Goal: Task Accomplishment & Management: Manage account settings

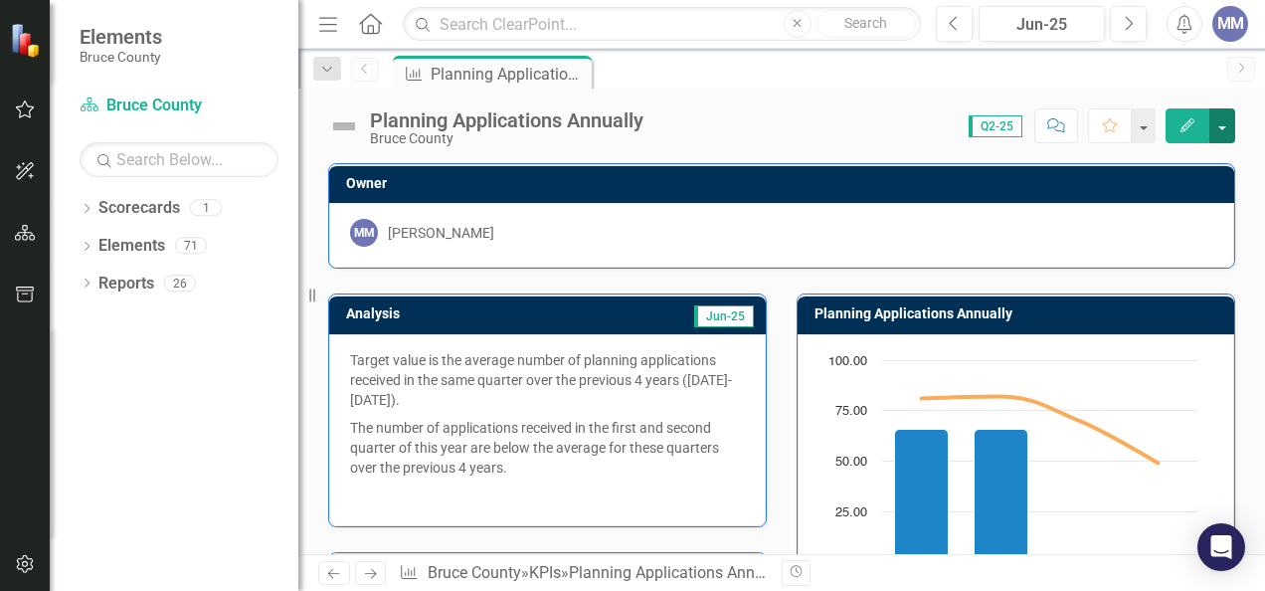
click at [1227, 125] on button "button" at bounding box center [1222, 125] width 26 height 35
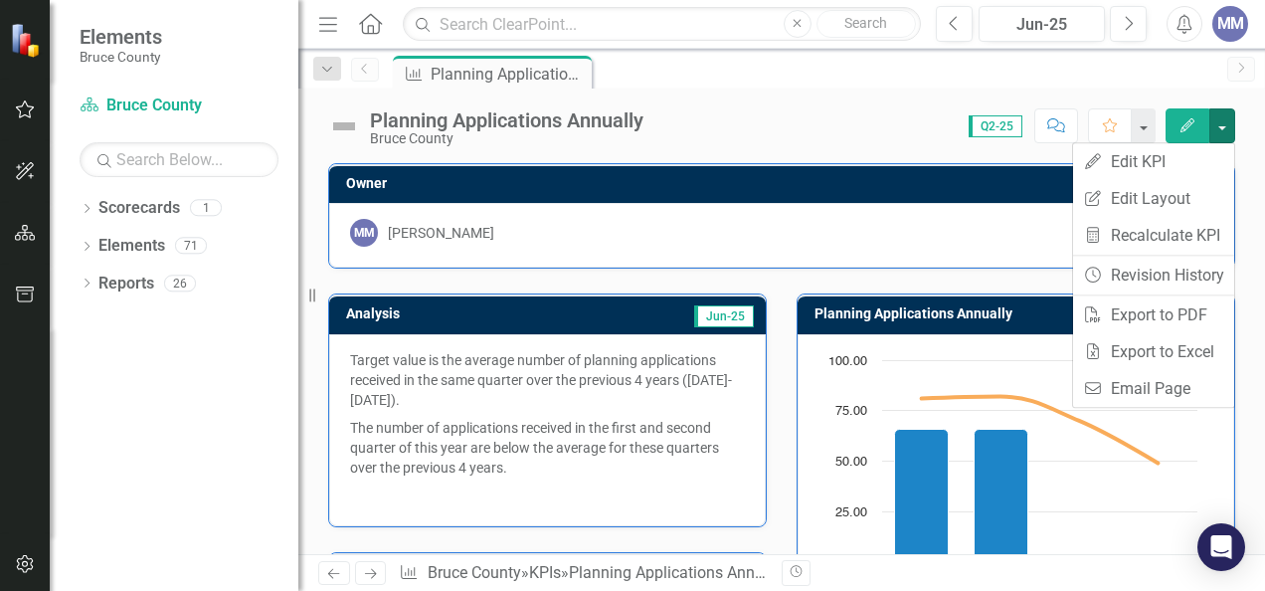
click at [1163, 126] on div "Edit" at bounding box center [1196, 125] width 80 height 35
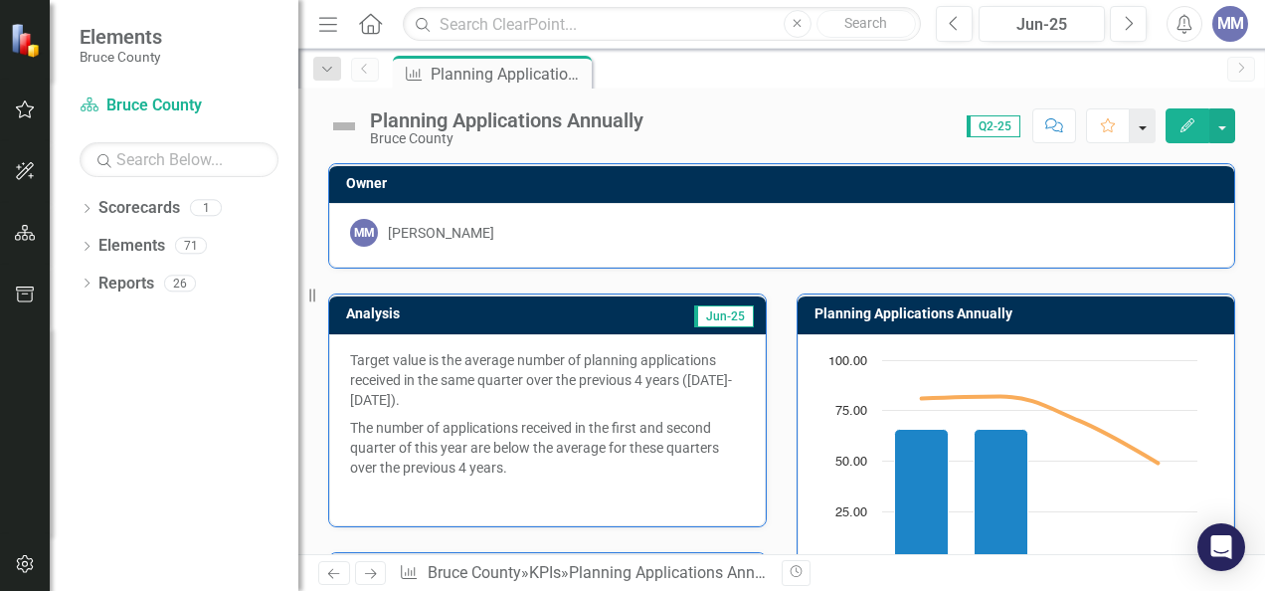
click at [1148, 126] on button "button" at bounding box center [1143, 125] width 26 height 35
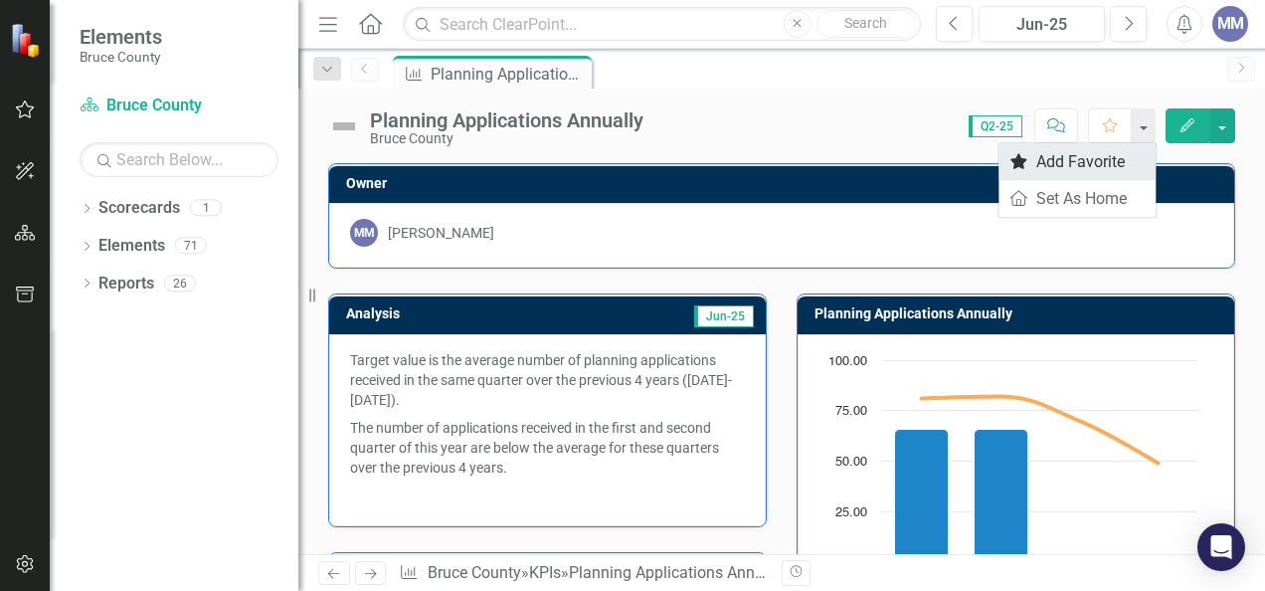
click at [1094, 158] on link "Favorite Add Favorite" at bounding box center [1077, 161] width 157 height 37
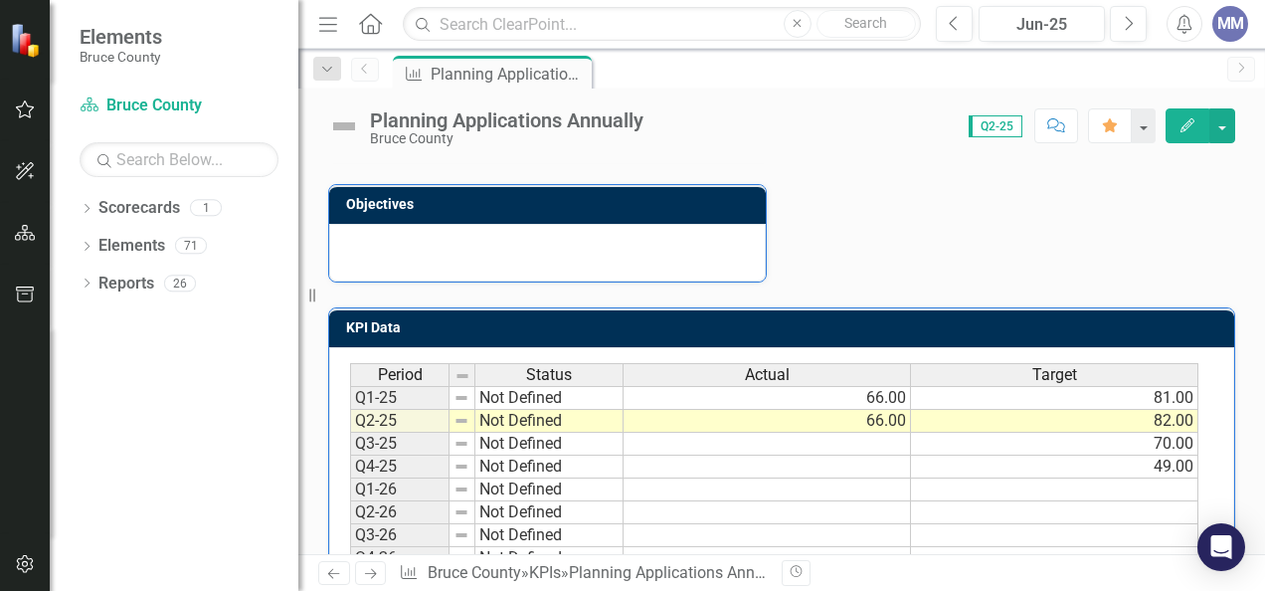
scroll to position [694, 0]
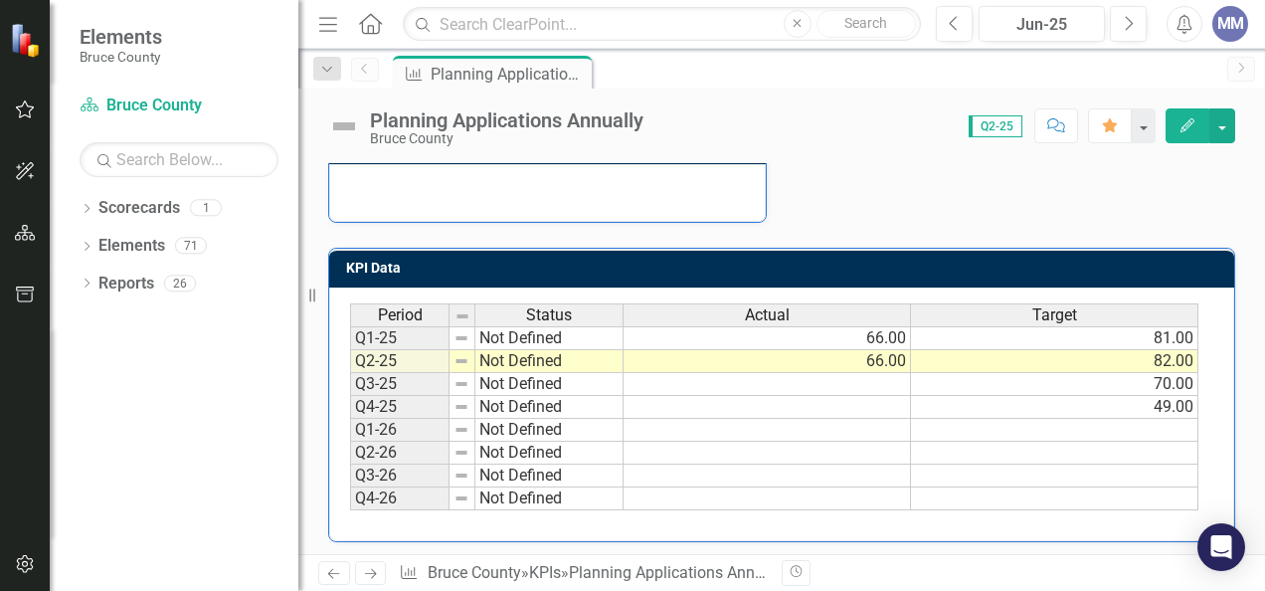
click at [373, 575] on icon "Next" at bounding box center [370, 573] width 17 height 13
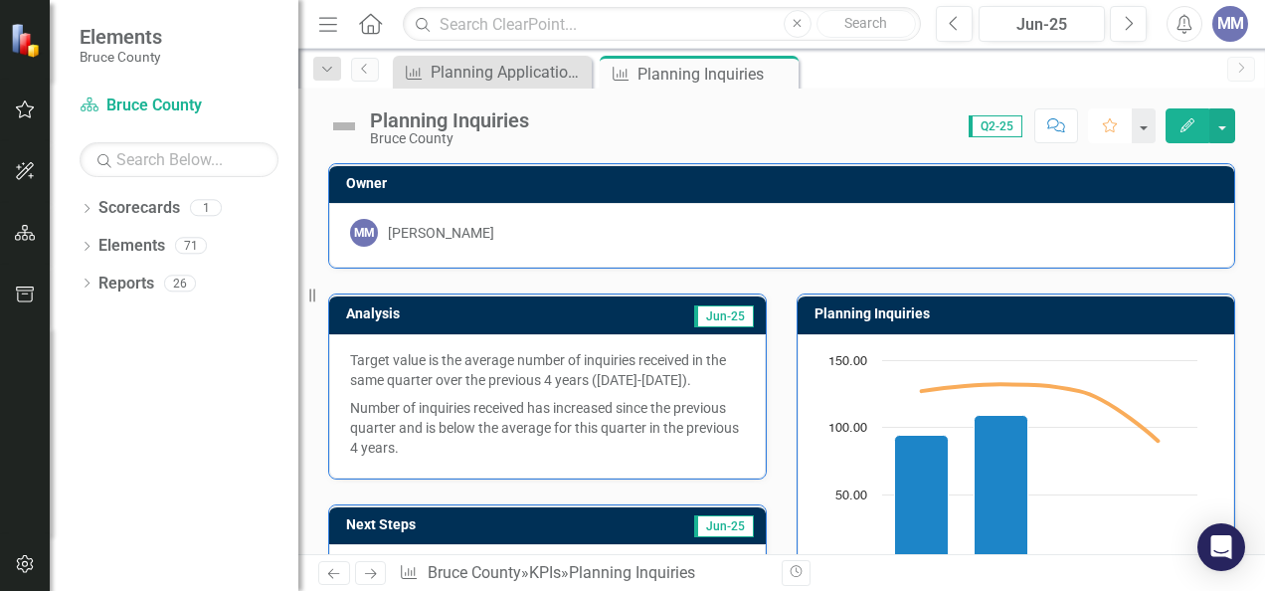
click at [1104, 122] on icon "Favorite" at bounding box center [1110, 125] width 18 height 14
click at [373, 578] on icon "Next" at bounding box center [370, 573] width 17 height 13
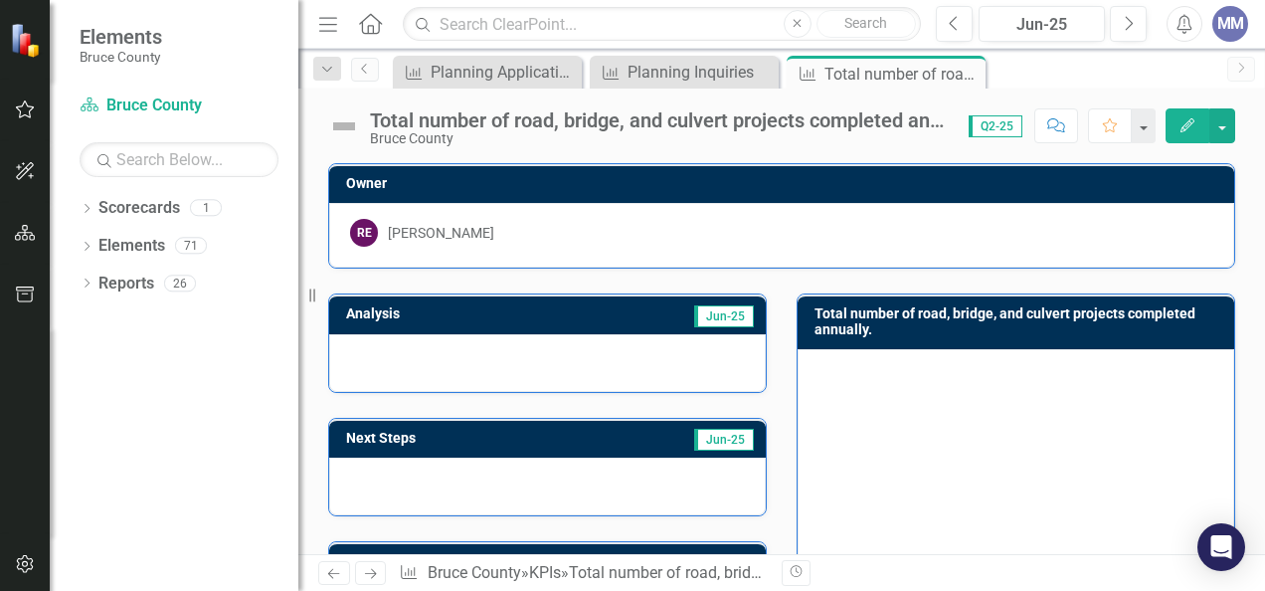
click at [339, 571] on icon "Previous" at bounding box center [333, 573] width 17 height 13
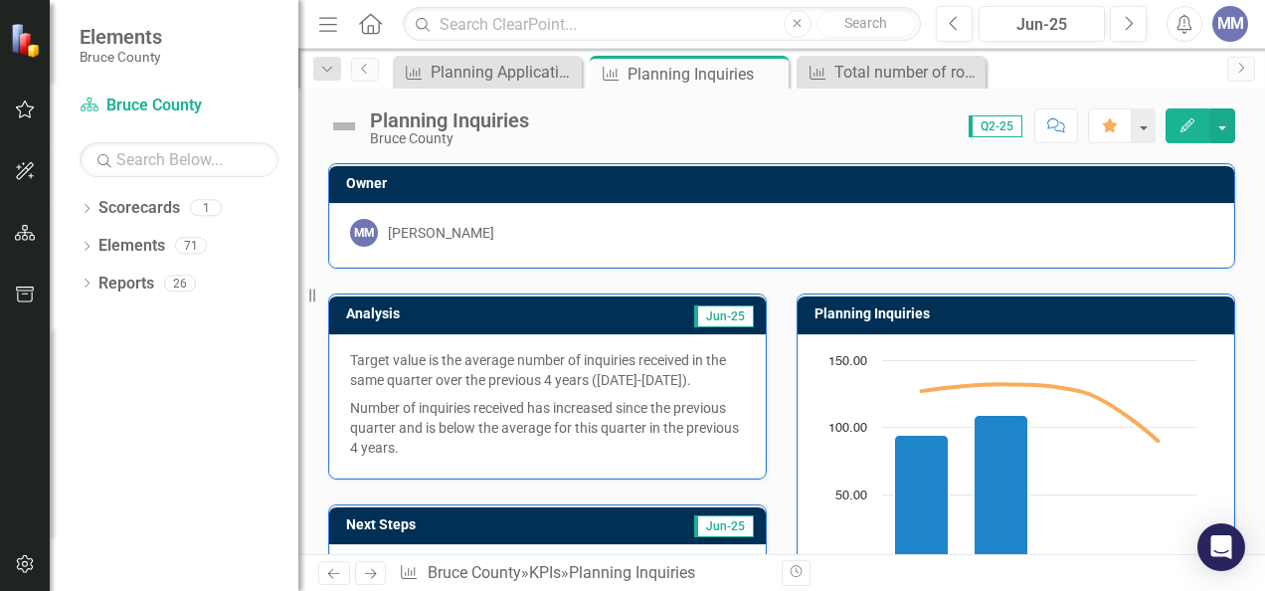
click at [339, 571] on icon "Previous" at bounding box center [333, 573] width 17 height 13
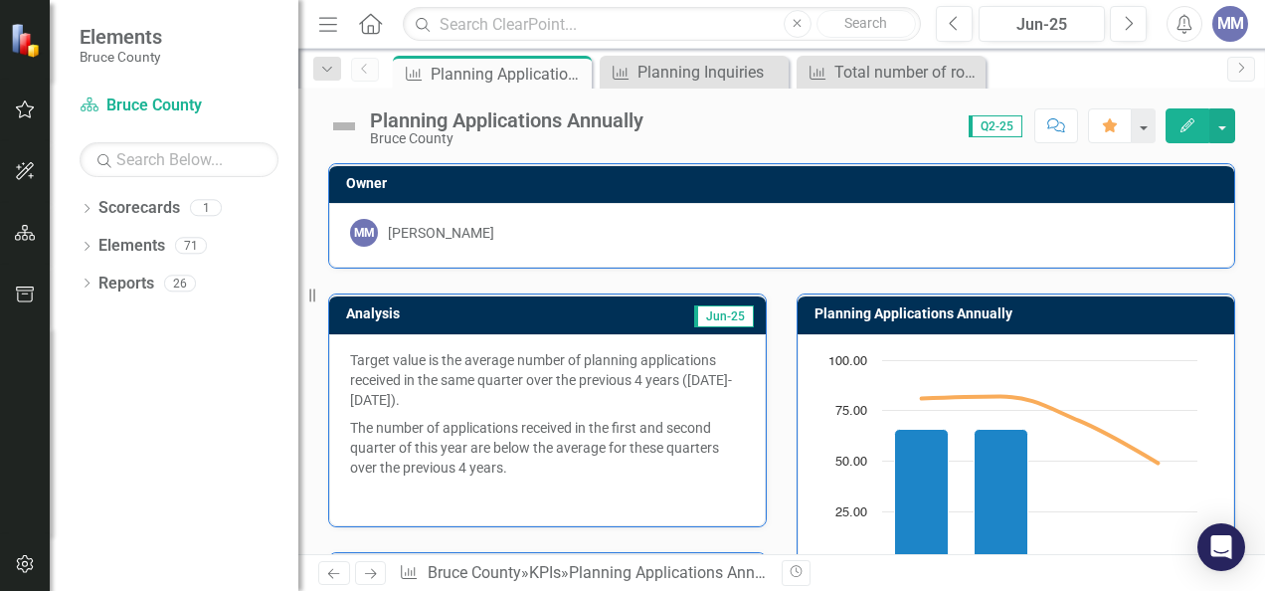
click at [339, 571] on icon "Previous" at bounding box center [333, 573] width 17 height 13
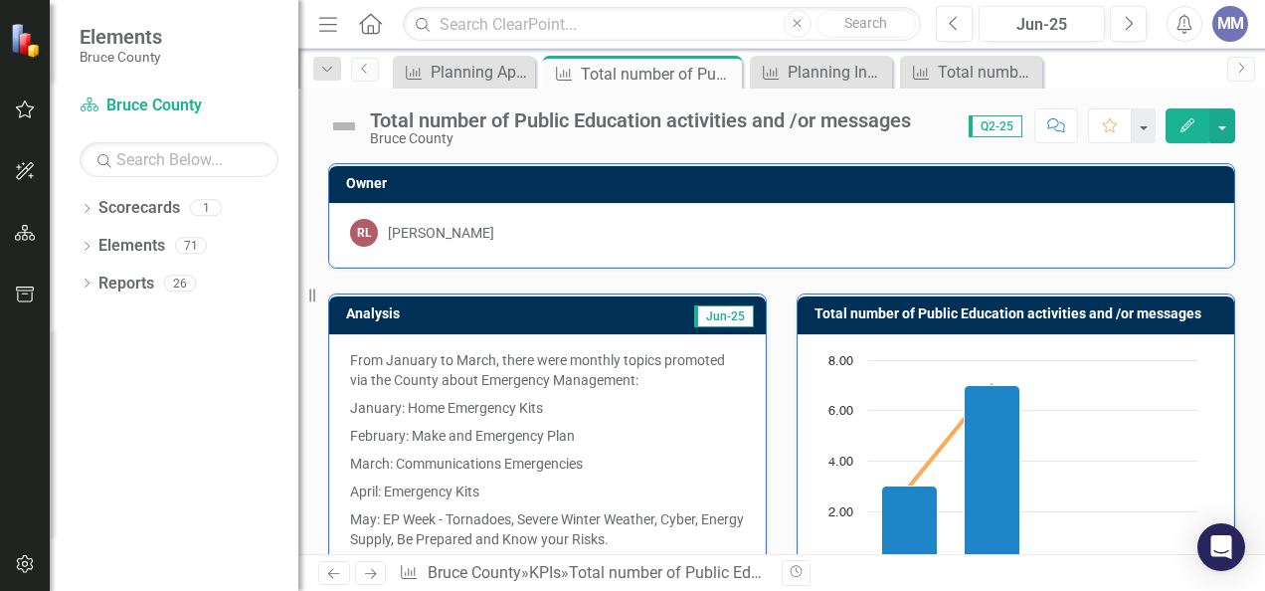
click at [339, 571] on icon "Previous" at bounding box center [333, 573] width 17 height 13
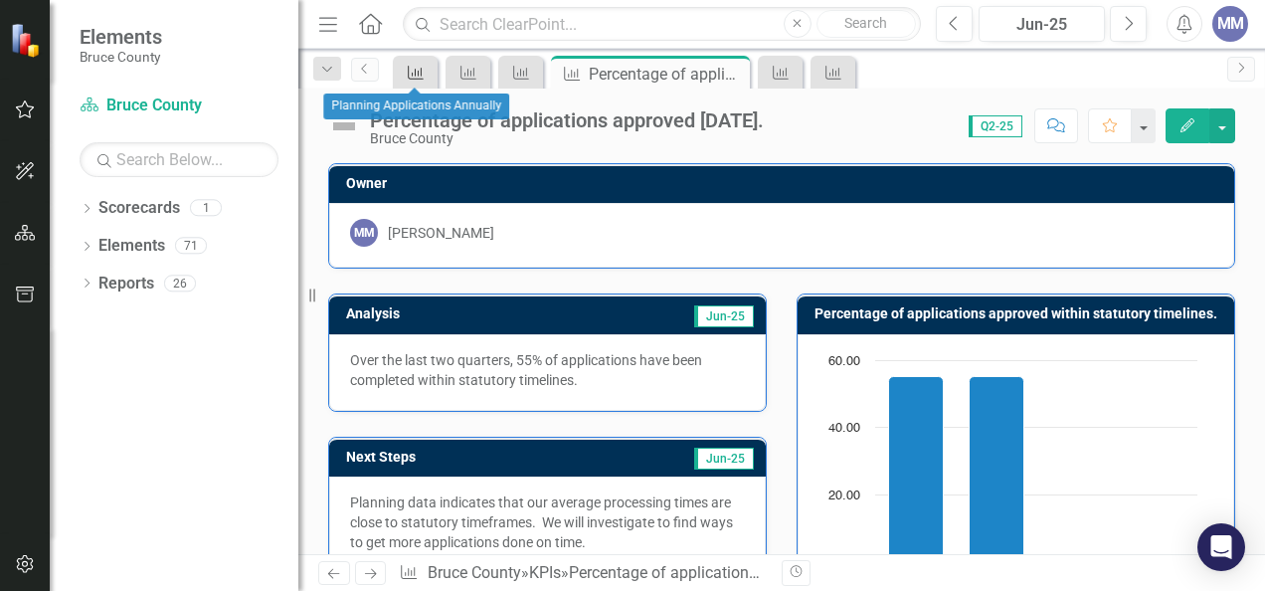
click at [412, 69] on icon "KPI" at bounding box center [416, 73] width 20 height 16
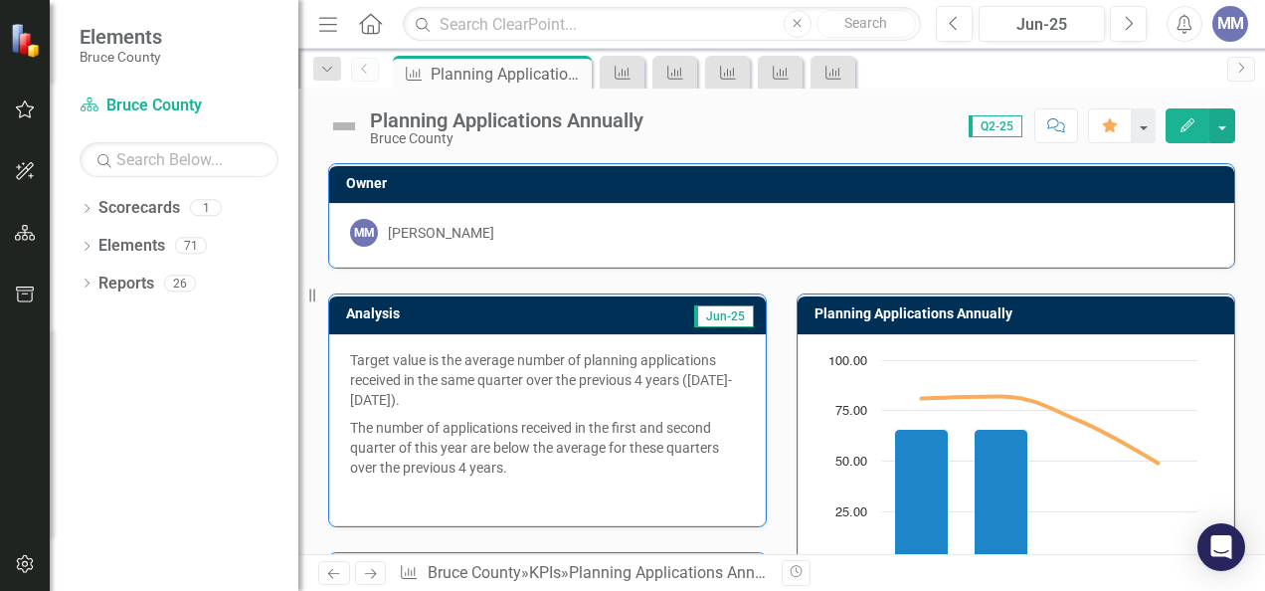
click at [994, 127] on span "Q2-25" at bounding box center [996, 126] width 54 height 22
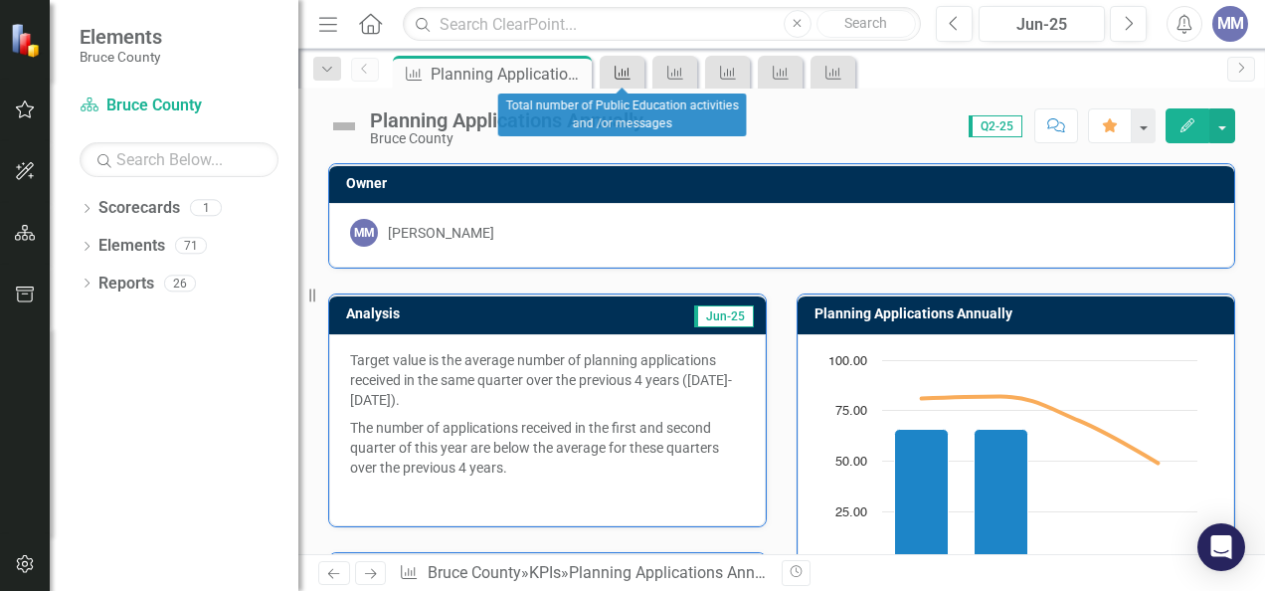
click at [618, 74] on icon "KPI" at bounding box center [623, 73] width 20 height 16
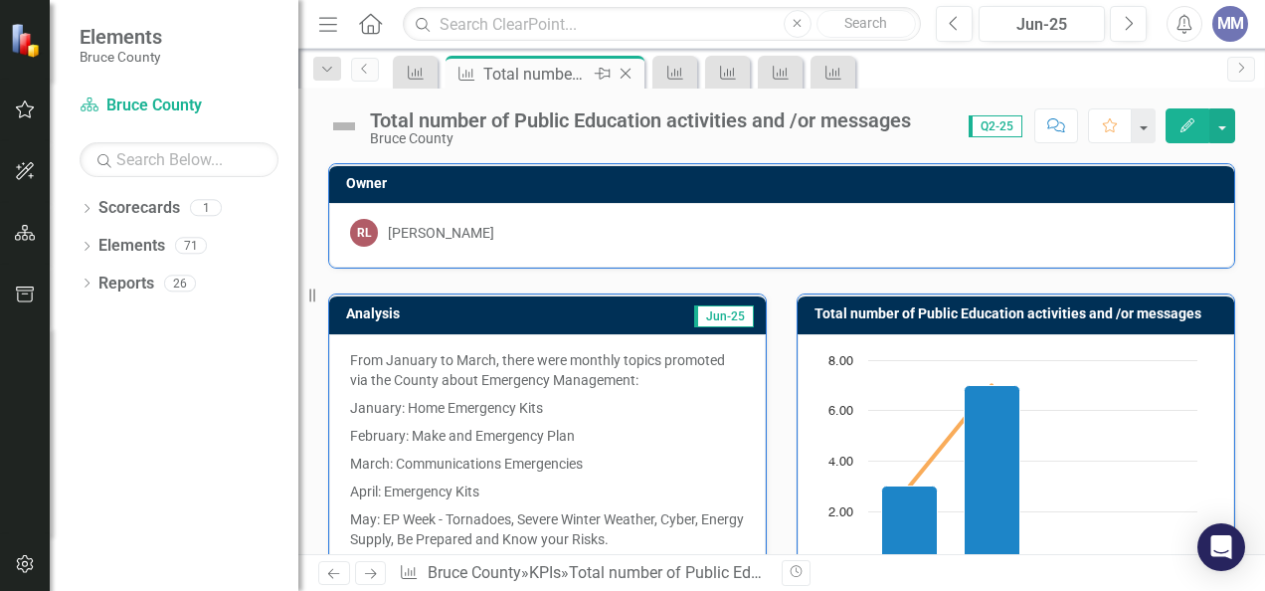
click at [622, 72] on icon "Close" at bounding box center [626, 74] width 20 height 16
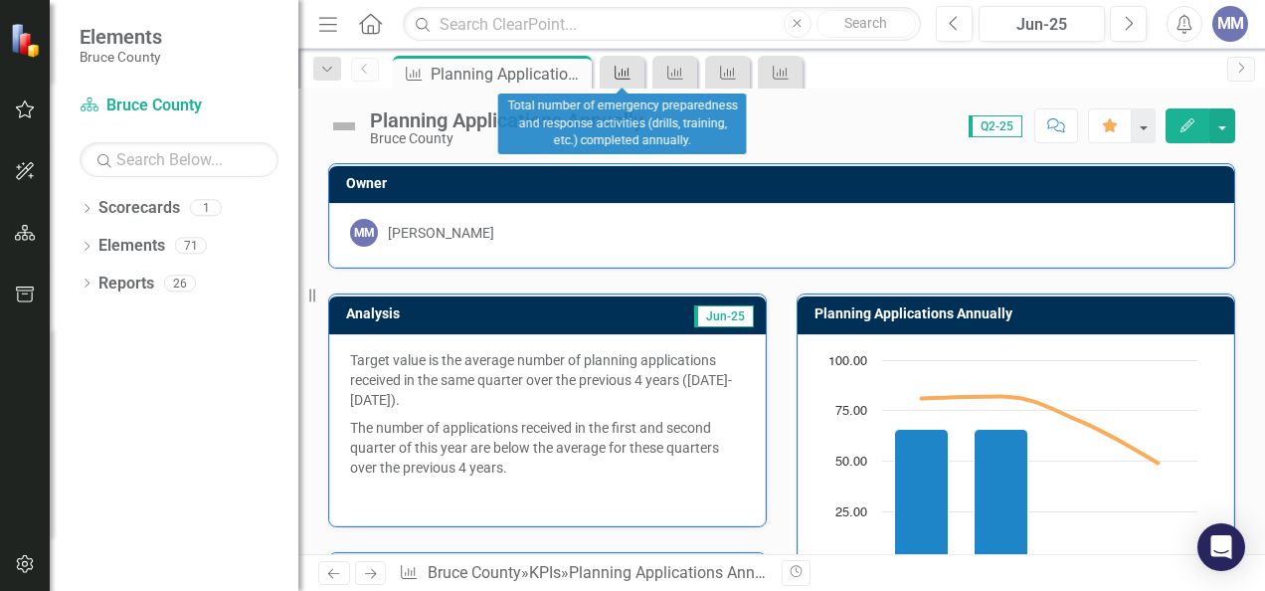
click at [622, 72] on icon at bounding box center [623, 73] width 16 height 14
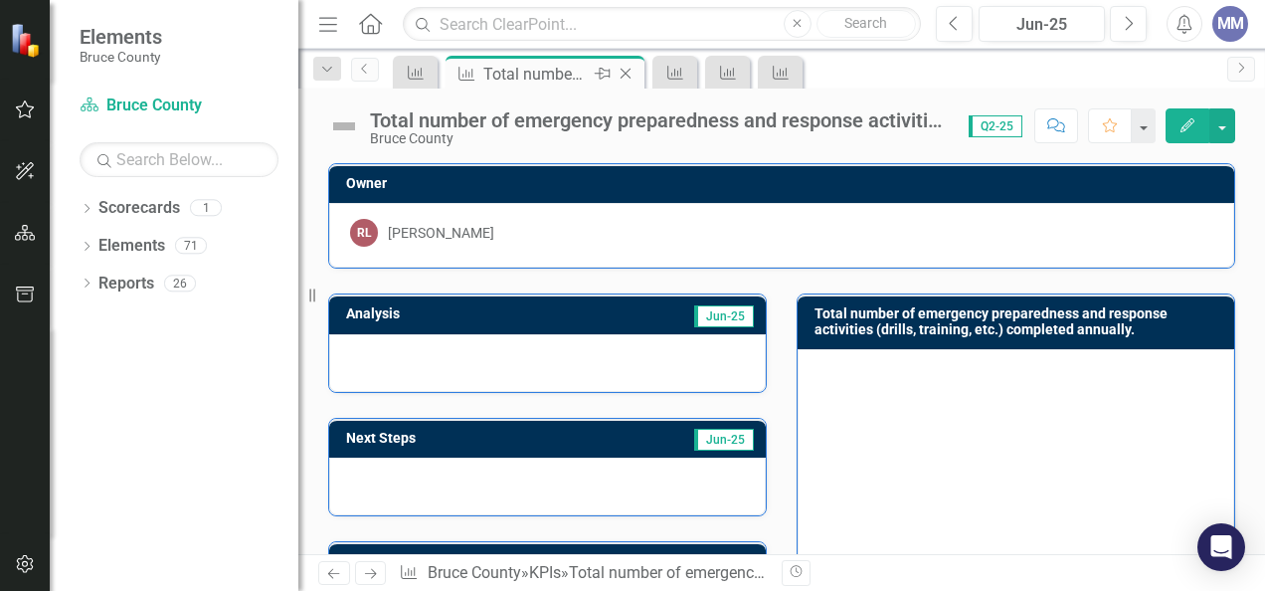
click at [631, 72] on icon "Close" at bounding box center [626, 74] width 20 height 16
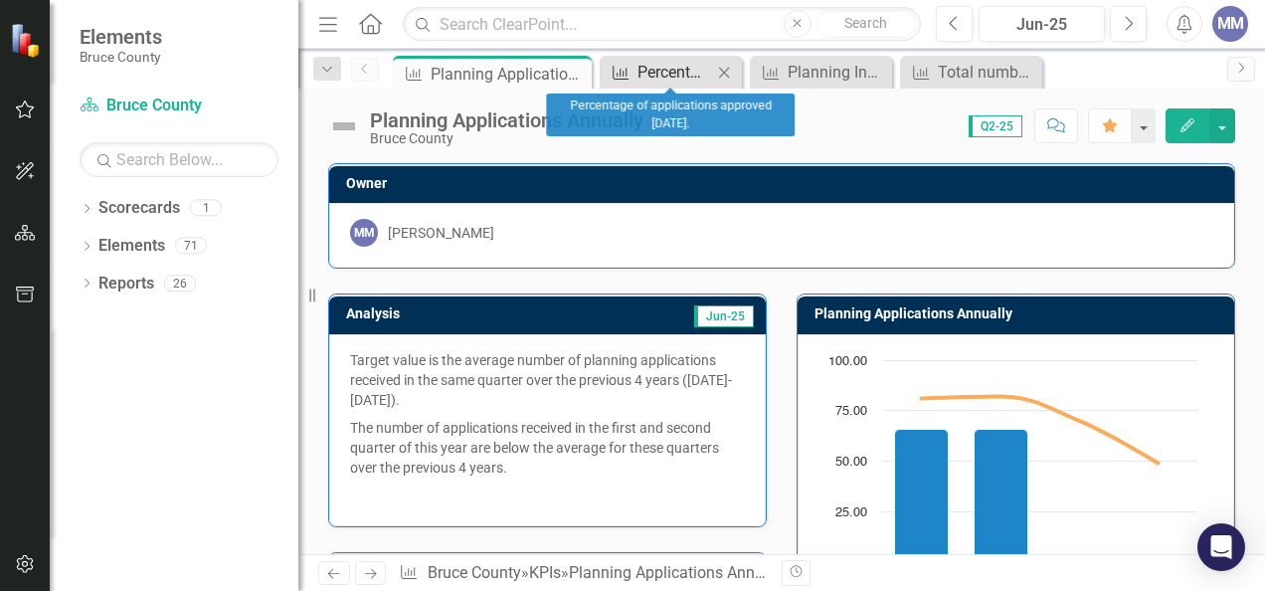
click at [631, 72] on icon "KPI" at bounding box center [621, 73] width 20 height 16
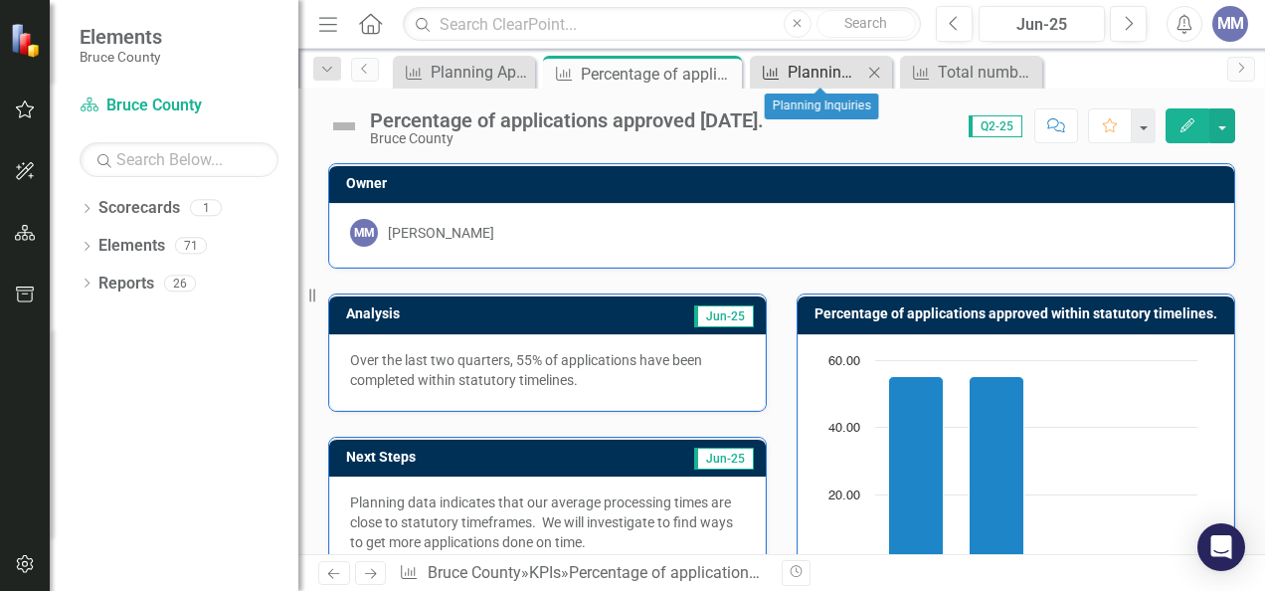
click at [791, 70] on div "Planning Inquiries" at bounding box center [825, 72] width 75 height 25
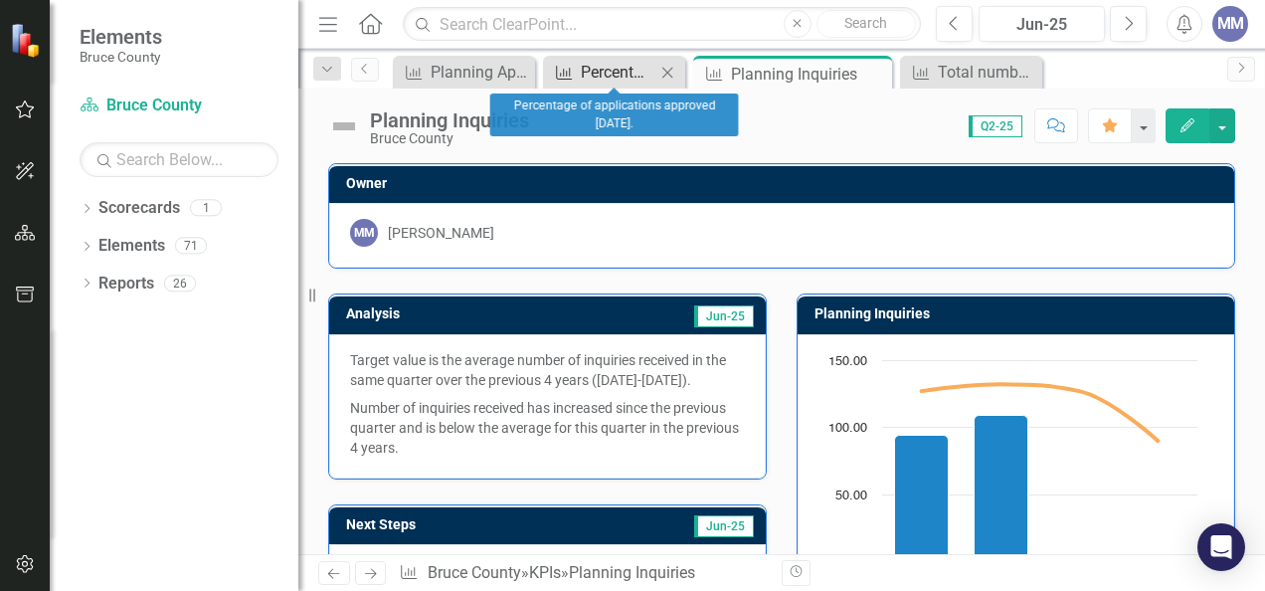
click at [626, 70] on div "Percentage of applications approved [DATE]." at bounding box center [618, 72] width 75 height 25
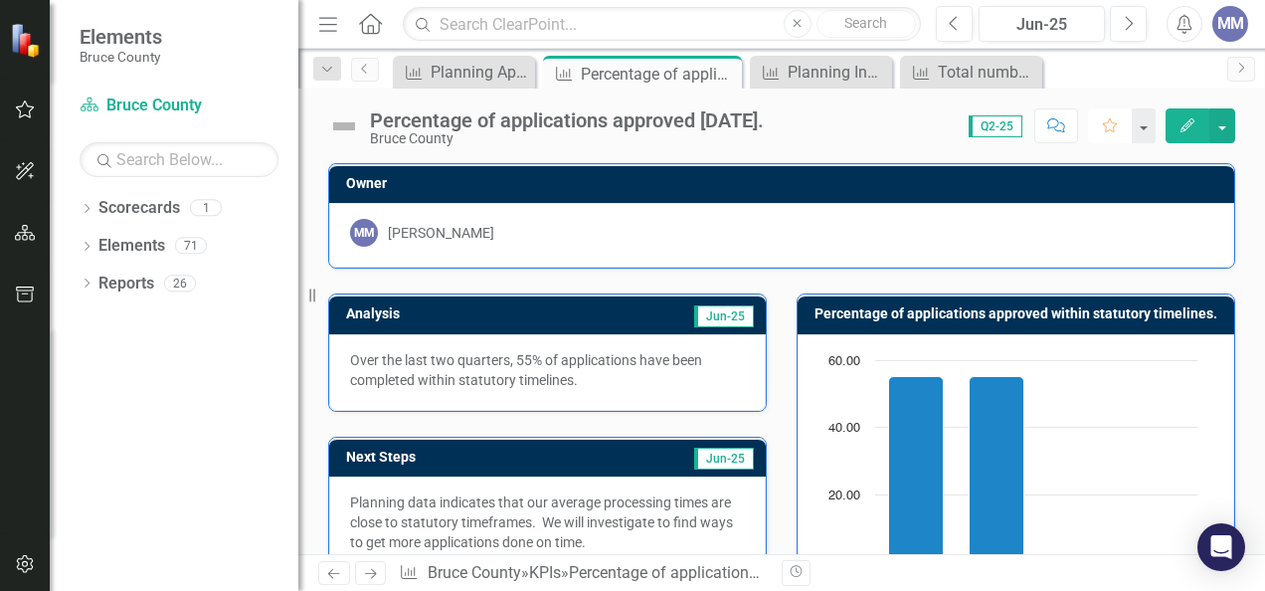
click at [1102, 131] on button "Favorite" at bounding box center [1110, 125] width 44 height 35
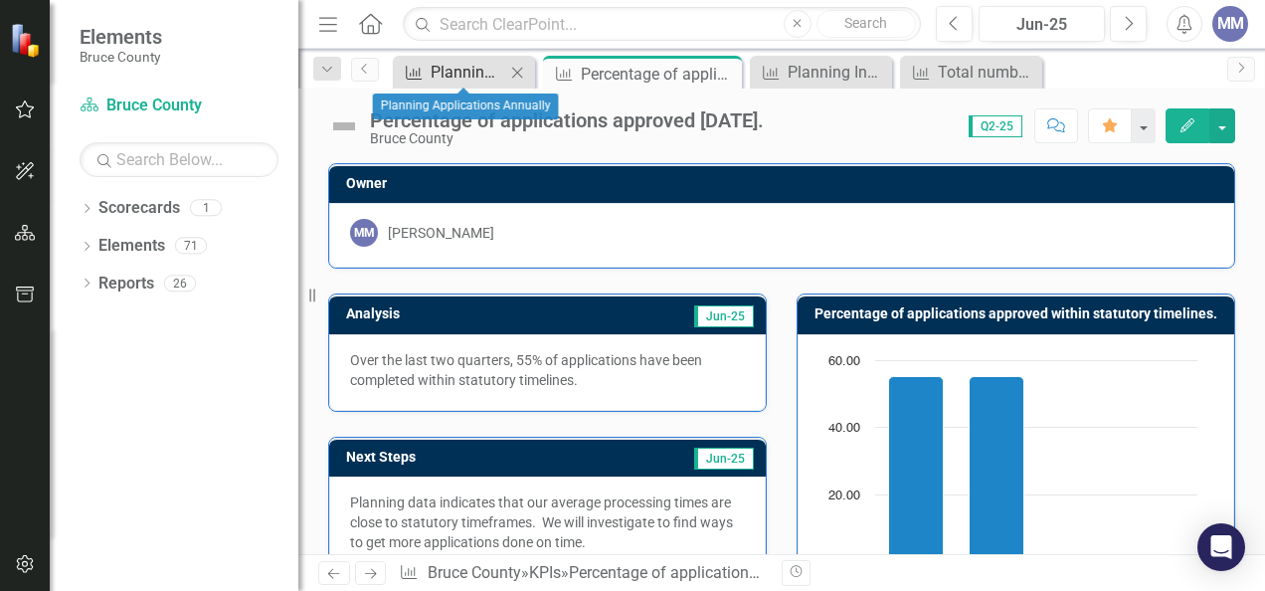
click at [453, 74] on div "Planning Applications Annually" at bounding box center [468, 72] width 75 height 25
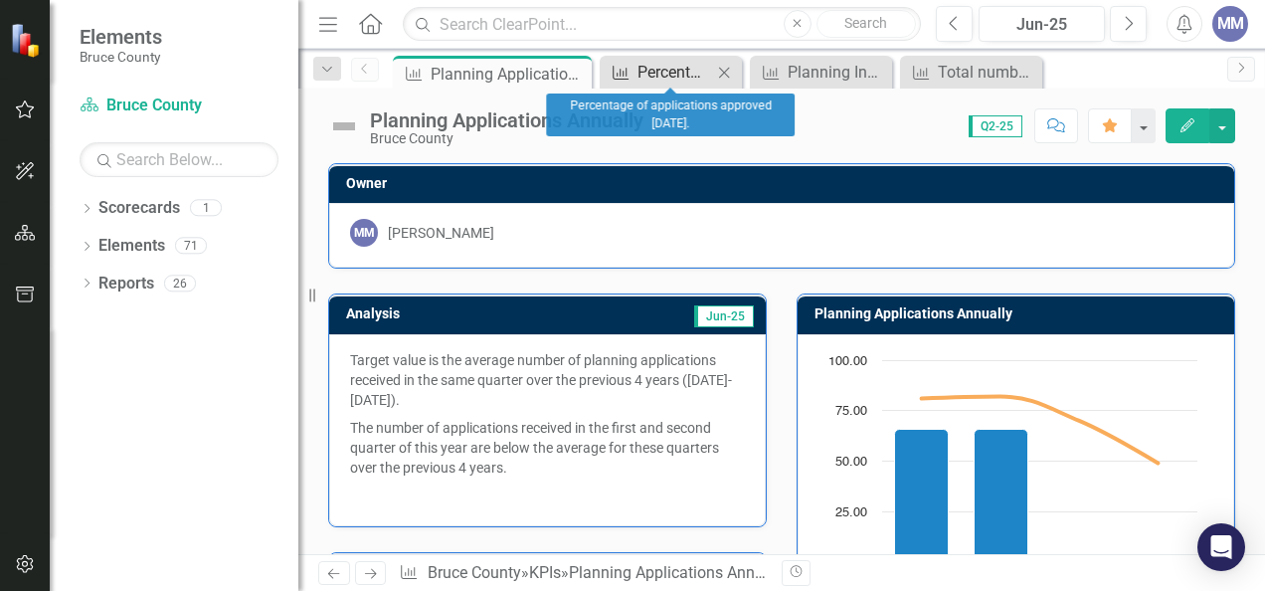
click at [639, 64] on div "Percentage of applications approved [DATE]." at bounding box center [674, 72] width 75 height 25
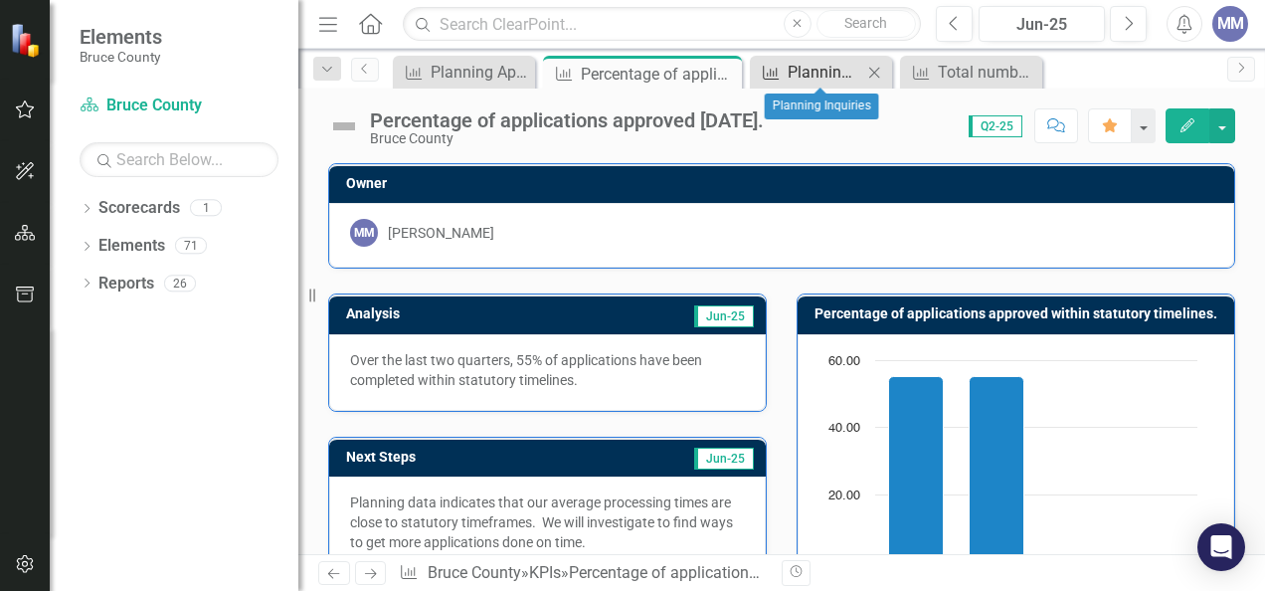
click at [799, 67] on div "Planning Inquiries" at bounding box center [825, 72] width 75 height 25
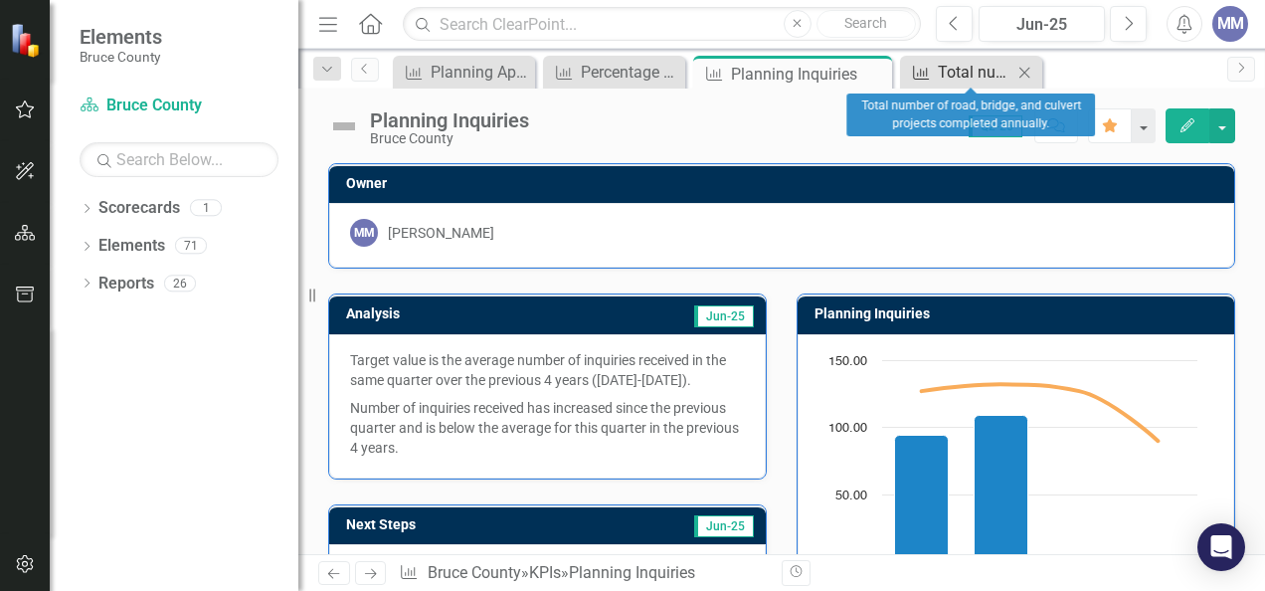
click at [967, 68] on div "Total number of road, bridge, and culvert projects completed annually." at bounding box center [975, 72] width 75 height 25
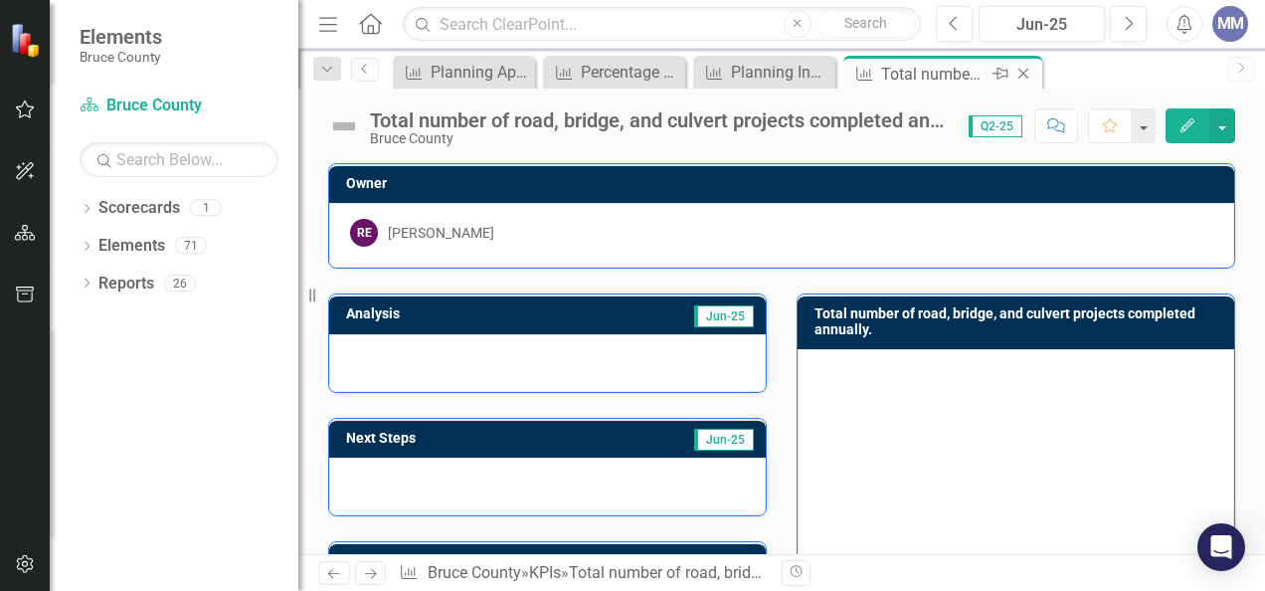
click at [1027, 76] on icon "Close" at bounding box center [1023, 74] width 20 height 16
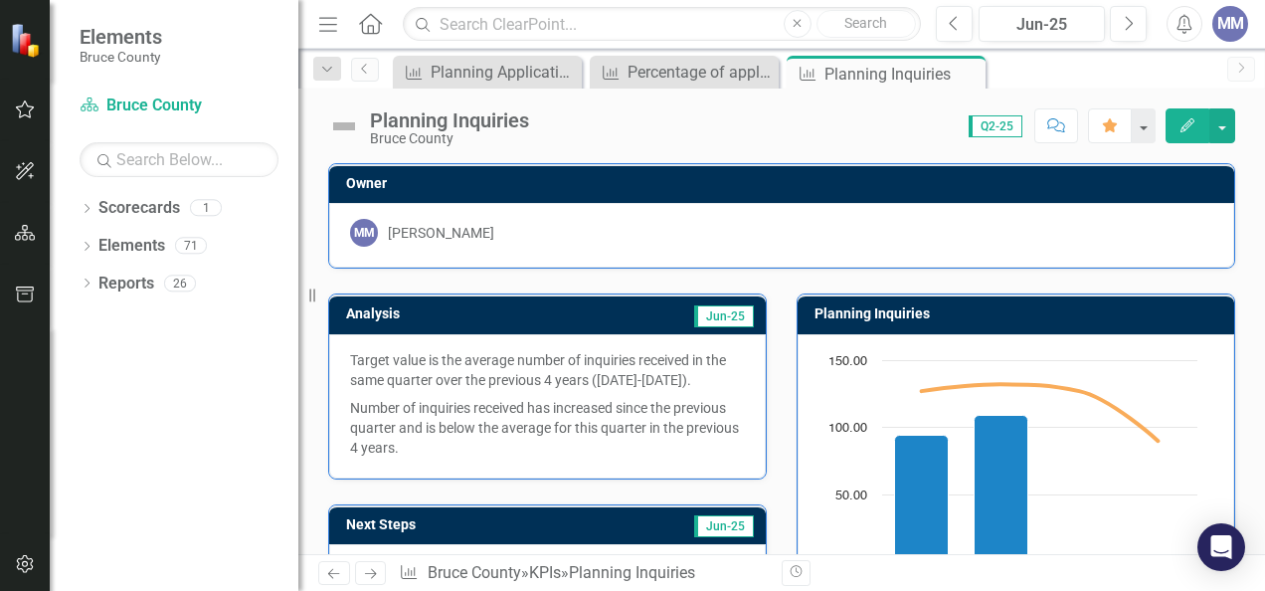
click at [366, 573] on icon at bounding box center [371, 574] width 12 height 10
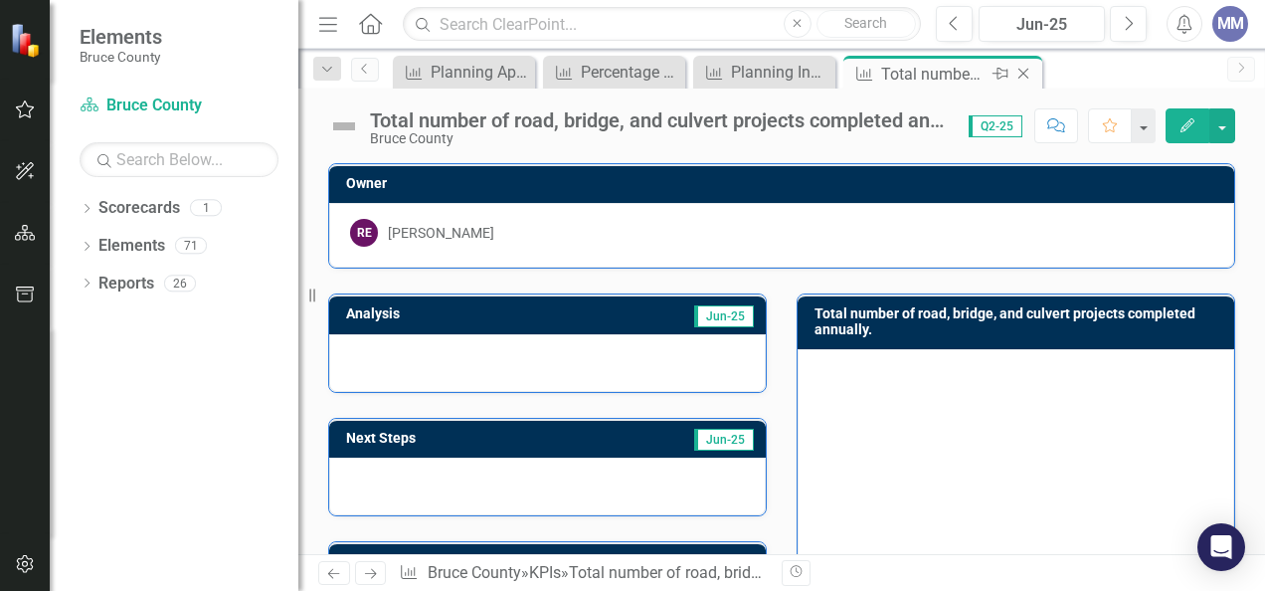
click at [1023, 71] on icon "Close" at bounding box center [1023, 74] width 20 height 16
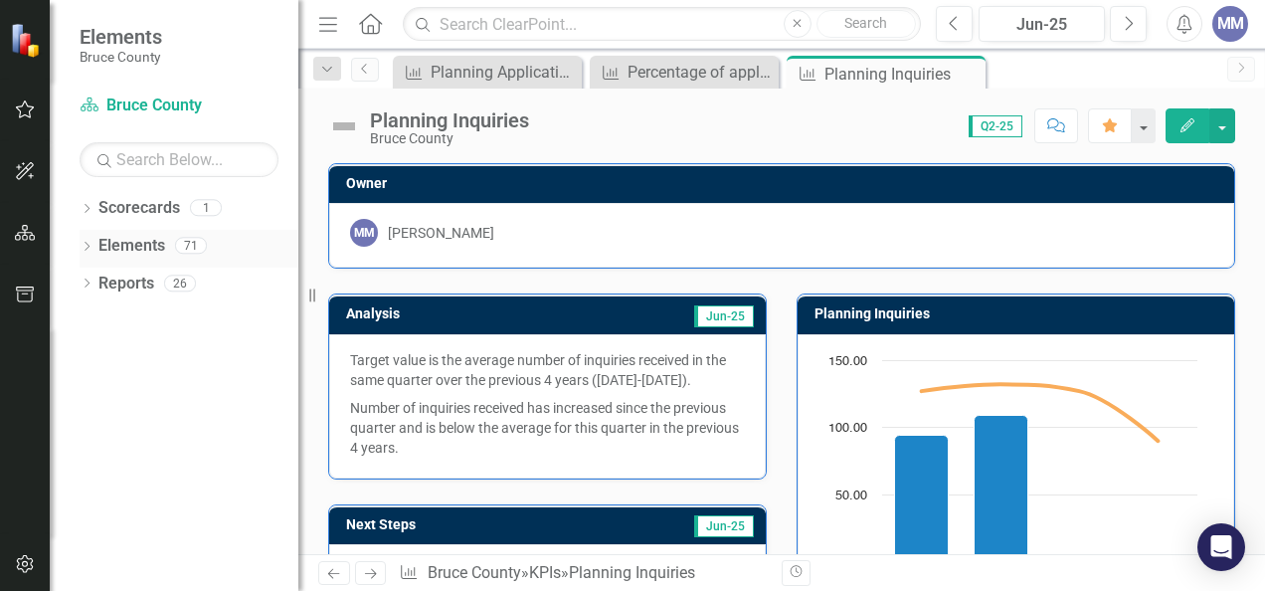
click at [89, 245] on icon at bounding box center [87, 246] width 5 height 9
click at [88, 399] on icon "Dropdown" at bounding box center [87, 398] width 14 height 11
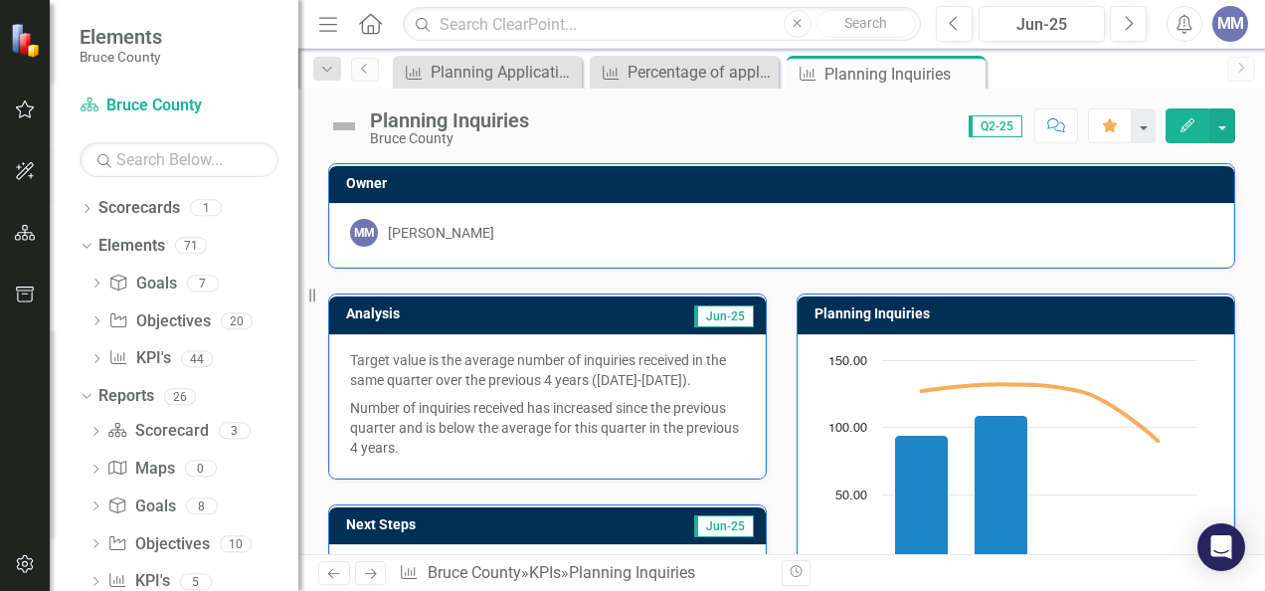
scroll to position [42, 0]
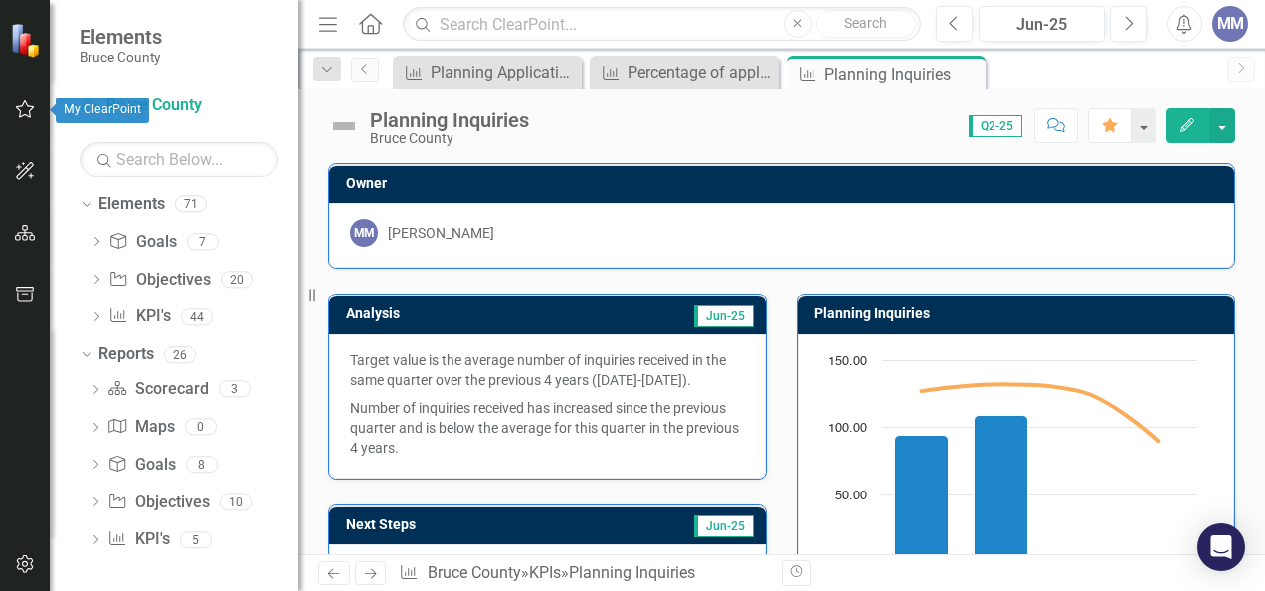
click at [29, 107] on icon "button" at bounding box center [25, 109] width 21 height 16
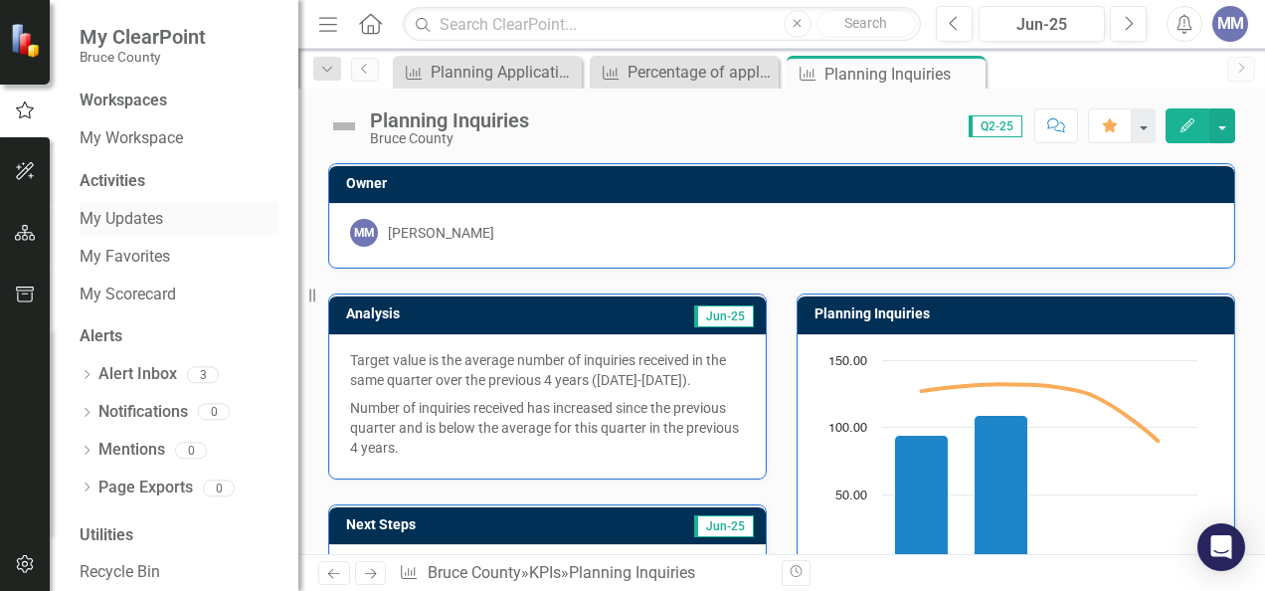
click at [146, 221] on link "My Updates" at bounding box center [179, 219] width 199 height 23
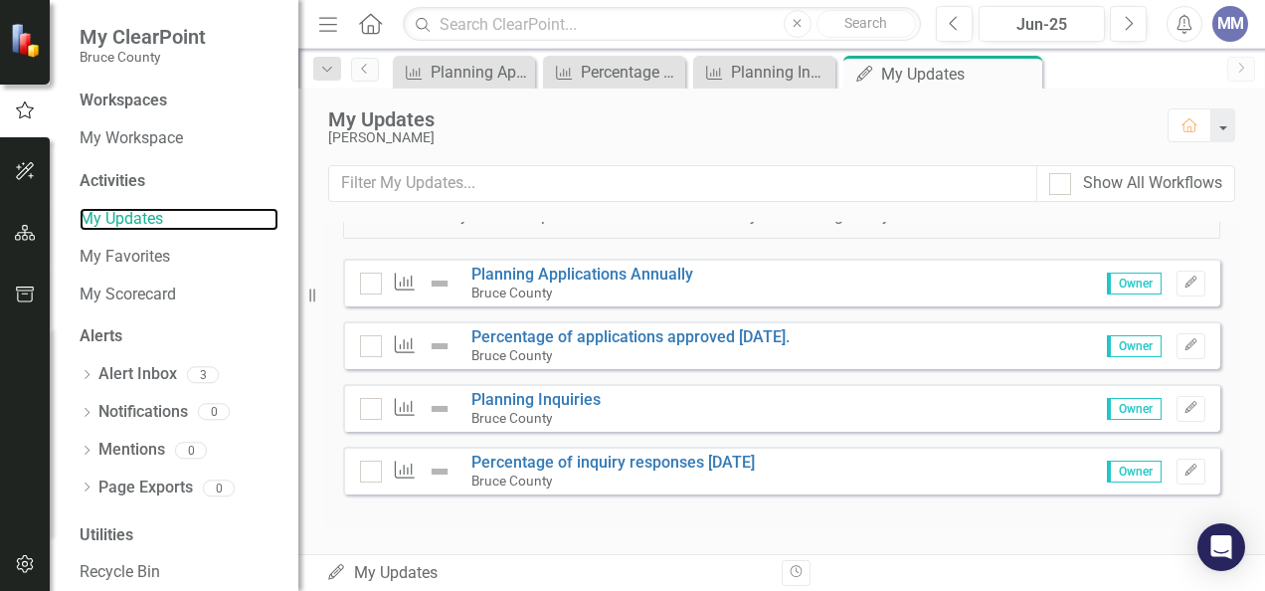
scroll to position [525, 0]
click at [1184, 285] on icon "Edit" at bounding box center [1191, 282] width 15 height 12
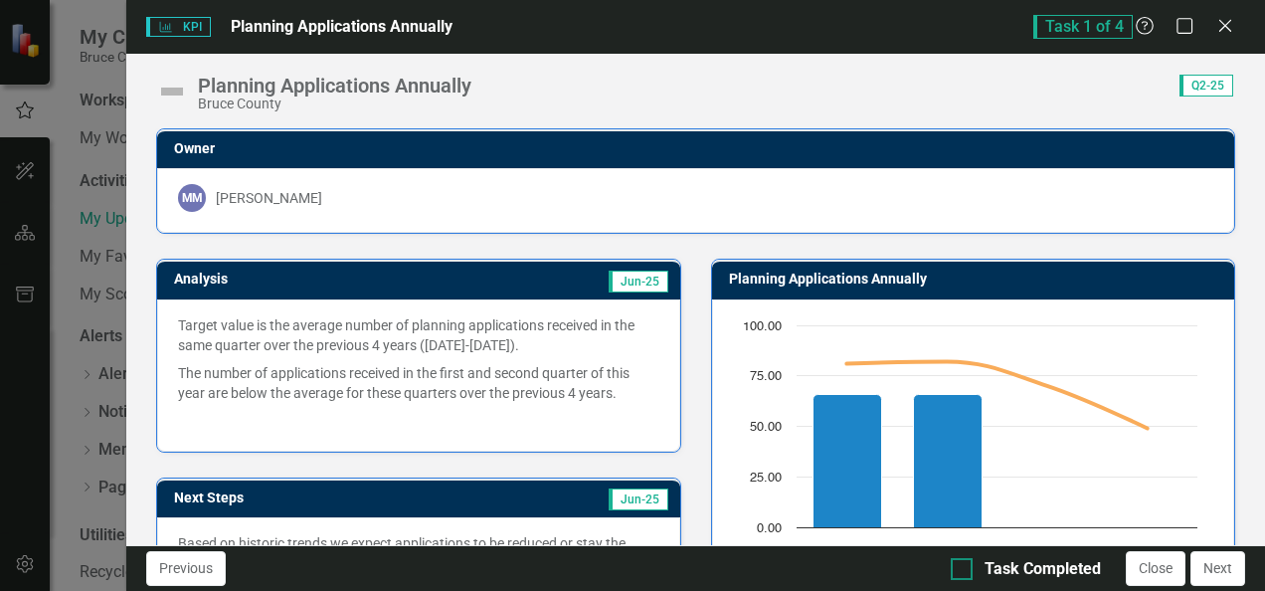
click at [965, 575] on div at bounding box center [962, 569] width 22 height 22
click at [964, 571] on input "Task Completed" at bounding box center [957, 564] width 13 height 13
checkbox input "true"
click at [1144, 571] on button "Close" at bounding box center [1156, 568] width 60 height 35
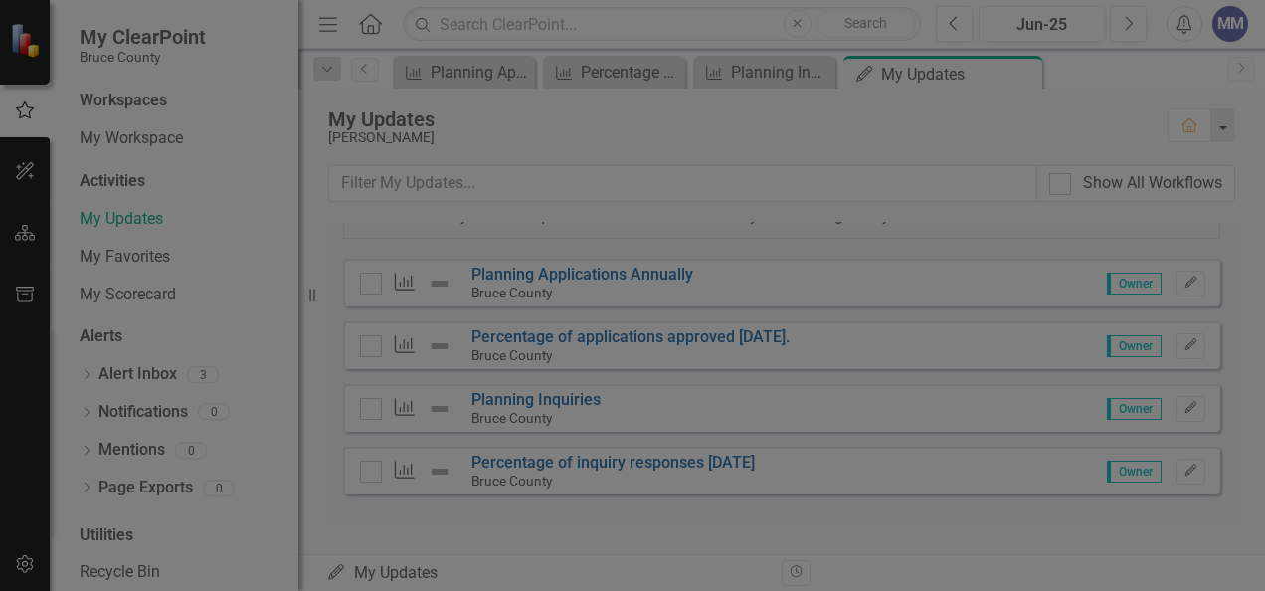
checkbox input "true"
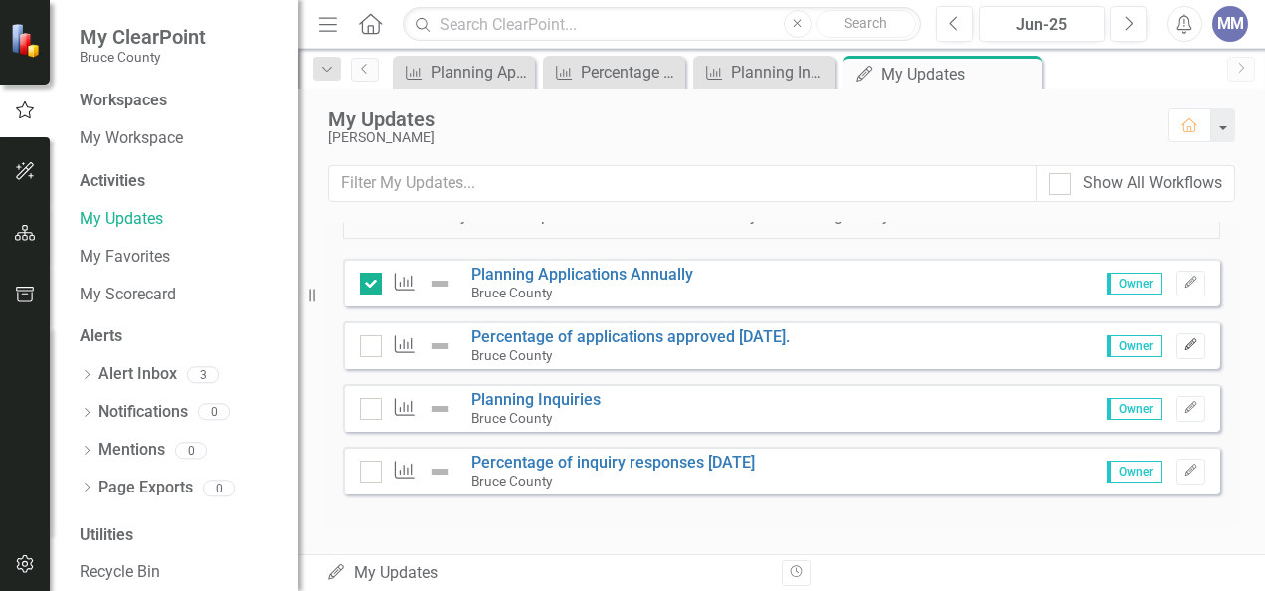
click at [1184, 349] on icon "Edit" at bounding box center [1191, 345] width 15 height 12
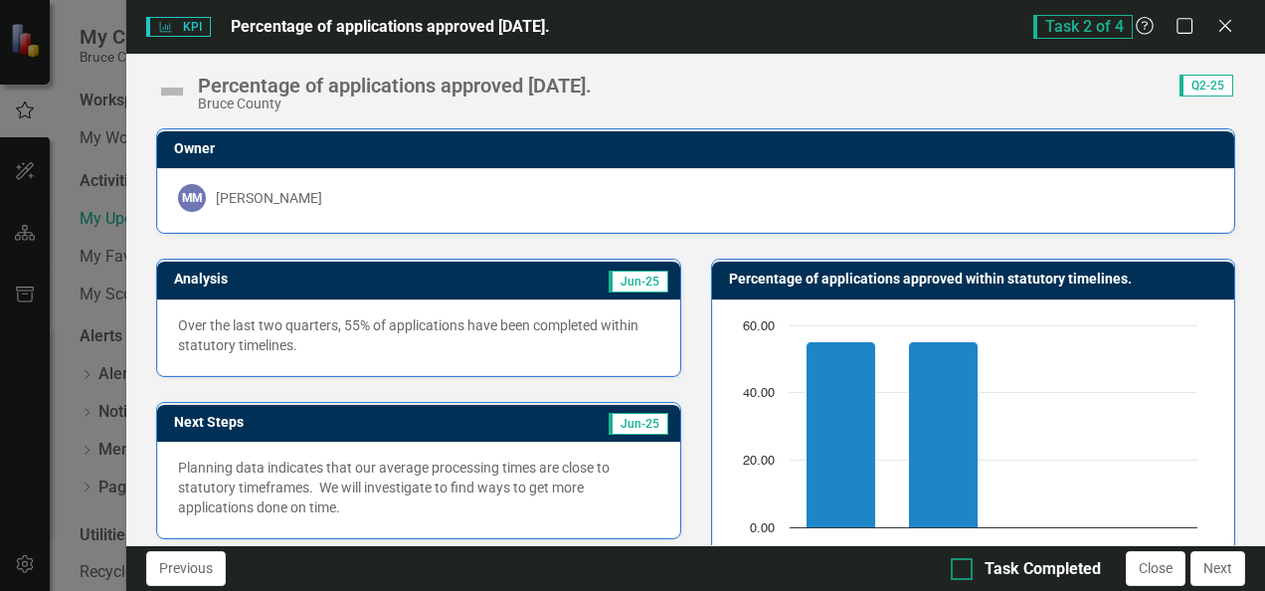
click at [974, 565] on div "Task Completed" at bounding box center [1026, 569] width 150 height 23
click at [964, 565] on input "Task Completed" at bounding box center [957, 564] width 13 height 13
checkbox input "true"
click at [1151, 575] on button "Close" at bounding box center [1156, 568] width 60 height 35
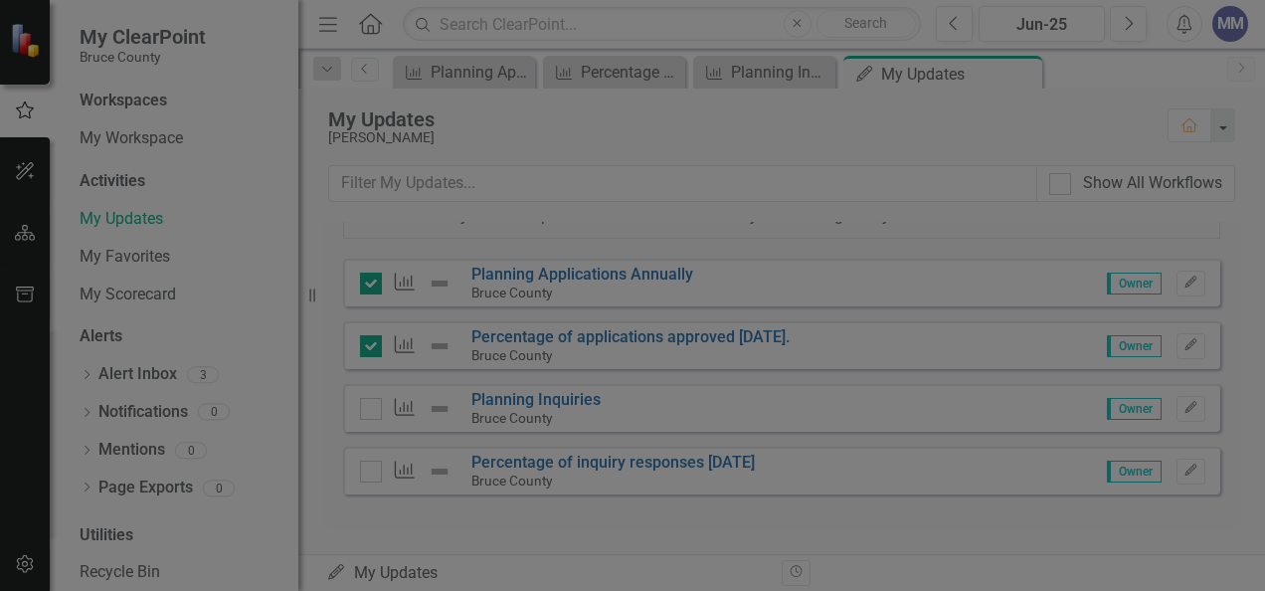
checkbox input "true"
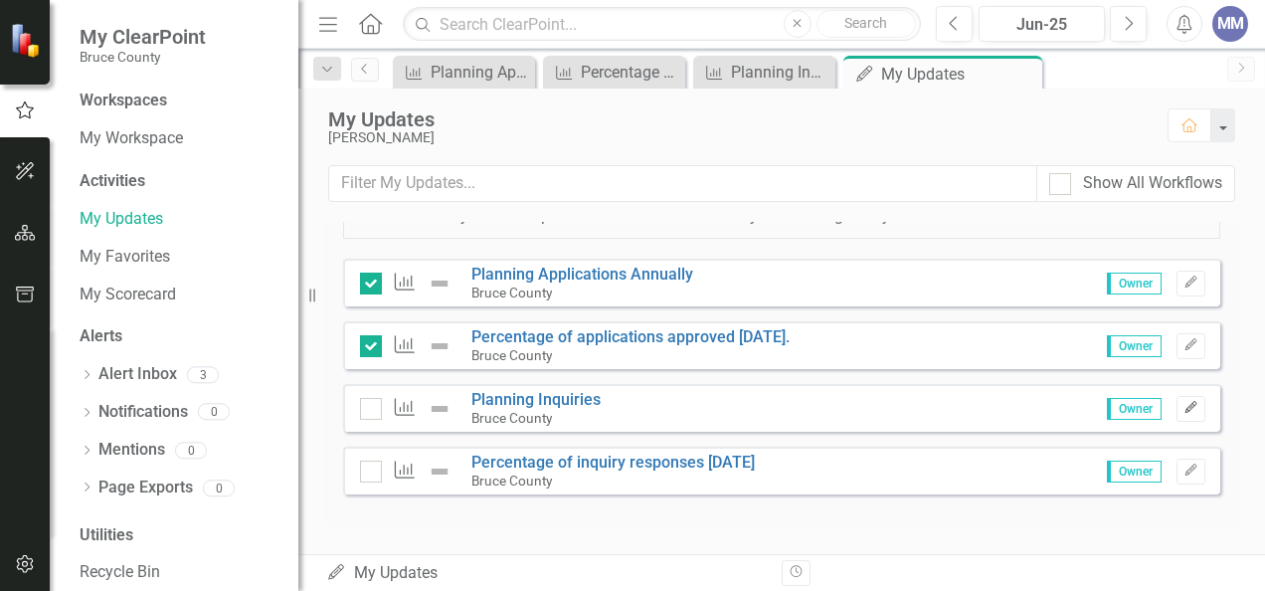
click at [1184, 412] on icon "button" at bounding box center [1190, 407] width 12 height 12
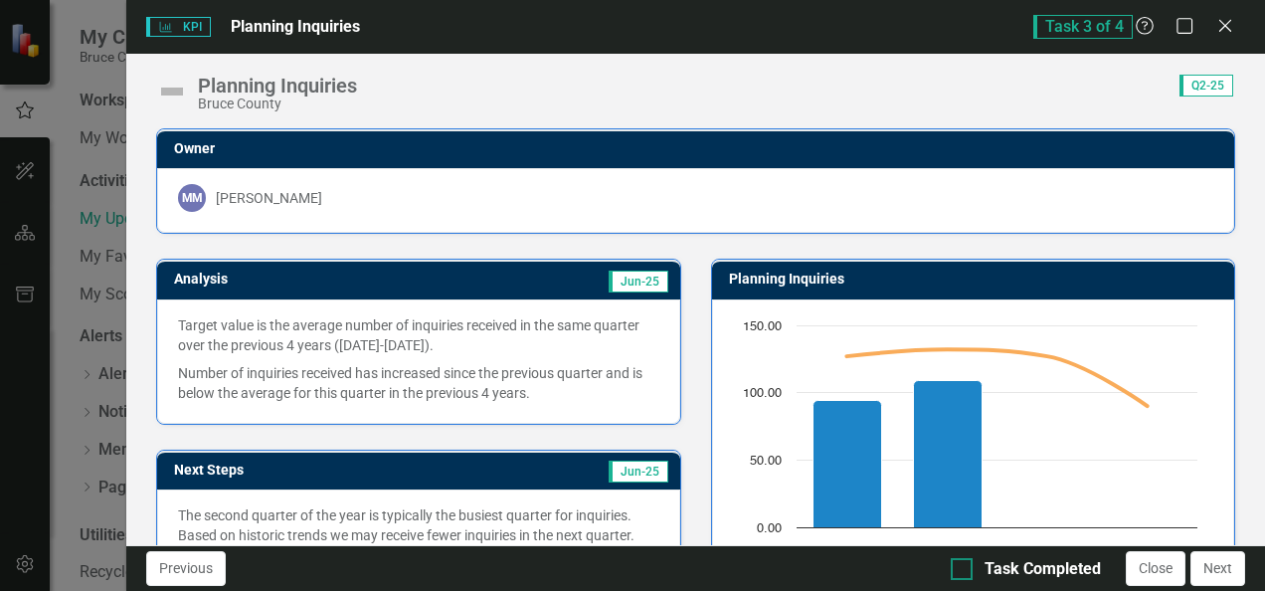
click at [961, 571] on div at bounding box center [962, 569] width 22 height 22
click at [961, 571] on input "Task Completed" at bounding box center [957, 564] width 13 height 13
checkbox input "true"
click at [1148, 565] on button "Close" at bounding box center [1156, 568] width 60 height 35
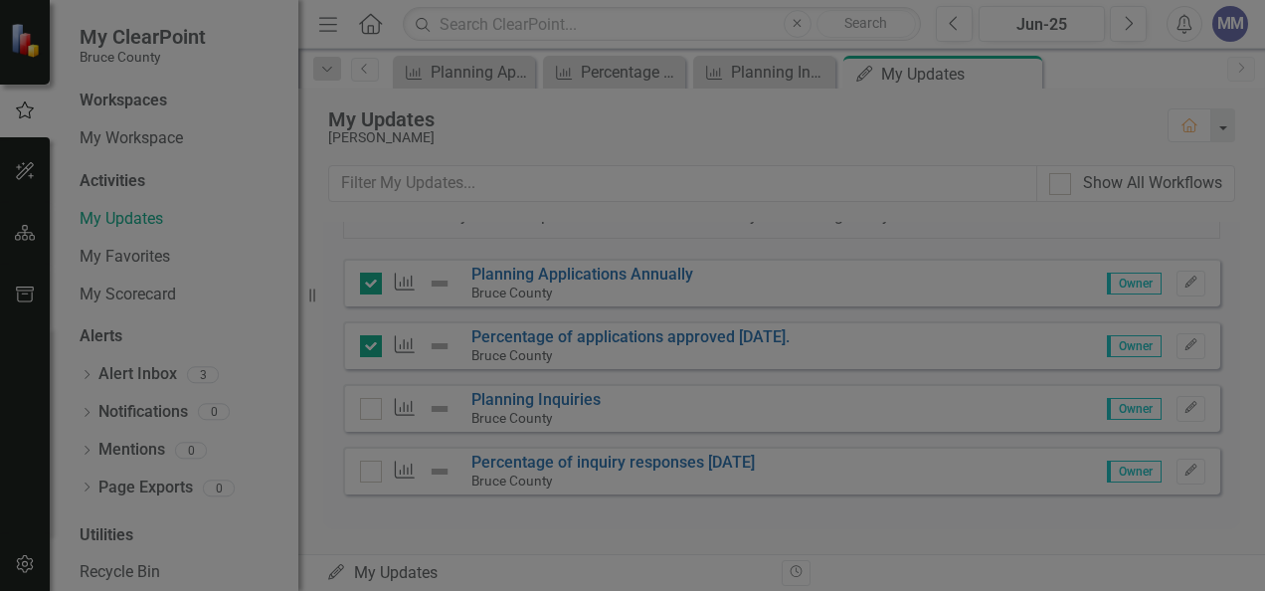
checkbox input "true"
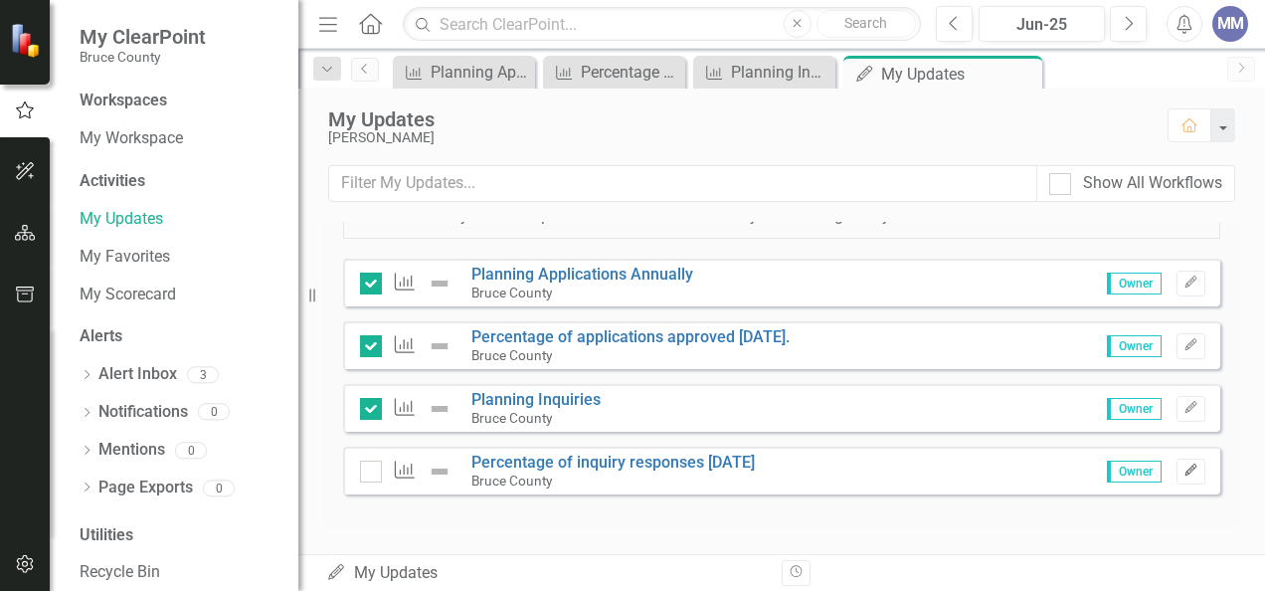
click at [1184, 472] on icon "Edit" at bounding box center [1191, 470] width 15 height 12
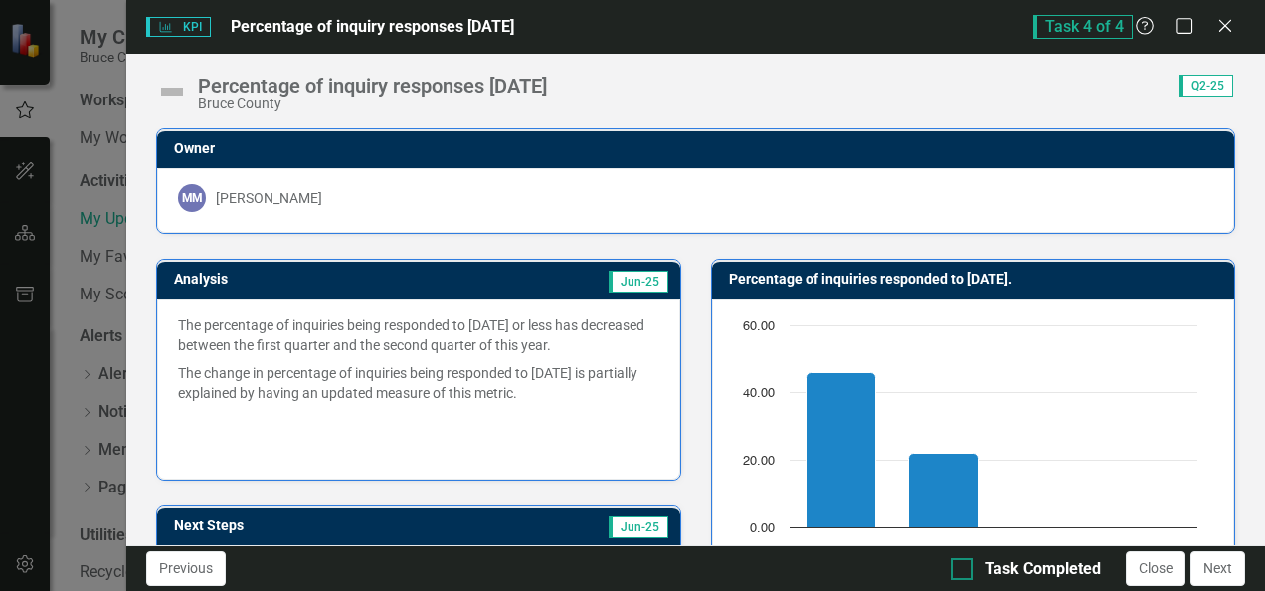
click at [973, 570] on div at bounding box center [962, 569] width 22 height 22
click at [964, 570] on input "Task Completed" at bounding box center [957, 564] width 13 height 13
checkbox input "true"
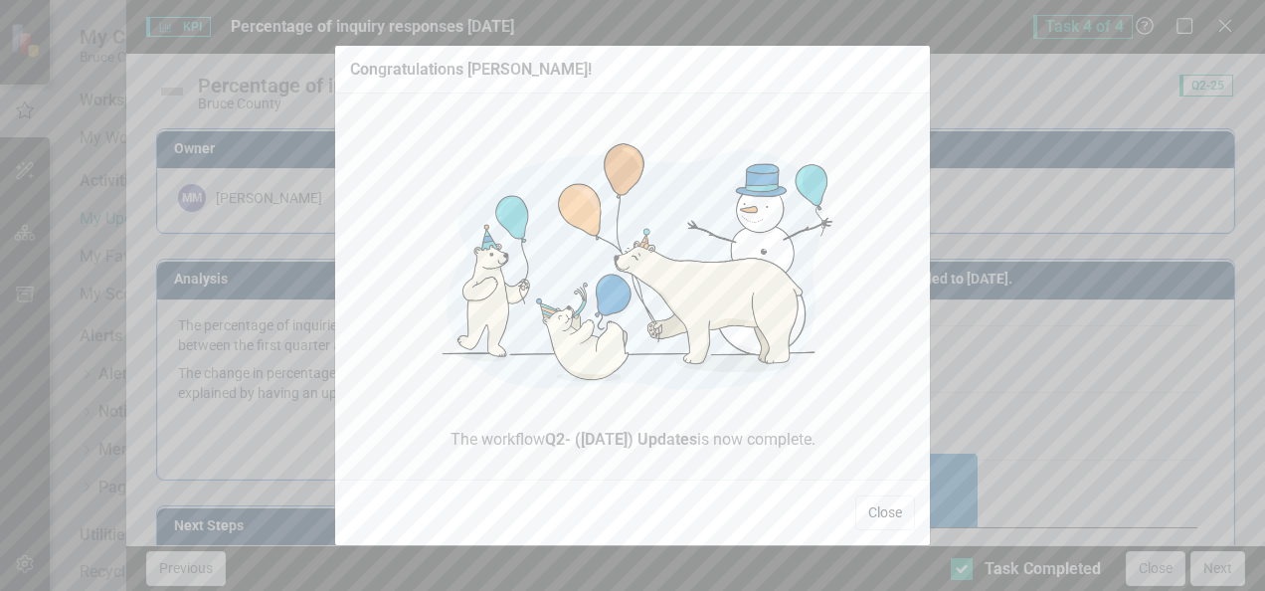
click at [893, 509] on button "Close" at bounding box center [885, 512] width 60 height 35
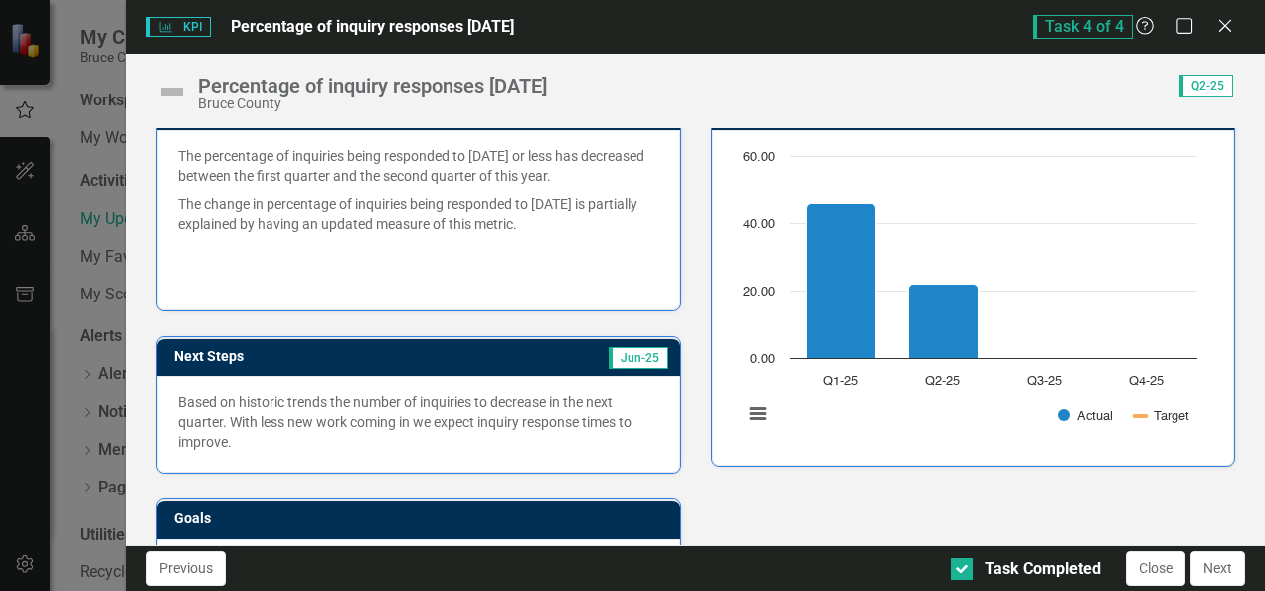
scroll to position [170, 0]
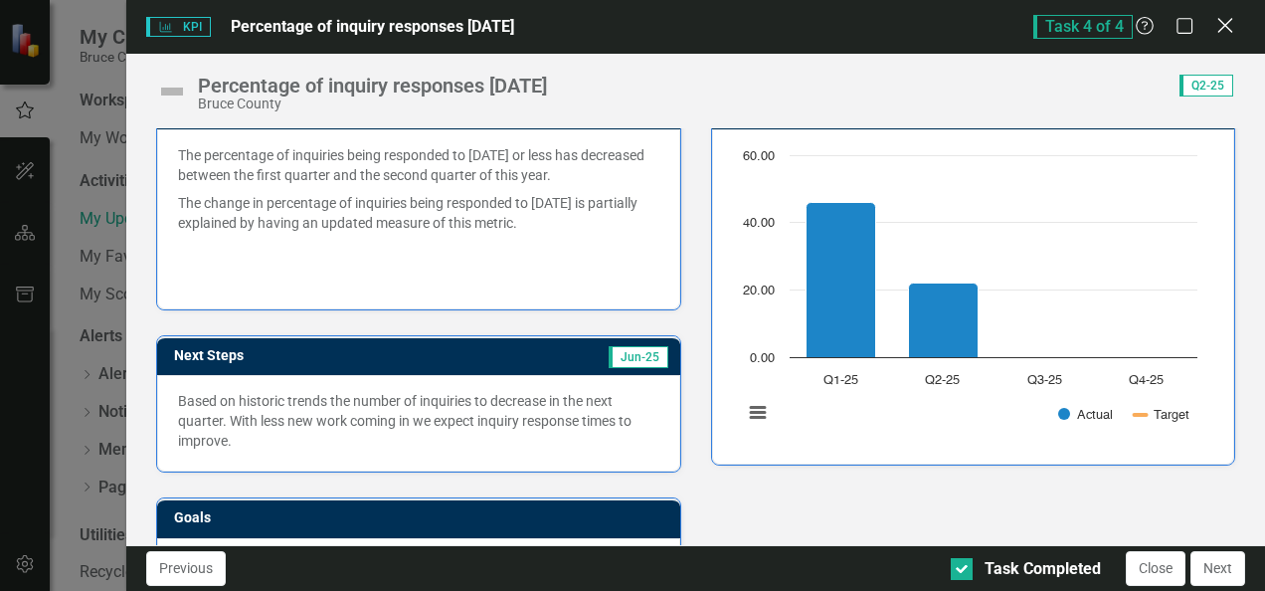
click at [1233, 27] on icon "Close" at bounding box center [1224, 25] width 25 height 19
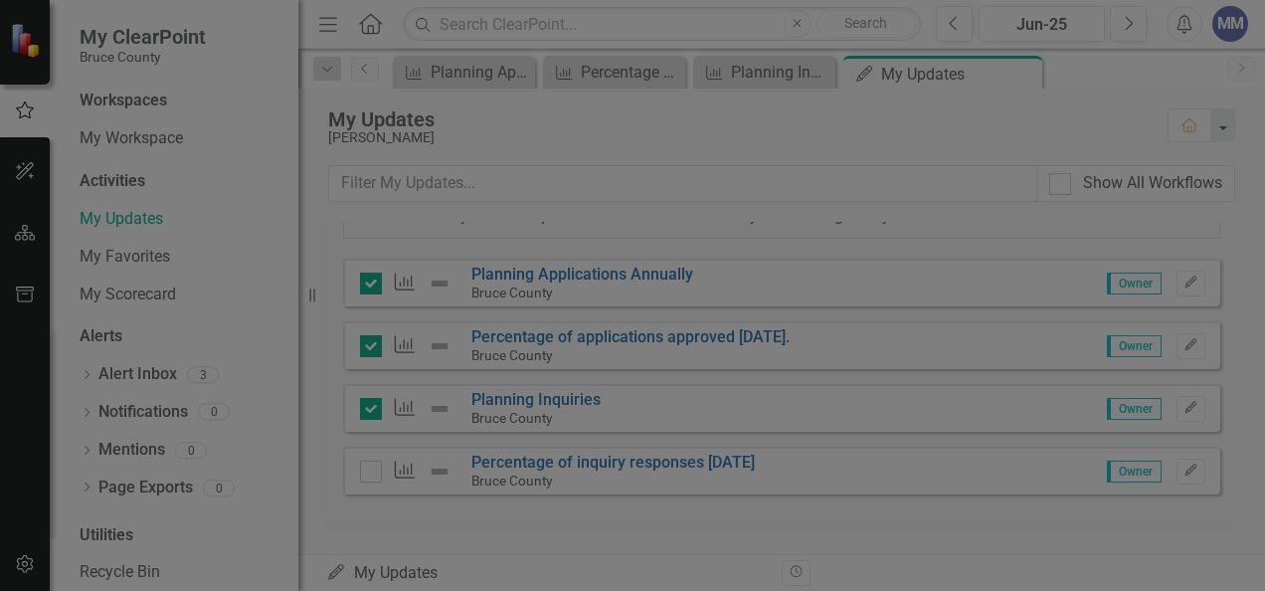
checkbox input "true"
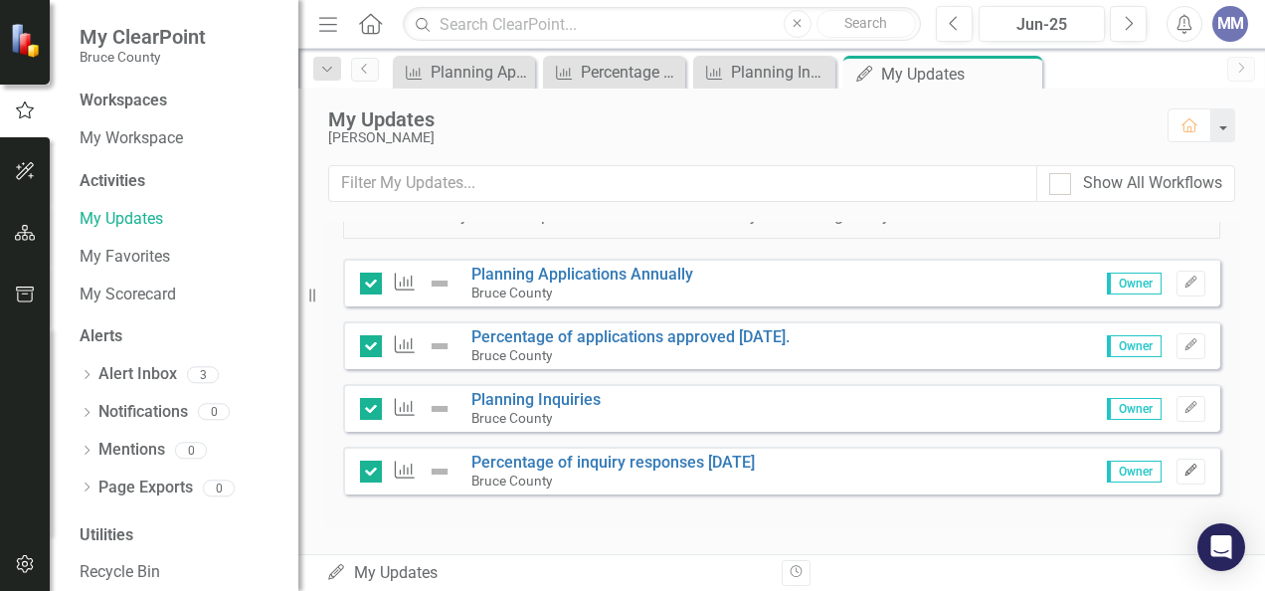
click at [1184, 468] on icon "button" at bounding box center [1190, 469] width 12 height 12
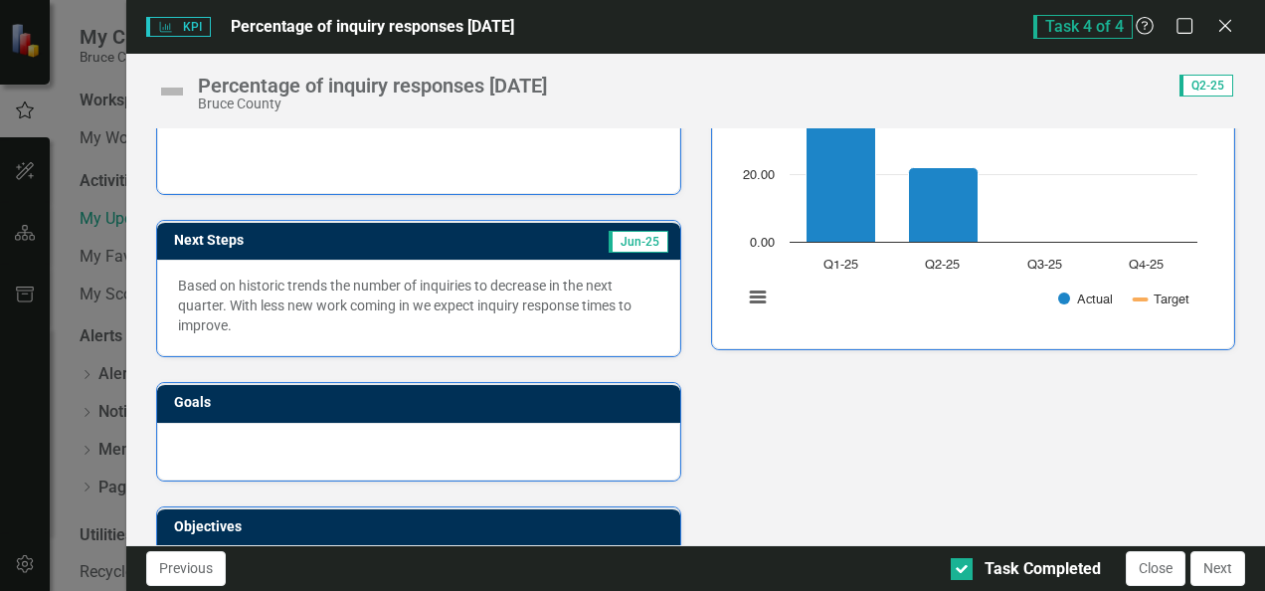
scroll to position [286, 0]
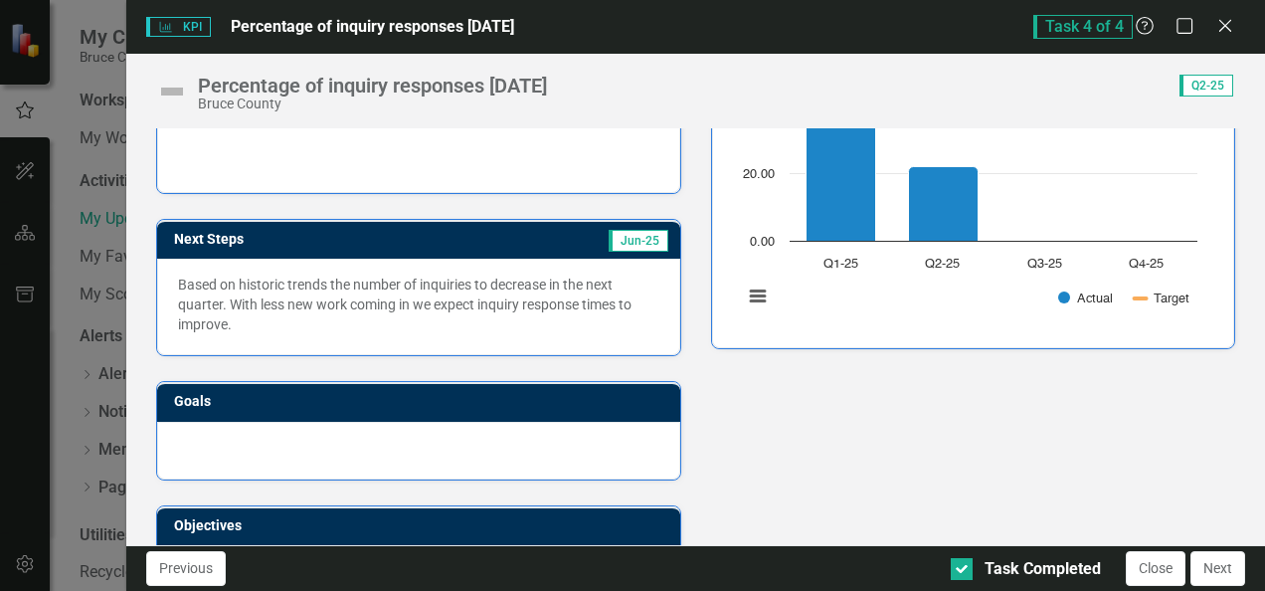
click at [428, 274] on p "Based on historic trends the number of inquiries to decrease in the next quarte…" at bounding box center [418, 304] width 480 height 60
click at [416, 279] on p "Based on historic trends the number of inquiries to decrease in the next quarte…" at bounding box center [418, 304] width 480 height 60
click at [967, 563] on div at bounding box center [962, 569] width 22 height 22
click at [964, 563] on input "Task Completed" at bounding box center [957, 564] width 13 height 13
checkbox input "false"
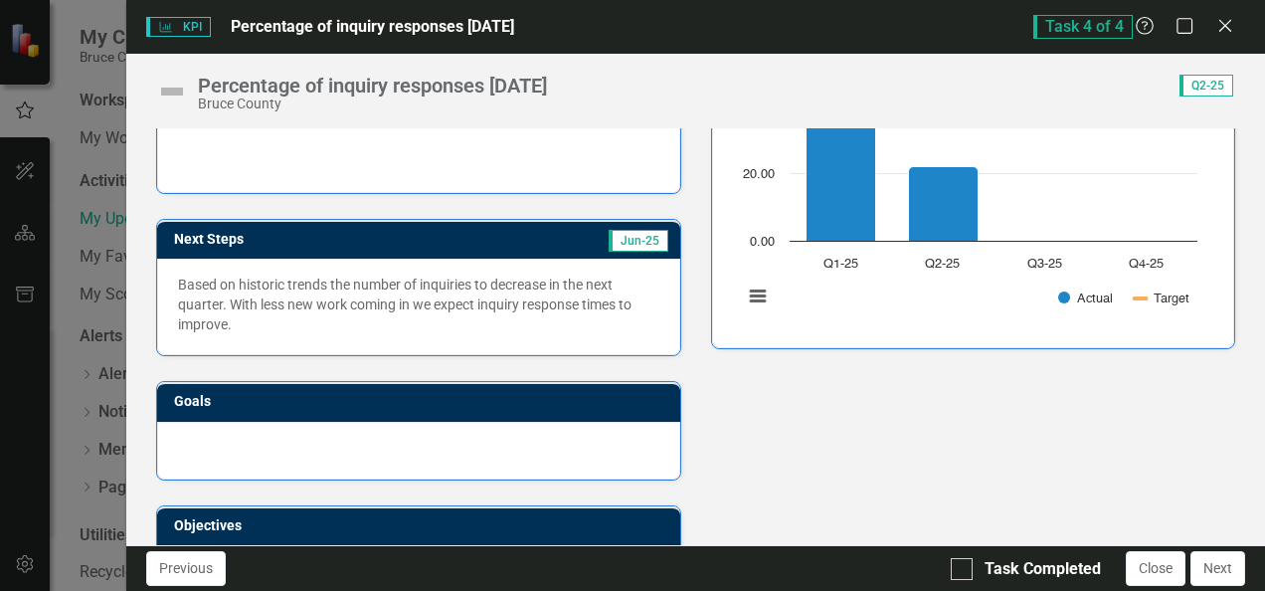
click at [426, 286] on p "Based on historic trends the number of inquiries to decrease in the next quarte…" at bounding box center [418, 304] width 480 height 60
click at [1229, 23] on icon "Close" at bounding box center [1224, 25] width 25 height 19
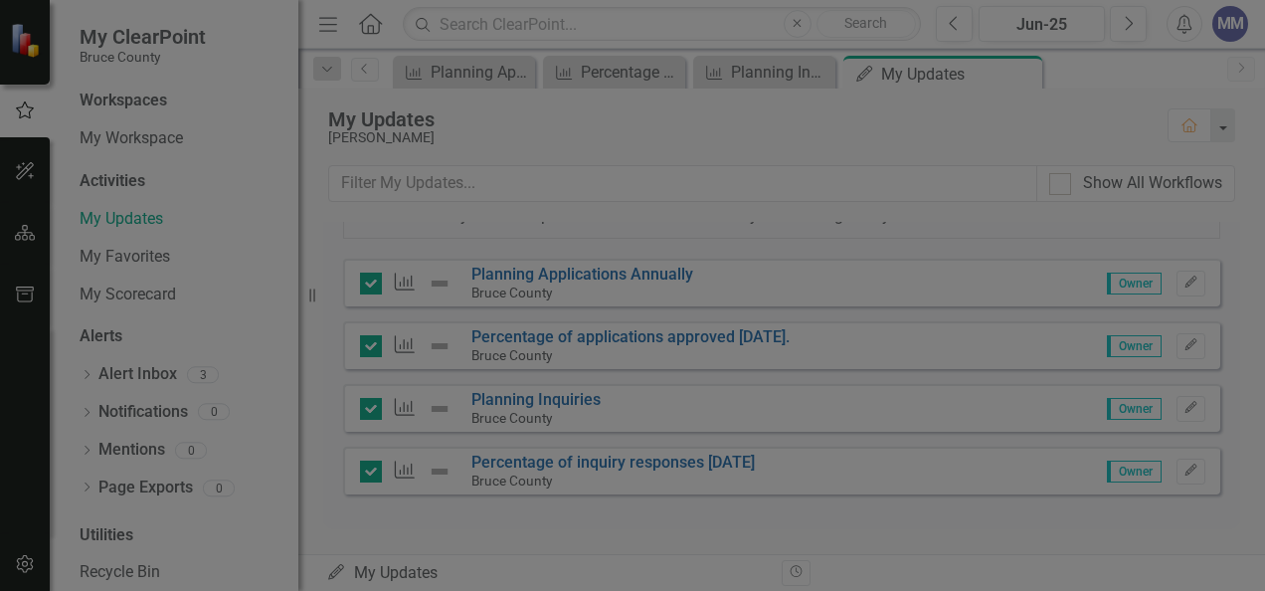
checkbox input "false"
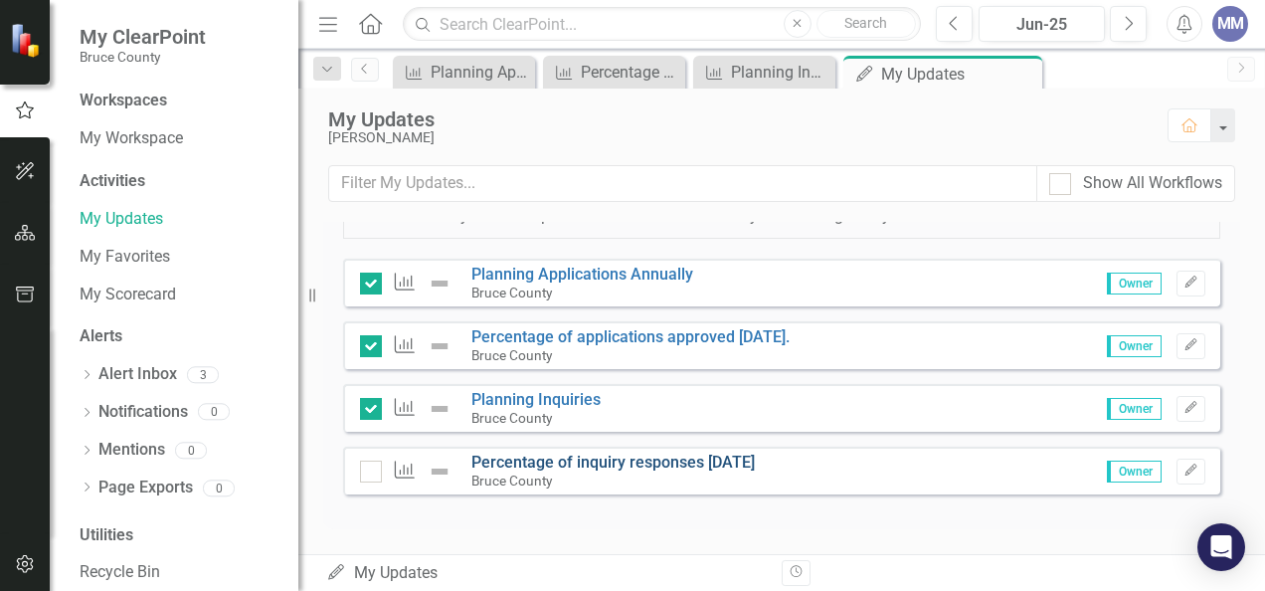
click at [705, 461] on link "Percentage of inquiry responses [DATE]" at bounding box center [612, 462] width 283 height 19
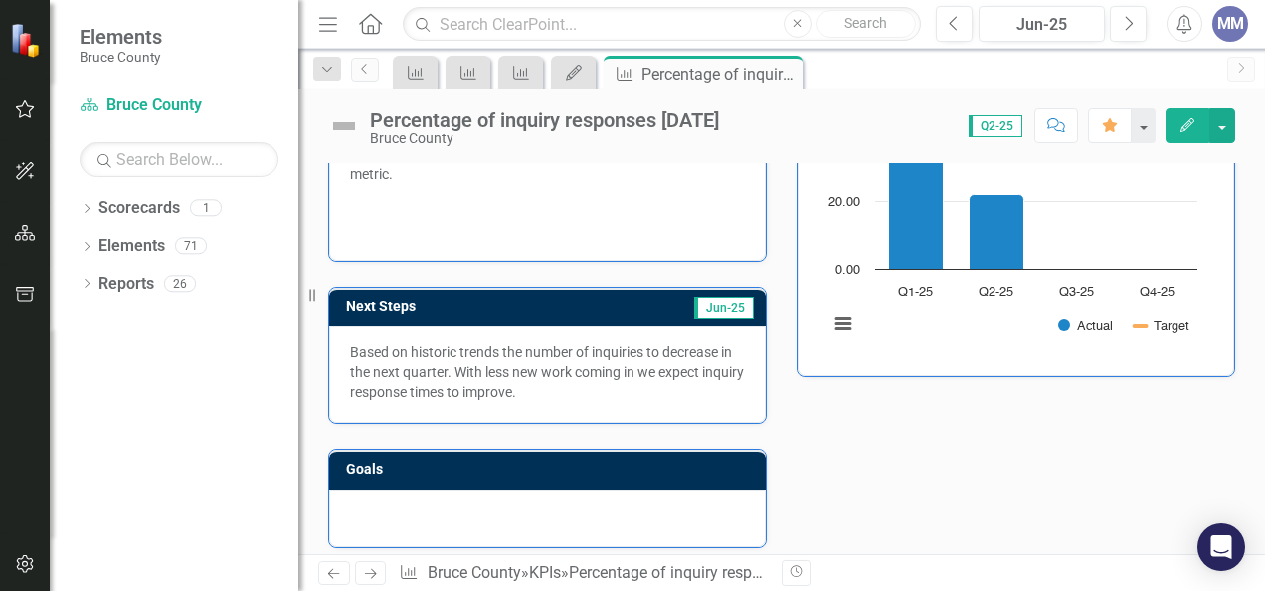
scroll to position [301, 0]
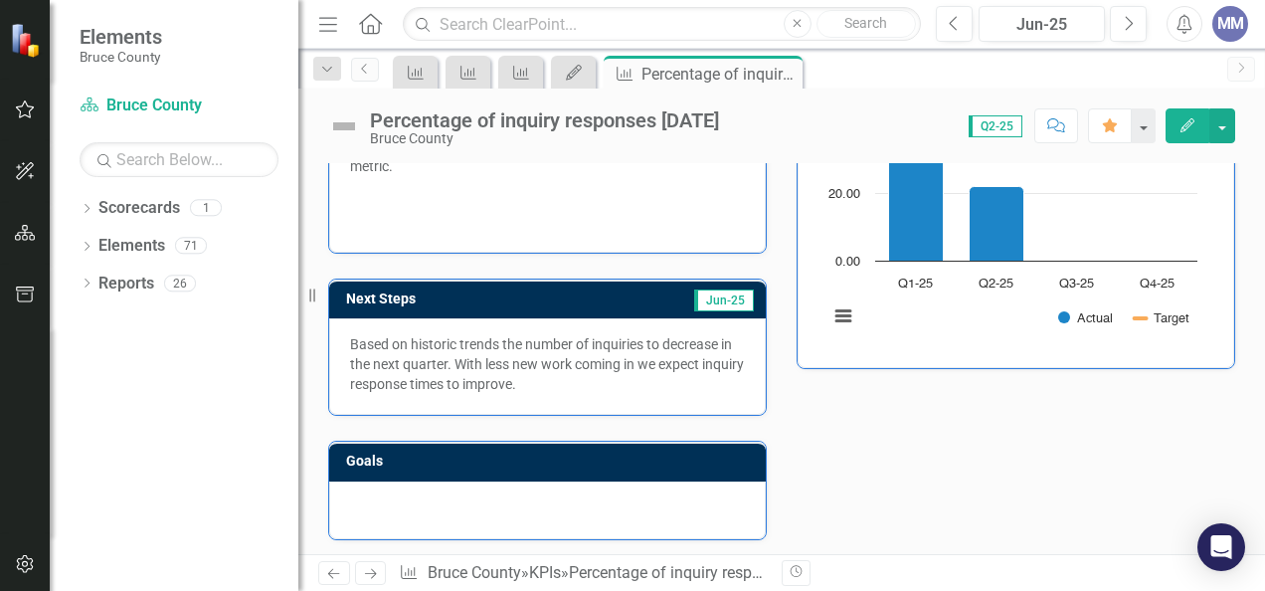
click at [499, 339] on p "Based on historic trends the number of inquiries to decrease in the next quarte…" at bounding box center [547, 364] width 395 height 60
click at [560, 338] on p "Based on historic trends the number of inquiries to decrease in the next quarte…" at bounding box center [547, 364] width 395 height 60
click at [662, 338] on p "Based on historic trends the number of inquiries to decrease in the next quarte…" at bounding box center [547, 364] width 395 height 60
click at [621, 366] on p "Based on historic trends the number of inquiries to decrease in the next quarte…" at bounding box center [547, 364] width 395 height 60
click at [1183, 122] on icon "Edit" at bounding box center [1188, 125] width 18 height 14
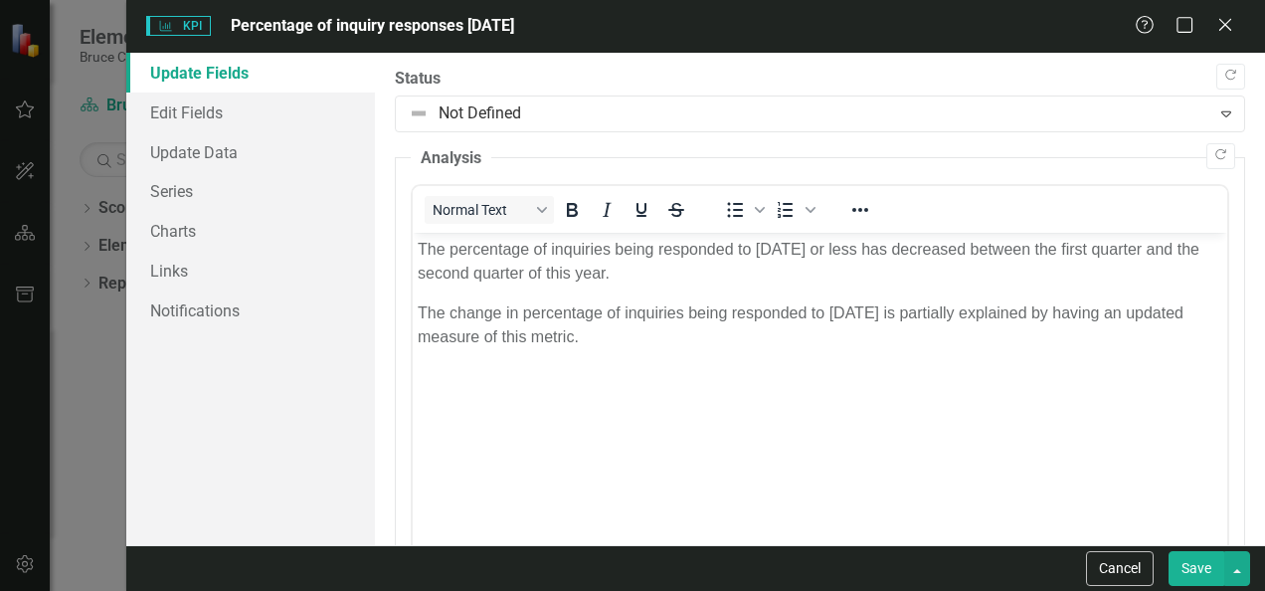
scroll to position [0, 0]
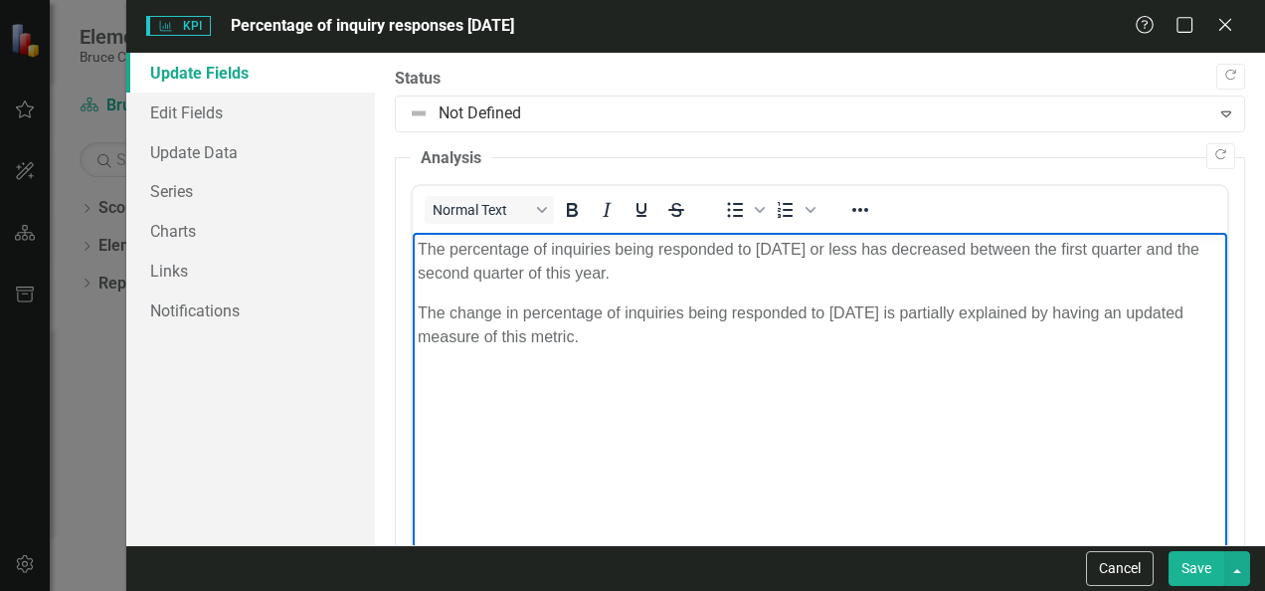
drag, startPoint x: 660, startPoint y: 342, endPoint x: 419, endPoint y: 245, distance: 260.6
click at [419, 245] on body "The percentage of inquiries being responded to in 14 days or less has decreased…" at bounding box center [820, 382] width 815 height 298
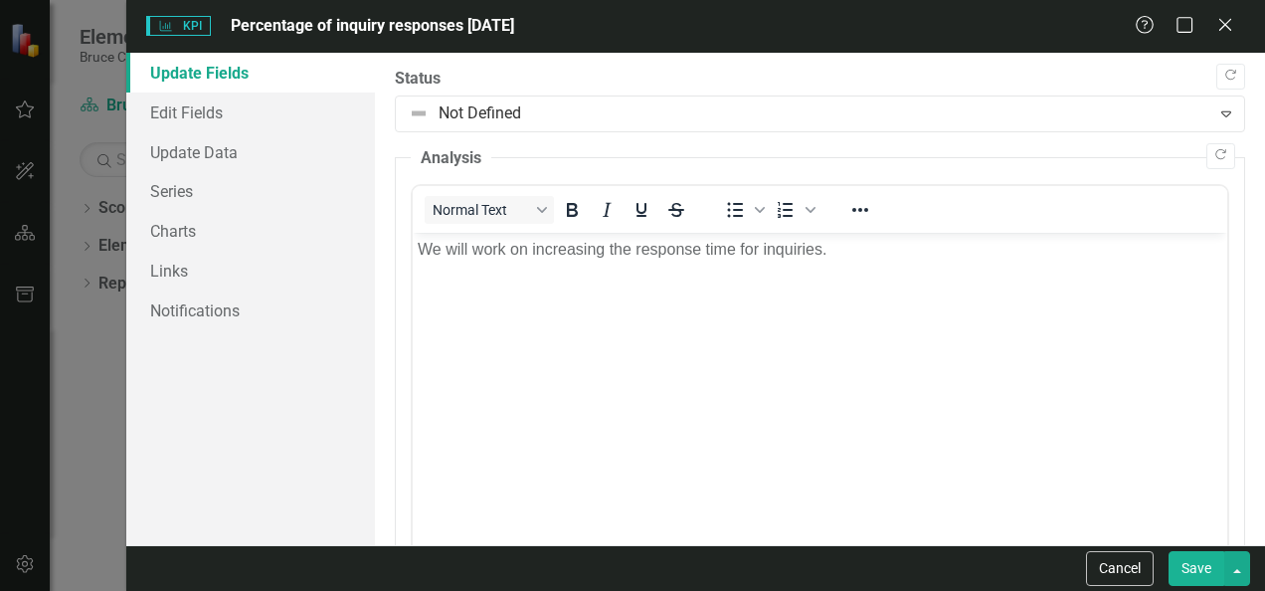
click at [1202, 570] on button "Save" at bounding box center [1197, 568] width 56 height 35
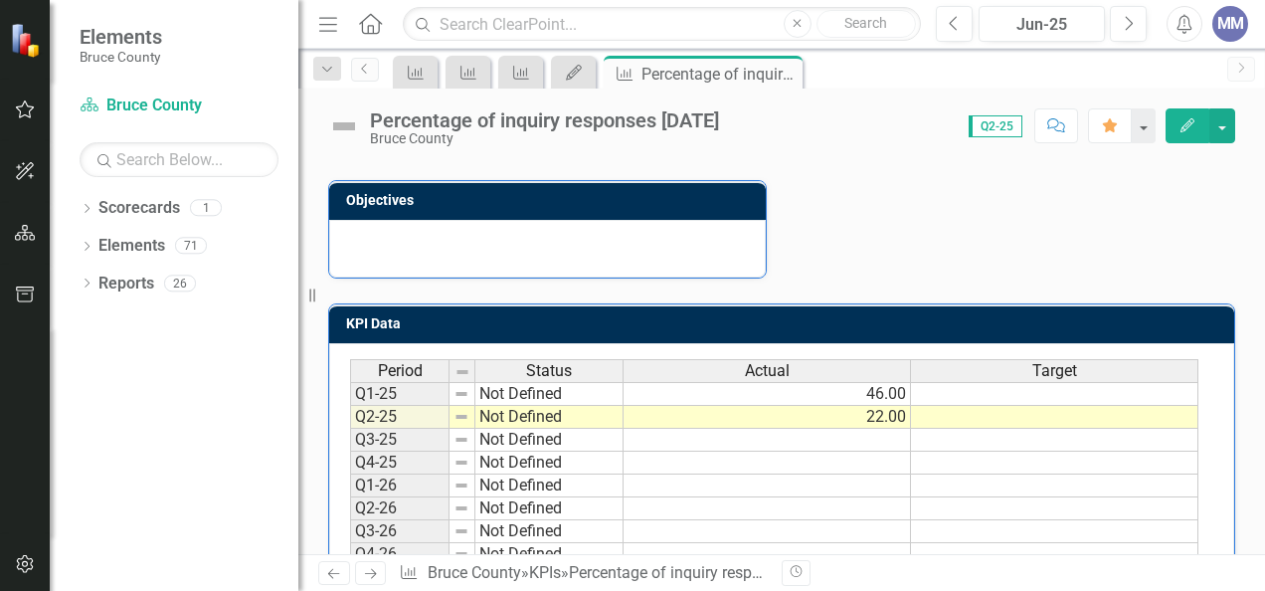
scroll to position [635, 0]
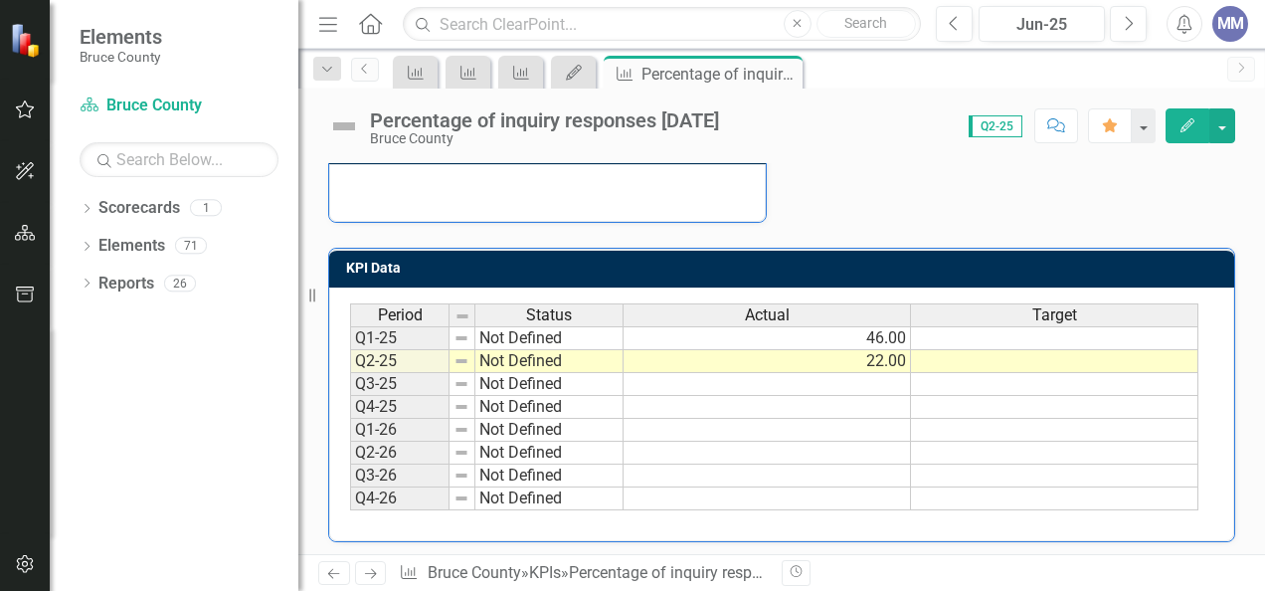
click at [331, 577] on icon "Previous" at bounding box center [333, 573] width 17 height 13
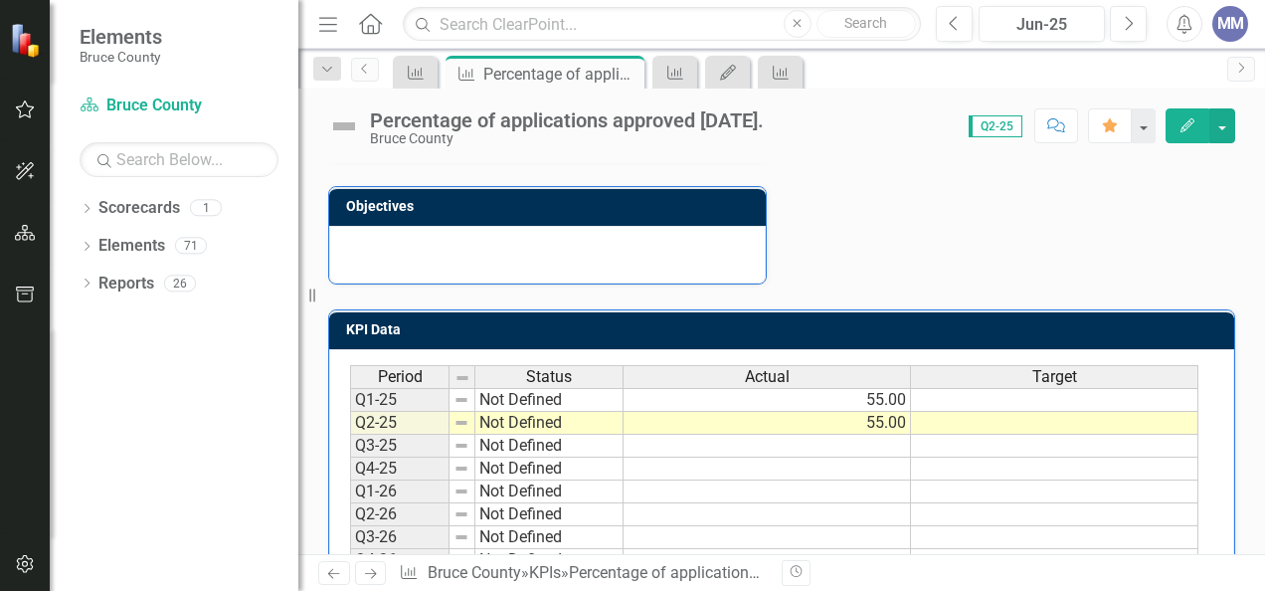
scroll to position [599, 0]
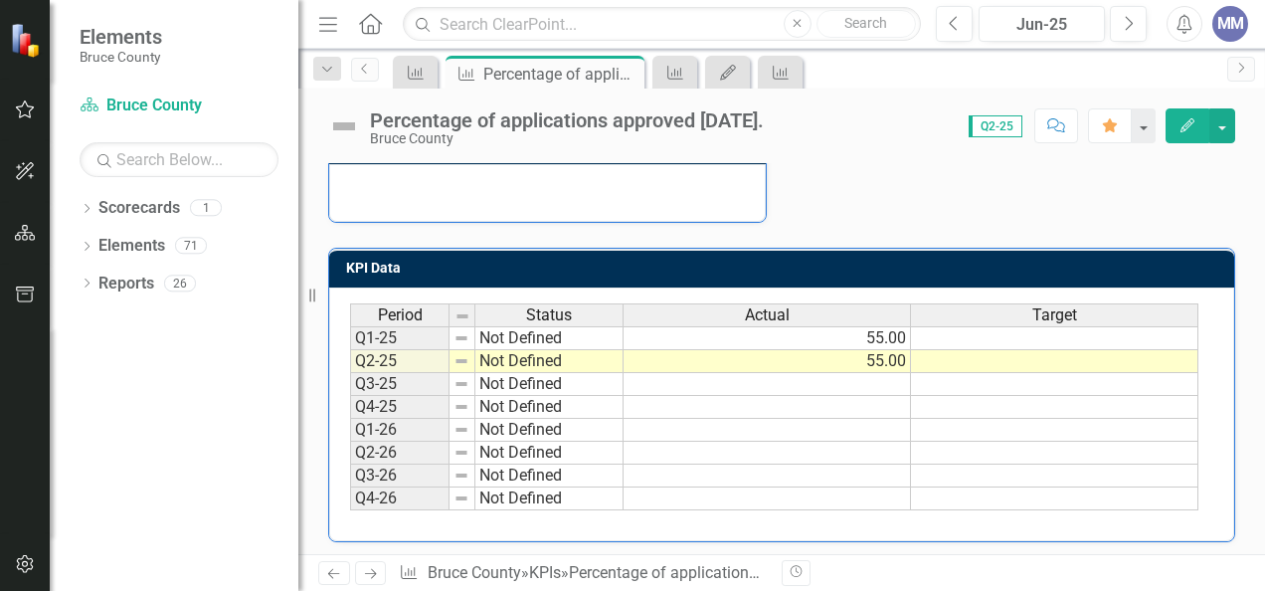
click at [374, 573] on icon at bounding box center [371, 574] width 12 height 10
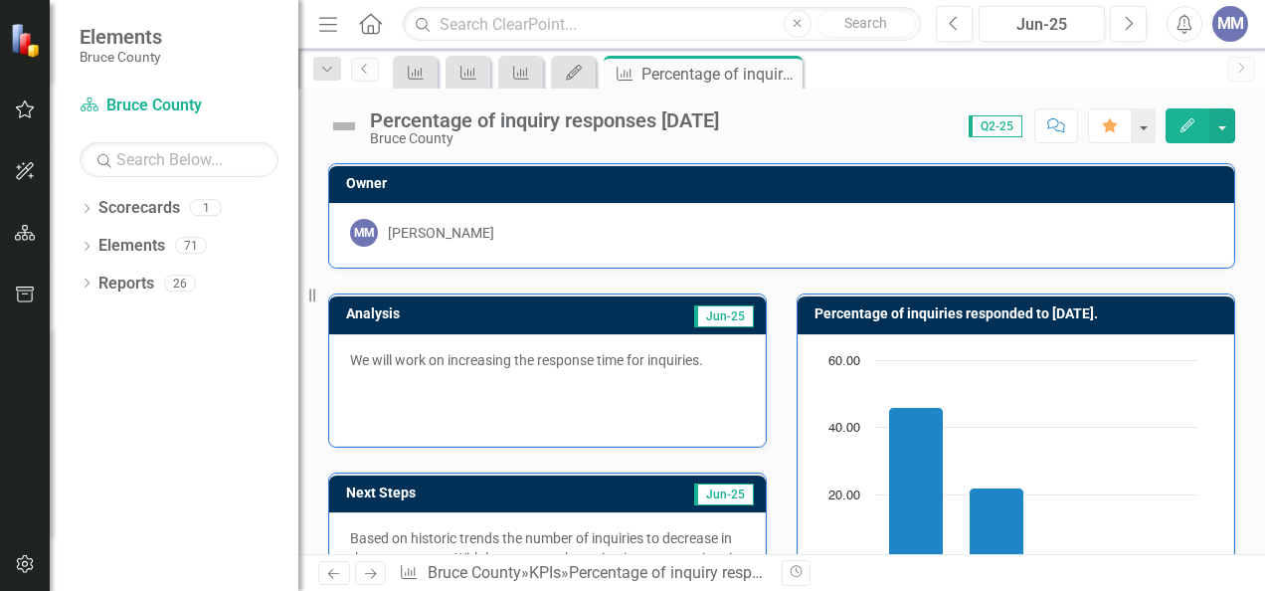
click at [1203, 123] on button "Edit" at bounding box center [1188, 125] width 44 height 35
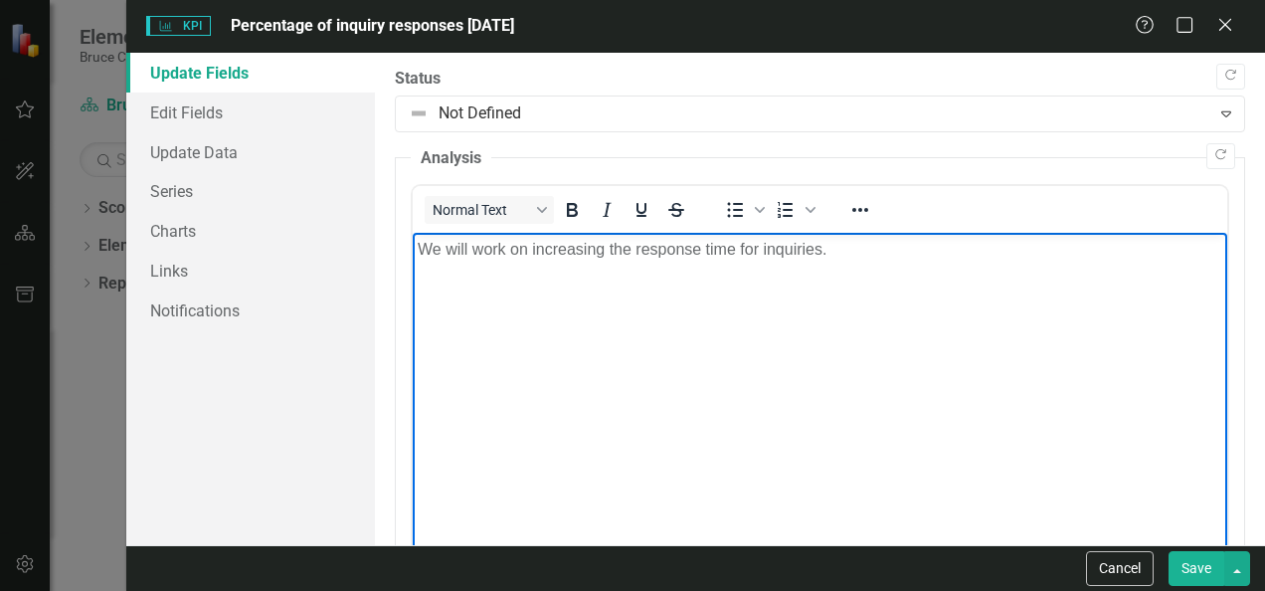
click at [839, 260] on p "We will work on increasing the response time for inquiries." at bounding box center [820, 250] width 805 height 24
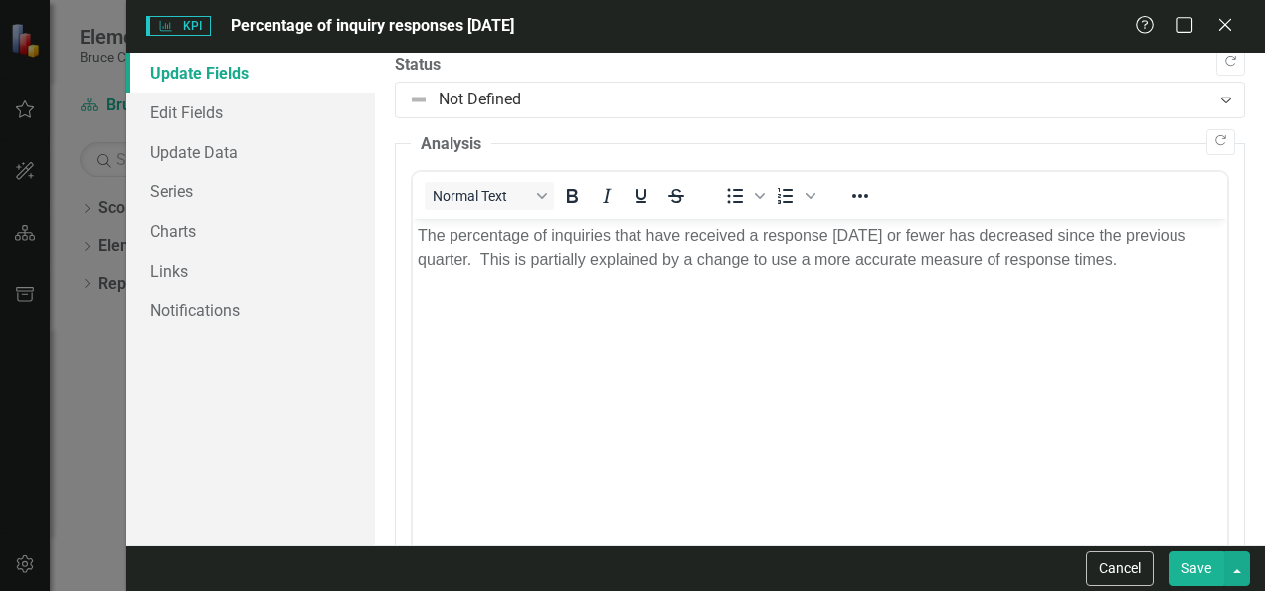
scroll to position [21, 0]
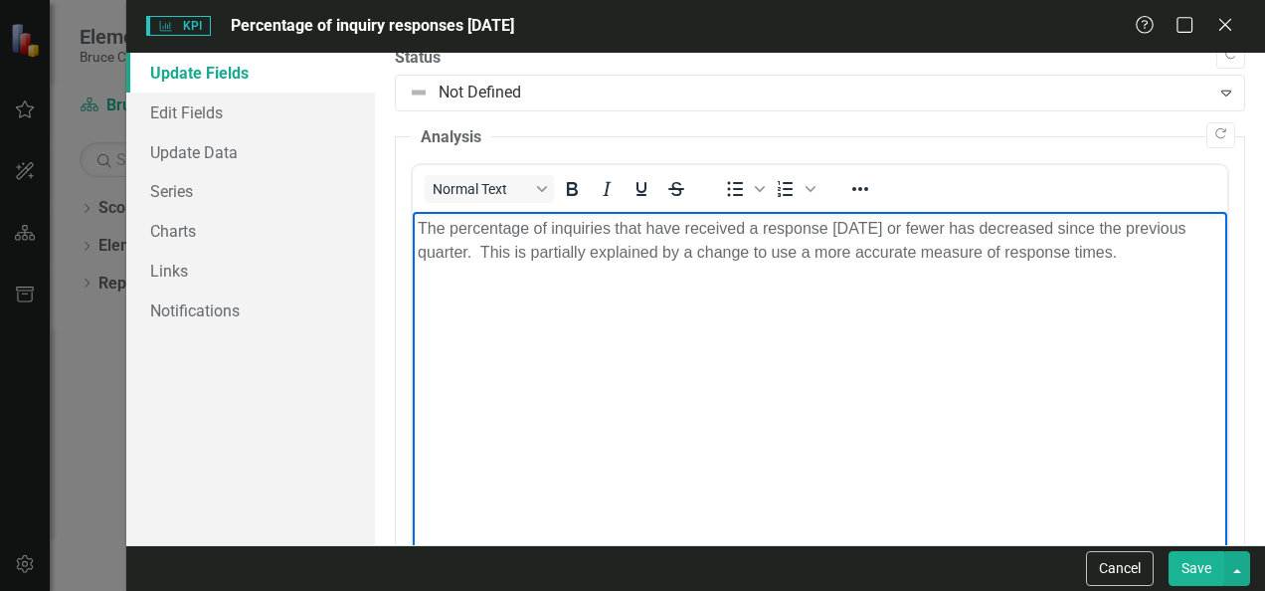
click at [593, 254] on p "The percentage of inquiries that have received a response in 14 days or fewer h…" at bounding box center [820, 241] width 805 height 48
click at [1189, 569] on button "Save" at bounding box center [1197, 568] width 56 height 35
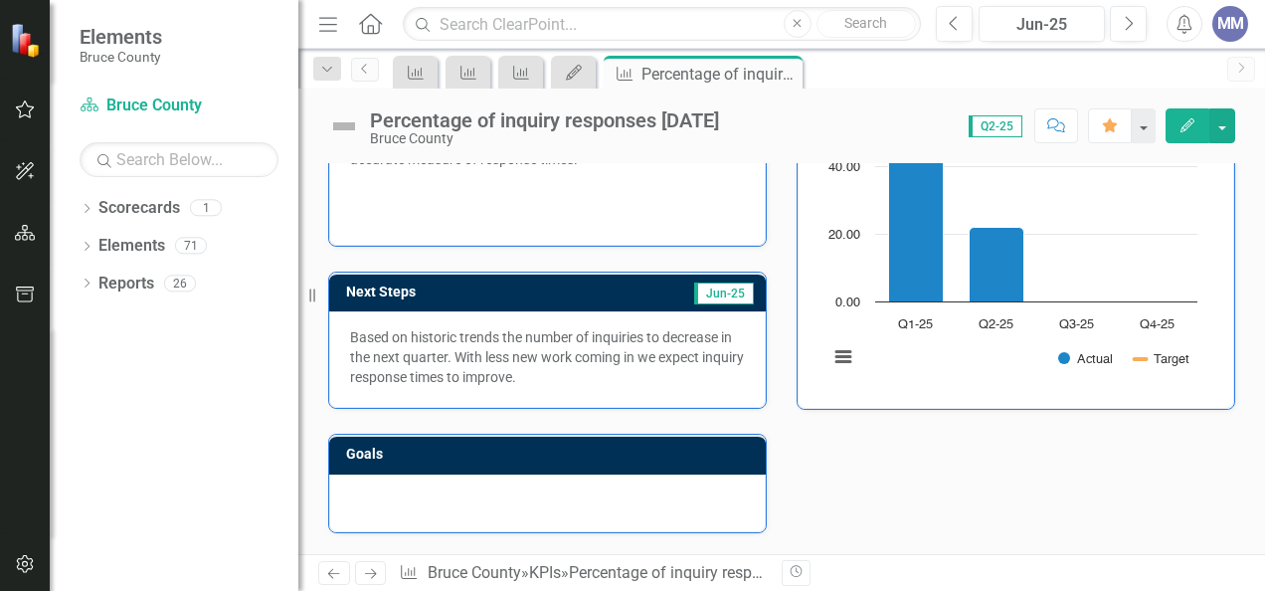
scroll to position [267, 0]
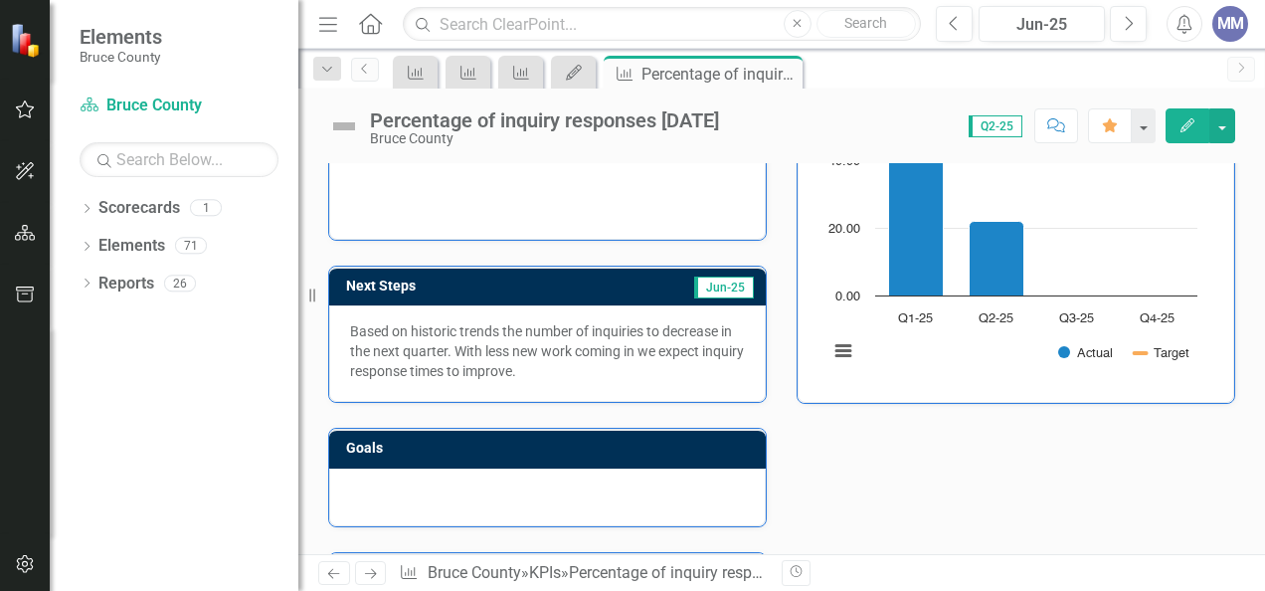
click at [566, 363] on p "Based on historic trends the number of inquiries to decrease in the next quarte…" at bounding box center [547, 351] width 395 height 60
click at [1219, 127] on button "button" at bounding box center [1222, 125] width 26 height 35
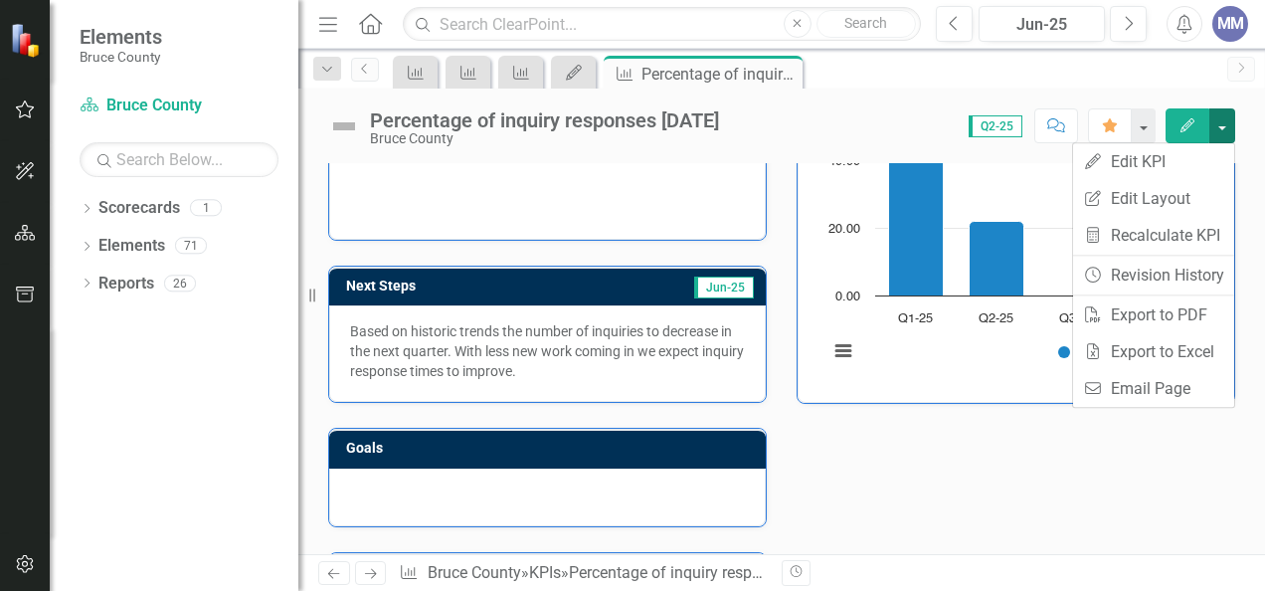
click at [1212, 127] on button "button" at bounding box center [1222, 125] width 26 height 35
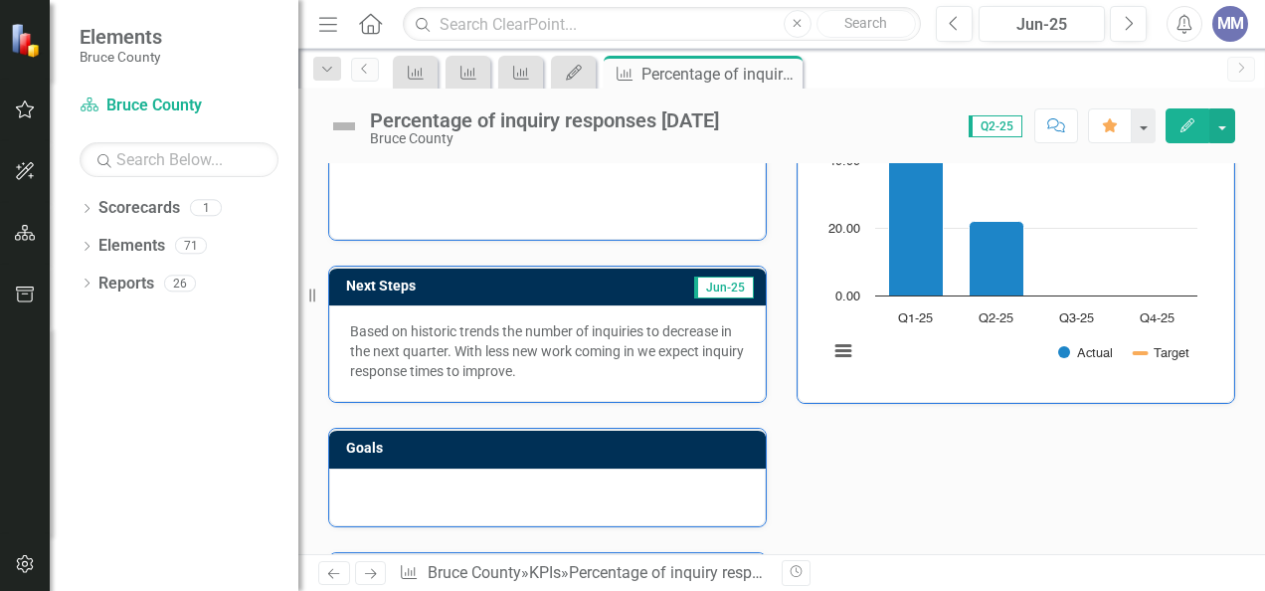
click at [1191, 137] on button "Edit" at bounding box center [1188, 125] width 44 height 35
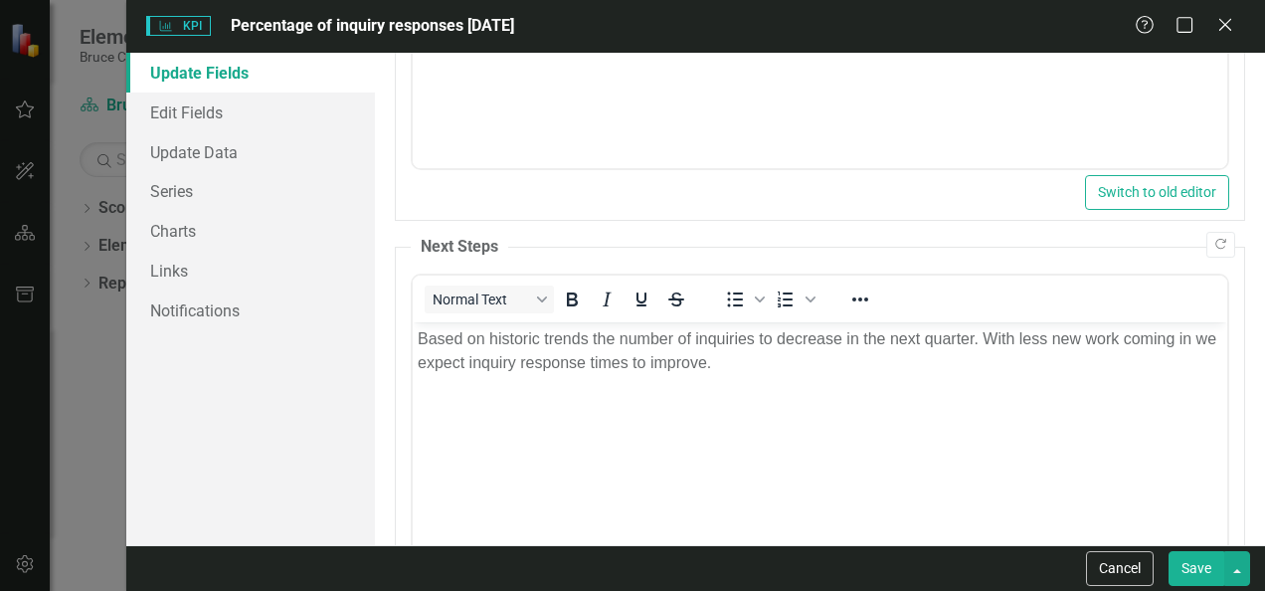
scroll to position [415, 0]
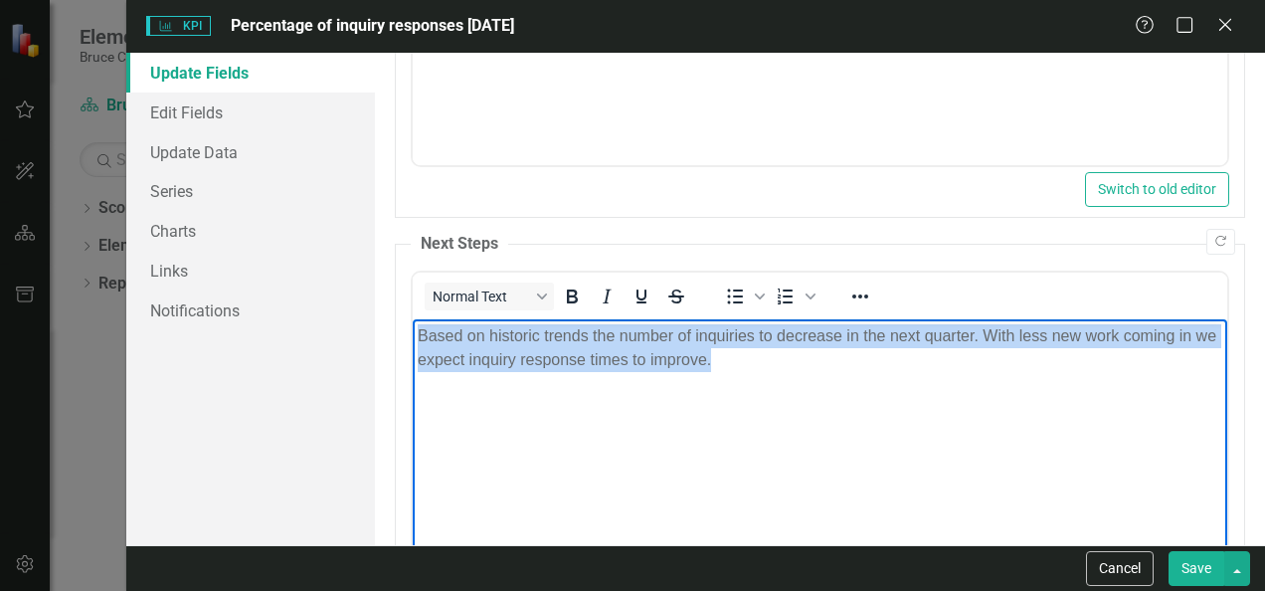
drag, startPoint x: 746, startPoint y: 375, endPoint x: 413, endPoint y: 343, distance: 334.7
click at [413, 343] on body "Based on historic trends the number of inquiries to decrease in the next quarte…" at bounding box center [820, 468] width 815 height 298
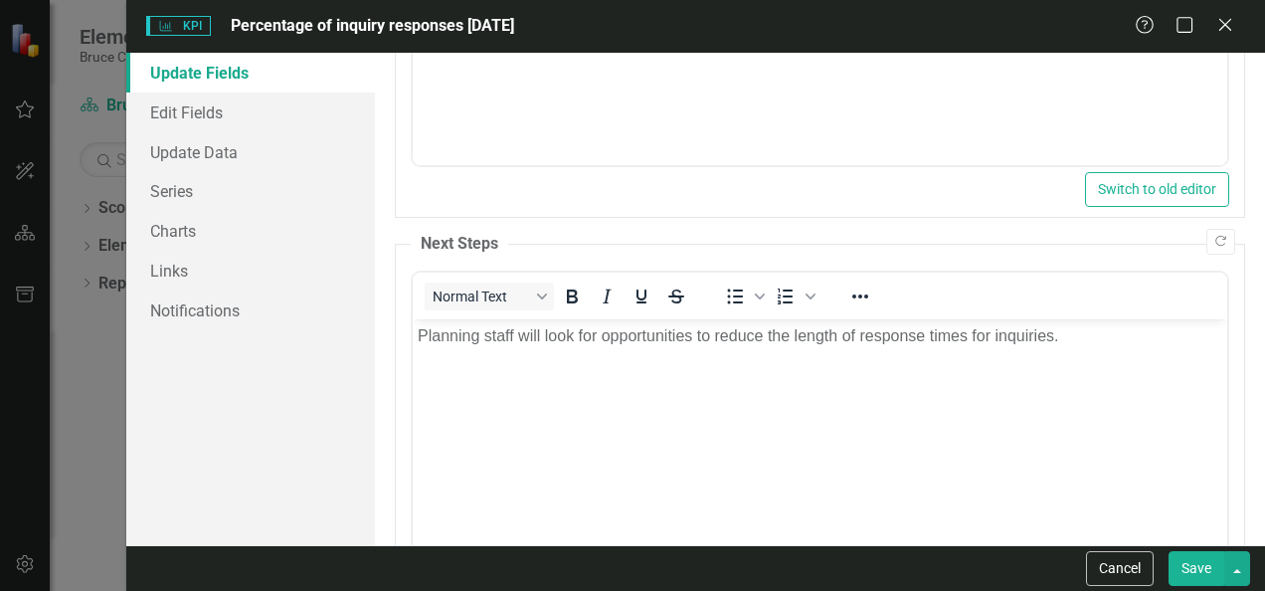
click at [1187, 572] on button "Save" at bounding box center [1197, 568] width 56 height 35
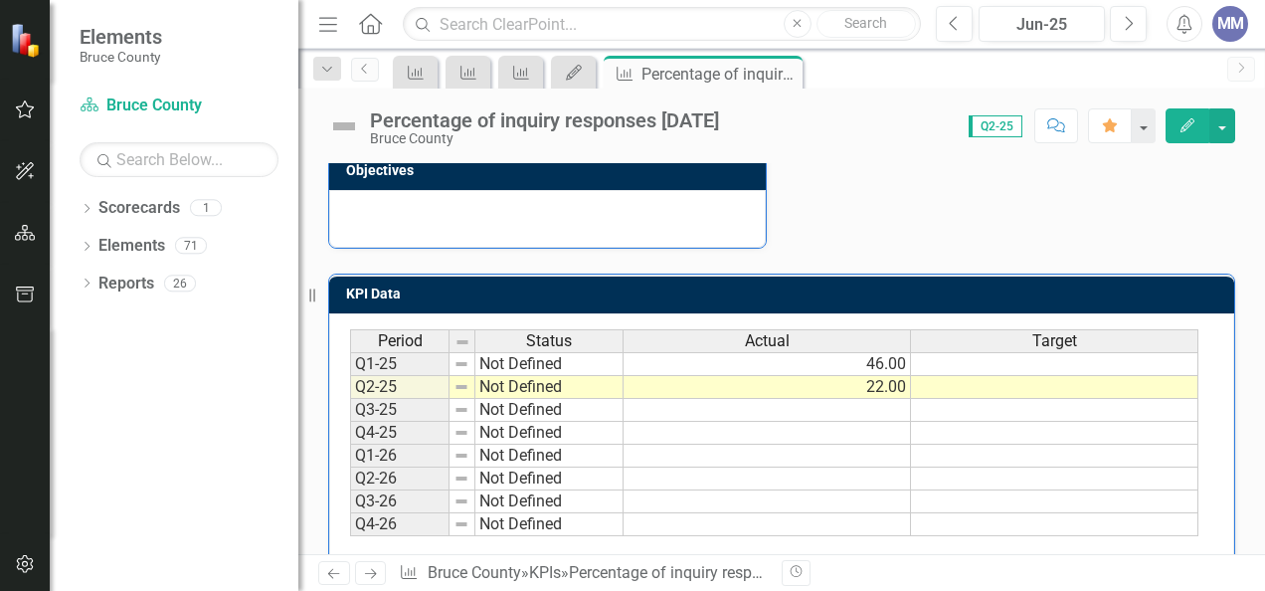
scroll to position [674, 0]
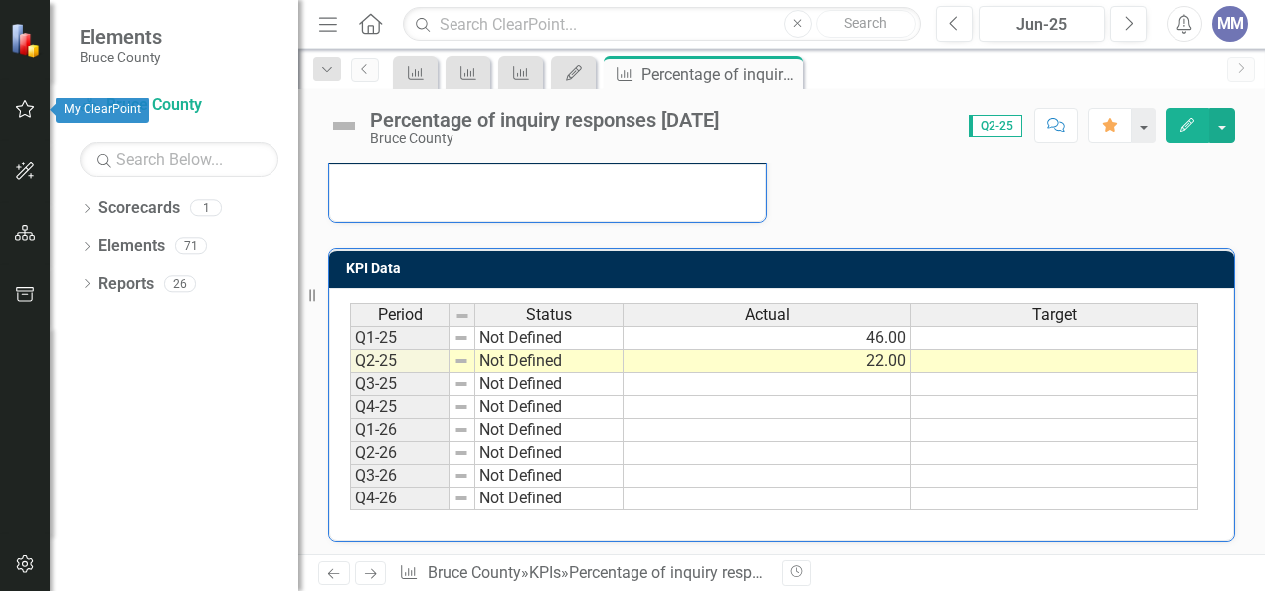
click at [24, 117] on icon "button" at bounding box center [25, 109] width 21 height 16
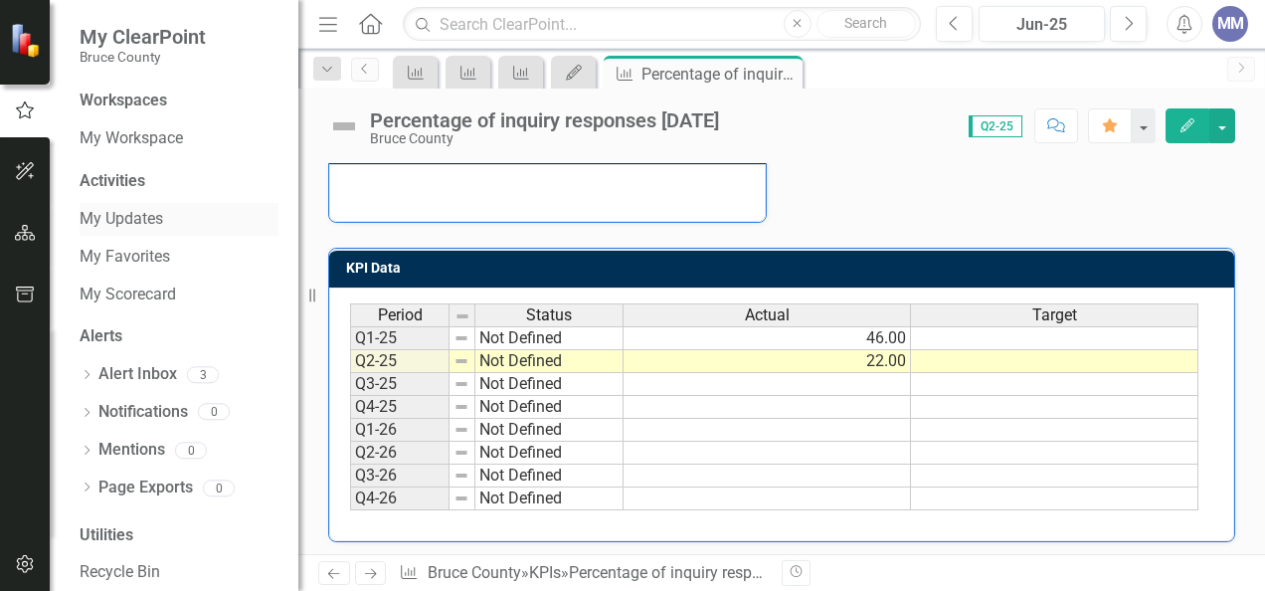
click at [131, 217] on link "My Updates" at bounding box center [179, 219] width 199 height 23
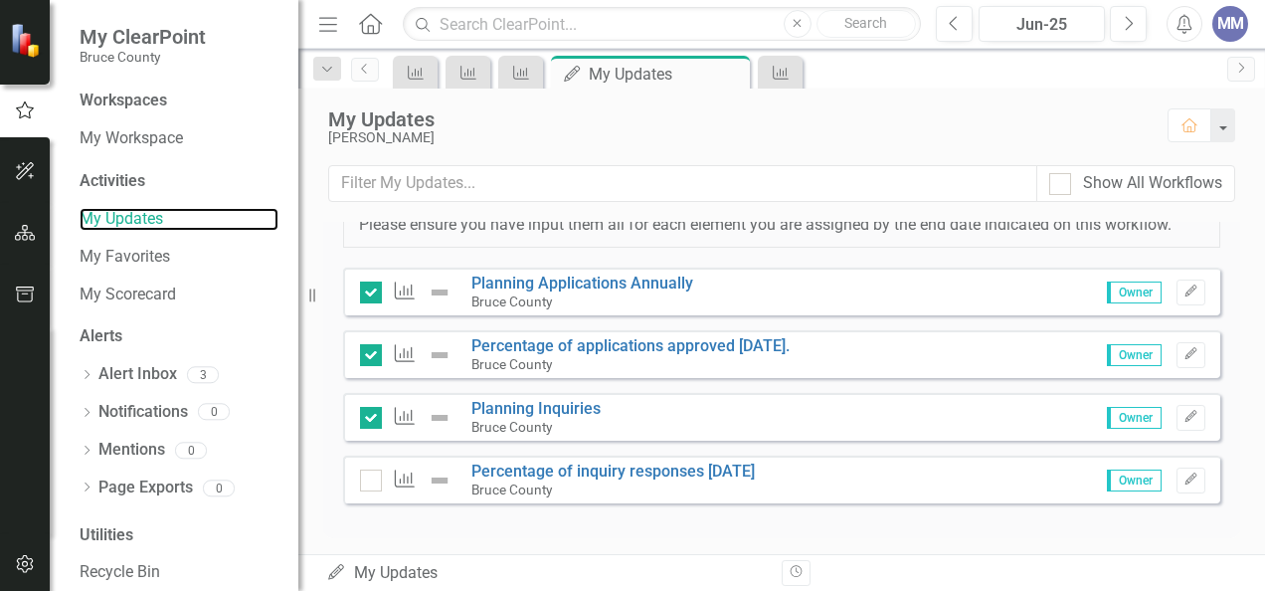
scroll to position [525, 0]
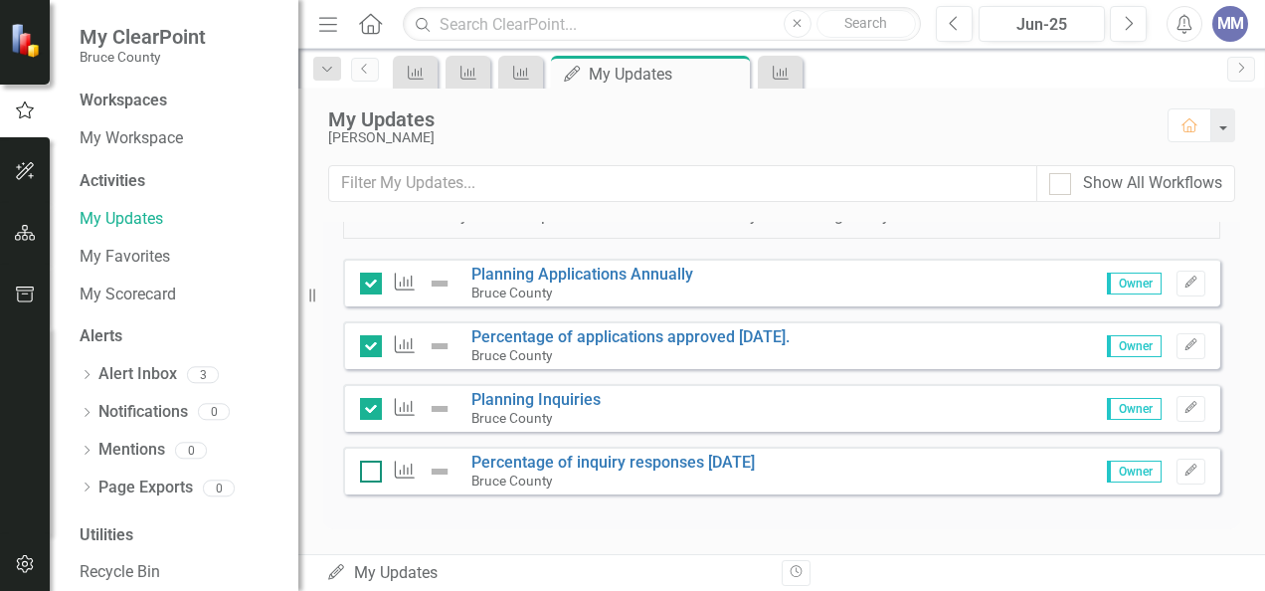
click at [368, 477] on div at bounding box center [371, 471] width 22 height 22
click at [368, 473] on input "checkbox" at bounding box center [366, 466] width 13 height 13
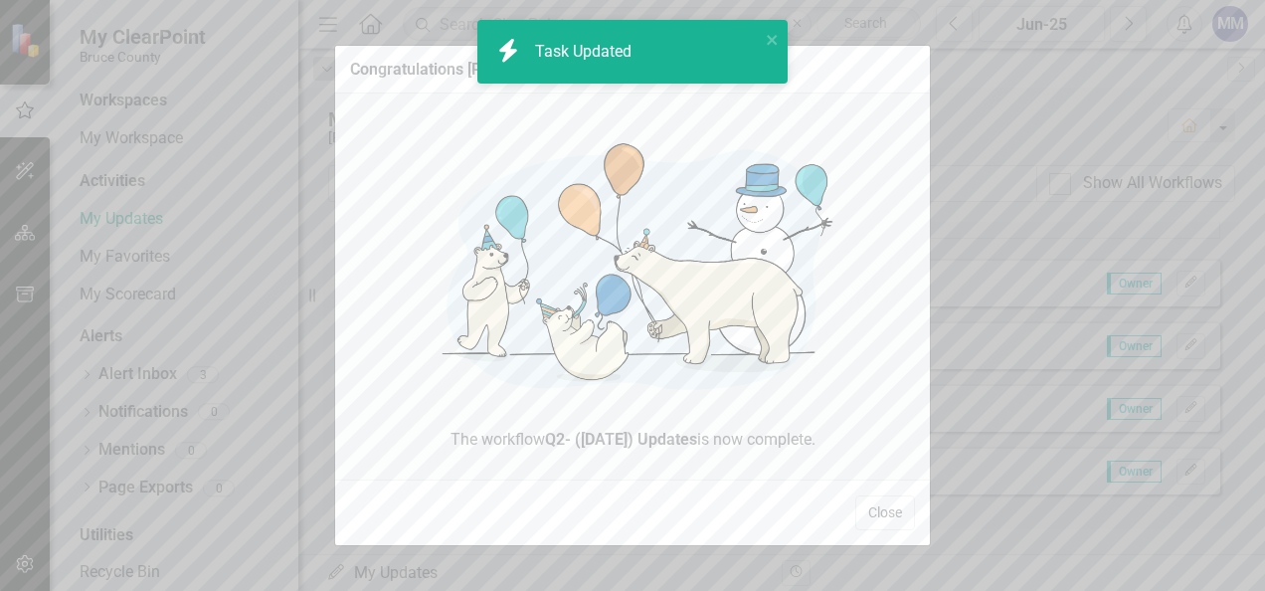
checkbox input "true"
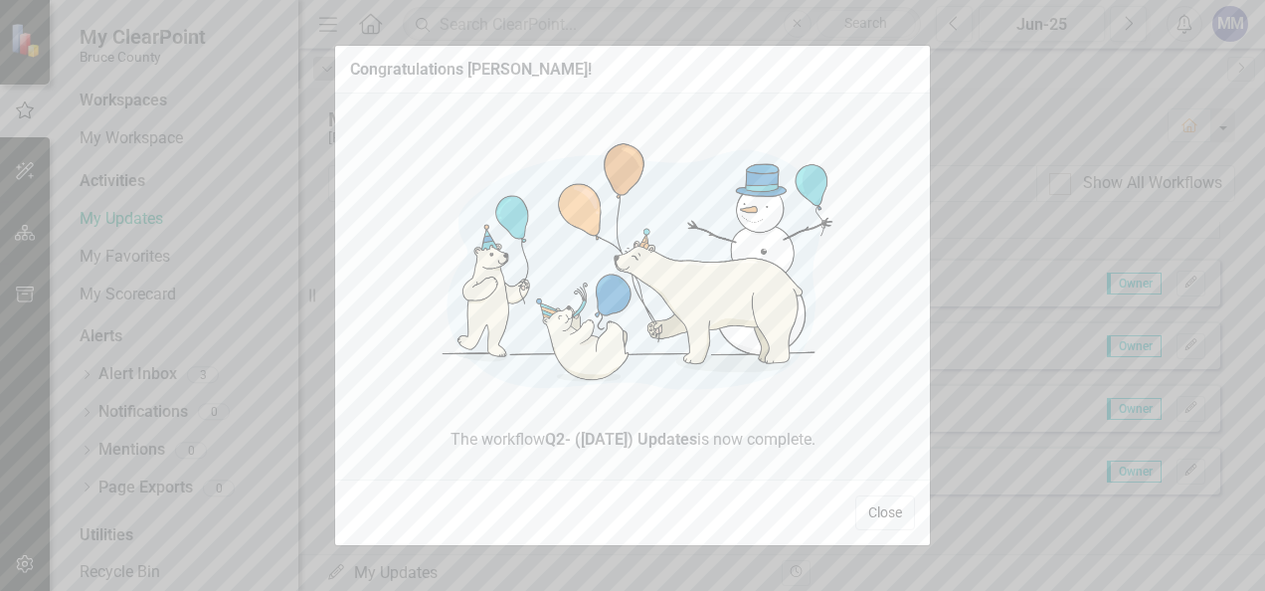
click at [869, 516] on button "Close" at bounding box center [885, 512] width 60 height 35
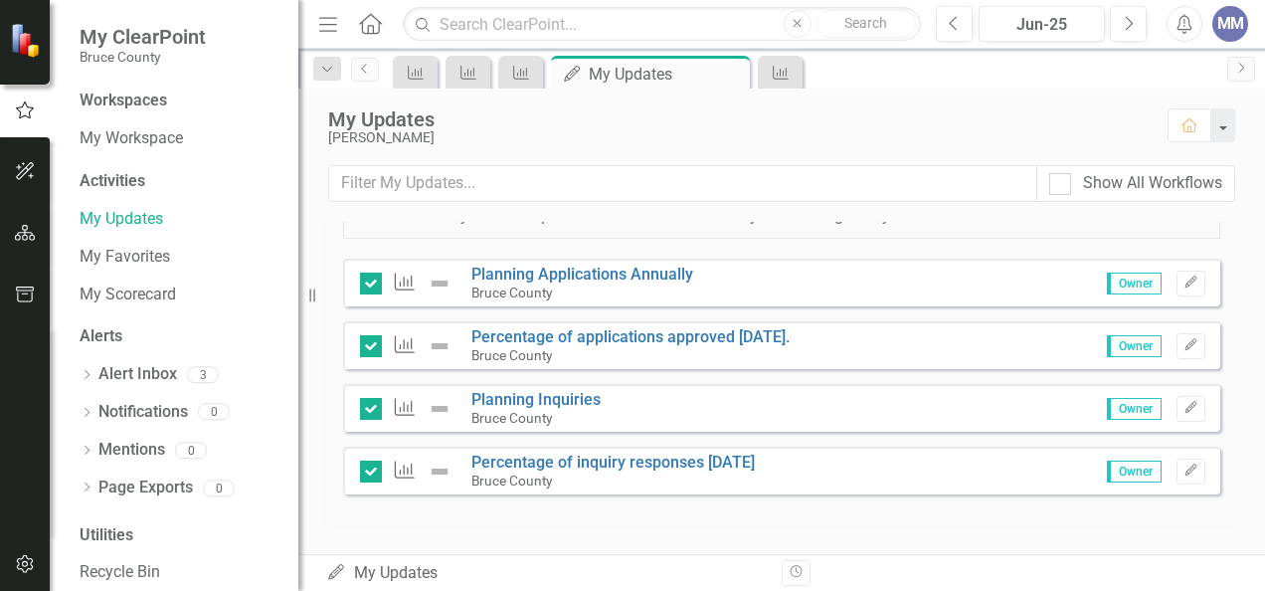
click at [796, 570] on icon "button" at bounding box center [797, 572] width 12 height 12
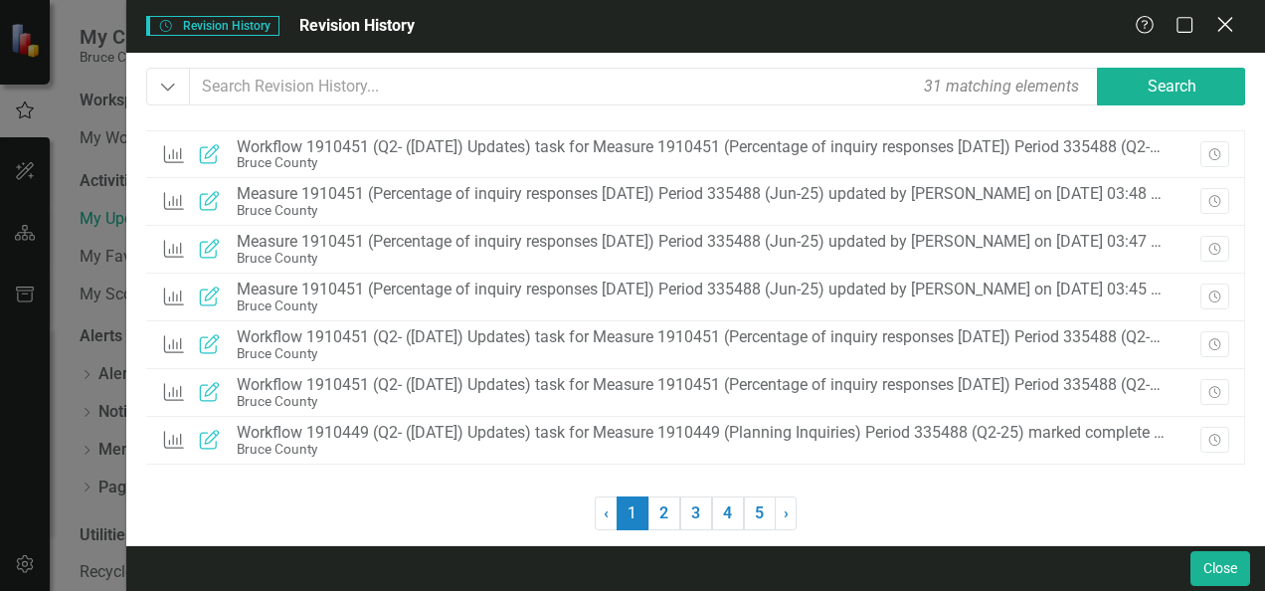
click at [1232, 28] on icon "Close" at bounding box center [1224, 24] width 25 height 19
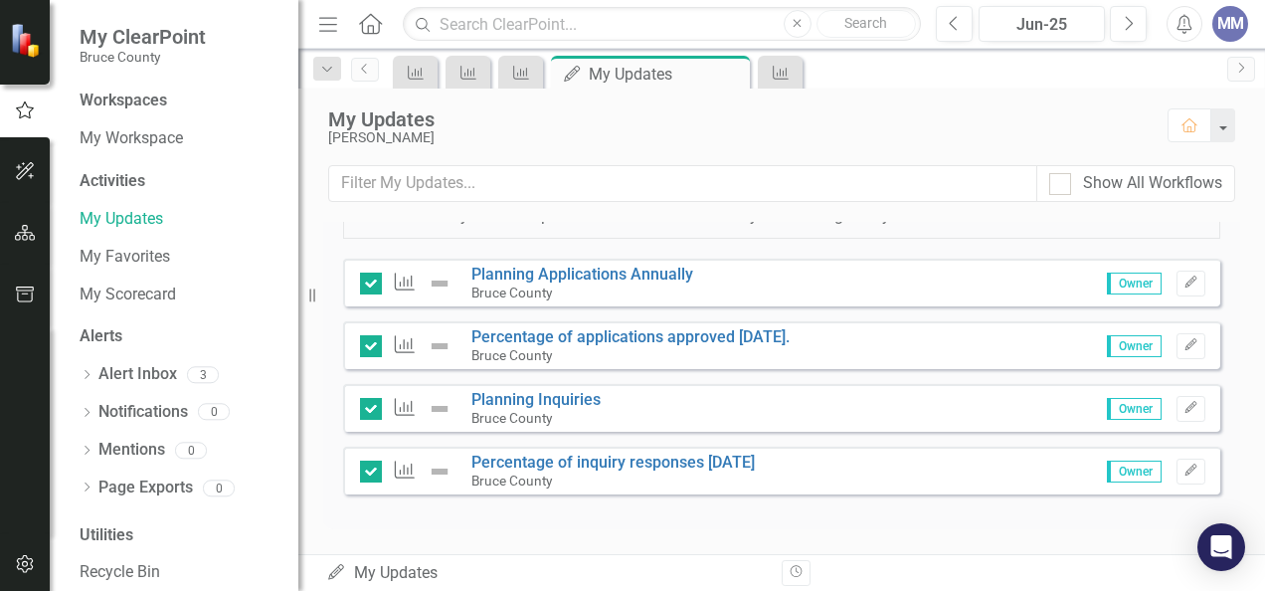
click at [798, 573] on icon "button" at bounding box center [797, 572] width 12 height 12
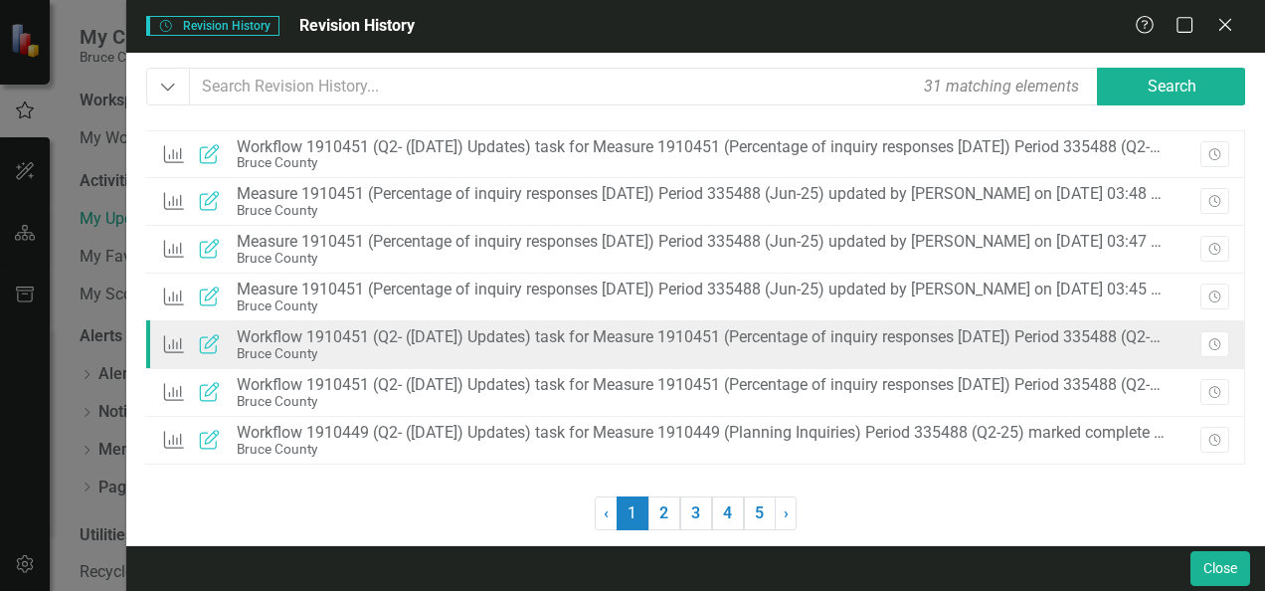
click at [479, 330] on div "Workflow 1910451 (Q2- (Jun 25) Updates) task for Measure 1910451 (Percentage of…" at bounding box center [701, 337] width 928 height 18
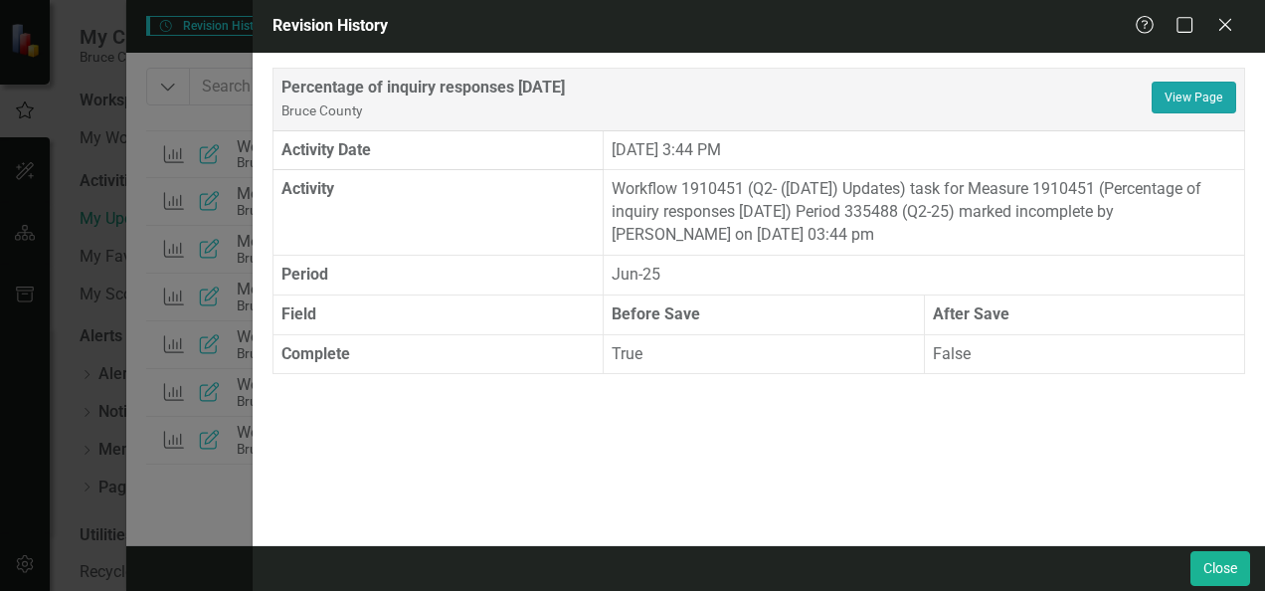
click at [1198, 99] on link "View Page" at bounding box center [1194, 98] width 85 height 32
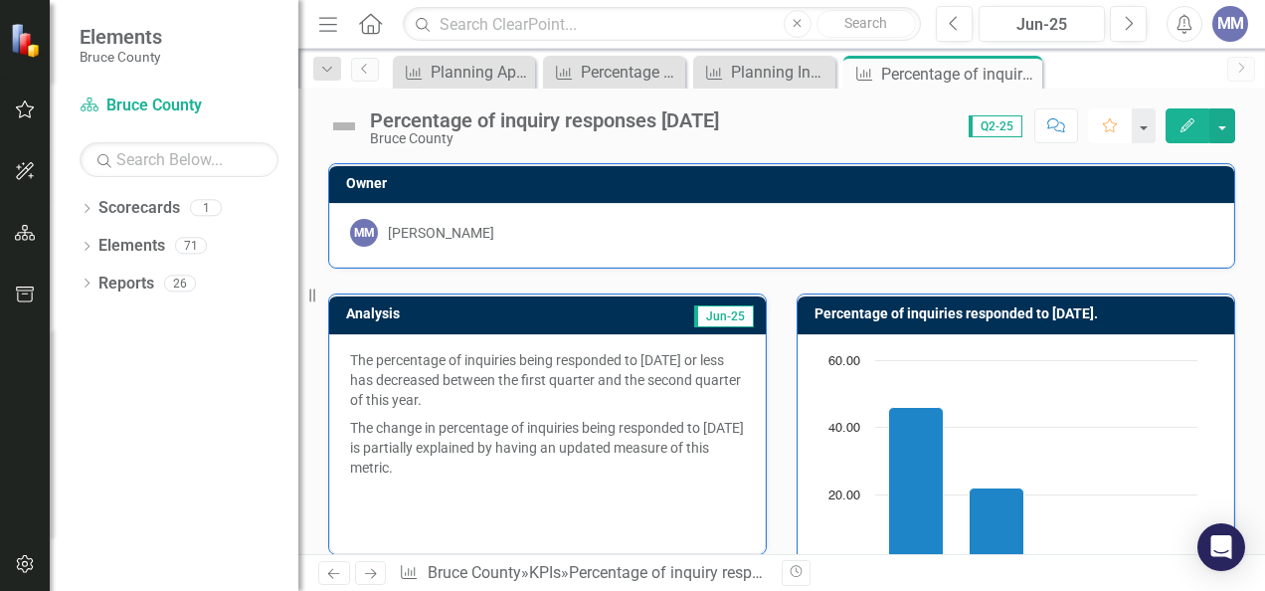
click at [1118, 119] on icon "Favorite" at bounding box center [1110, 125] width 18 height 14
click at [1183, 25] on icon "Alerts" at bounding box center [1184, 24] width 21 height 20
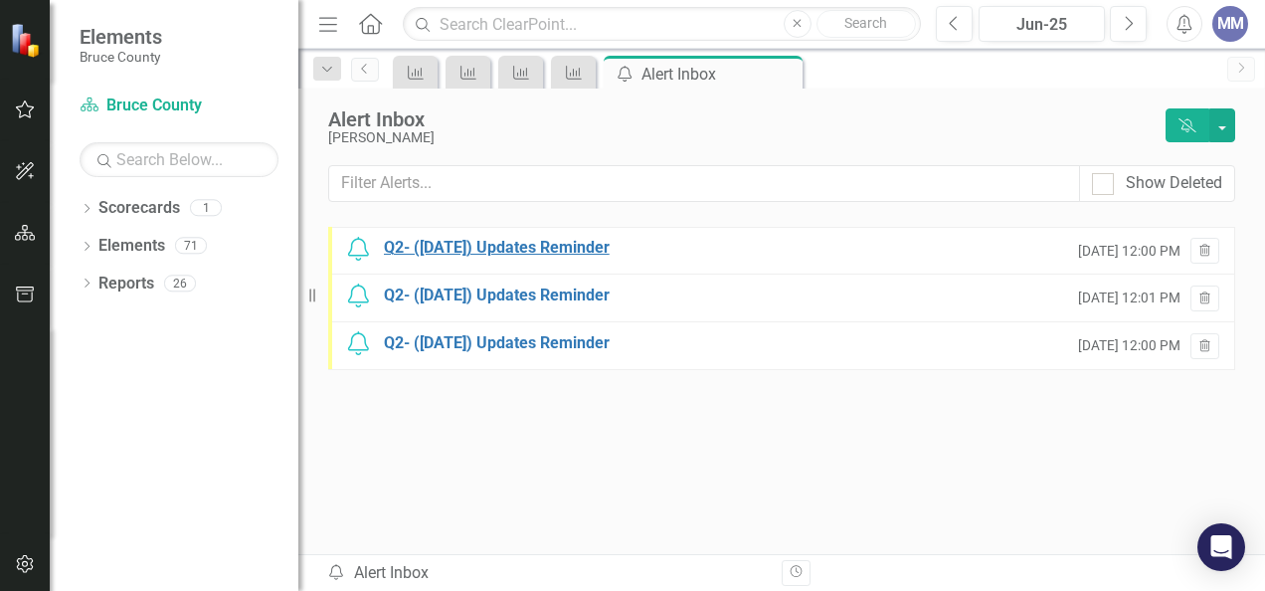
click at [563, 247] on div "Q2- ([DATE]) Updates Reminder" at bounding box center [497, 248] width 226 height 23
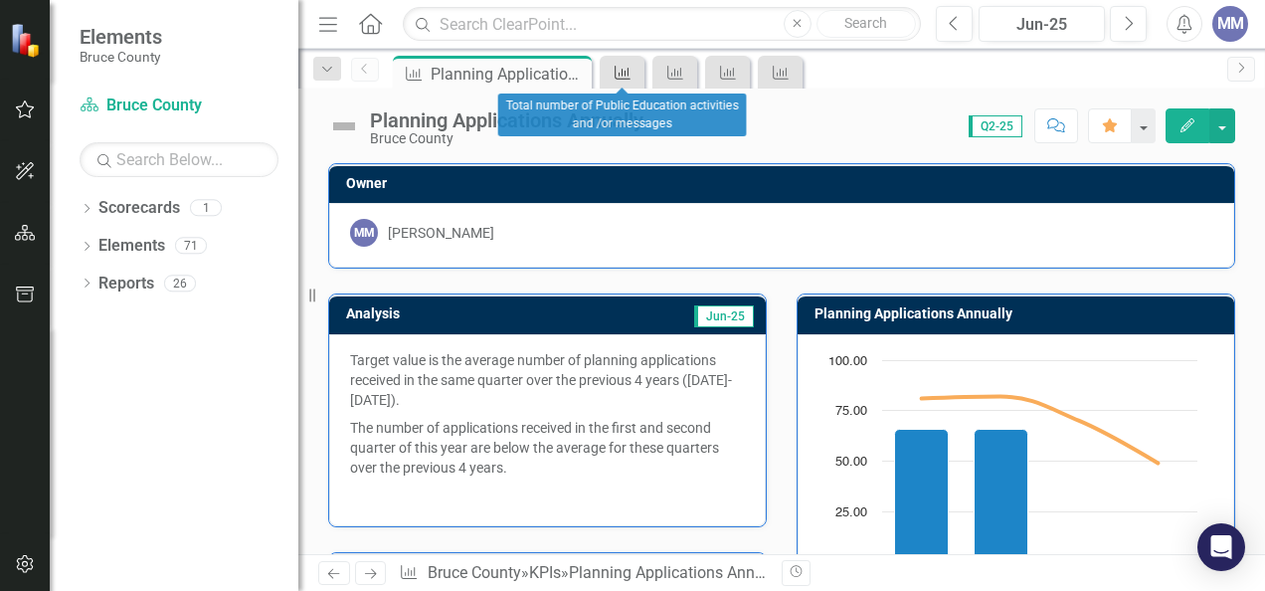
click at [617, 62] on div "KPI" at bounding box center [619, 72] width 28 height 25
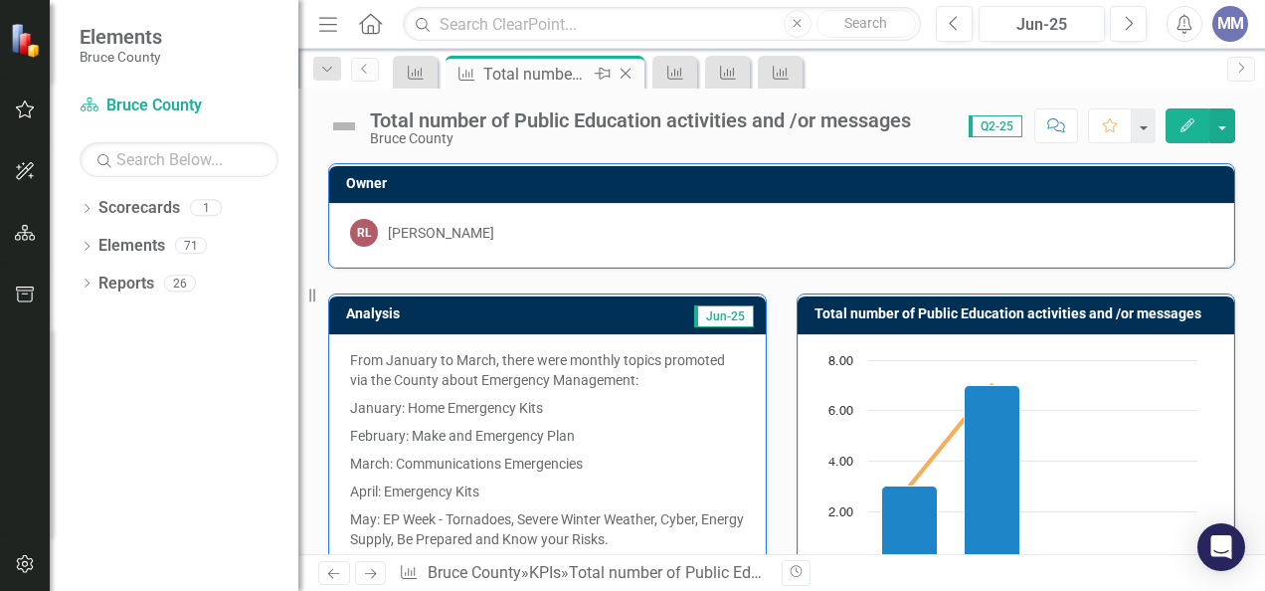
click at [628, 76] on icon at bounding box center [626, 74] width 11 height 11
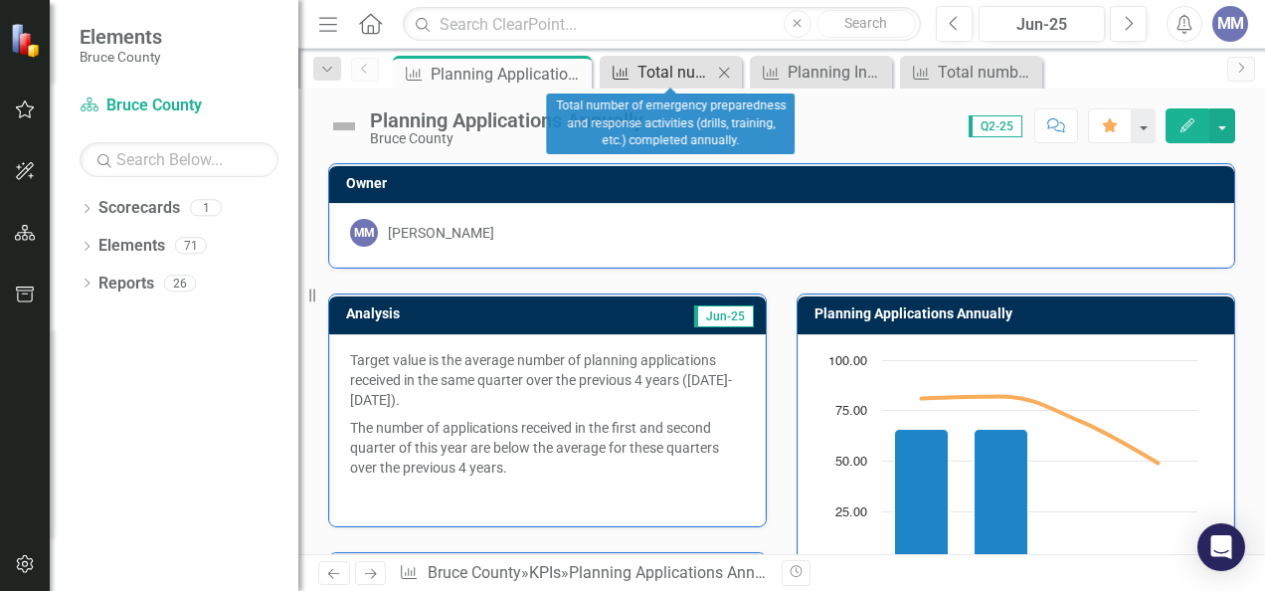
click at [644, 78] on div "Total number of emergency preparedness and response activities (drills, trainin…" at bounding box center [674, 72] width 75 height 25
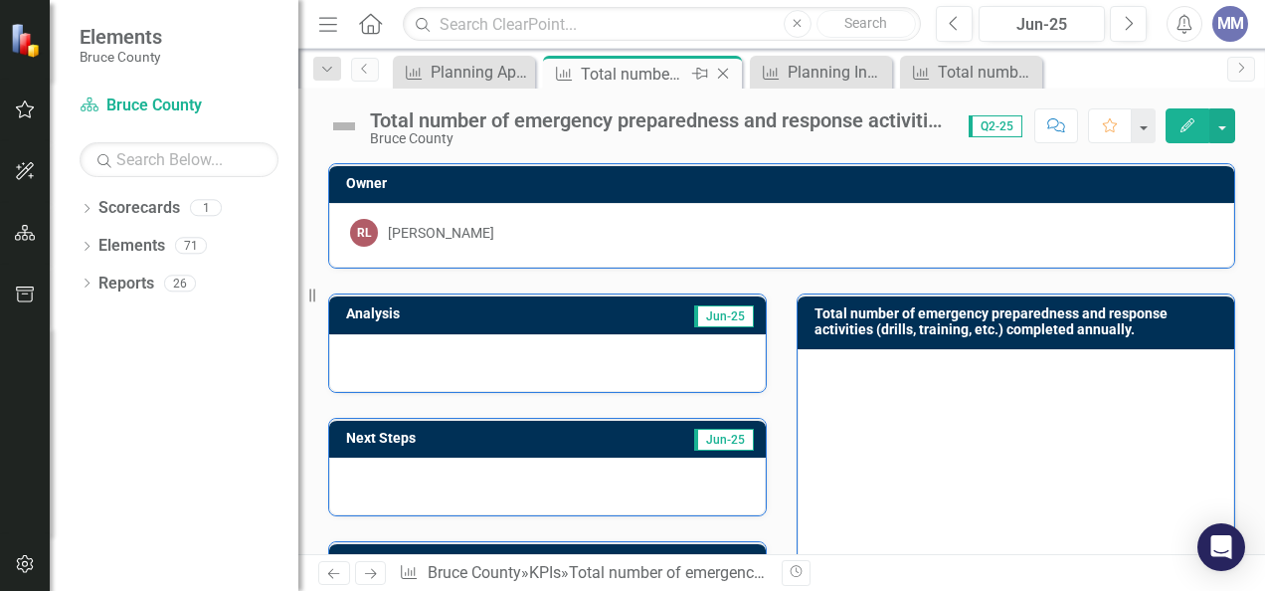
click at [719, 76] on icon "Close" at bounding box center [723, 74] width 20 height 16
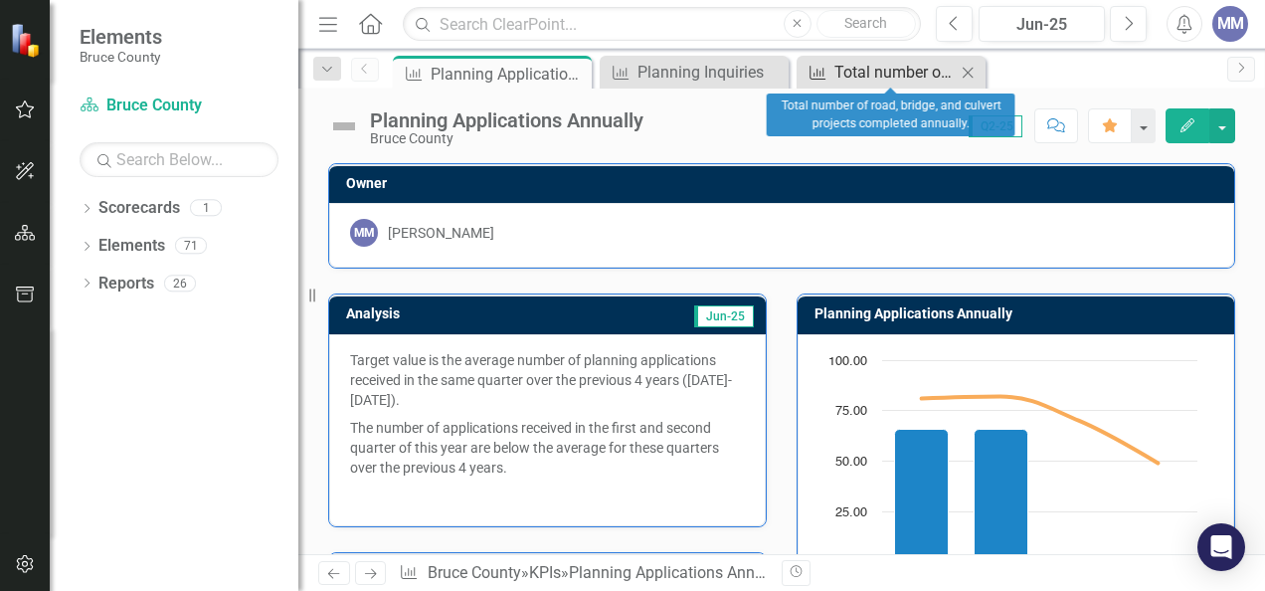
click at [837, 78] on div "Total number of road, bridge, and culvert projects completed annually." at bounding box center [894, 72] width 121 height 25
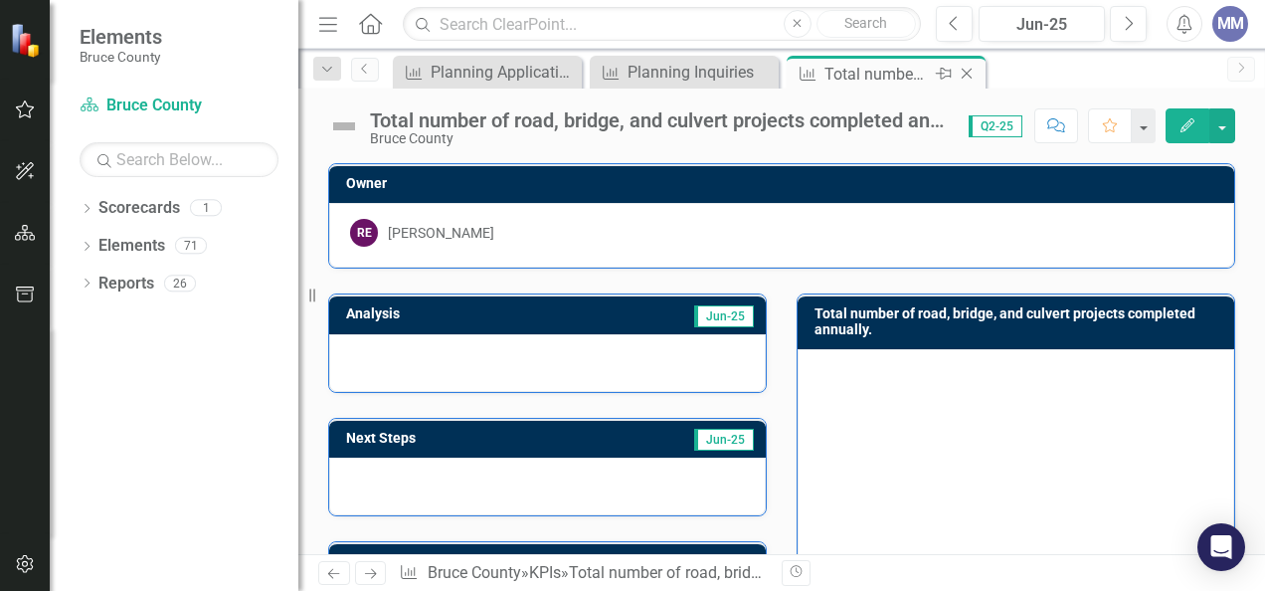
click at [967, 73] on icon at bounding box center [967, 74] width 11 height 11
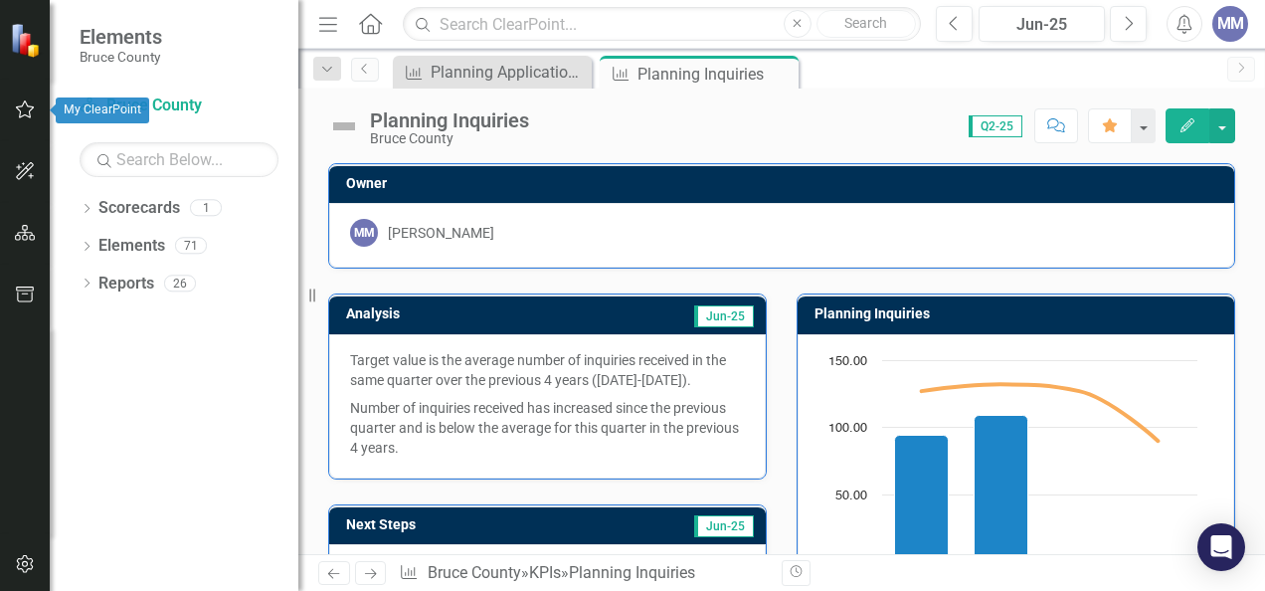
click at [30, 111] on icon "button" at bounding box center [25, 109] width 19 height 18
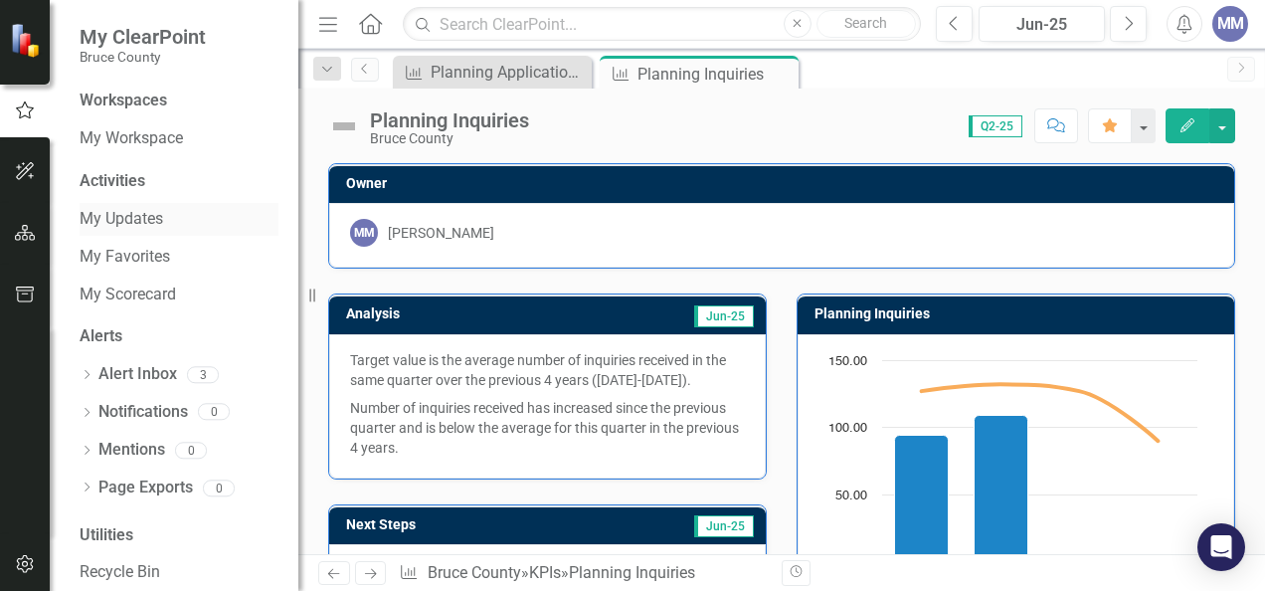
click at [136, 211] on link "My Updates" at bounding box center [179, 219] width 199 height 23
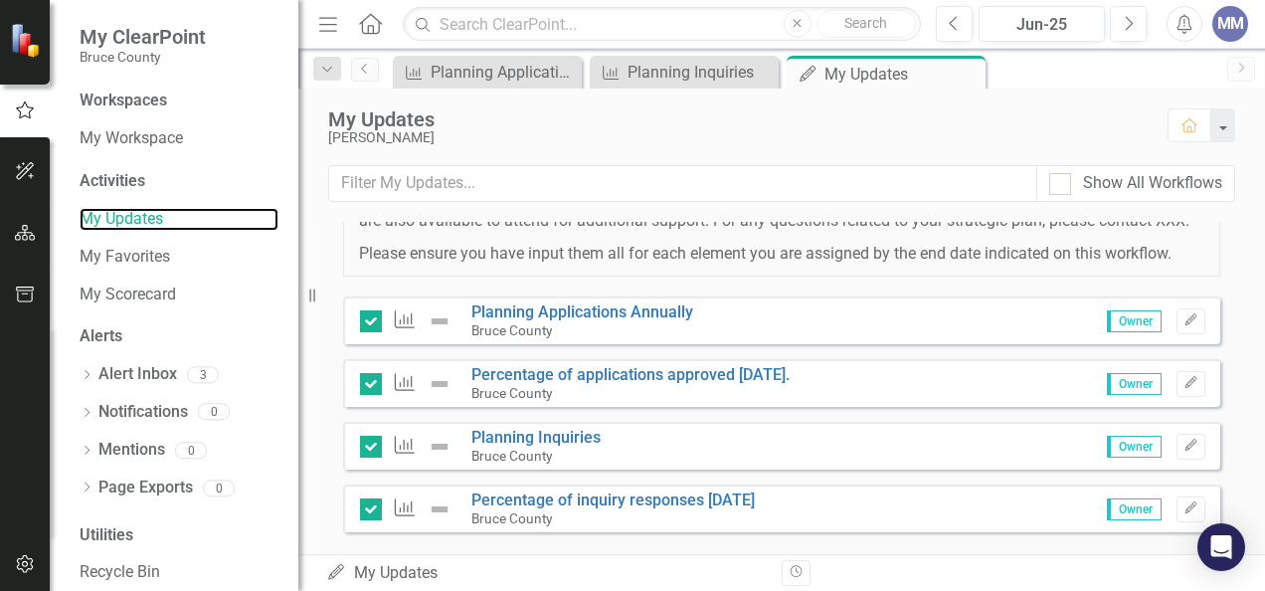
scroll to position [472, 0]
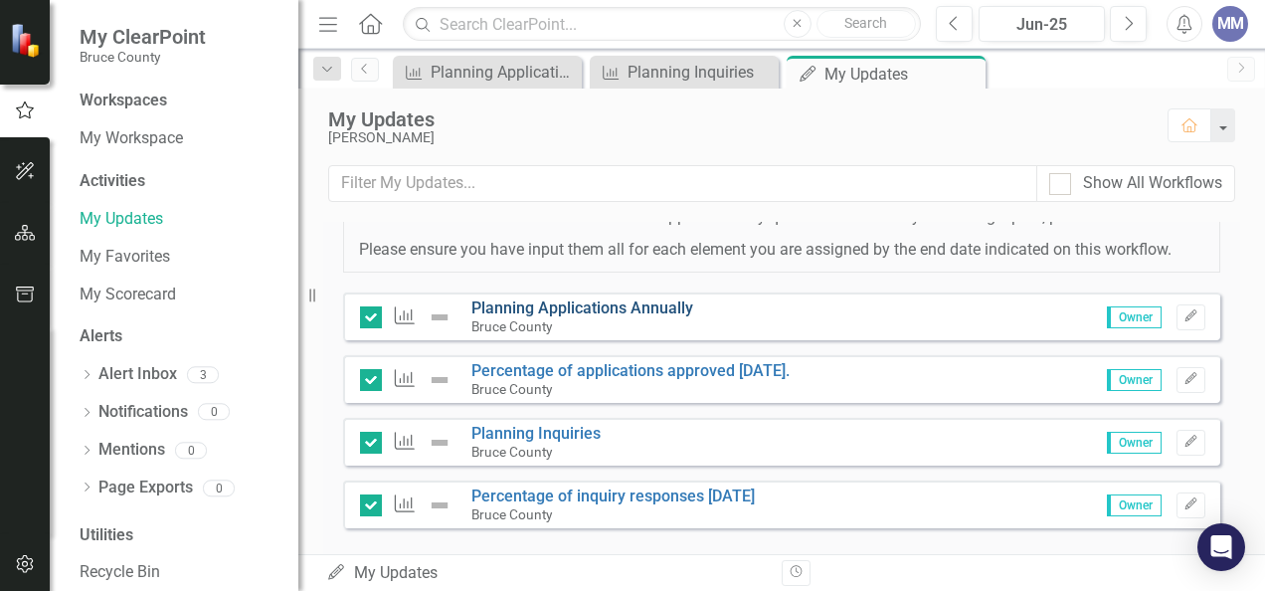
click at [580, 317] on link "Planning Applications Annually" at bounding box center [582, 307] width 222 height 19
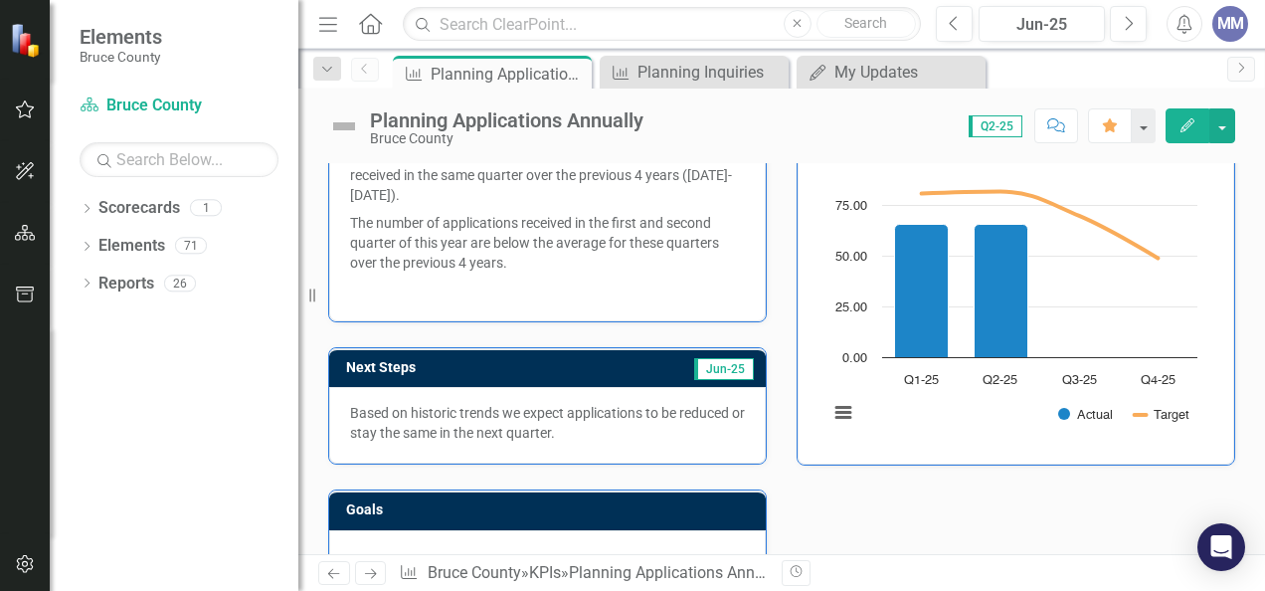
scroll to position [208, 0]
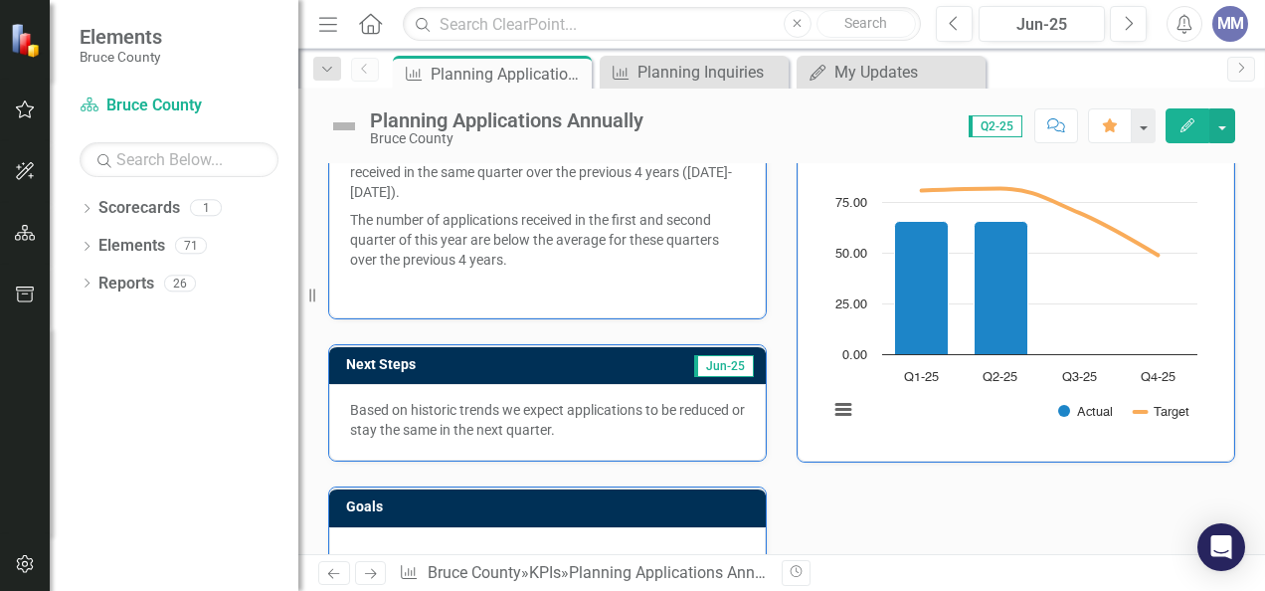
click at [1194, 131] on icon "Edit" at bounding box center [1188, 125] width 18 height 14
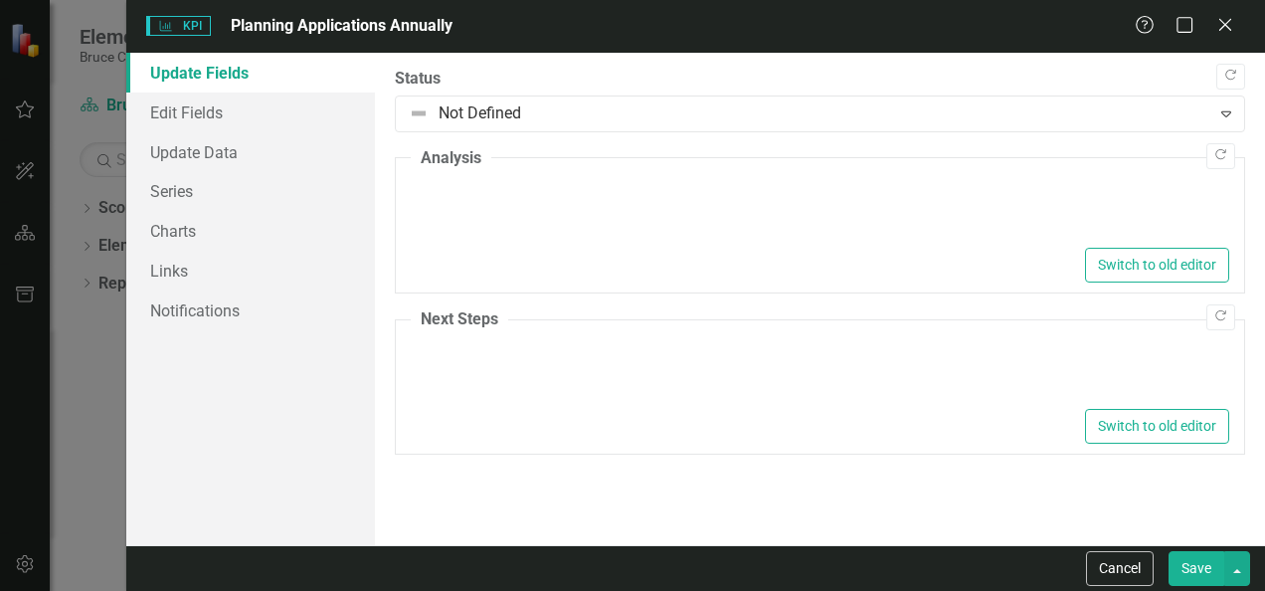
type textarea "<p>Target value is the average number of planning applications received in the …"
type textarea "<p>Based on historic trends we expect applications to be reduced or stay the sa…"
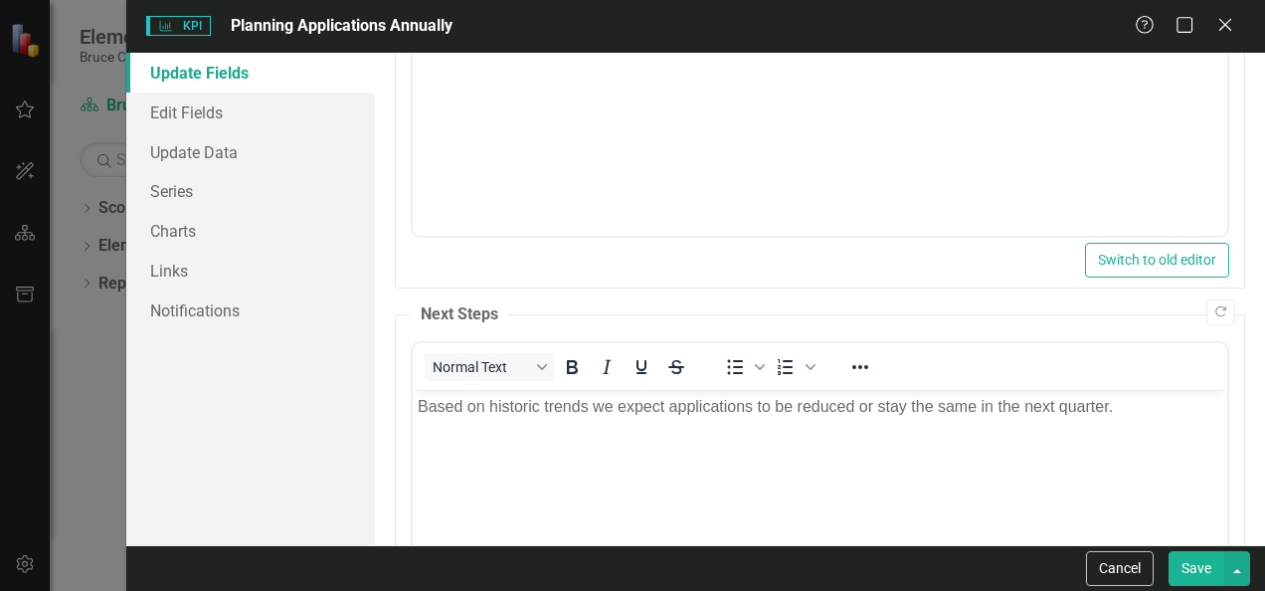
scroll to position [354, 0]
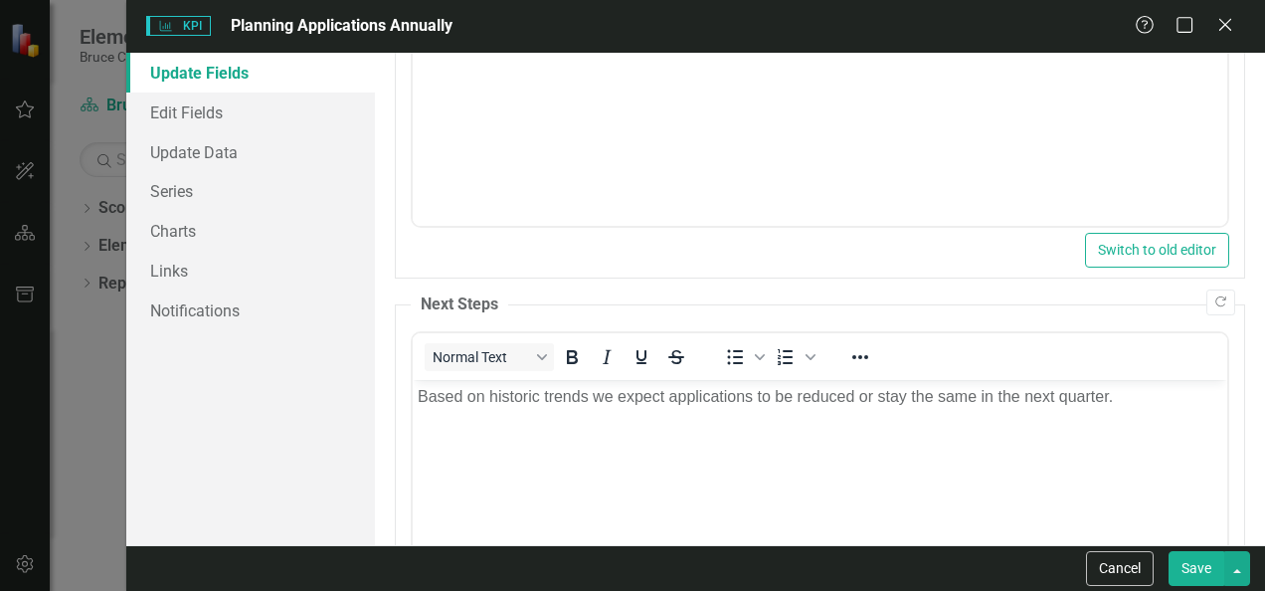
click at [664, 399] on p "Based on historic trends we expect applications to be reduced or stay the same …" at bounding box center [820, 397] width 805 height 24
click at [1197, 572] on button "Save" at bounding box center [1197, 568] width 56 height 35
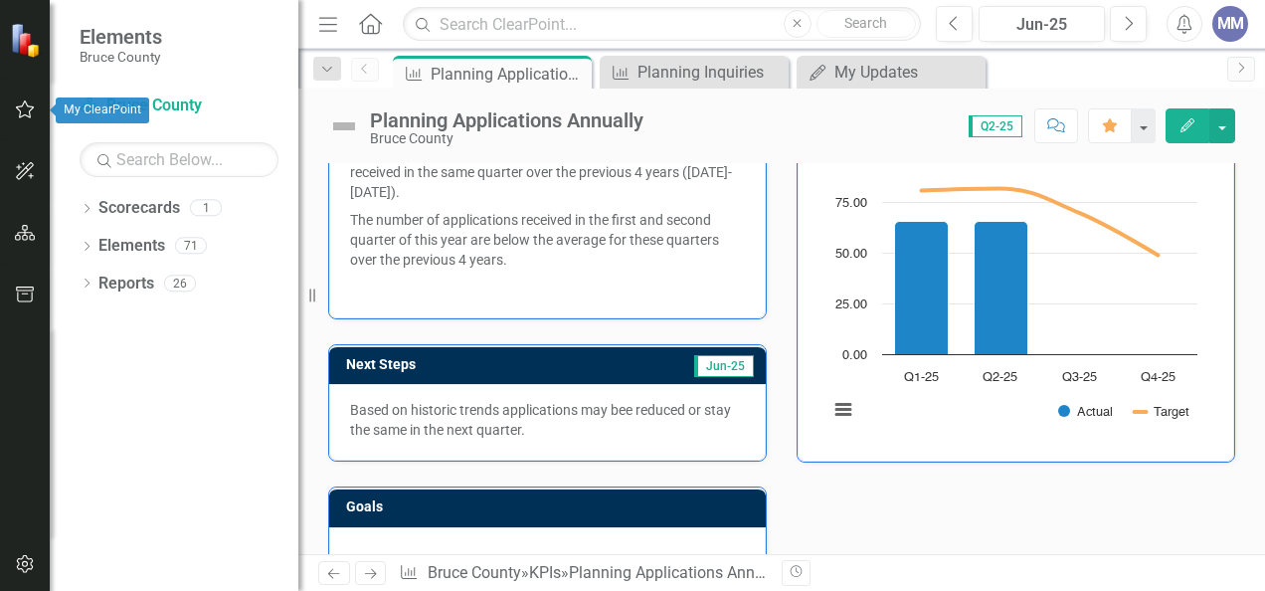
click at [18, 108] on icon "button" at bounding box center [25, 109] width 21 height 16
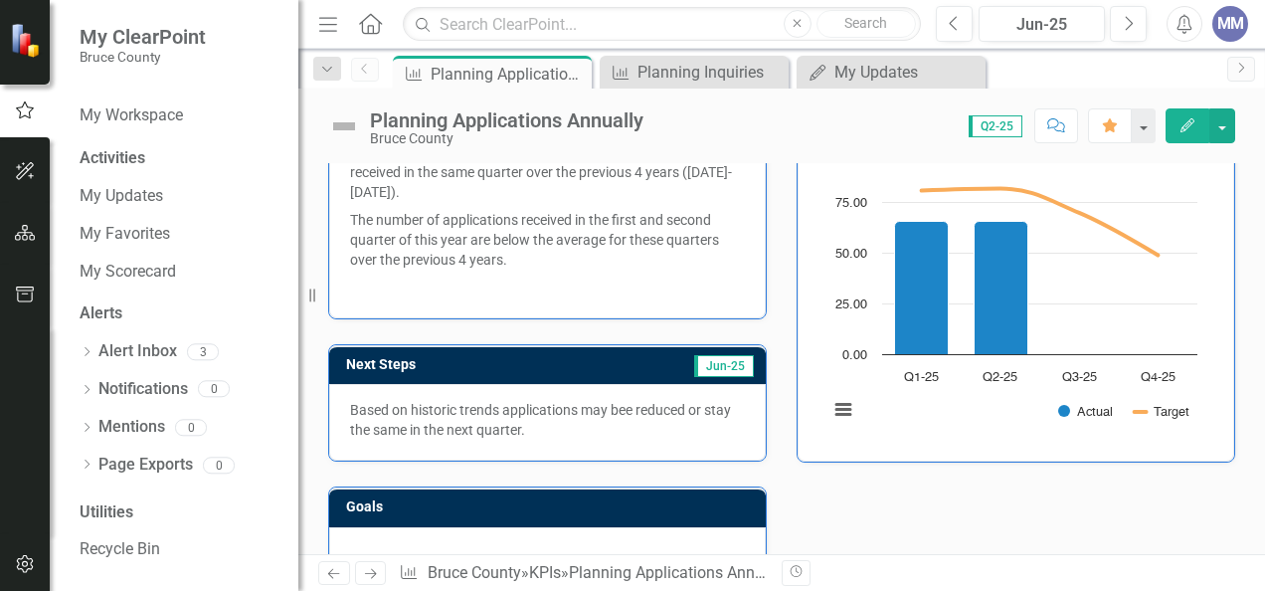
scroll to position [0, 0]
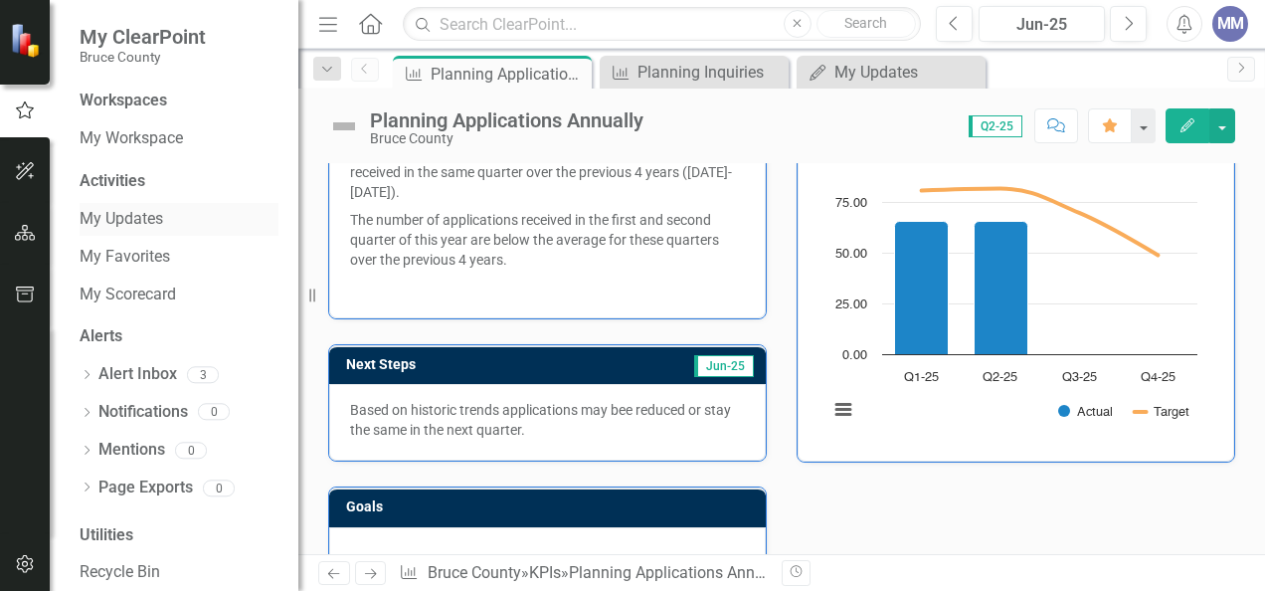
click at [142, 209] on link "My Updates" at bounding box center [179, 219] width 199 height 23
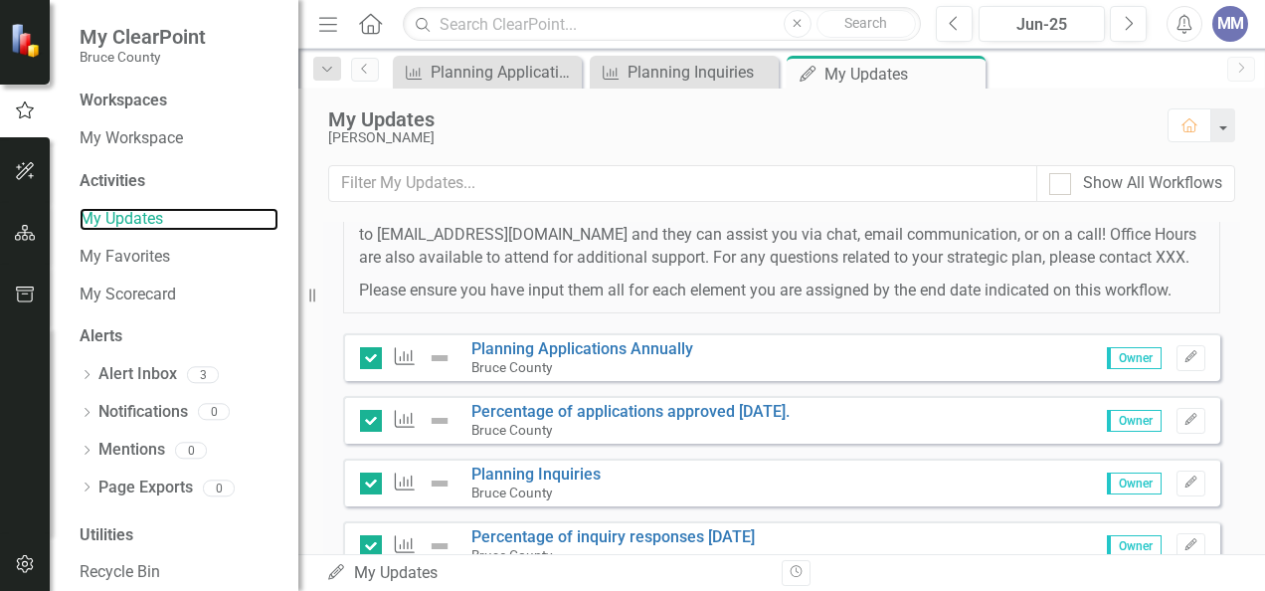
scroll to position [473, 0]
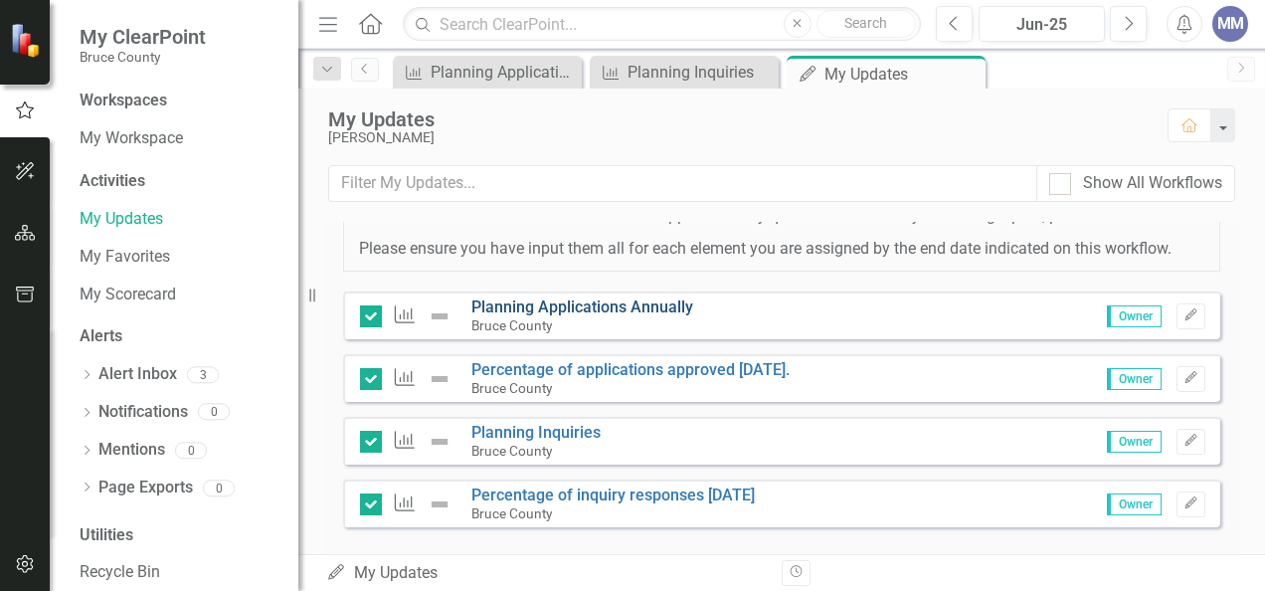
click at [665, 316] on link "Planning Applications Annually" at bounding box center [582, 306] width 222 height 19
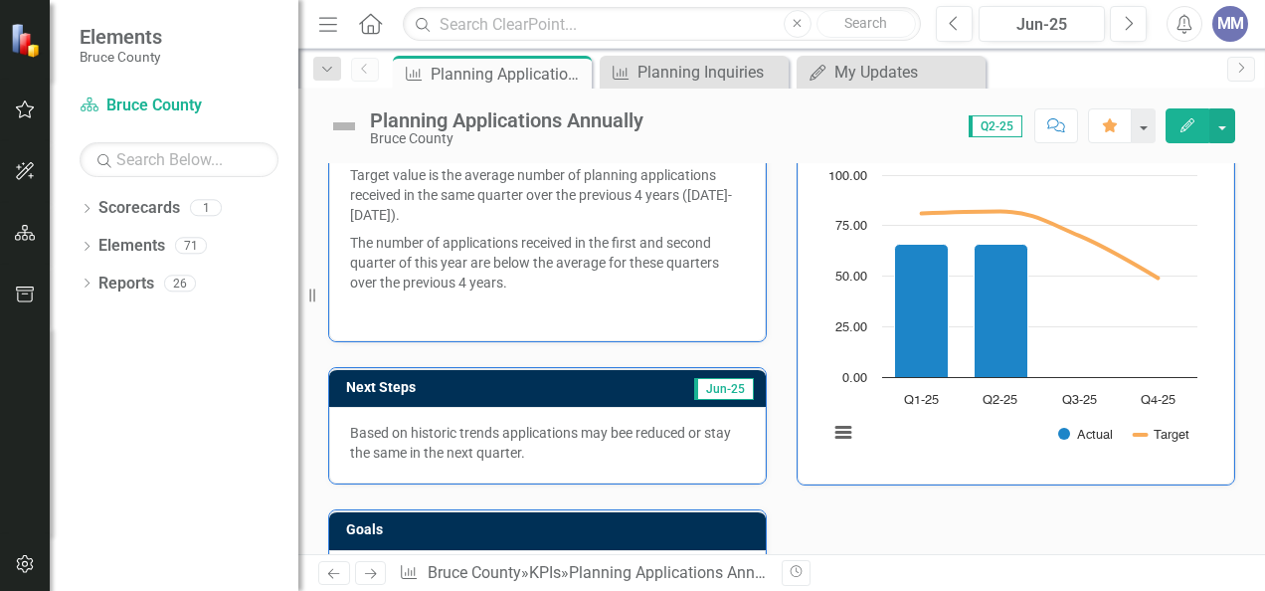
scroll to position [211, 0]
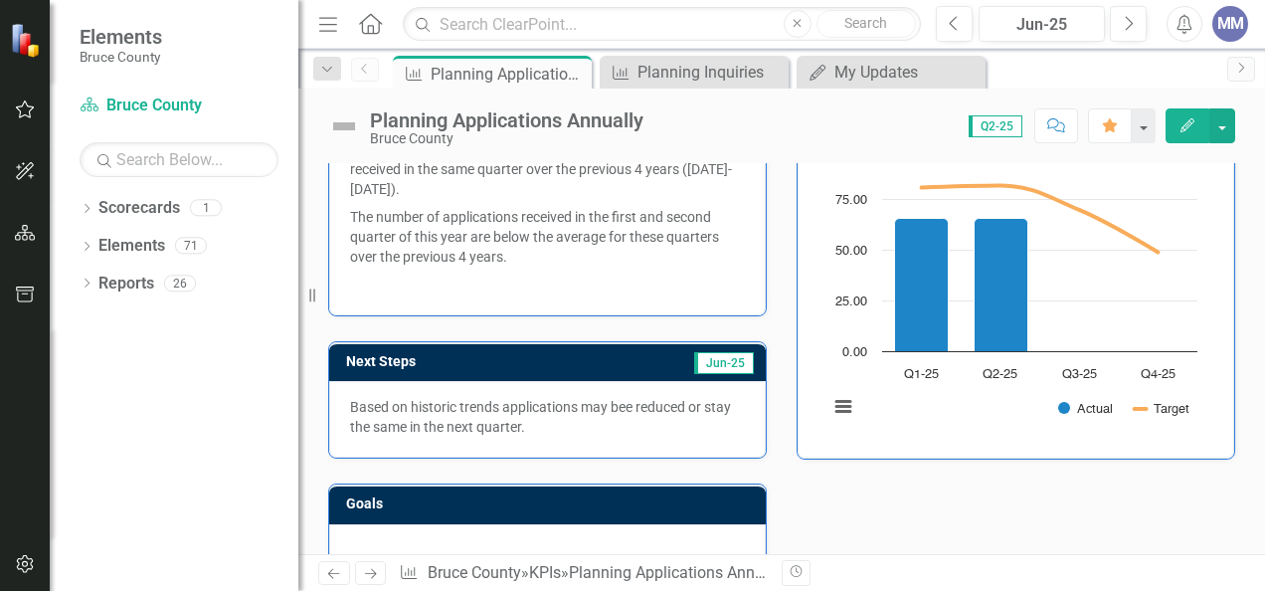
click at [1182, 118] on icon "Edit" at bounding box center [1188, 125] width 18 height 14
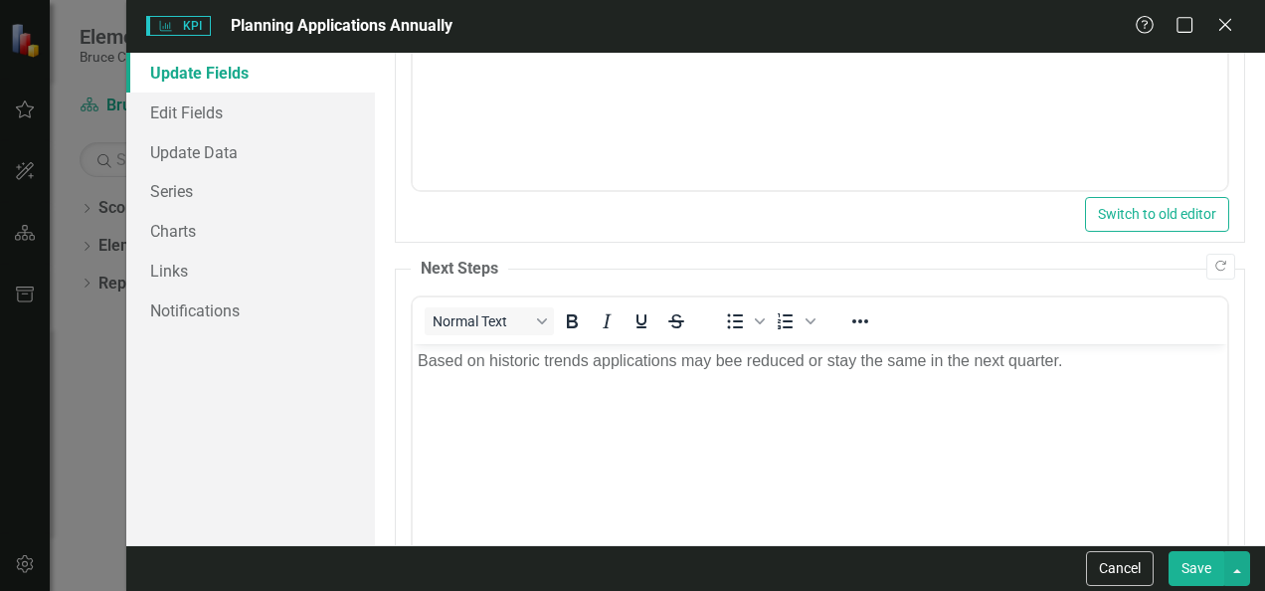
scroll to position [394, 0]
click at [1194, 571] on button "Save" at bounding box center [1197, 568] width 56 height 35
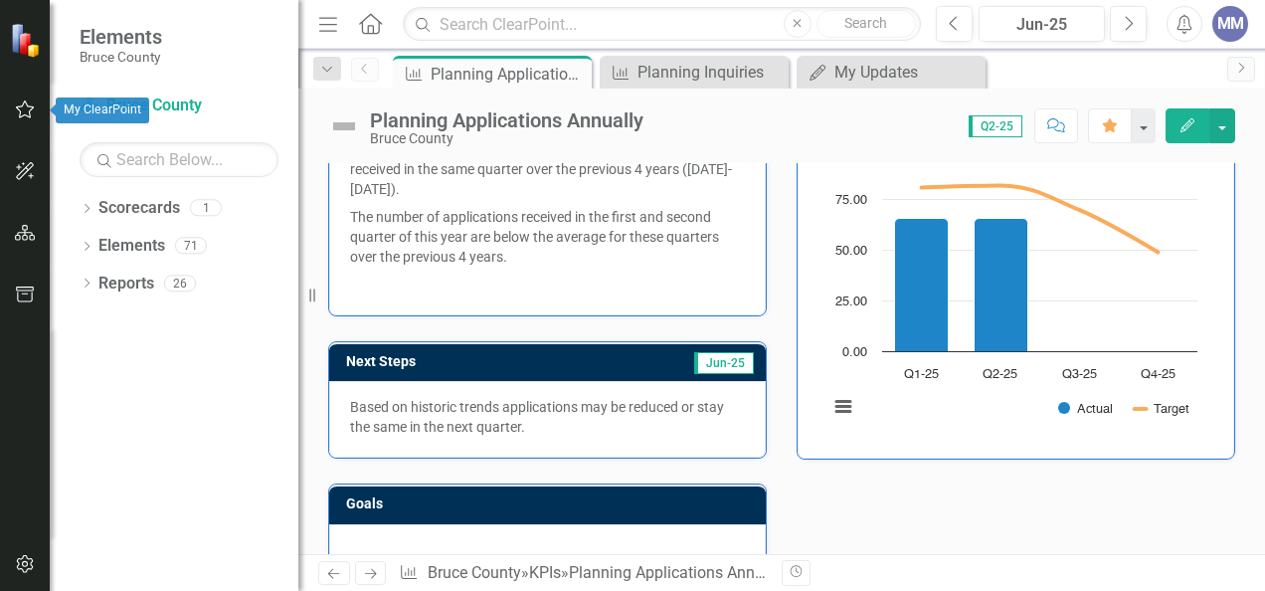
click at [25, 103] on icon "button" at bounding box center [25, 109] width 21 height 16
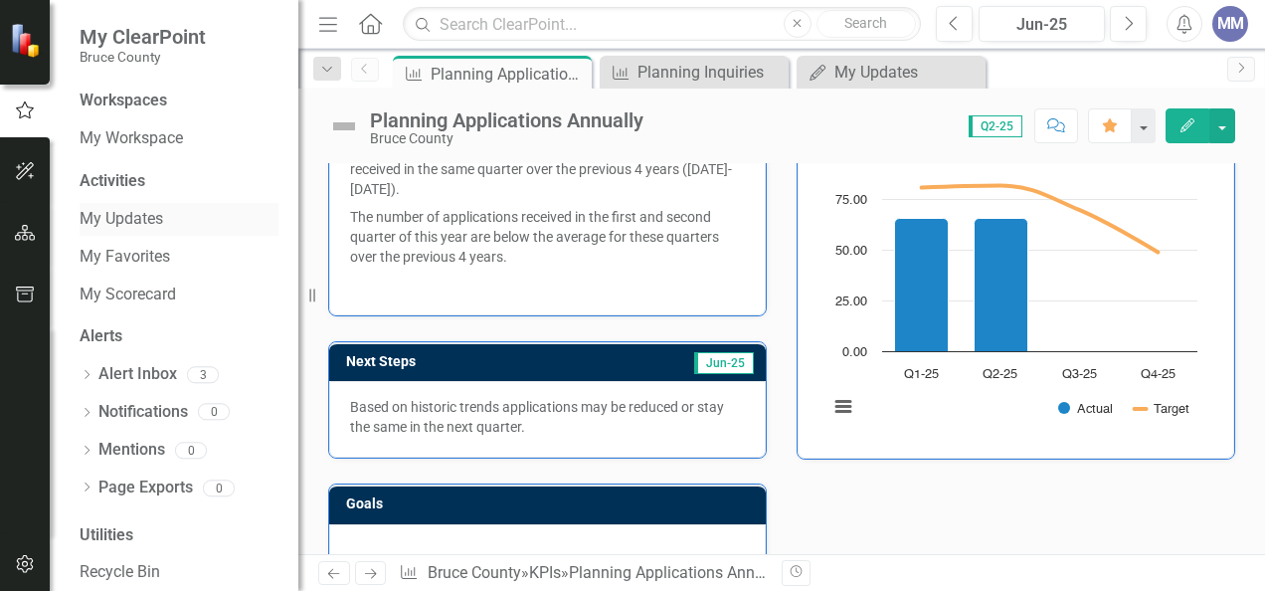
click at [168, 215] on link "My Updates" at bounding box center [179, 219] width 199 height 23
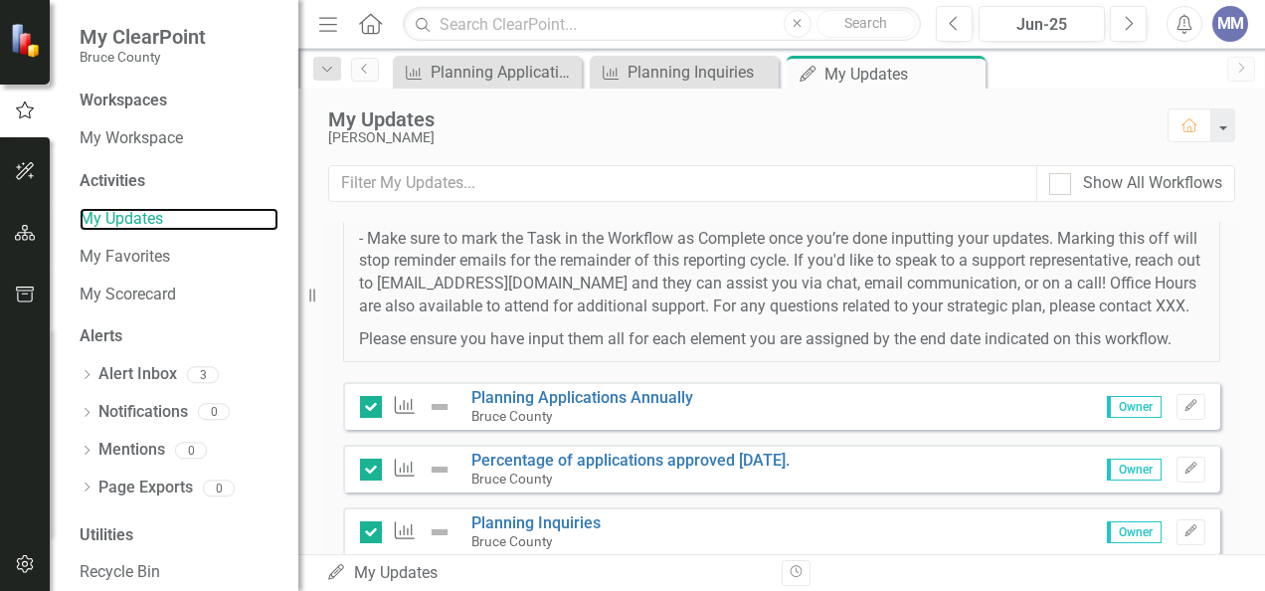
scroll to position [416, 0]
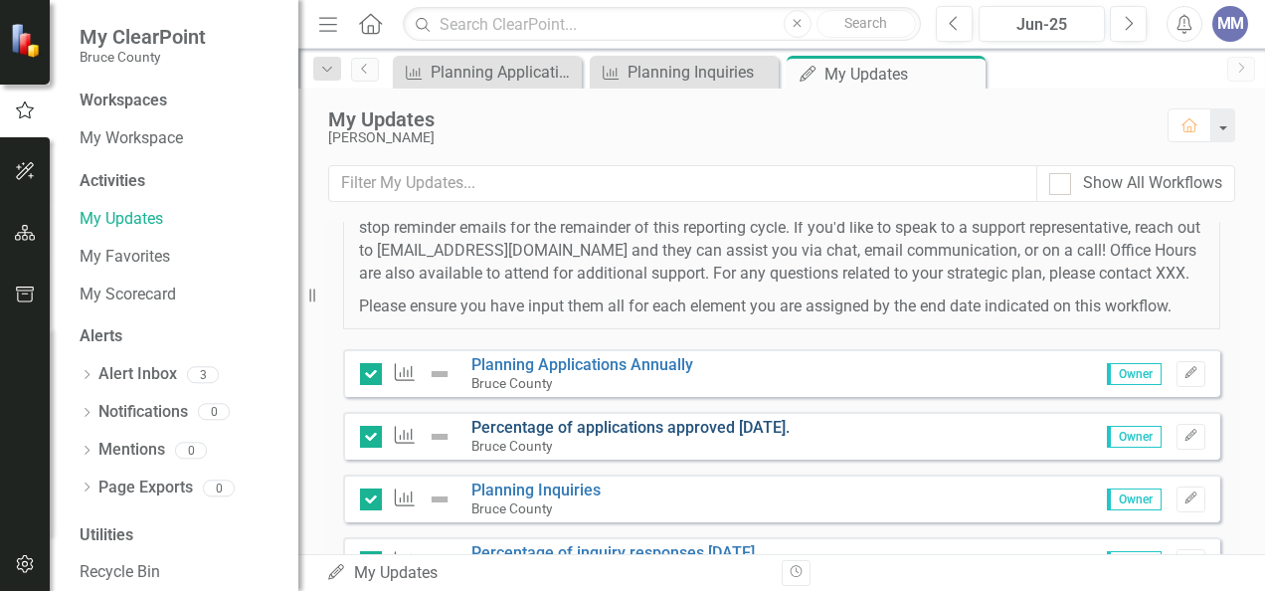
click at [762, 437] on link "Percentage of applications approved [DATE]." at bounding box center [630, 427] width 318 height 19
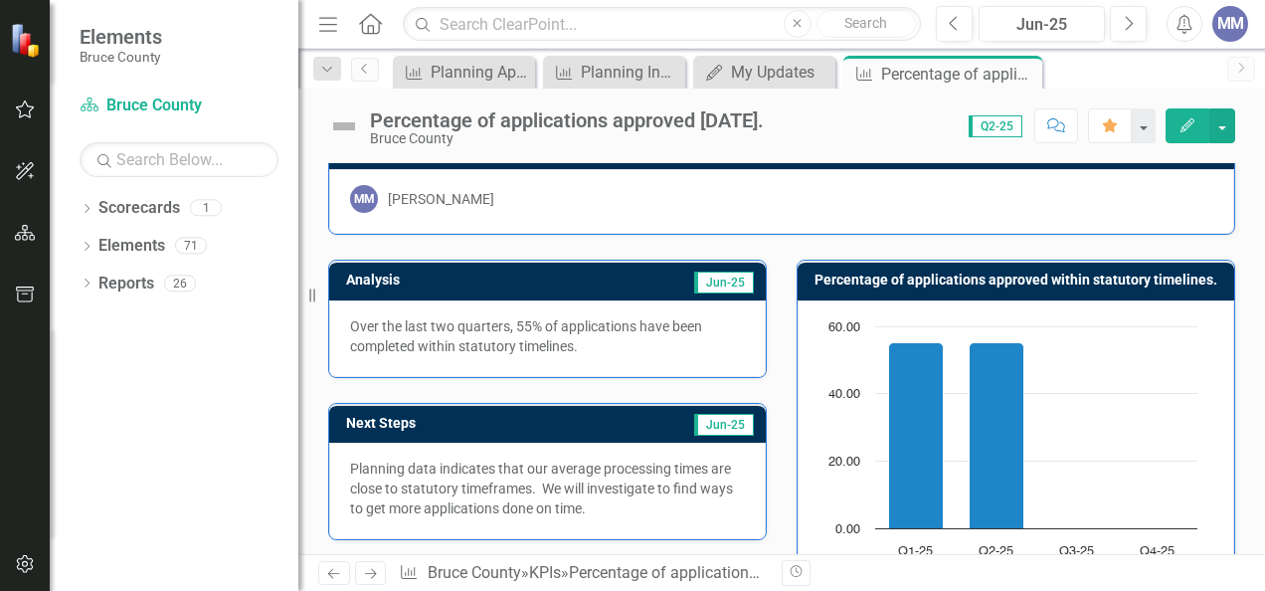
scroll to position [32, 0]
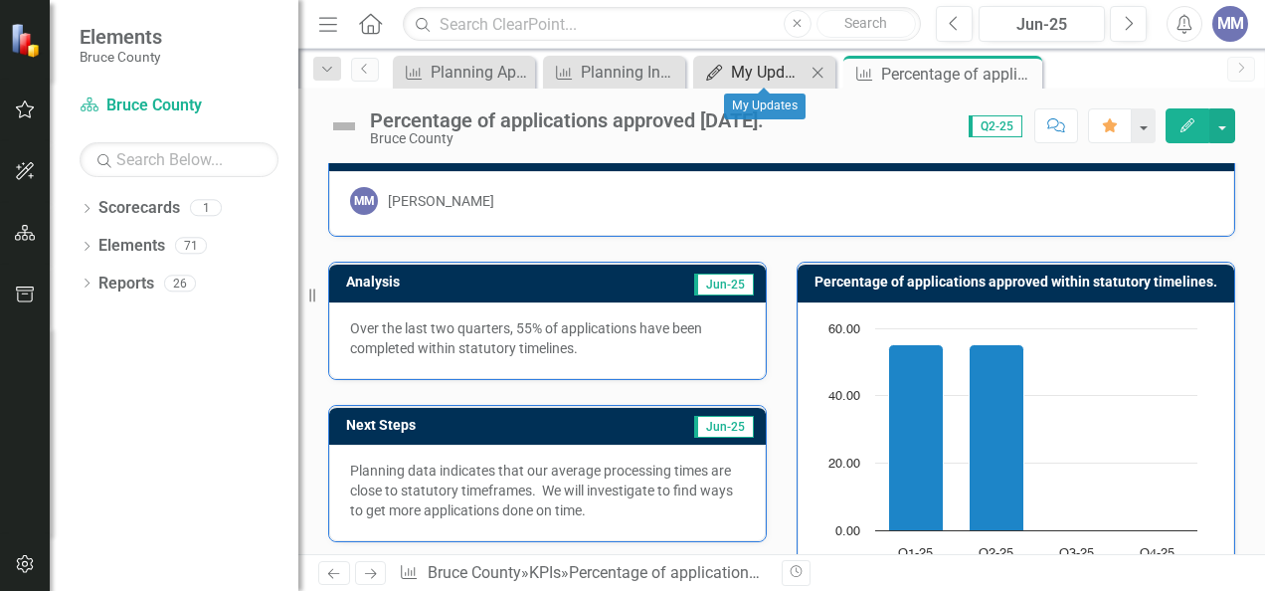
click at [775, 72] on div "My Updates" at bounding box center [768, 72] width 75 height 25
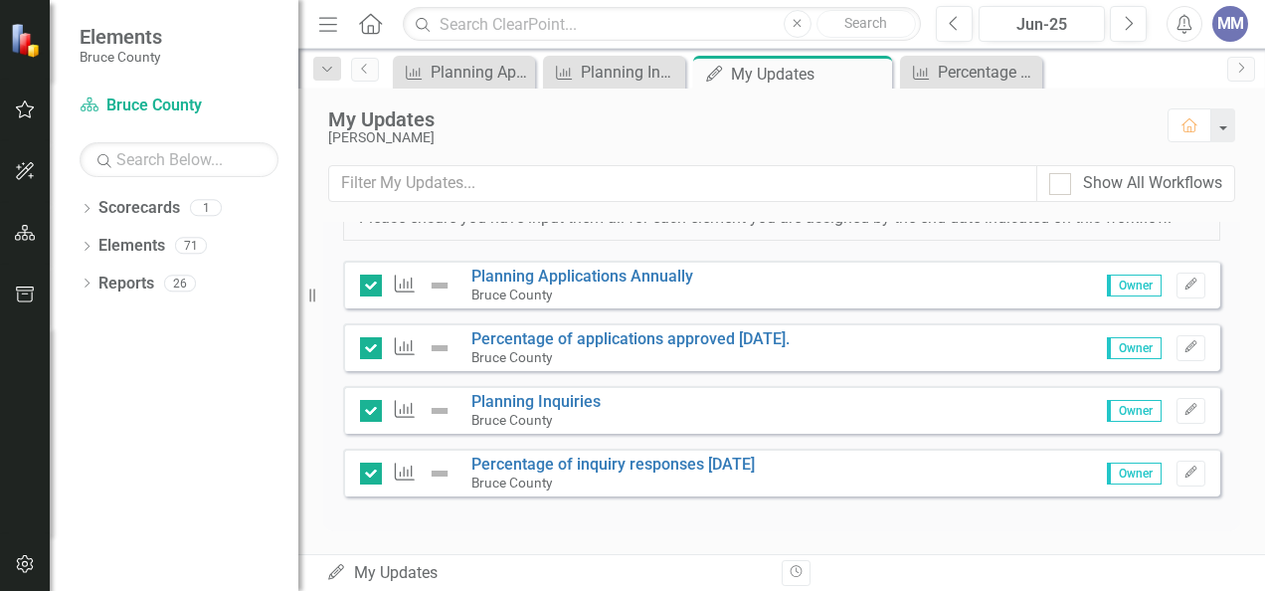
scroll to position [506, 0]
click at [578, 409] on link "Planning Inquiries" at bounding box center [535, 399] width 129 height 19
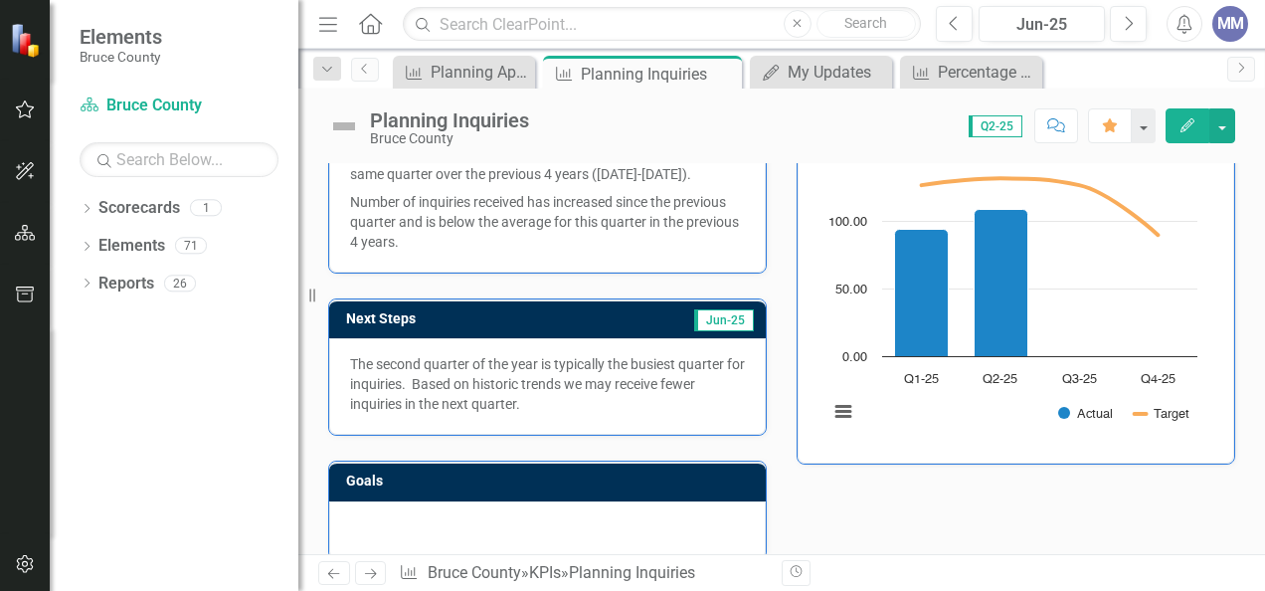
scroll to position [211, 0]
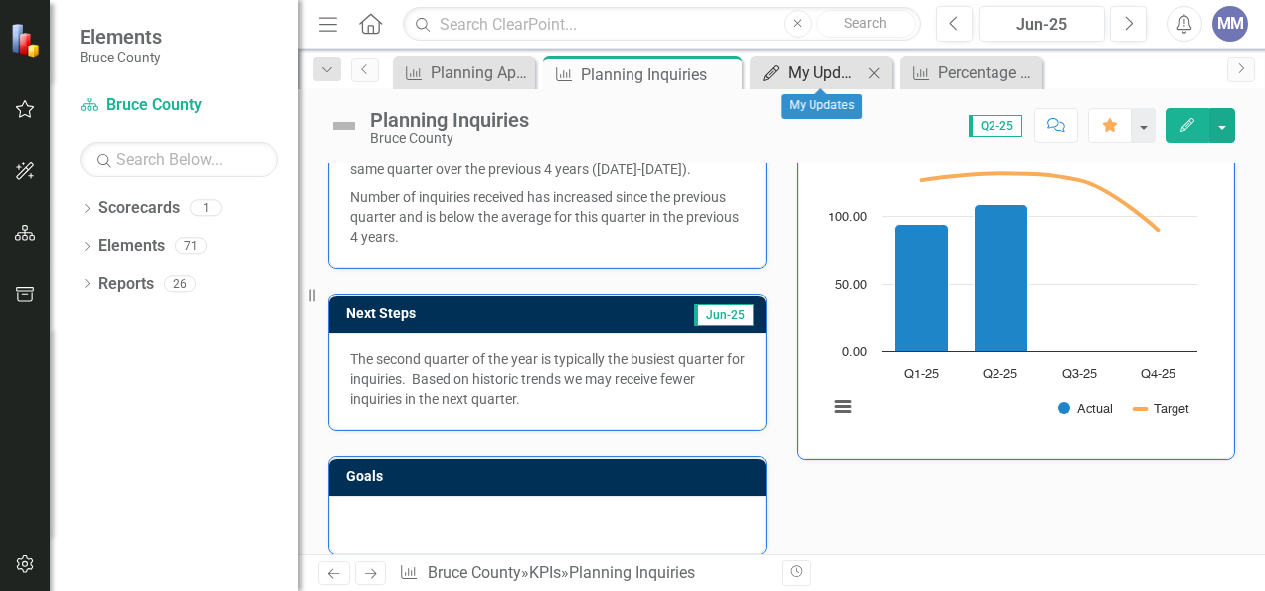
click at [818, 66] on div "My Updates" at bounding box center [825, 72] width 75 height 25
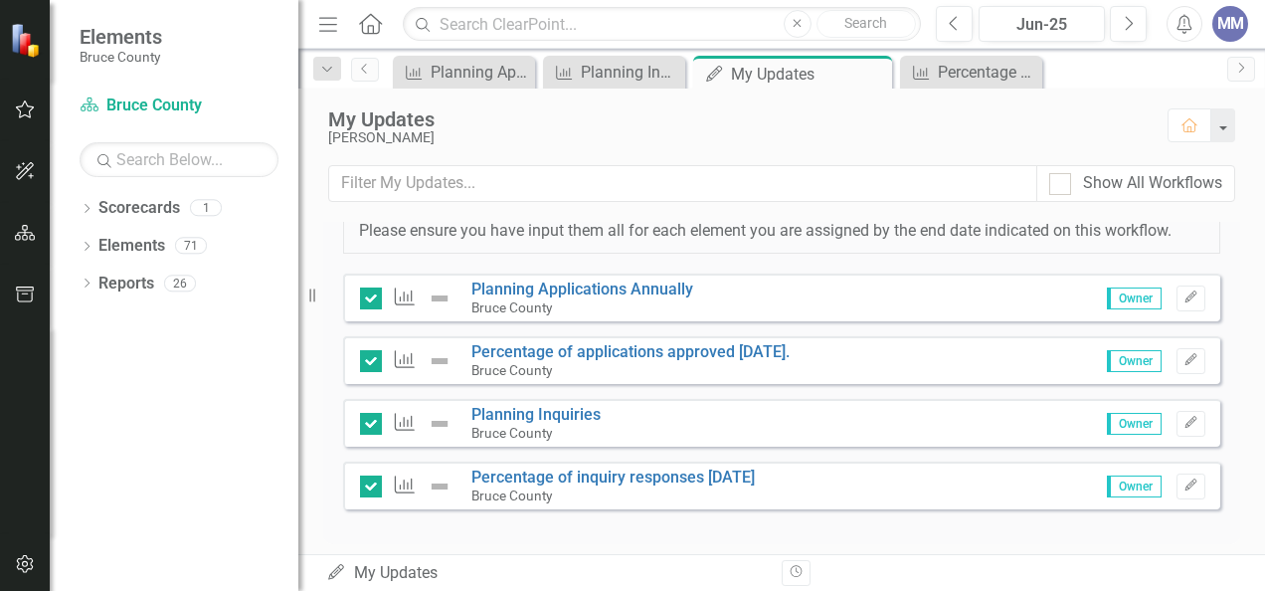
scroll to position [503, 0]
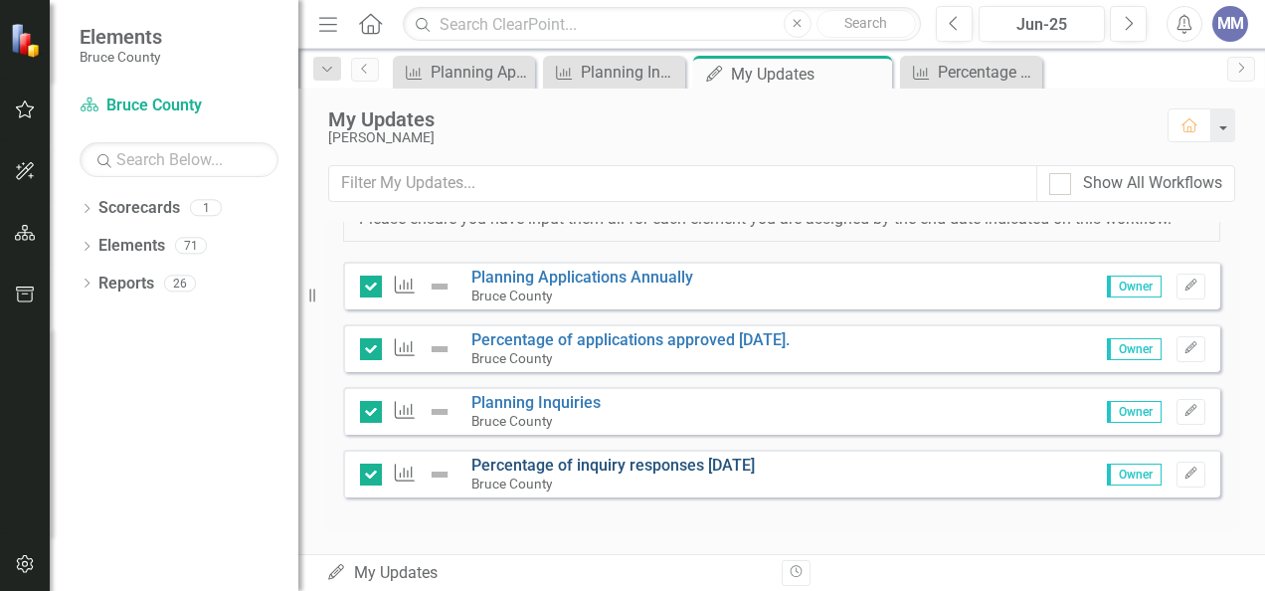
click at [712, 474] on link "Percentage of inquiry responses [DATE]" at bounding box center [612, 464] width 283 height 19
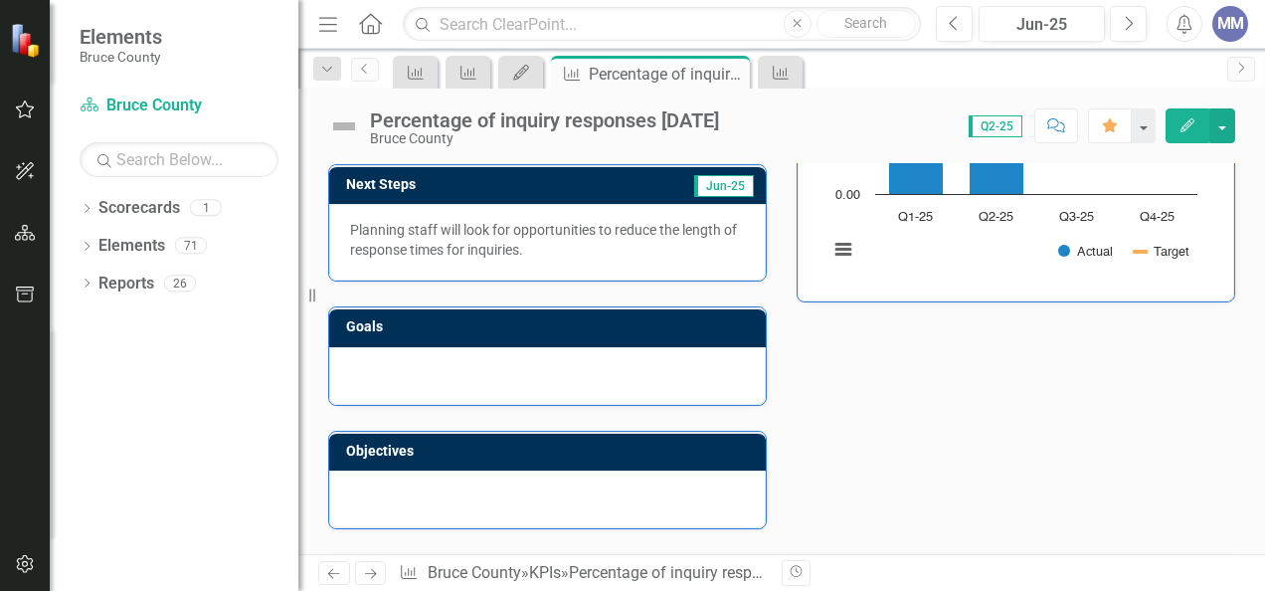
scroll to position [366, 0]
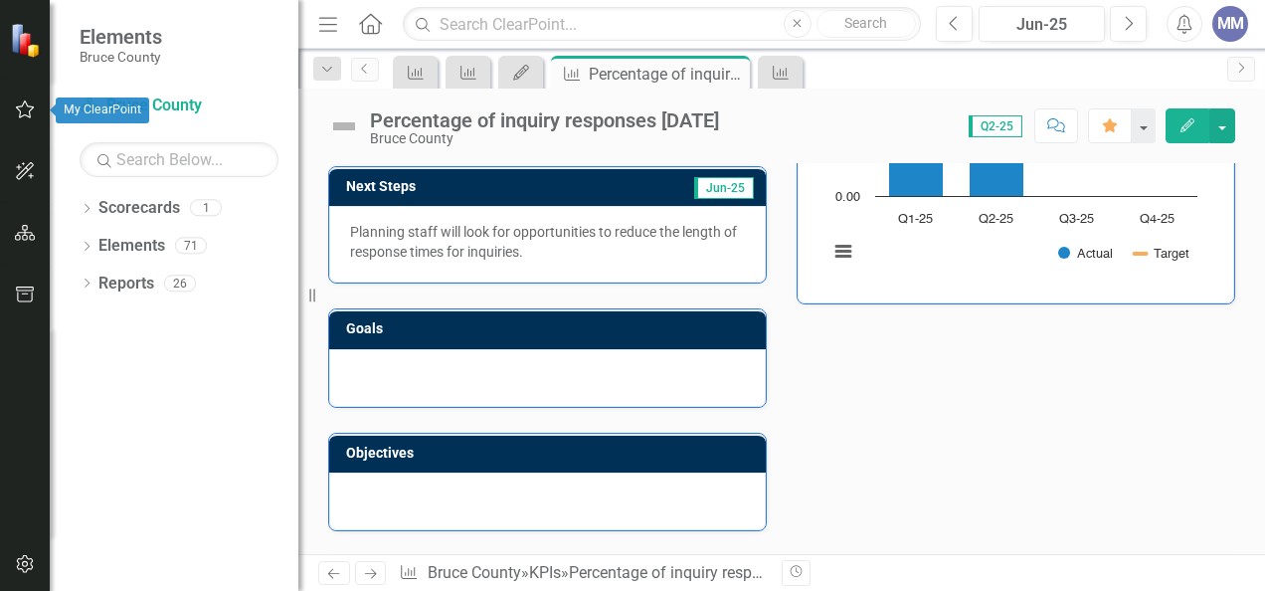
click at [20, 110] on icon "button" at bounding box center [25, 109] width 21 height 16
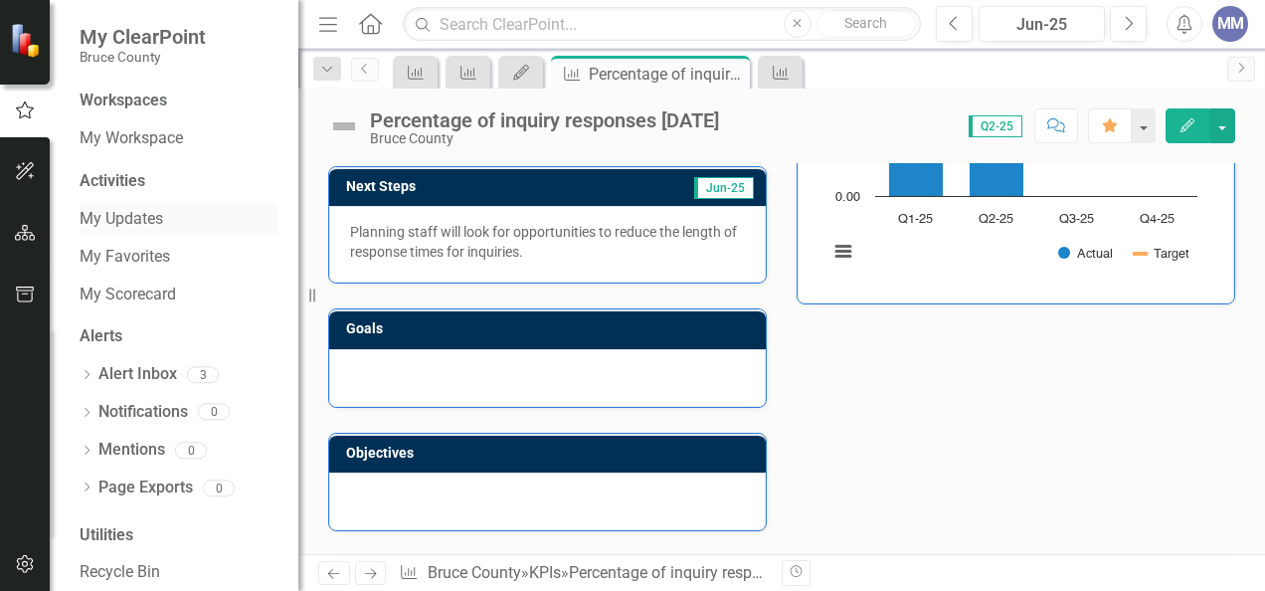
click at [162, 220] on link "My Updates" at bounding box center [179, 219] width 199 height 23
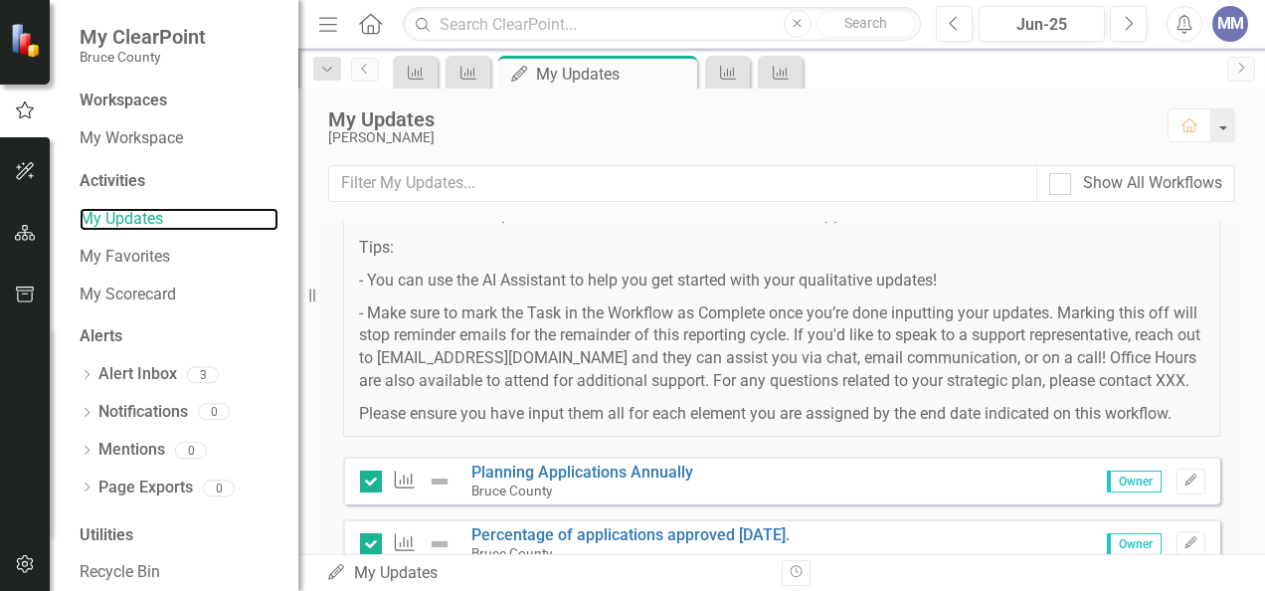
scroll to position [525, 0]
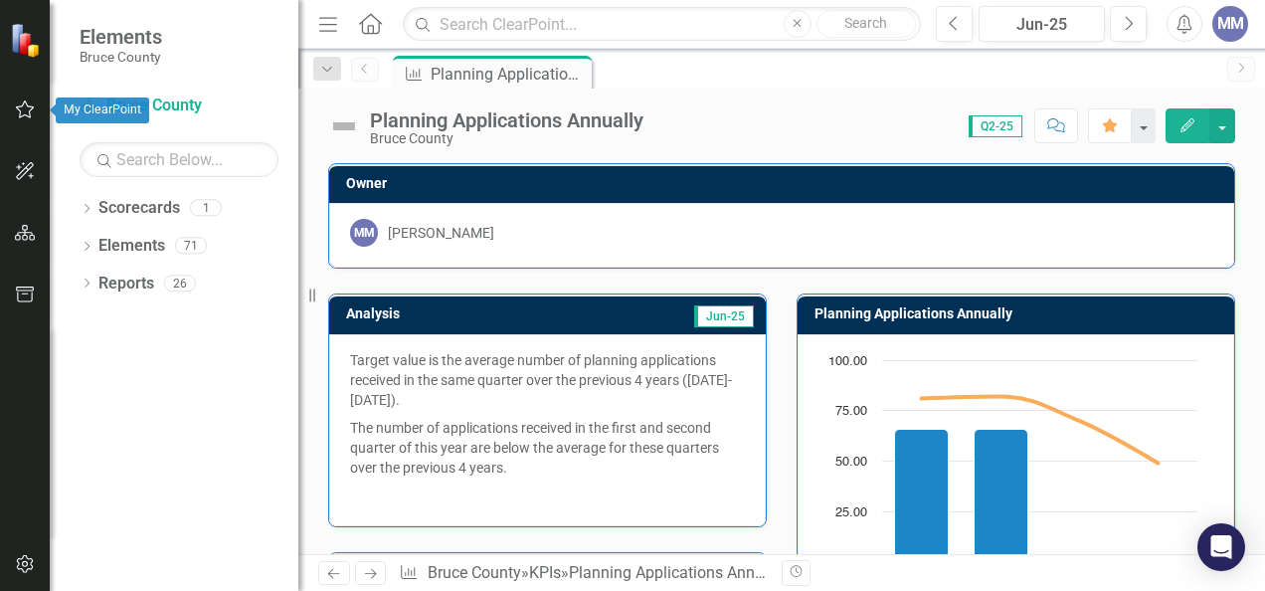
click at [23, 103] on icon "button" at bounding box center [25, 109] width 19 height 18
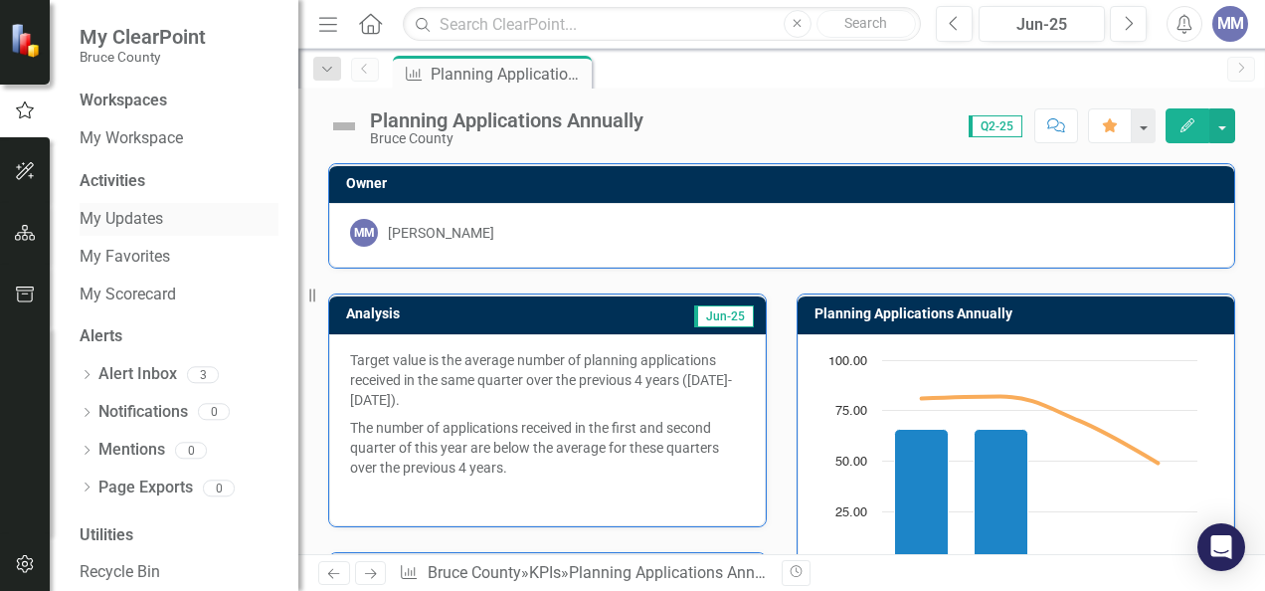
click at [142, 213] on link "My Updates" at bounding box center [179, 219] width 199 height 23
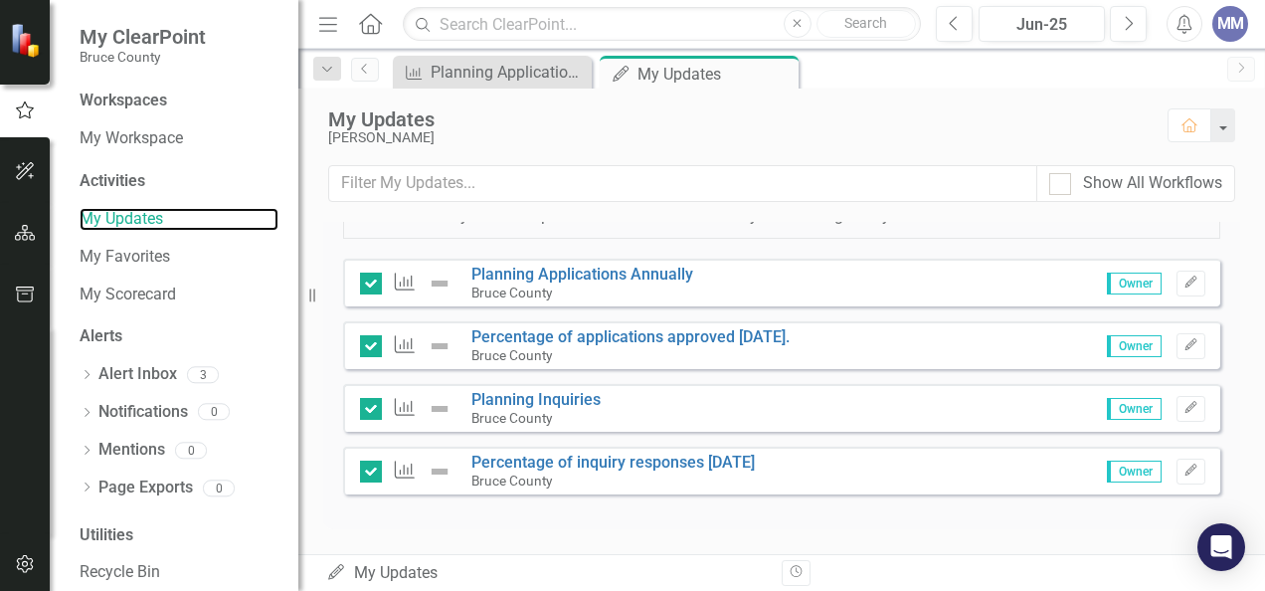
scroll to position [517, 0]
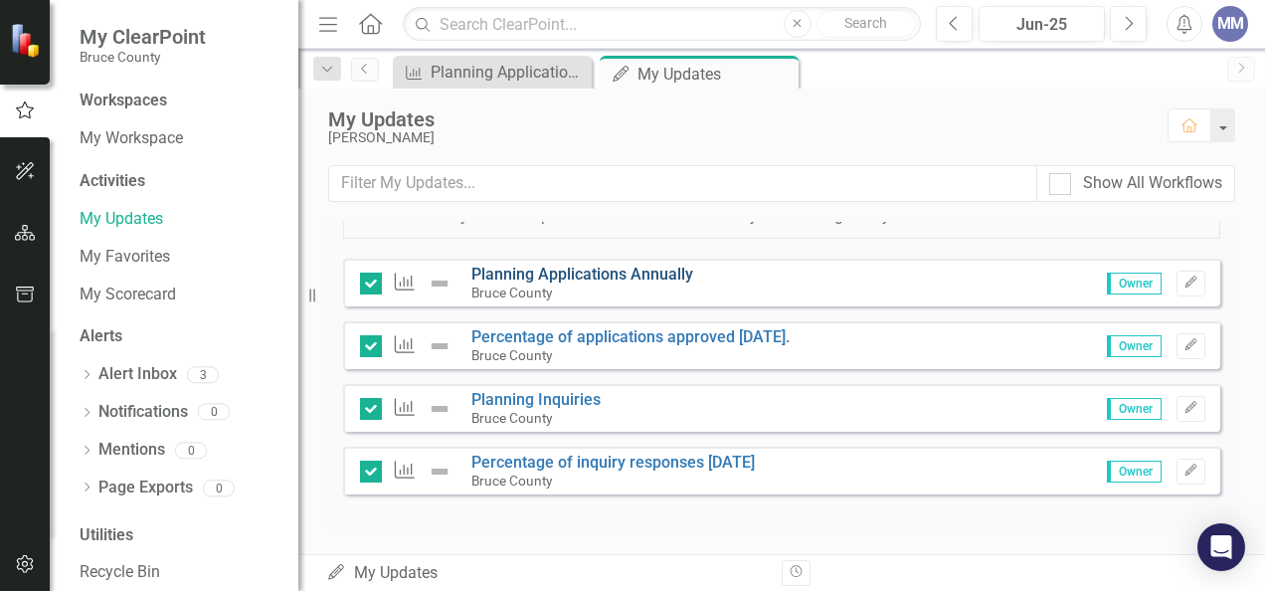
click at [559, 283] on link "Planning Applications Annually" at bounding box center [582, 274] width 222 height 19
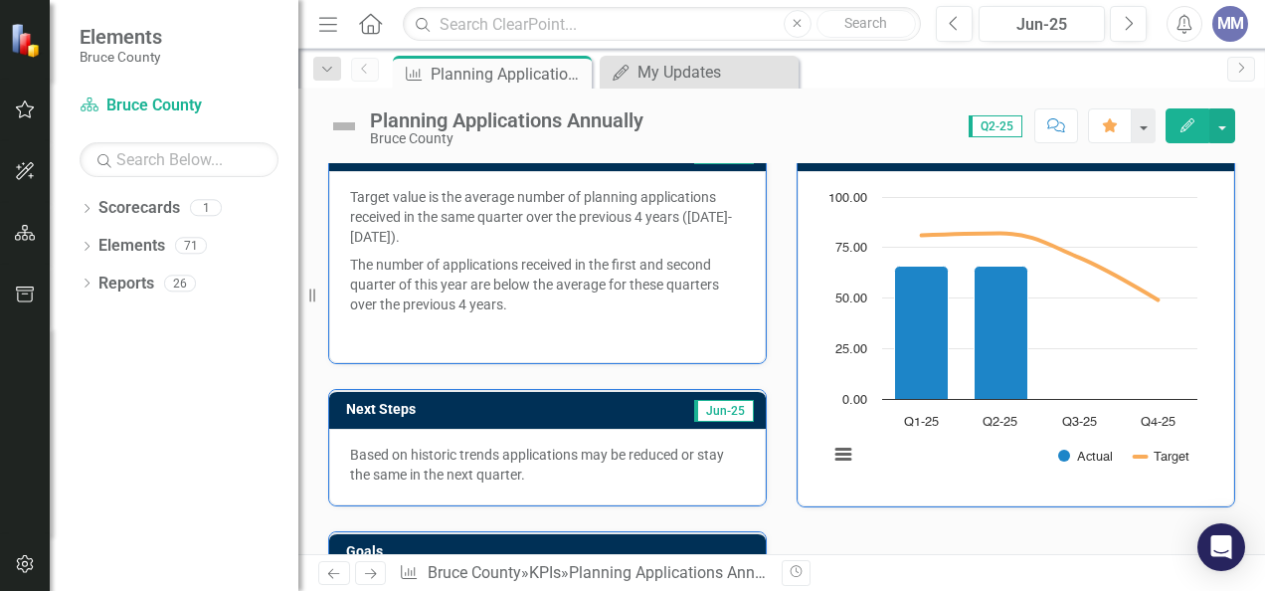
scroll to position [135, 0]
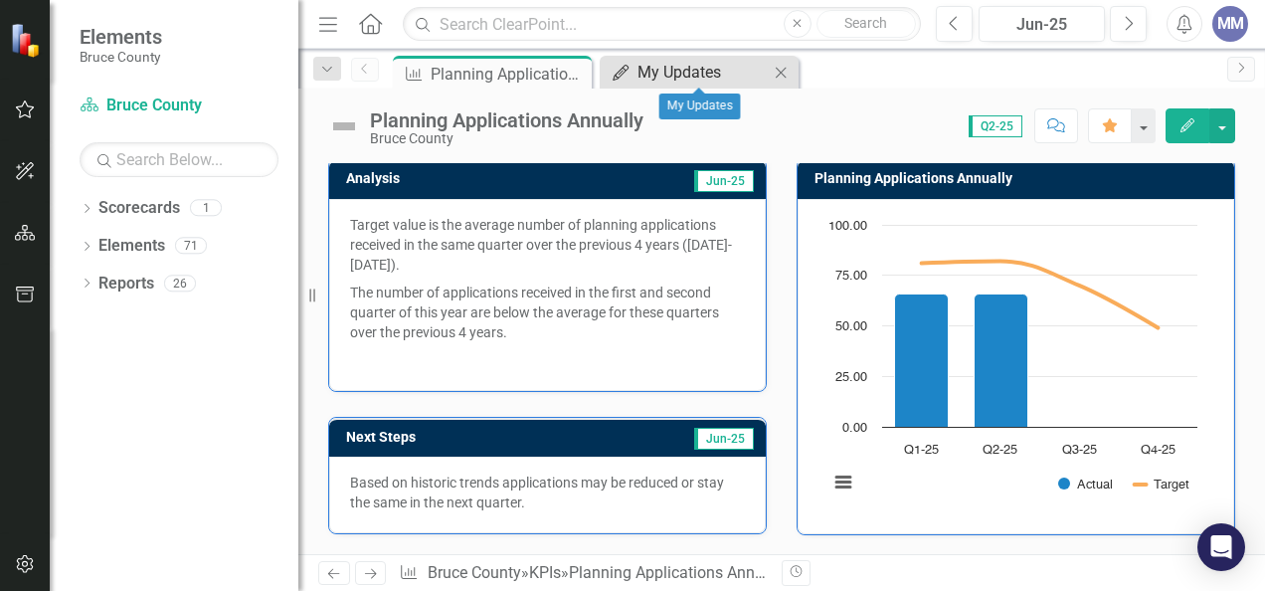
click at [676, 78] on div "My Updates" at bounding box center [702, 72] width 131 height 25
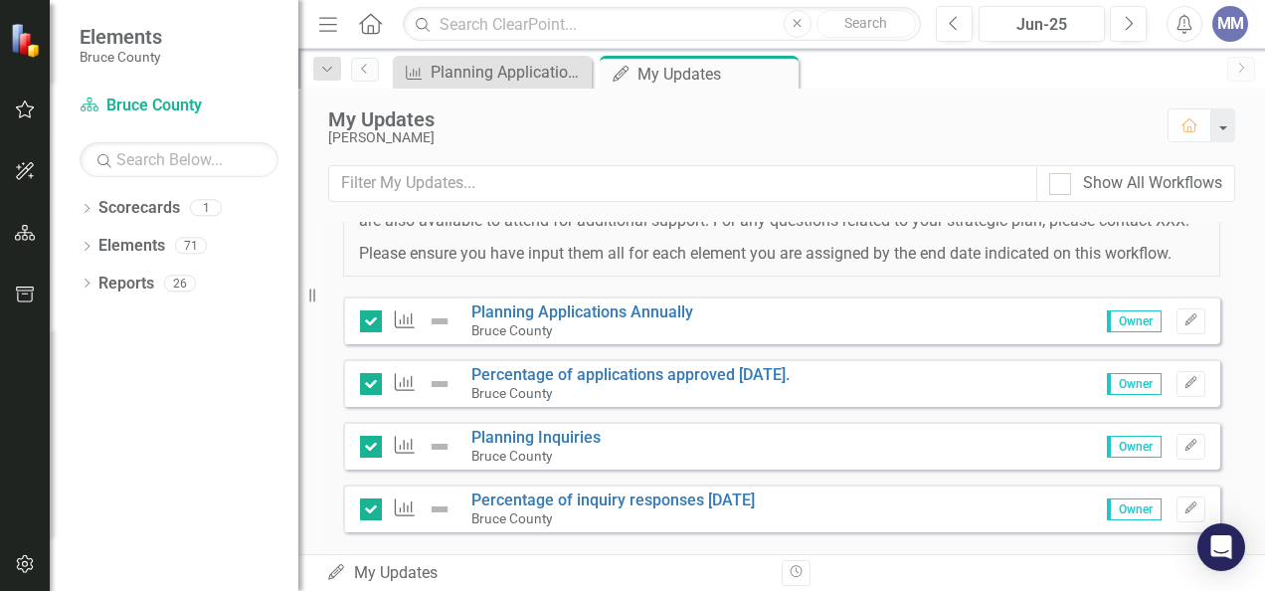
scroll to position [471, 0]
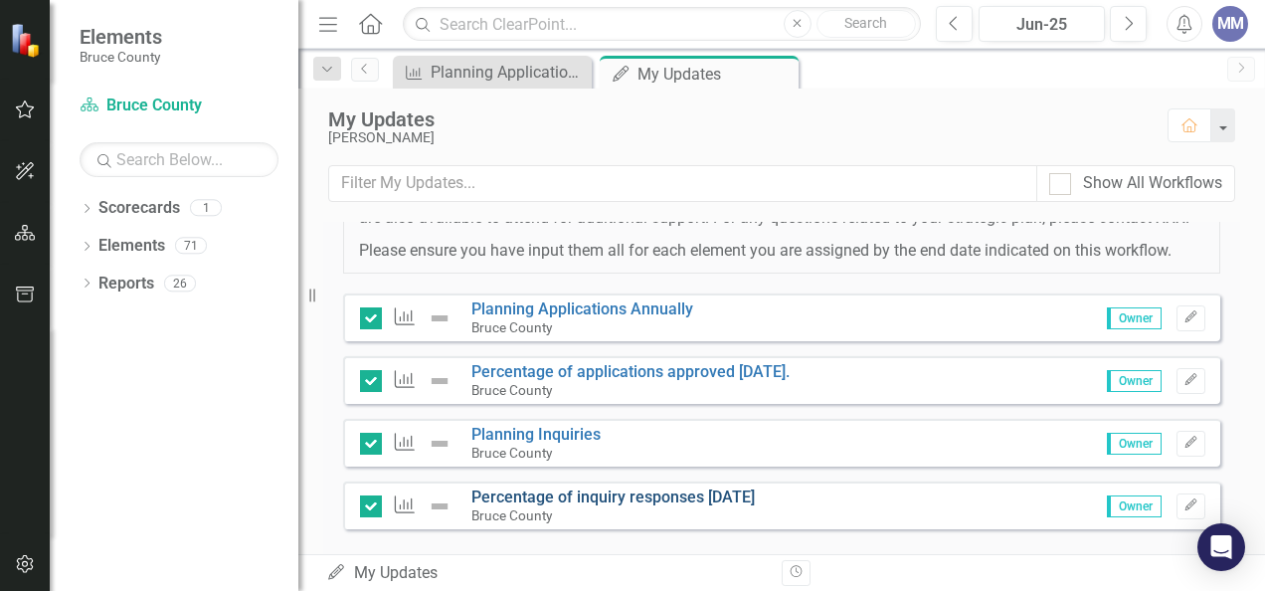
click at [611, 506] on link "Percentage of inquiry responses [DATE]" at bounding box center [612, 496] width 283 height 19
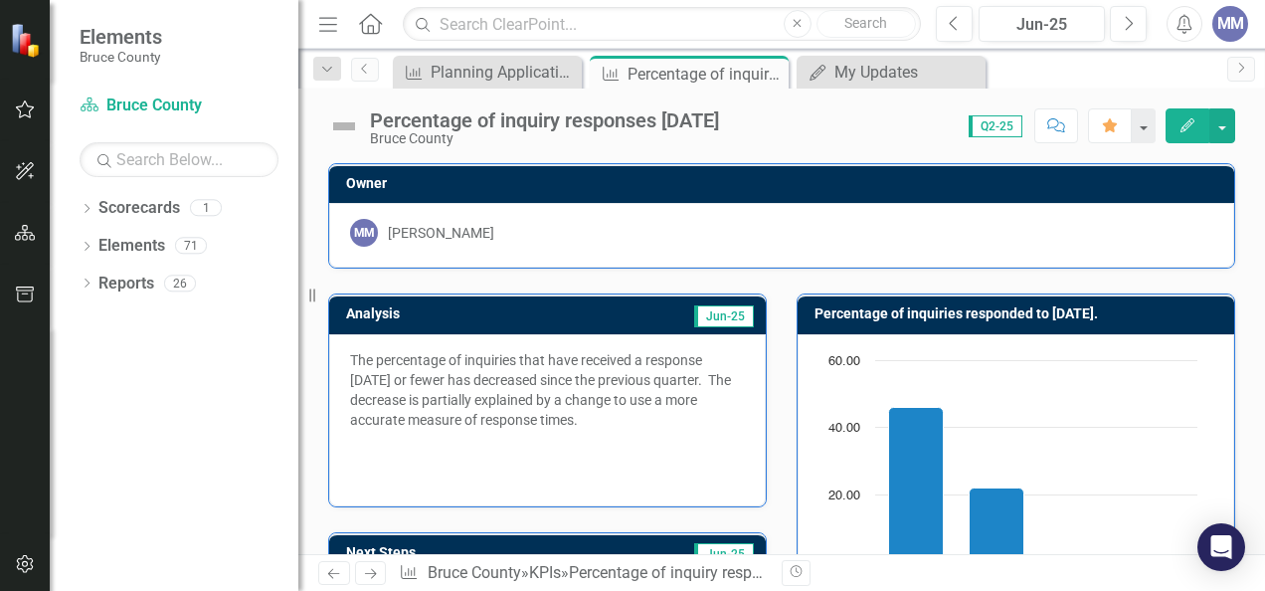
click at [1176, 135] on button "Edit" at bounding box center [1188, 125] width 44 height 35
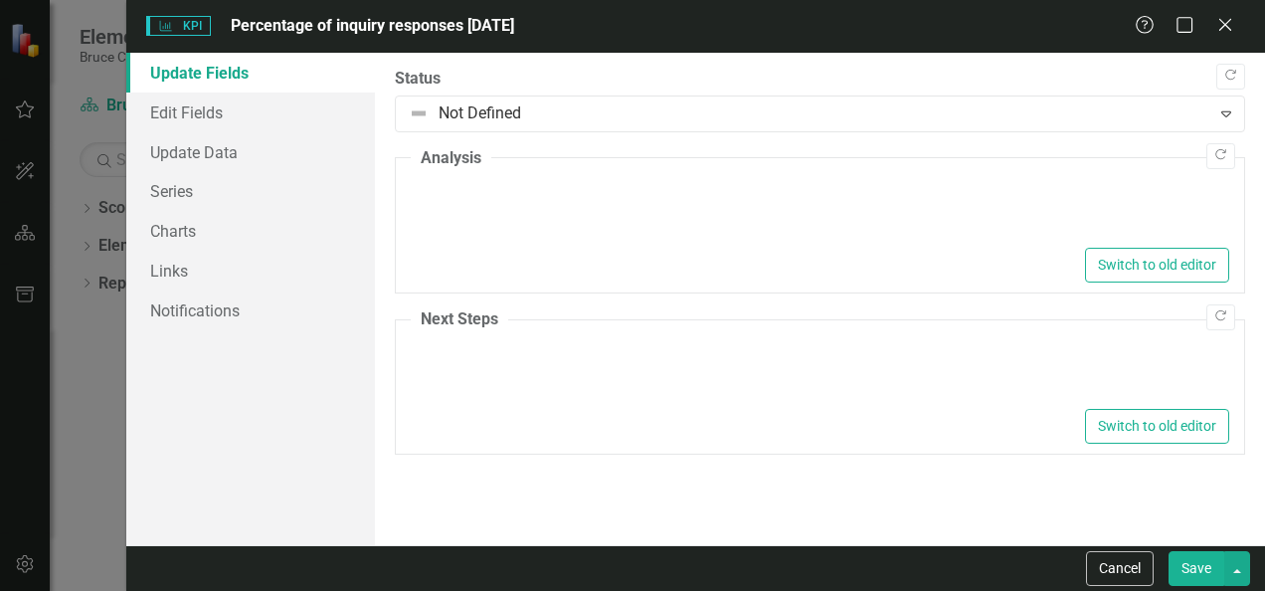
type textarea "<p>The percentage of inquiries that have received a response [DATE] or fewer ha…"
type textarea "<p>Planning staff will look for opportunities to reduce the length of response …"
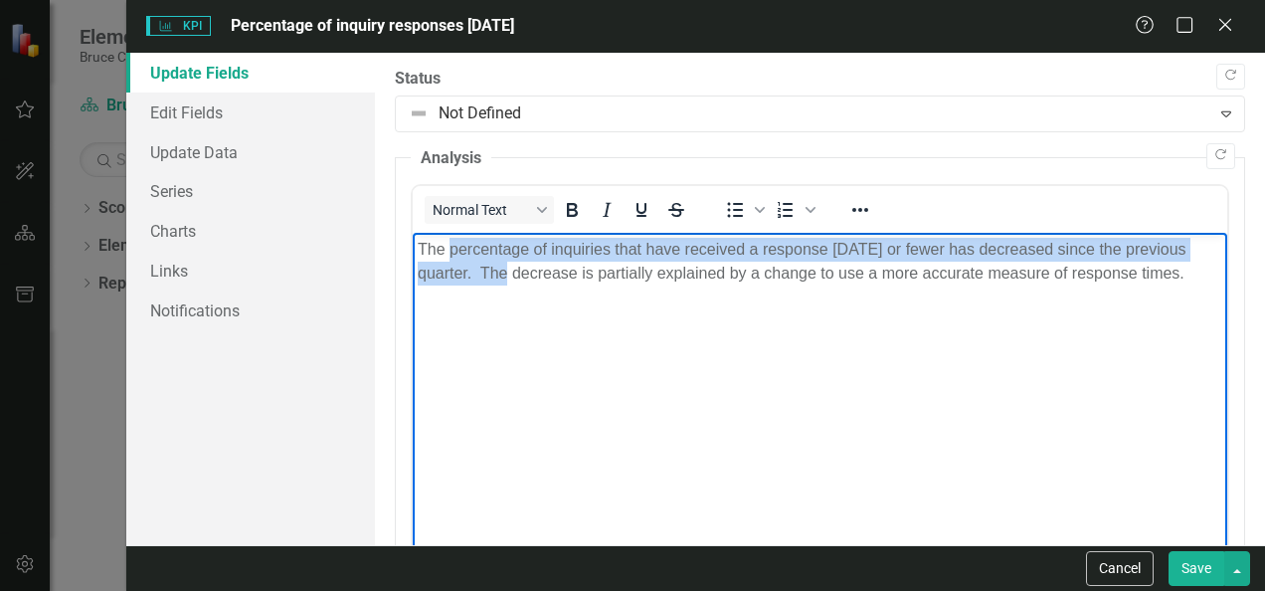
drag, startPoint x: 541, startPoint y: 279, endPoint x: 448, endPoint y: 256, distance: 96.5
click at [448, 256] on p "The percentage of inquiries that have received a response [DATE] or fewer has d…" at bounding box center [820, 262] width 805 height 48
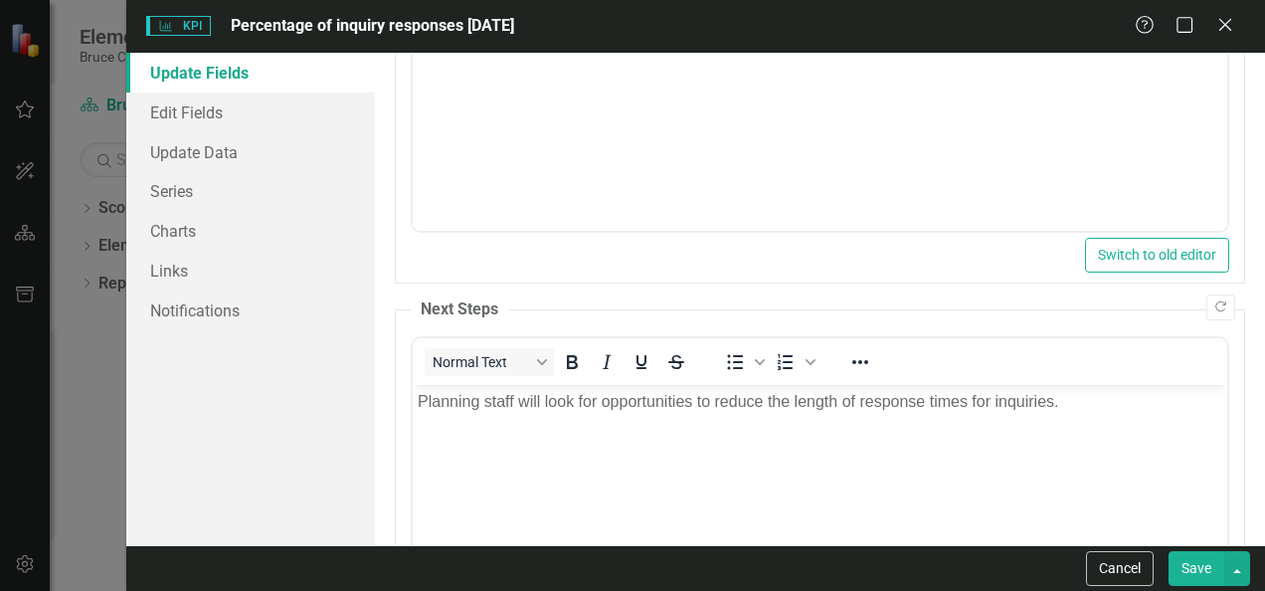
scroll to position [355, 0]
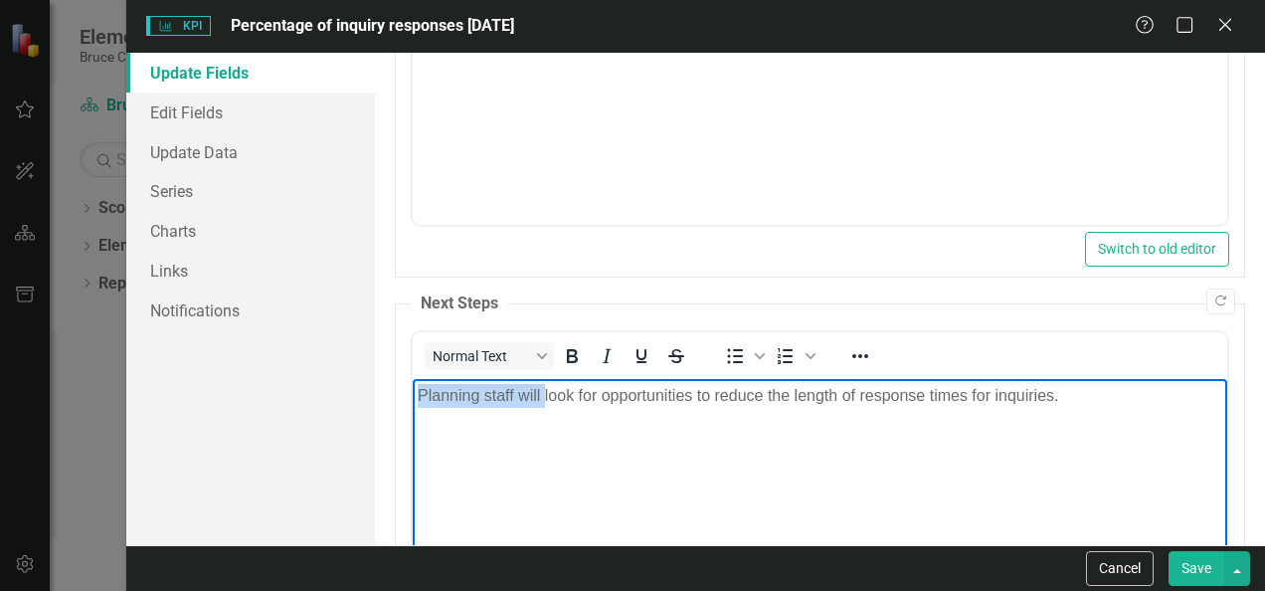
drag, startPoint x: 543, startPoint y: 395, endPoint x: 416, endPoint y: 405, distance: 127.7
click at [416, 405] on body "Planning staff will look for opportunities to reduce the length of response tim…" at bounding box center [820, 528] width 815 height 298
click at [898, 395] on p "We will look for opportunities to reduce the length of response times for inqui…" at bounding box center [820, 396] width 805 height 24
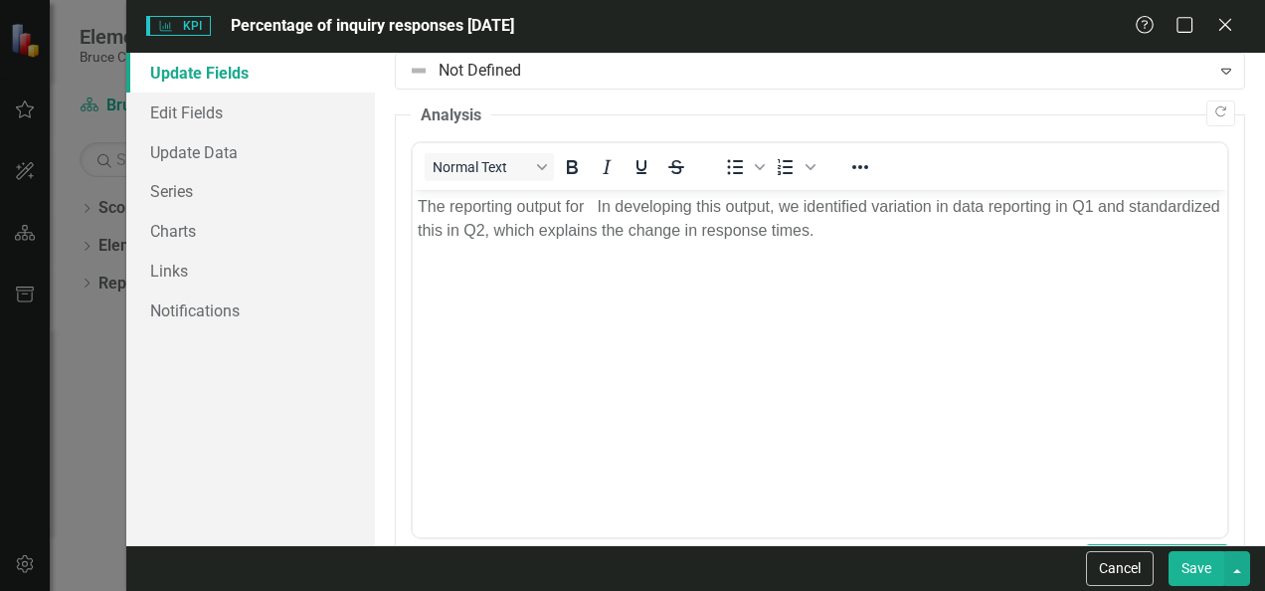
scroll to position [38, 0]
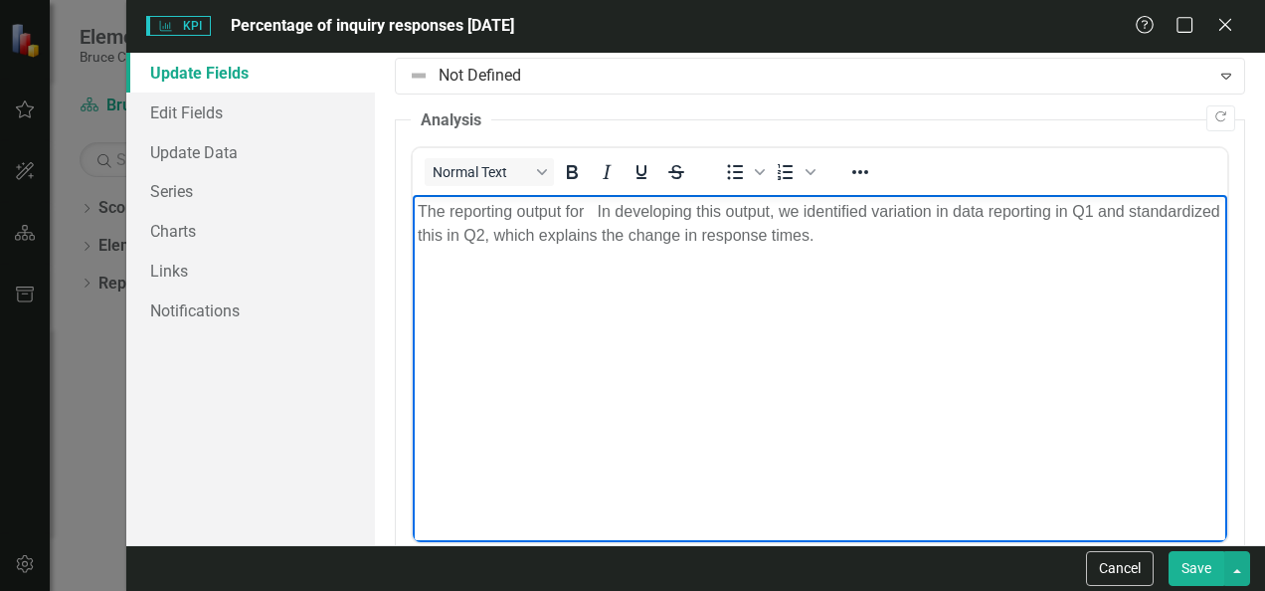
click at [585, 210] on p "The reporting output for In developing this output, we identified variation in …" at bounding box center [820, 224] width 805 height 48
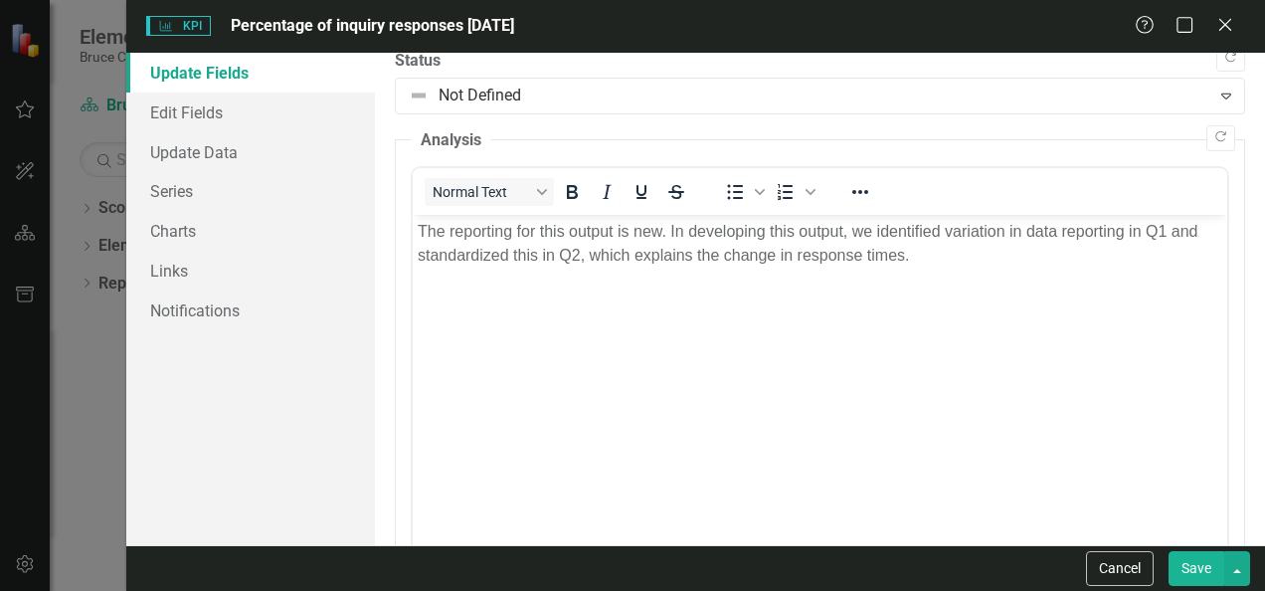
scroll to position [0, 0]
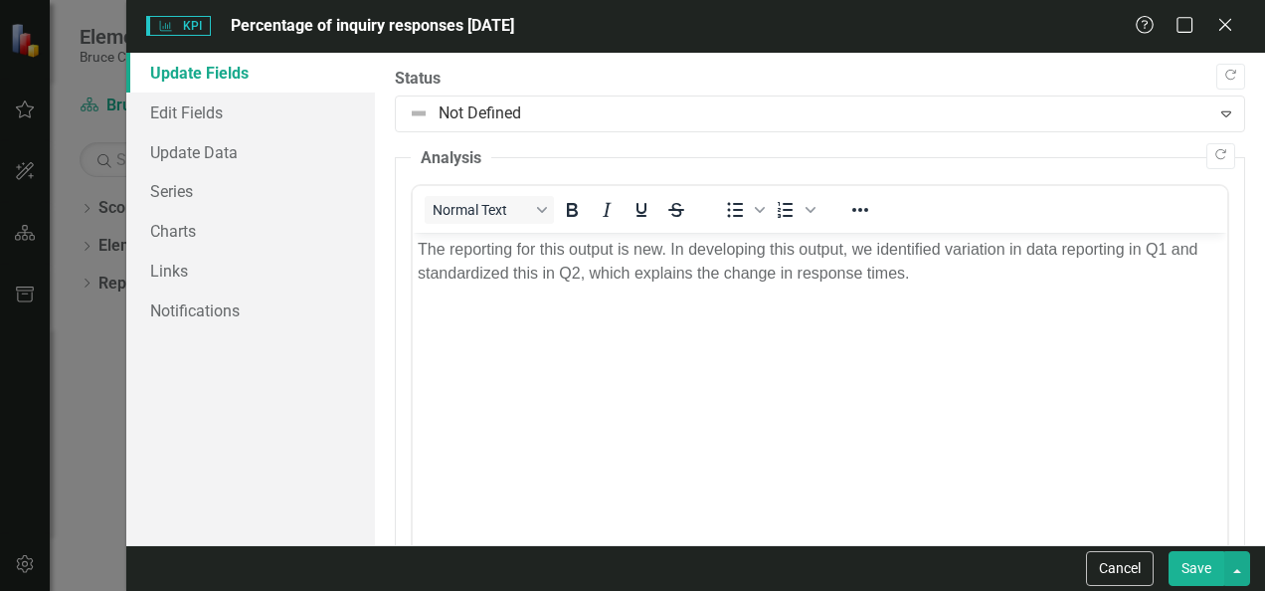
click at [1191, 564] on button "Save" at bounding box center [1197, 568] width 56 height 35
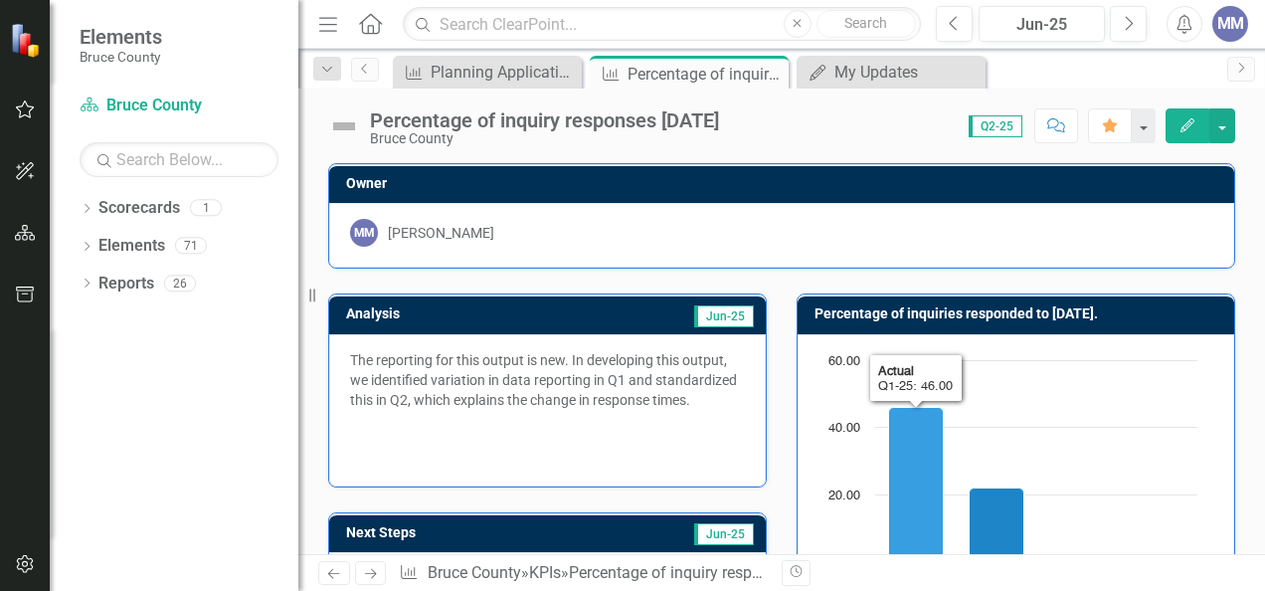
click at [889, 461] on icon "Q1-25, 46. Actual." at bounding box center [916, 484] width 55 height 155
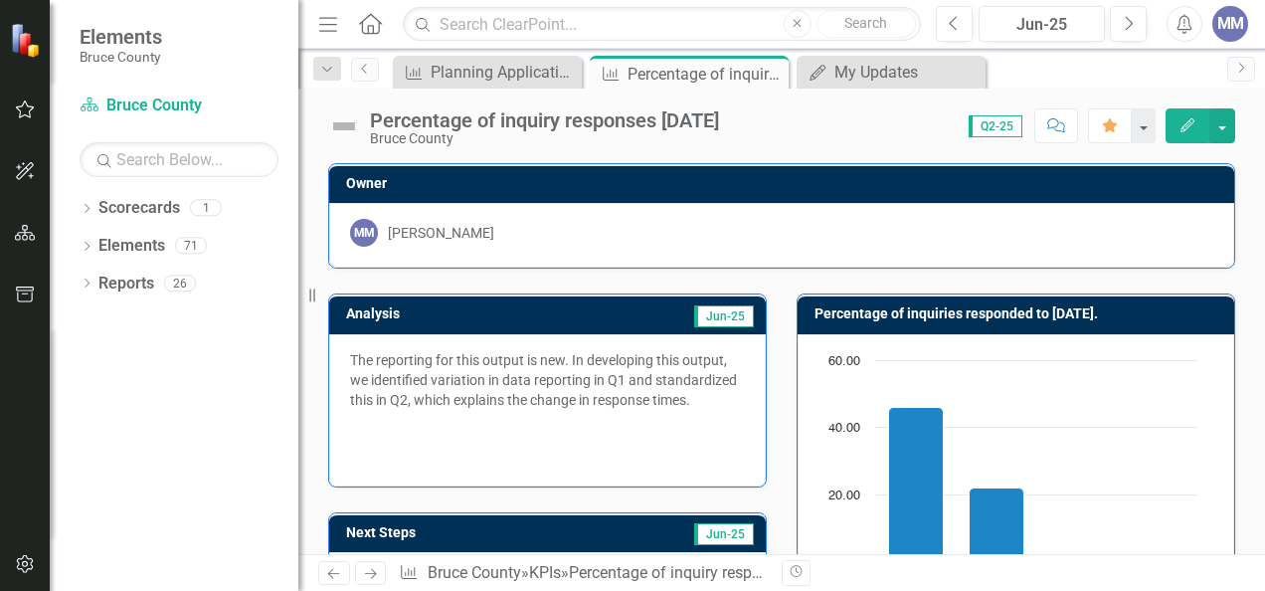
click at [1193, 119] on icon "Edit" at bounding box center [1188, 125] width 18 height 14
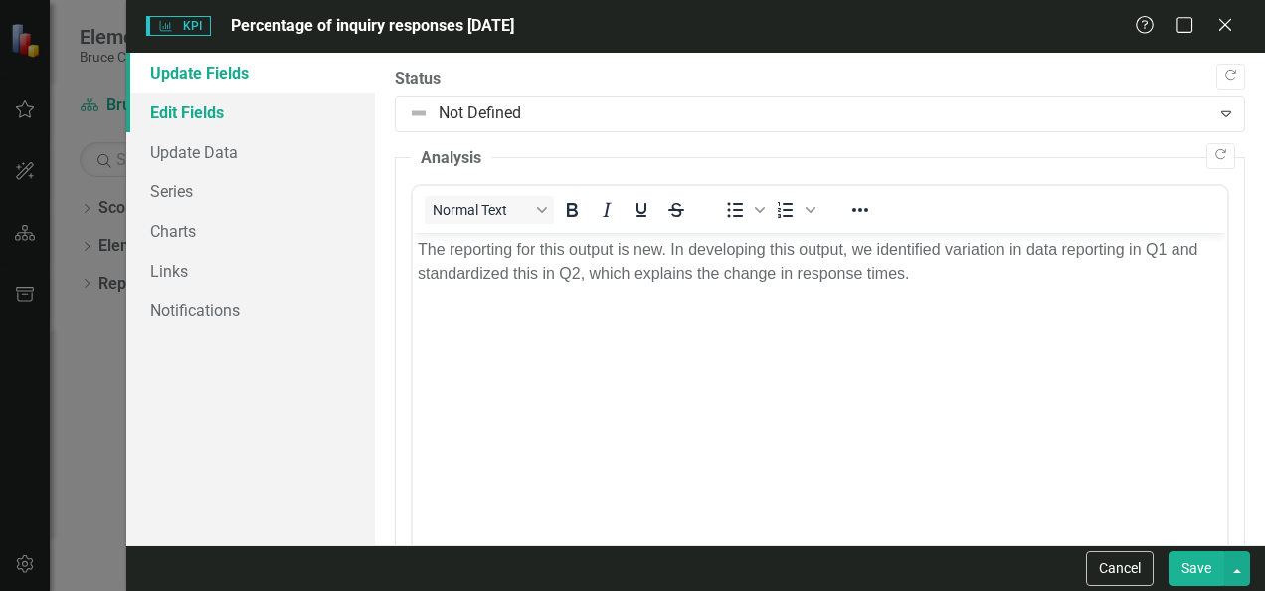
click at [197, 115] on link "Edit Fields" at bounding box center [250, 112] width 249 height 40
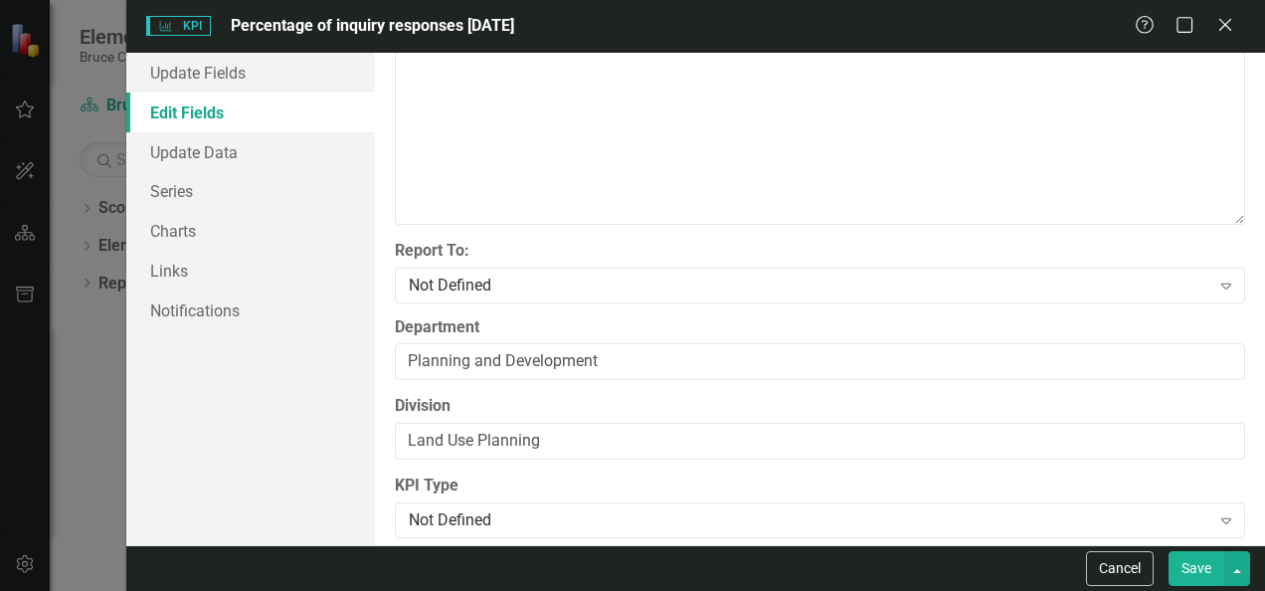
scroll to position [748, 0]
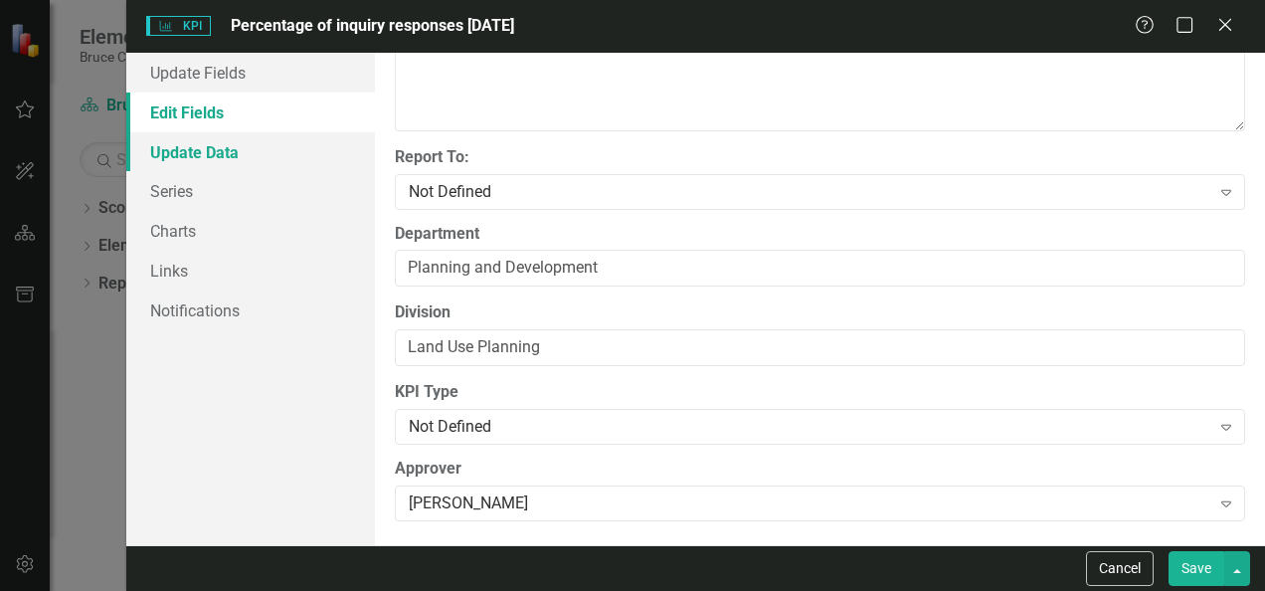
click at [220, 145] on link "Update Data" at bounding box center [250, 152] width 249 height 40
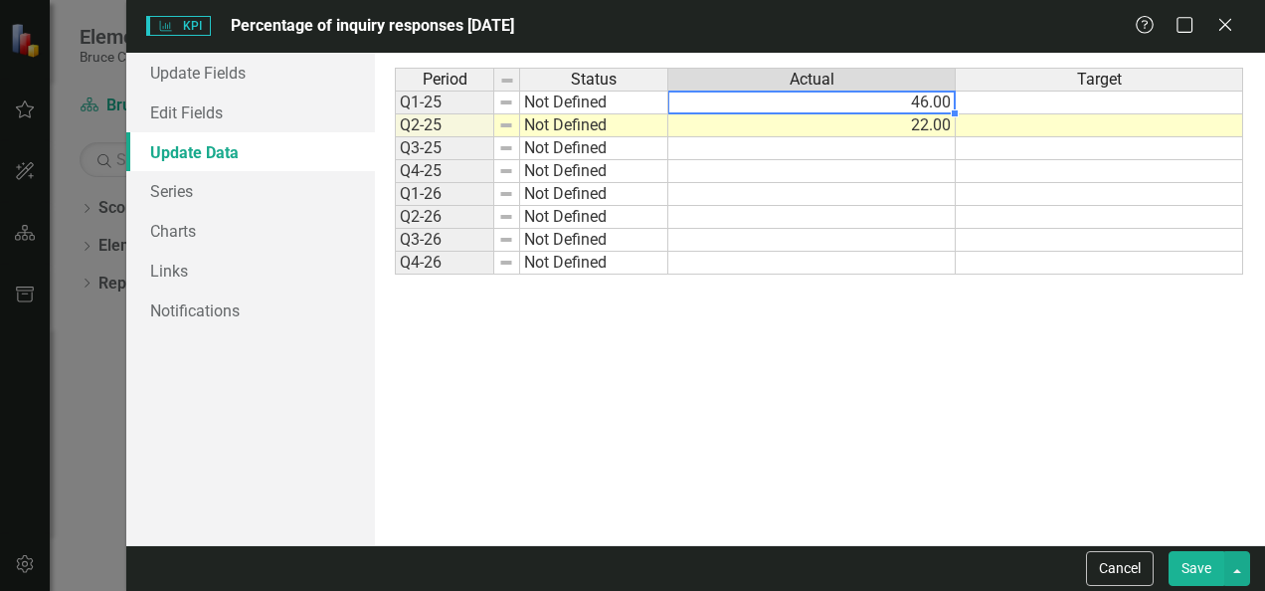
click at [941, 103] on td "46.00" at bounding box center [811, 103] width 287 height 24
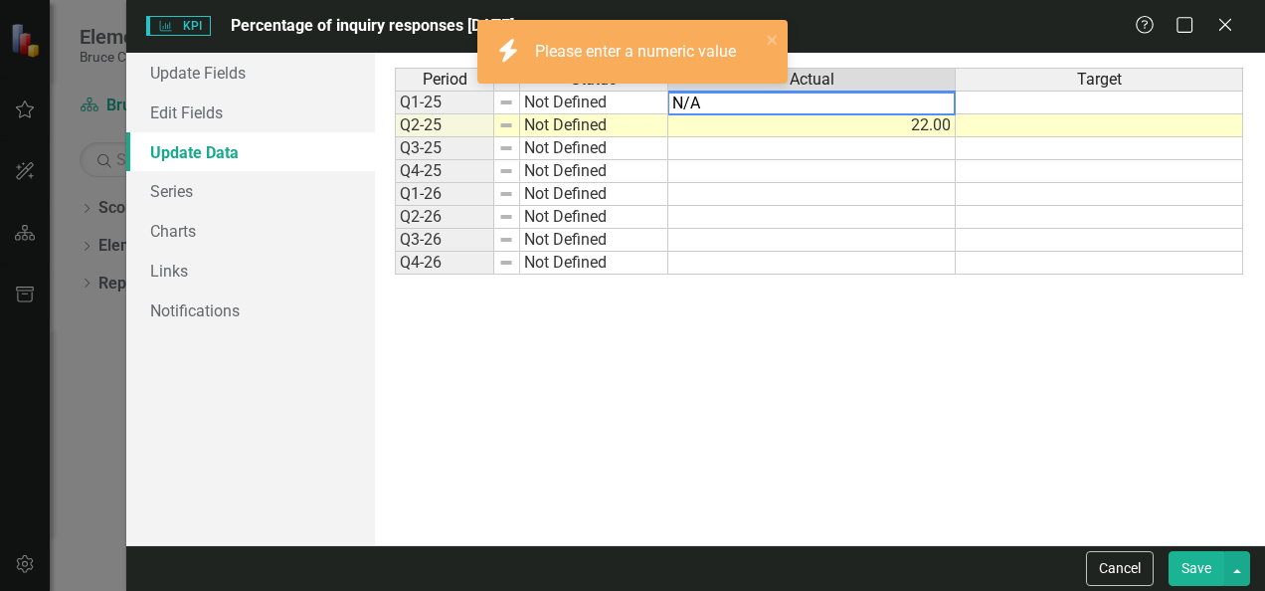
click at [1066, 105] on td at bounding box center [1099, 103] width 287 height 24
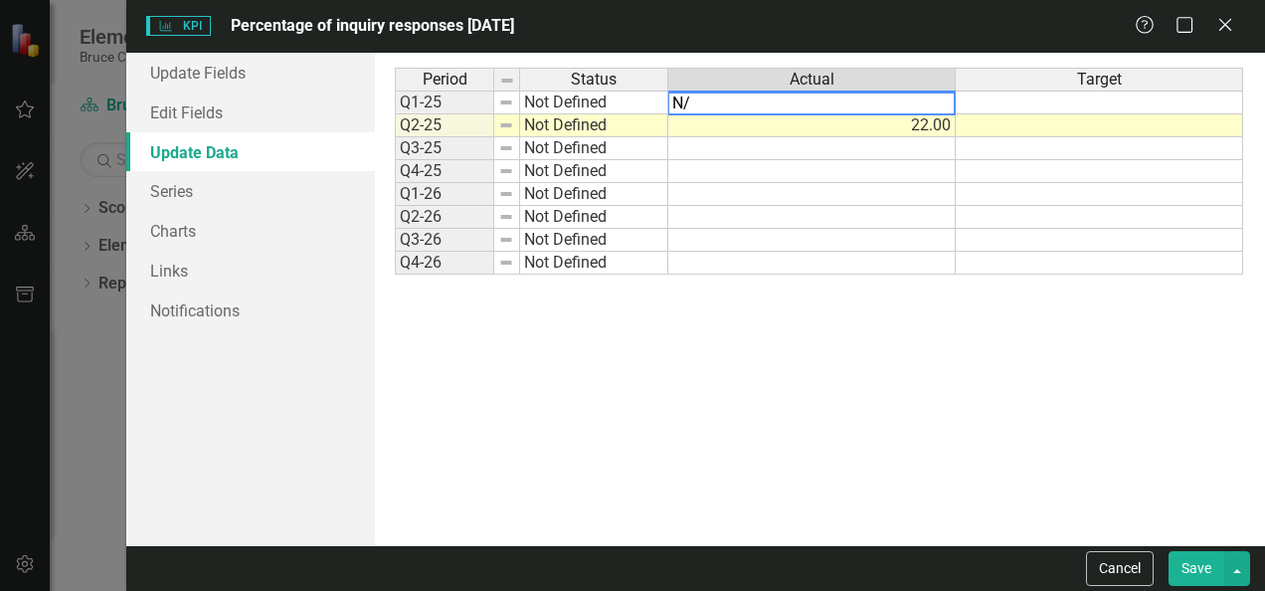
type textarea "N"
type textarea ")"
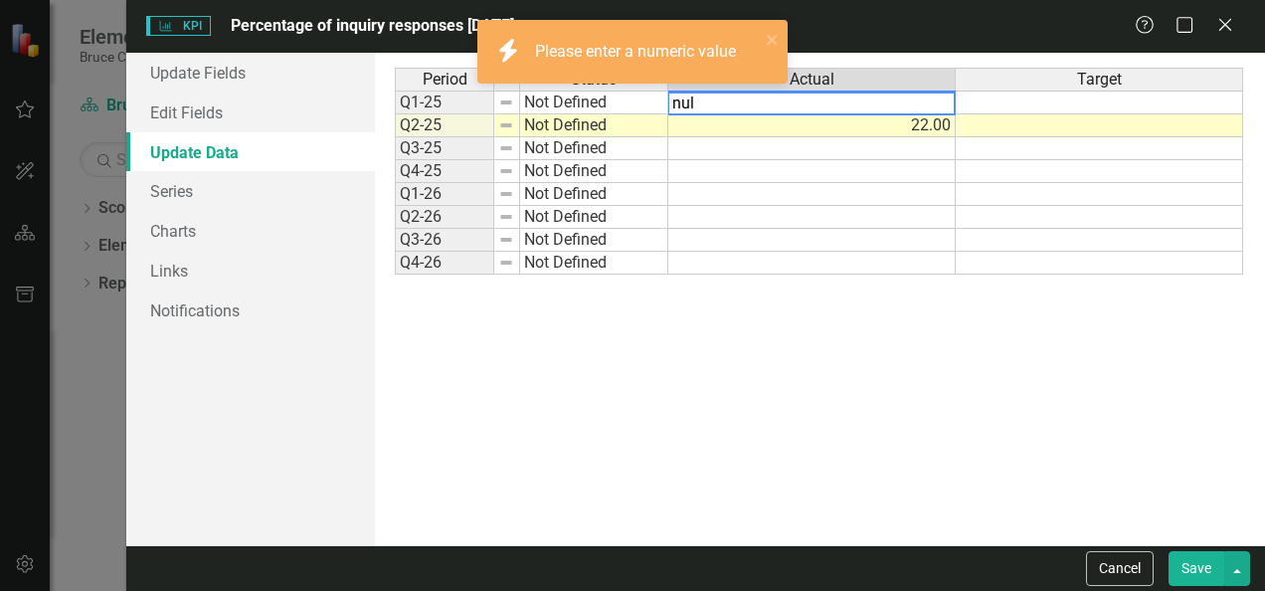
click at [840, 147] on td at bounding box center [811, 148] width 287 height 23
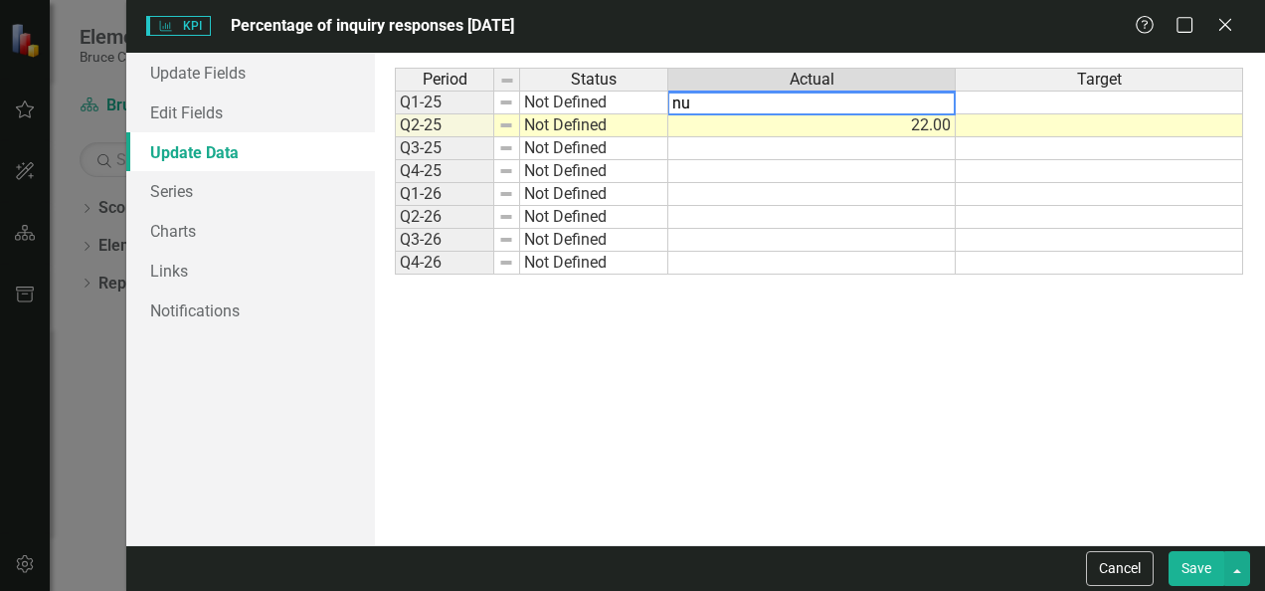
type textarea "n"
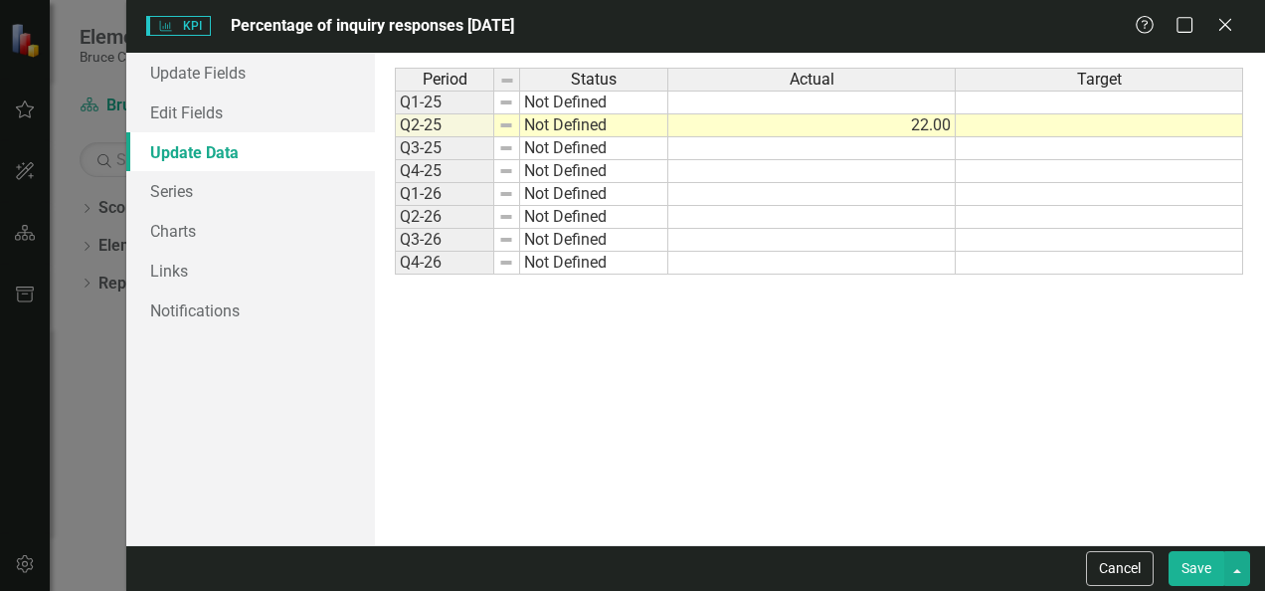
click at [1191, 568] on button "Save" at bounding box center [1197, 568] width 56 height 35
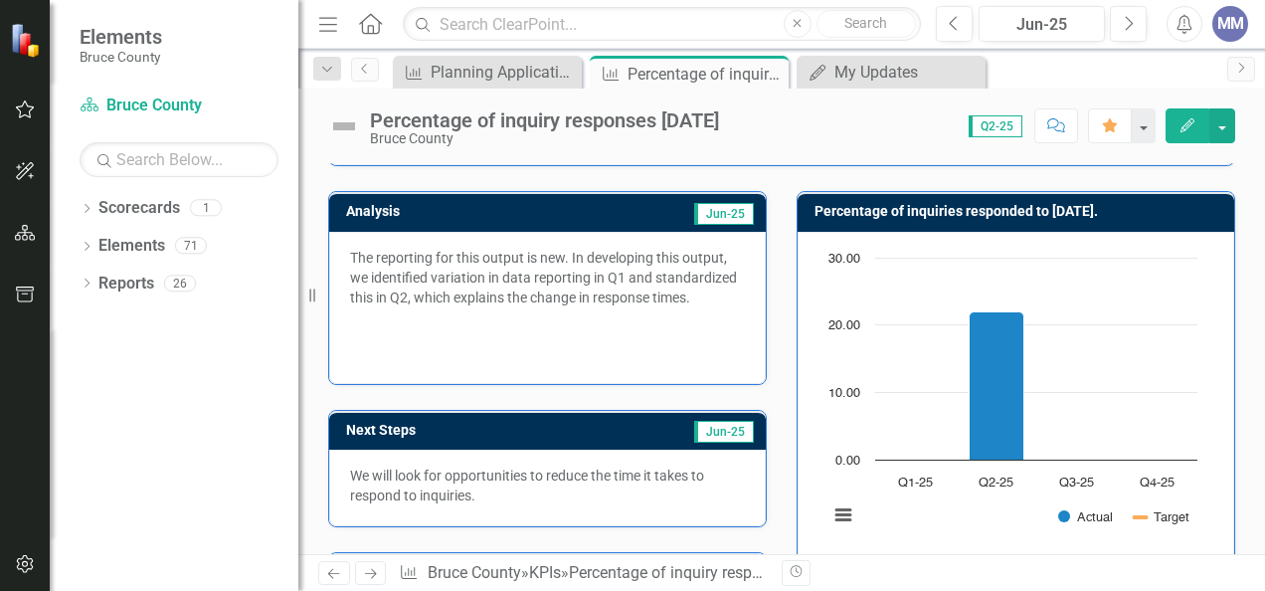
scroll to position [100, 0]
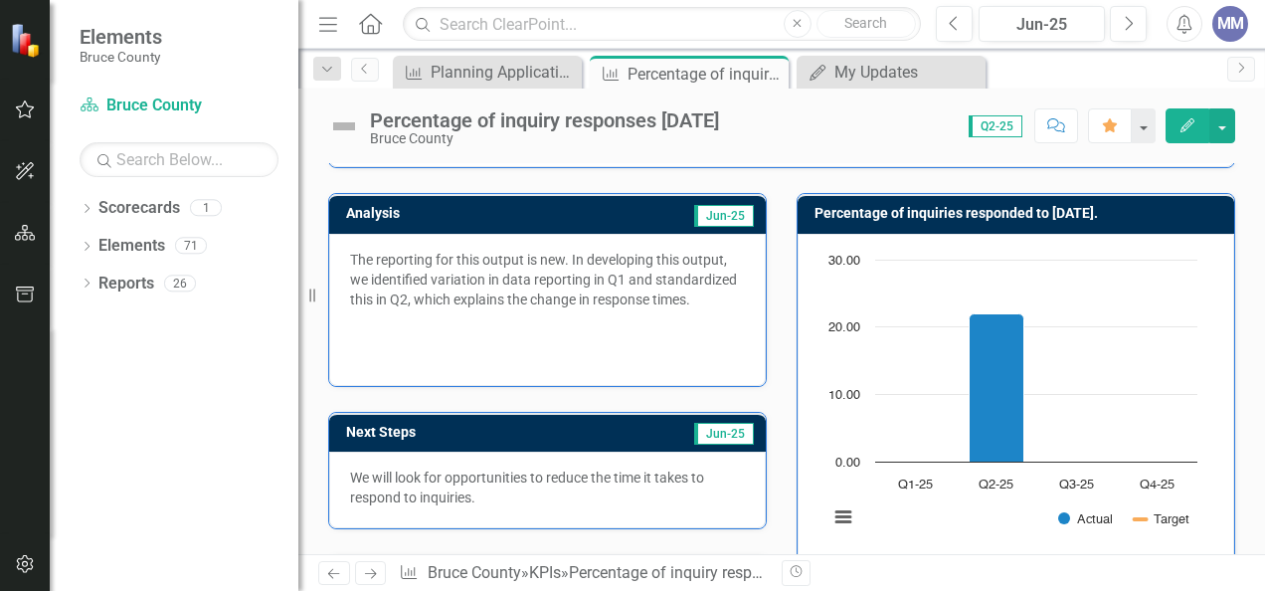
click at [1193, 121] on icon "button" at bounding box center [1188, 125] width 14 height 14
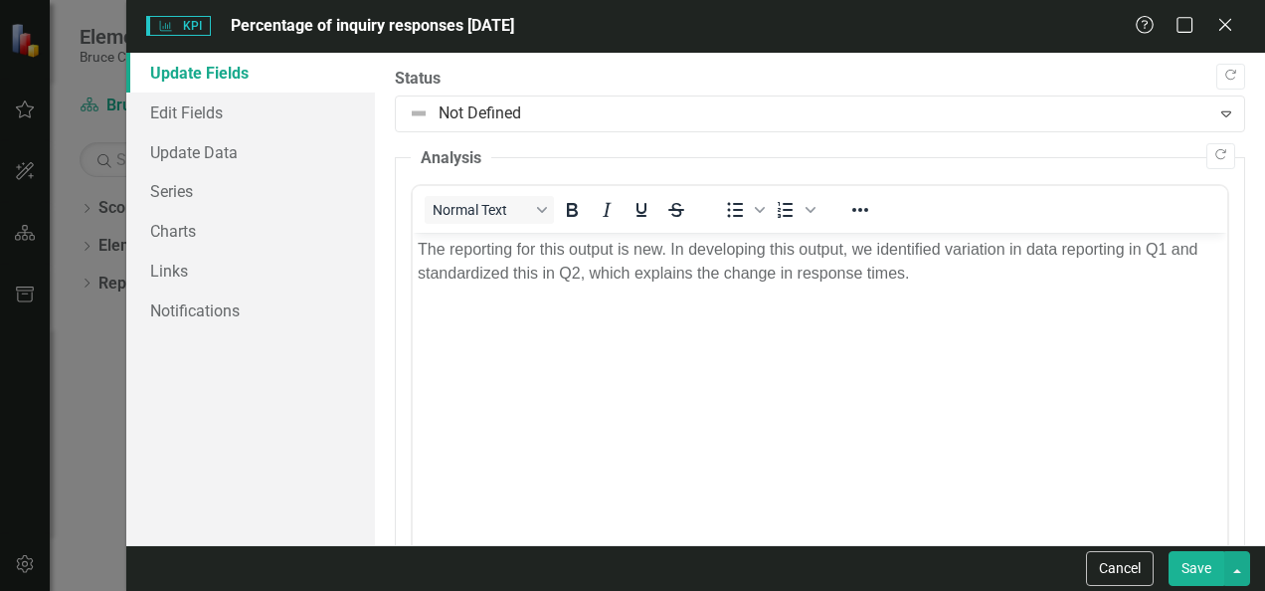
scroll to position [0, 0]
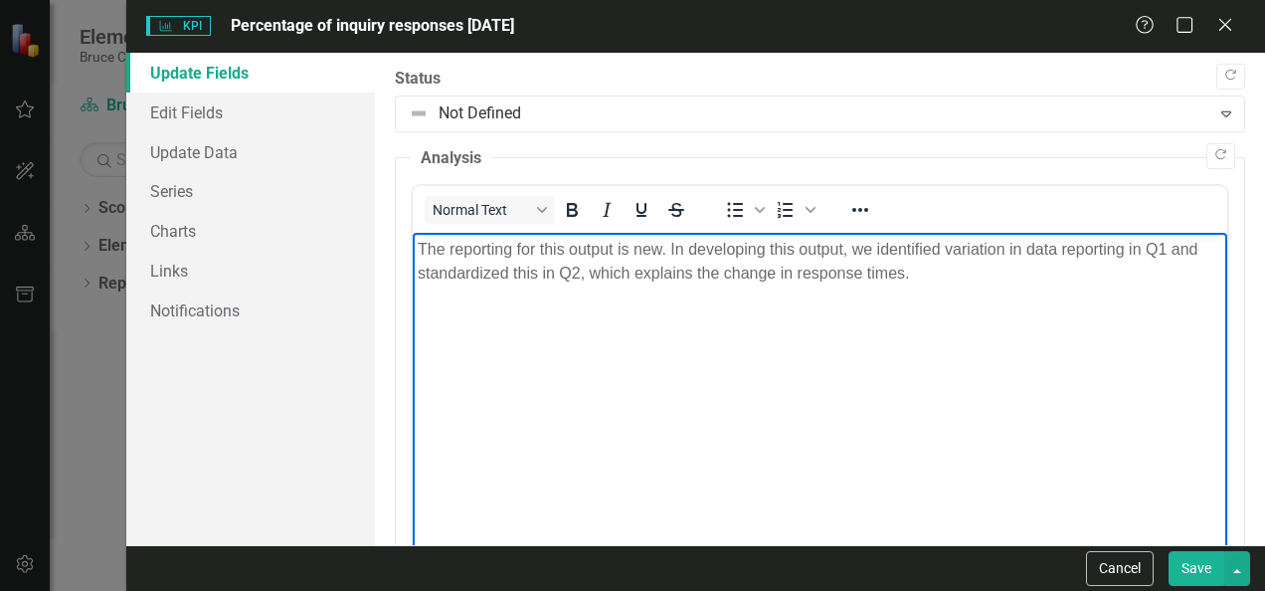
drag, startPoint x: 930, startPoint y: 280, endPoint x: 669, endPoint y: 254, distance: 261.9
click at [669, 254] on p "The reporting for this output is new. In developing this output, we identified …" at bounding box center [820, 262] width 805 height 48
click at [714, 330] on body "The reporting for this output is new. In developing this output, we identified …" at bounding box center [820, 382] width 815 height 298
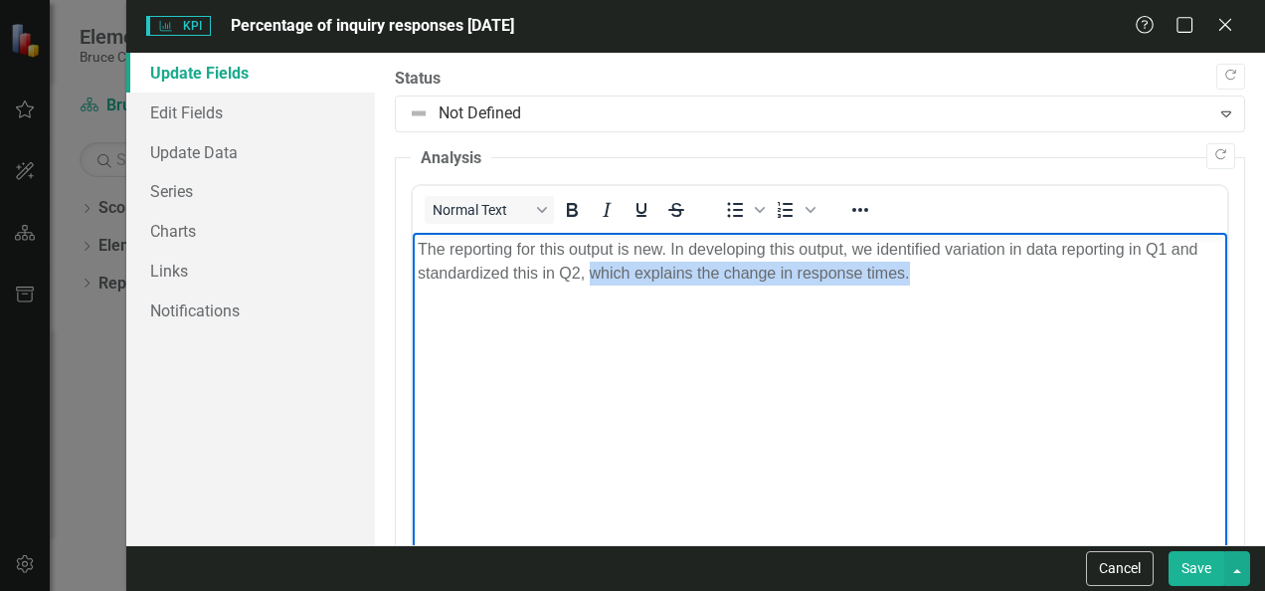
drag, startPoint x: 911, startPoint y: 272, endPoint x: 592, endPoint y: 274, distance: 319.3
click at [592, 274] on p "The reporting for this output is new. In developing this output, we identified …" at bounding box center [820, 262] width 805 height 48
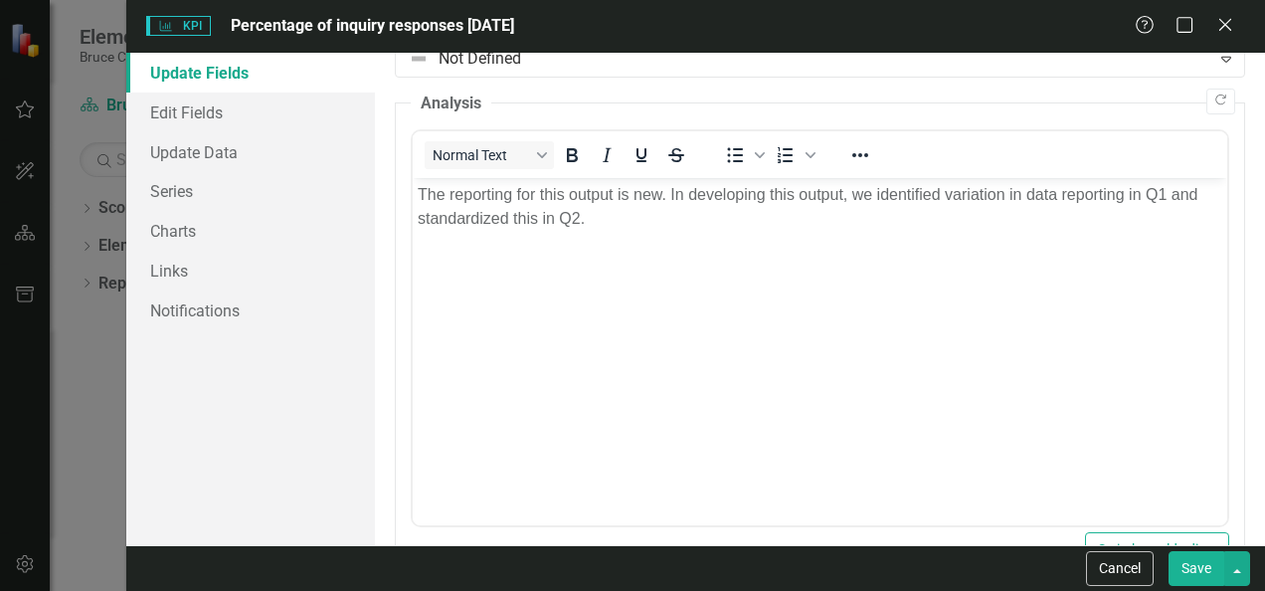
scroll to position [52, 0]
click at [1202, 567] on button "Save" at bounding box center [1197, 568] width 56 height 35
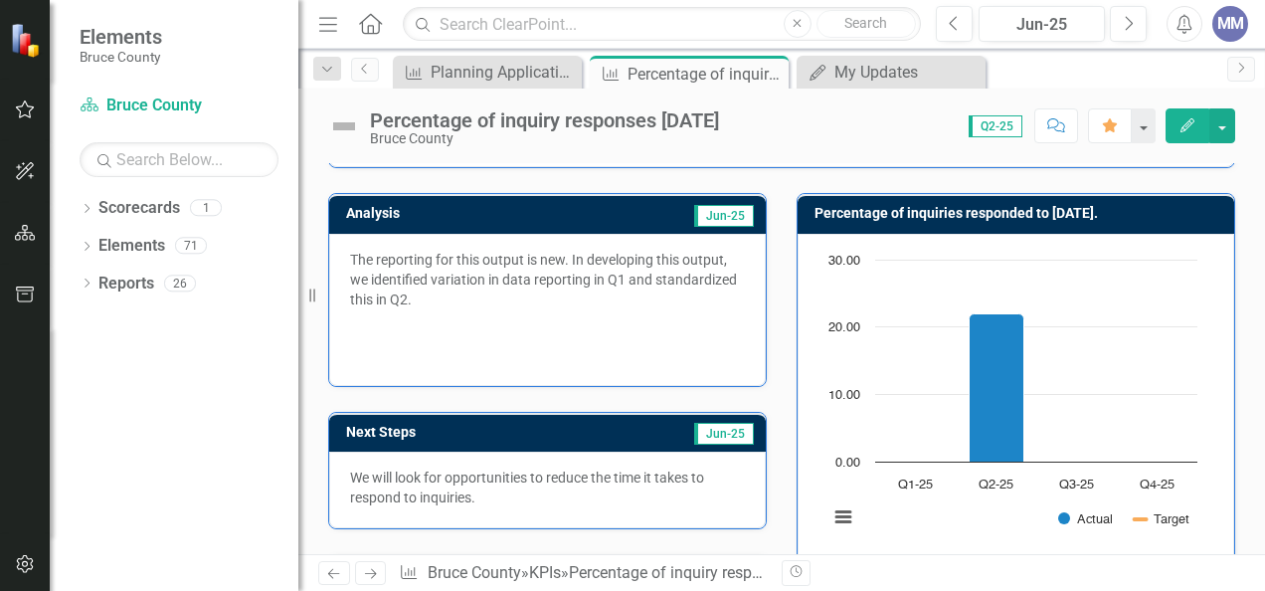
click at [1195, 129] on icon "Edit" at bounding box center [1188, 125] width 18 height 14
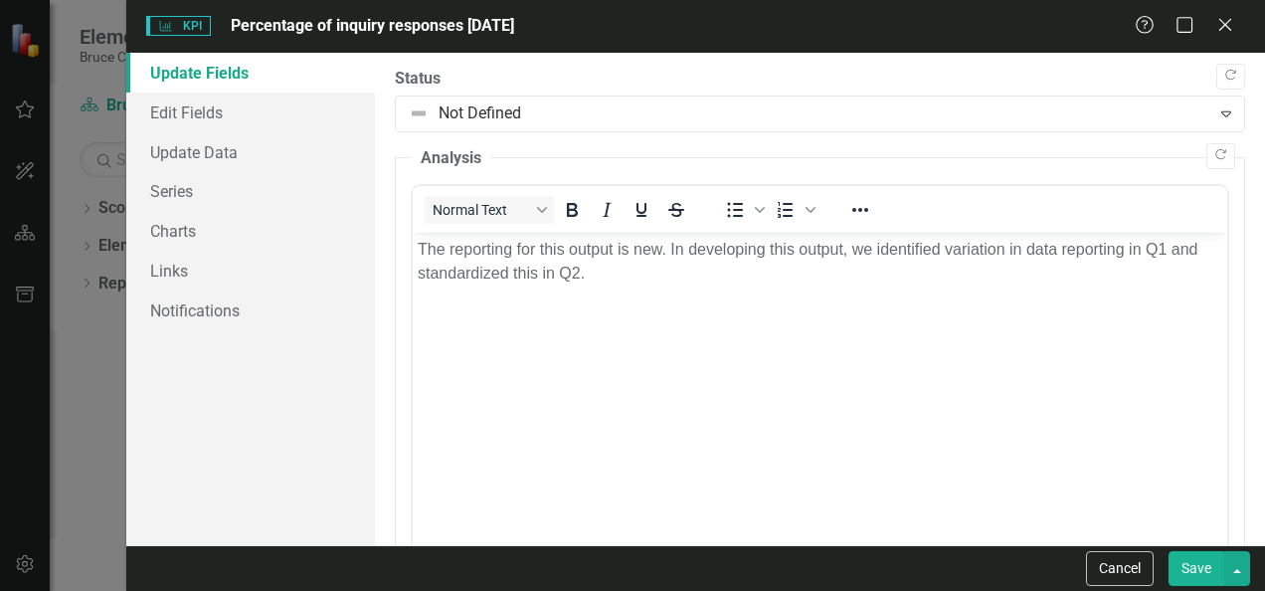
scroll to position [0, 0]
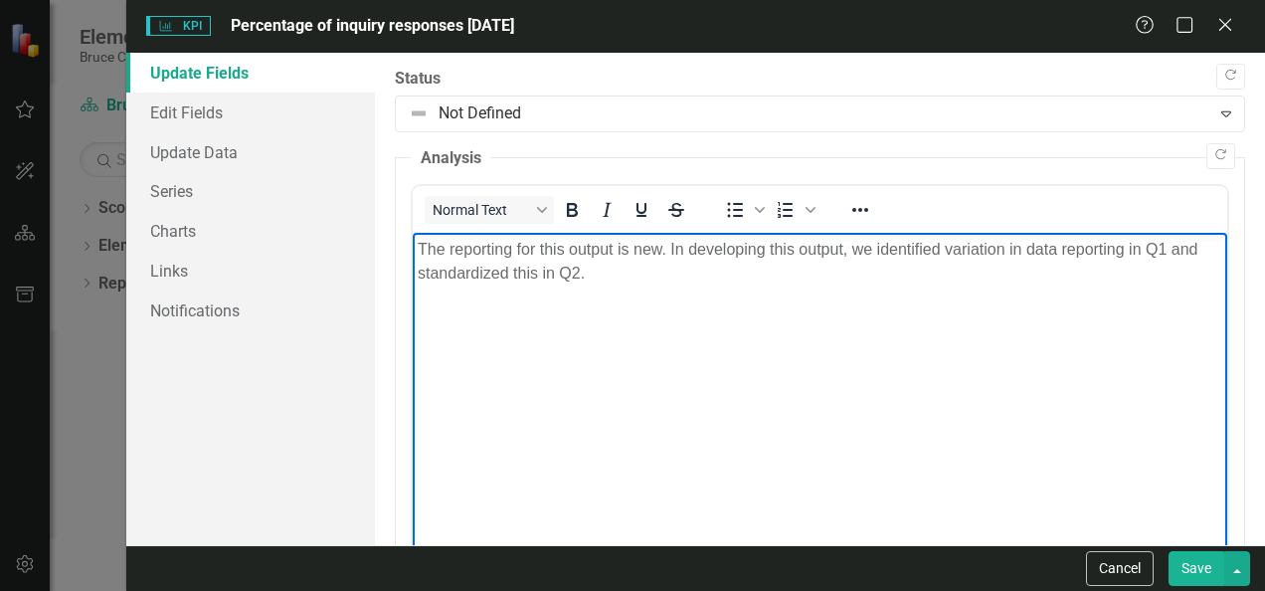
drag, startPoint x: 587, startPoint y: 274, endPoint x: 422, endPoint y: 251, distance: 166.8
click at [422, 251] on p "The reporting for this output is new. In developing this output, we identified …" at bounding box center [820, 262] width 805 height 48
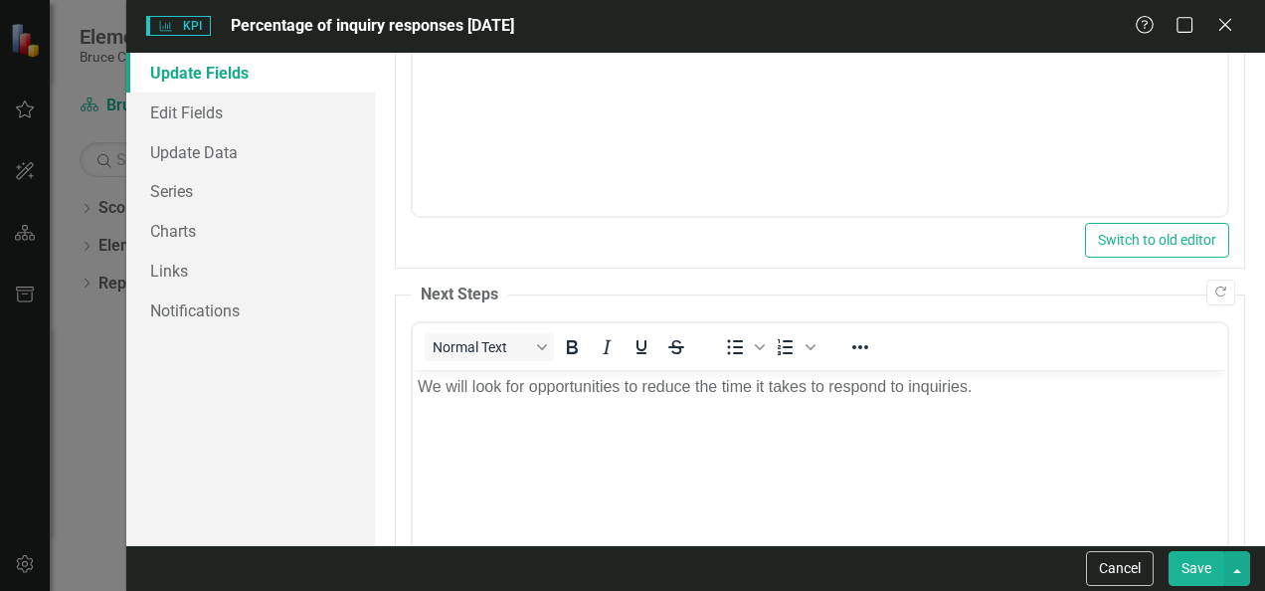
scroll to position [411, 0]
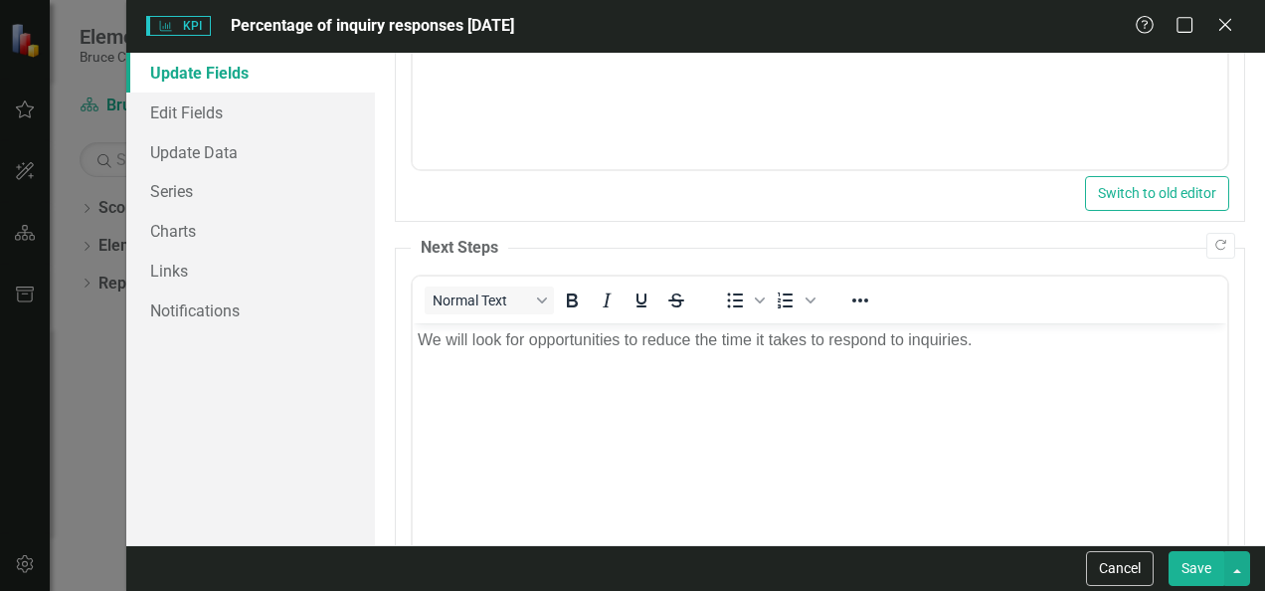
click at [1199, 581] on button "Save" at bounding box center [1197, 568] width 56 height 35
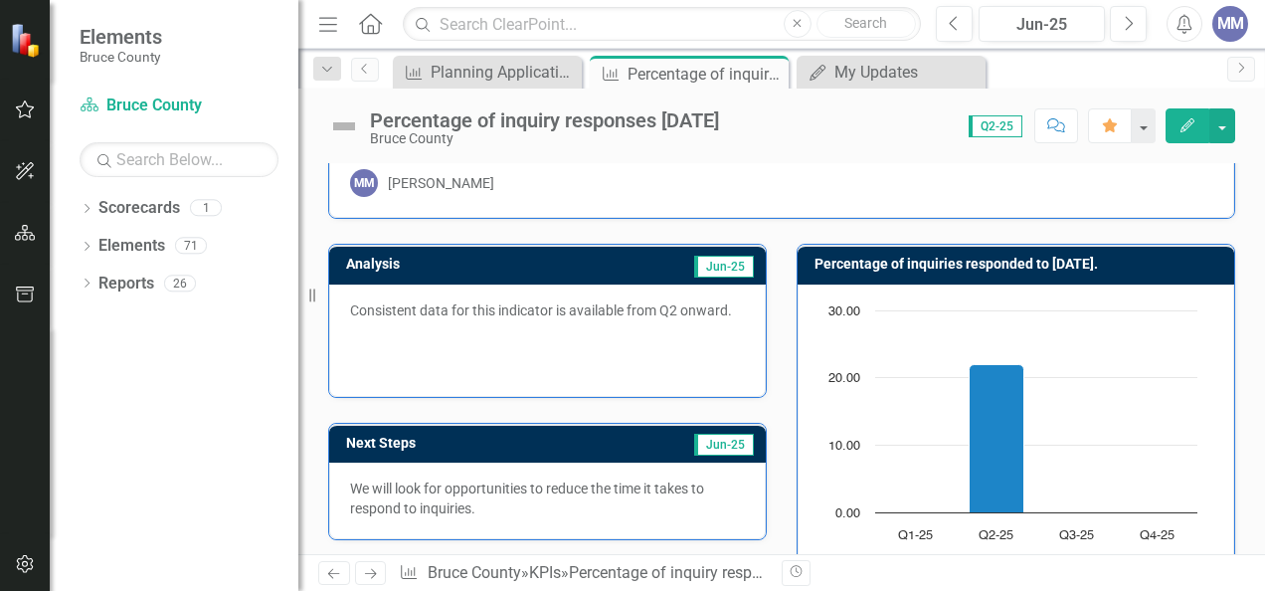
scroll to position [44, 0]
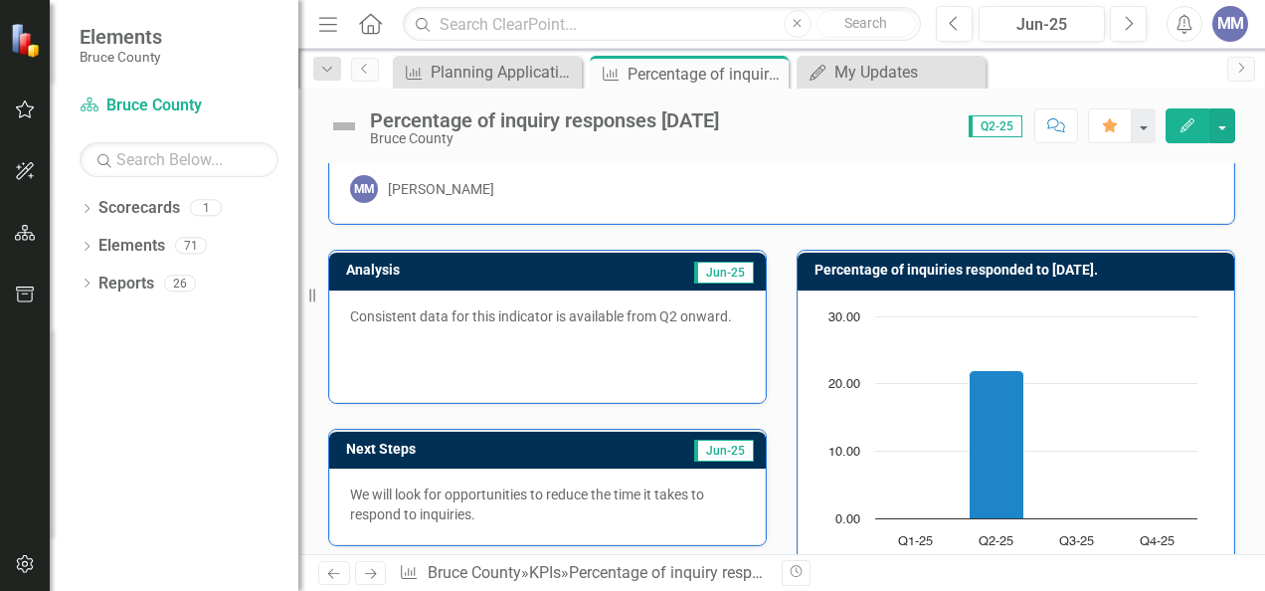
click at [1193, 122] on icon "button" at bounding box center [1188, 125] width 14 height 14
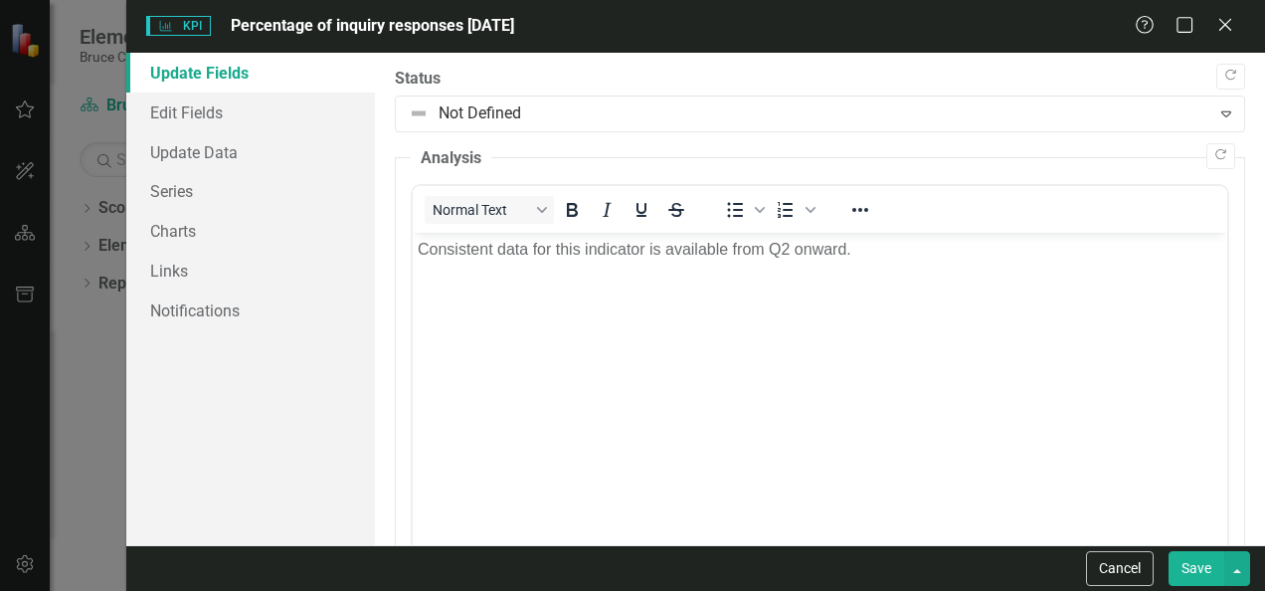
scroll to position [0, 0]
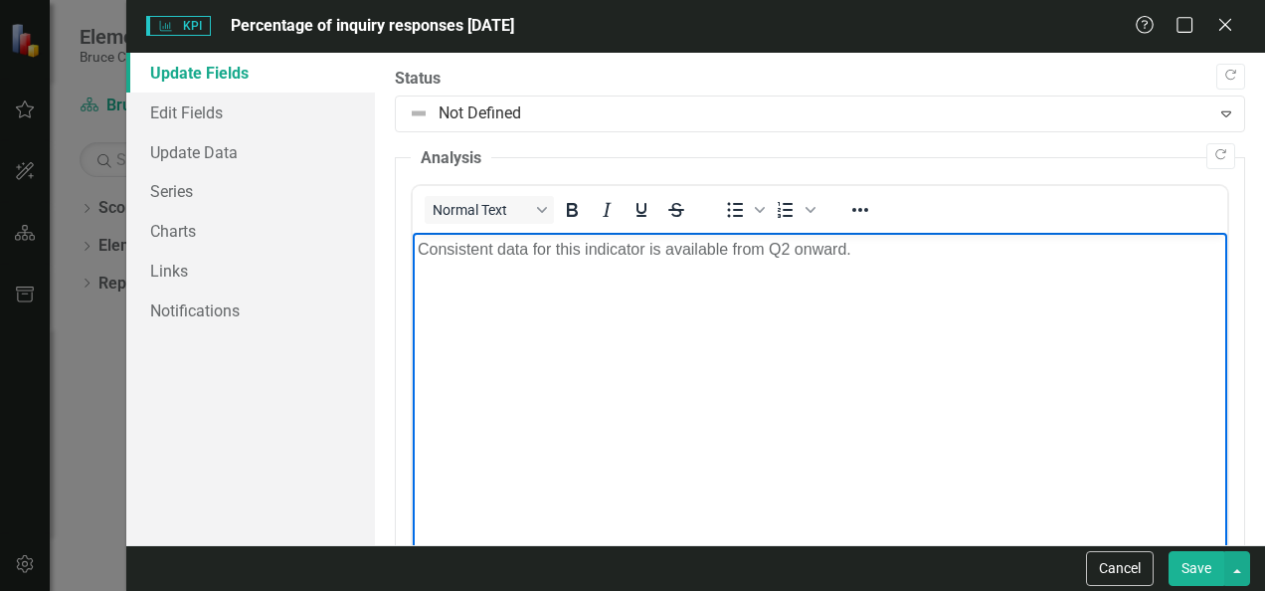
click at [493, 255] on p "Consistent data for this indicator is available from Q2 onward." at bounding box center [820, 250] width 805 height 24
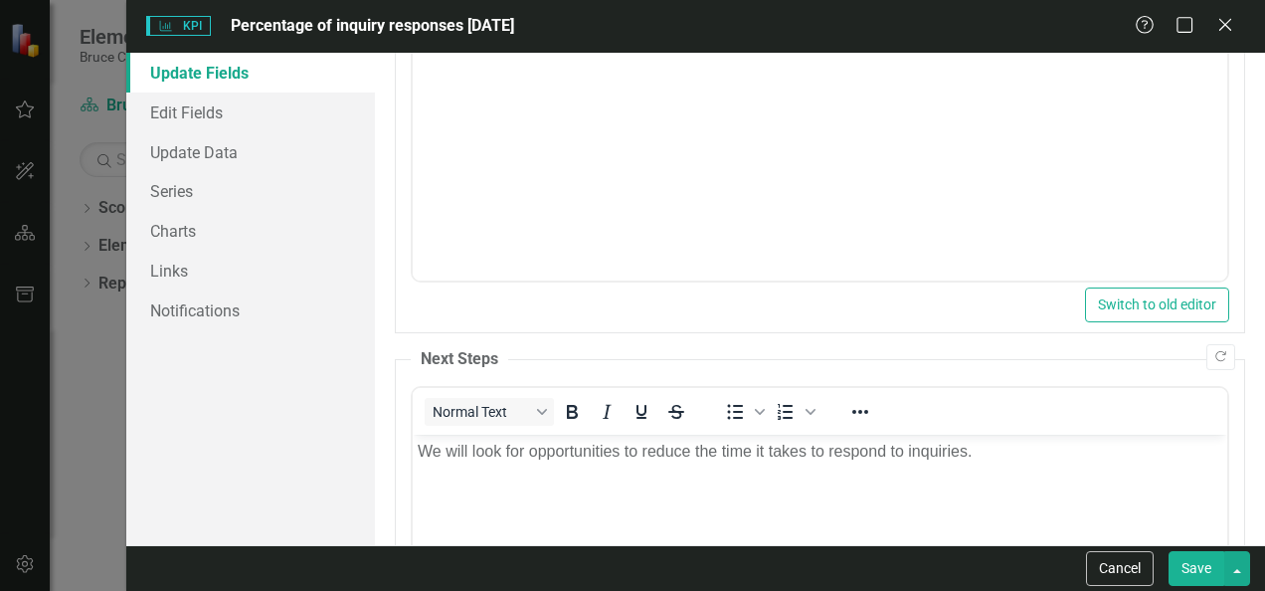
scroll to position [301, 0]
click at [1193, 573] on button "Save" at bounding box center [1197, 568] width 56 height 35
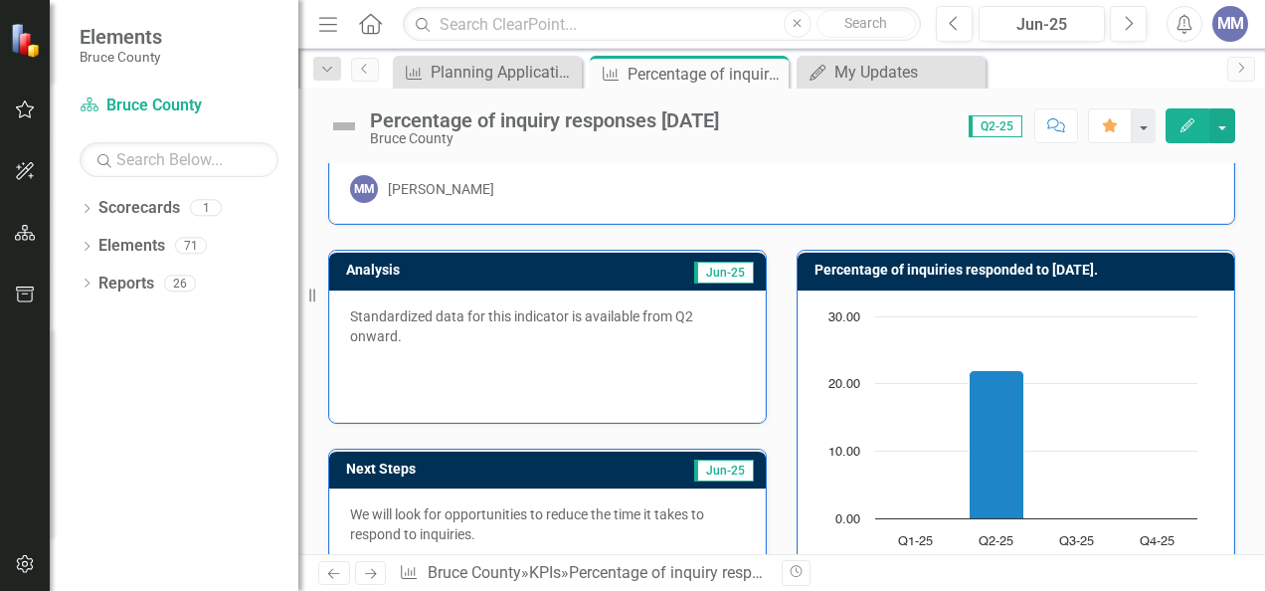
click at [438, 326] on p "Standardized data for this indicator is available from Q2 onward." at bounding box center [547, 328] width 395 height 44
click at [417, 334] on p "Standardized data for this indicator is available from Q2 onward." at bounding box center [547, 328] width 395 height 44
click at [1177, 131] on button "Edit" at bounding box center [1188, 125] width 44 height 35
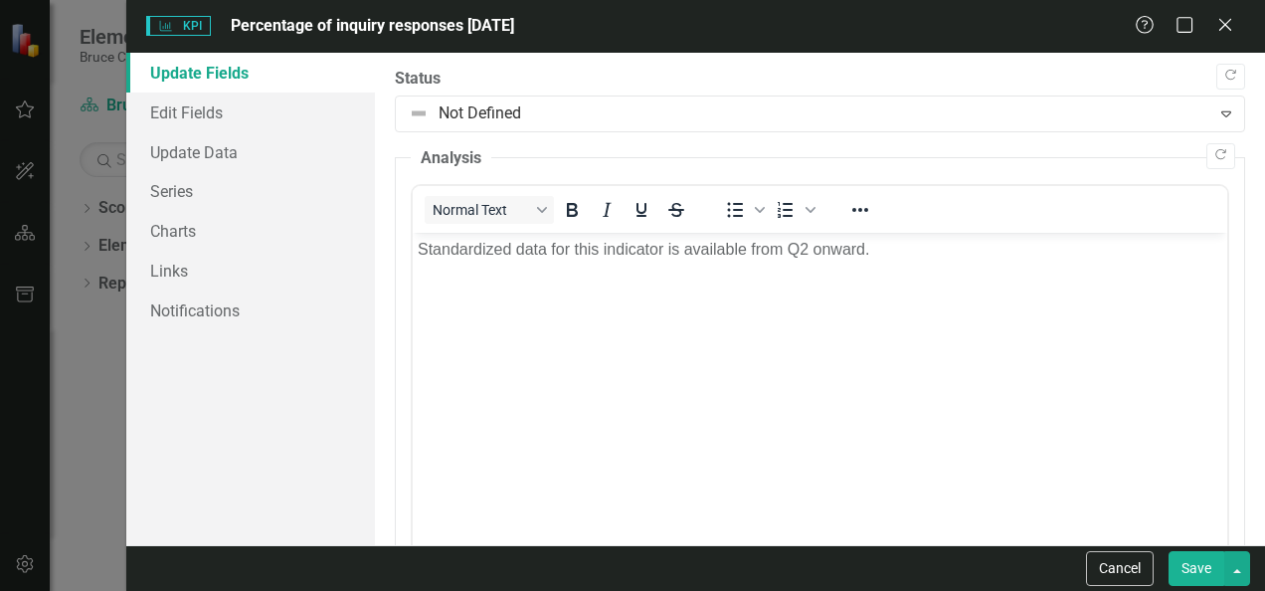
scroll to position [0, 0]
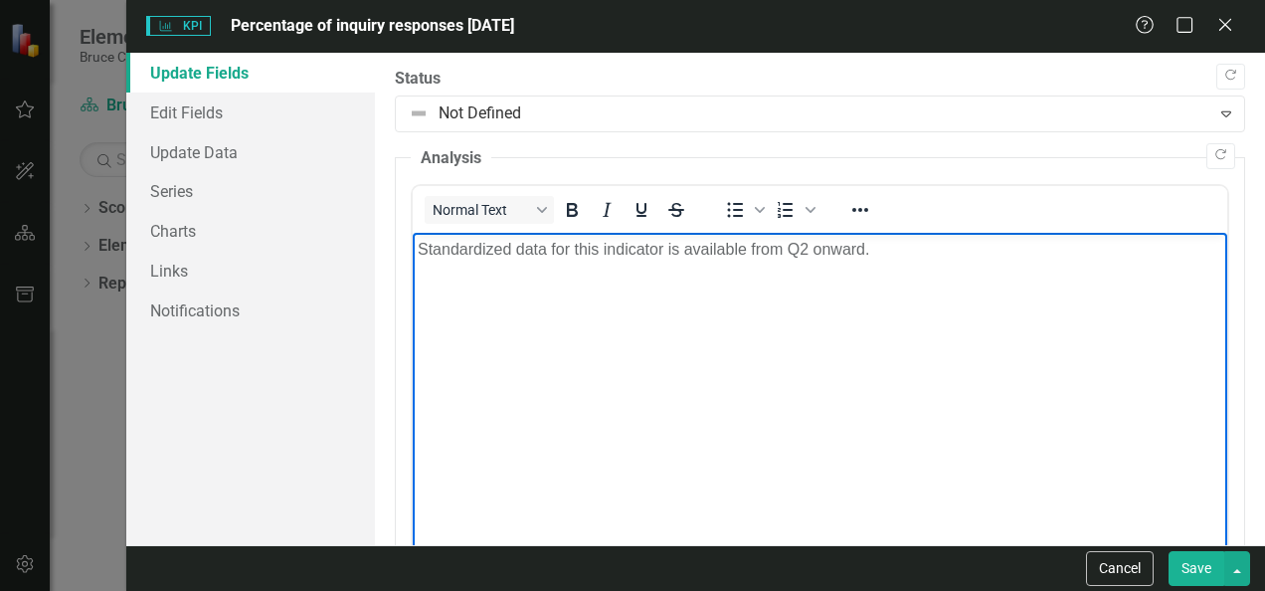
click at [885, 249] on p "Standardized data for this indicator is available from Q2 onward." at bounding box center [820, 250] width 805 height 24
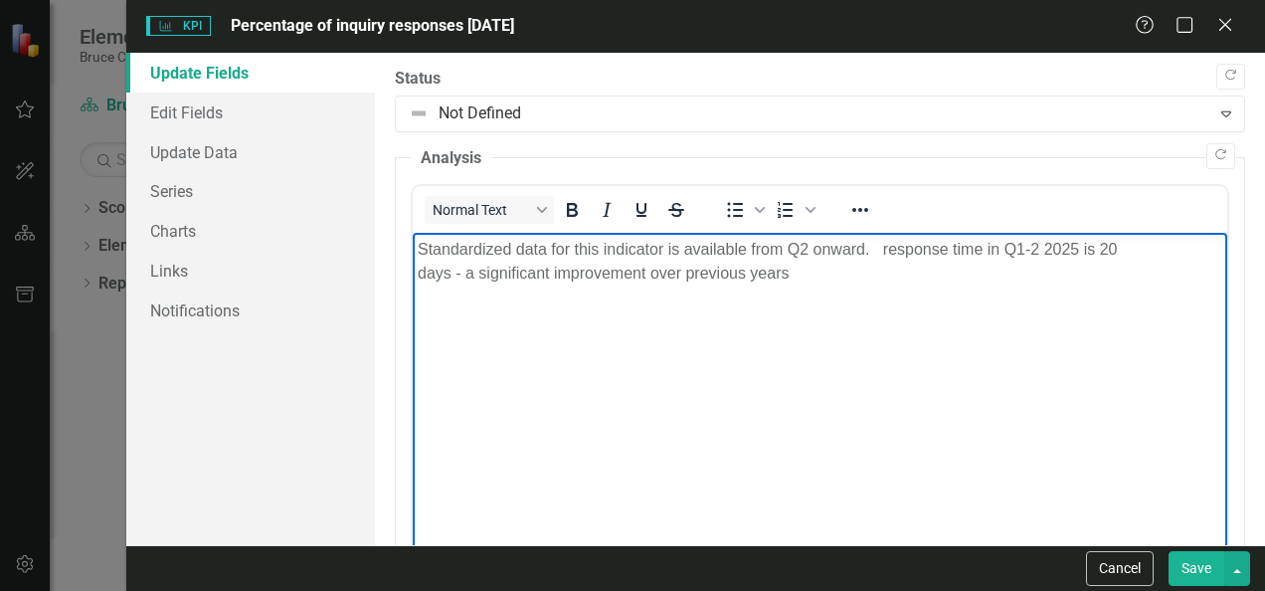
click at [886, 252] on p "Standardized data for this indicator is available from Q2 onward. response time…" at bounding box center [820, 262] width 805 height 48
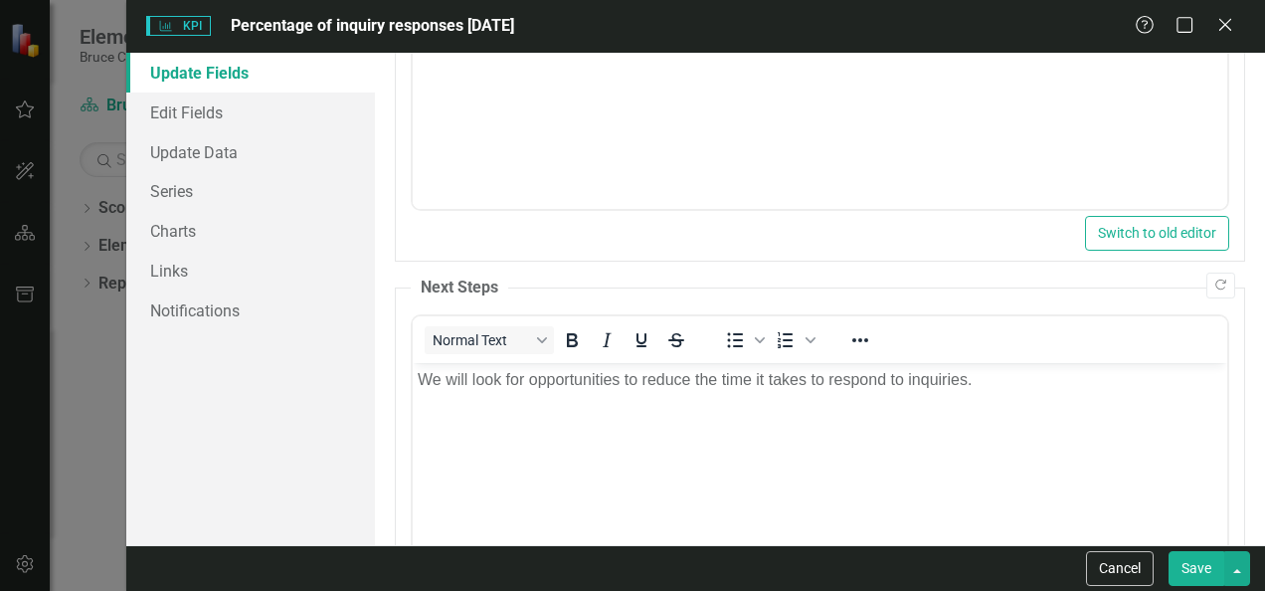
scroll to position [380, 0]
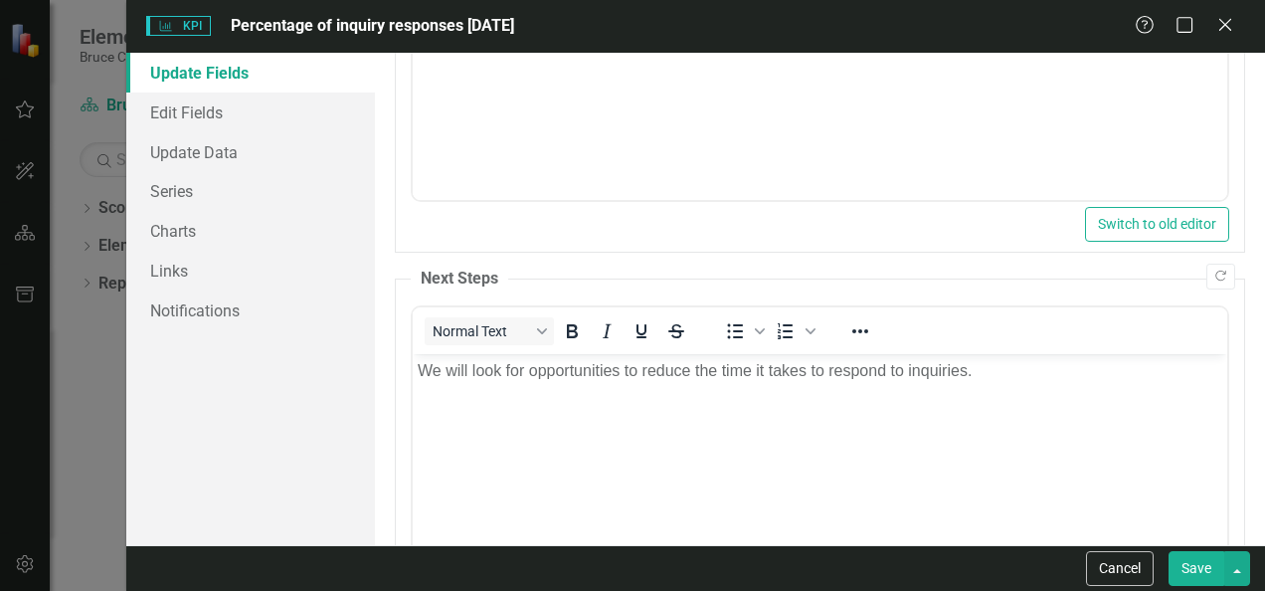
click at [1190, 572] on button "Save" at bounding box center [1197, 568] width 56 height 35
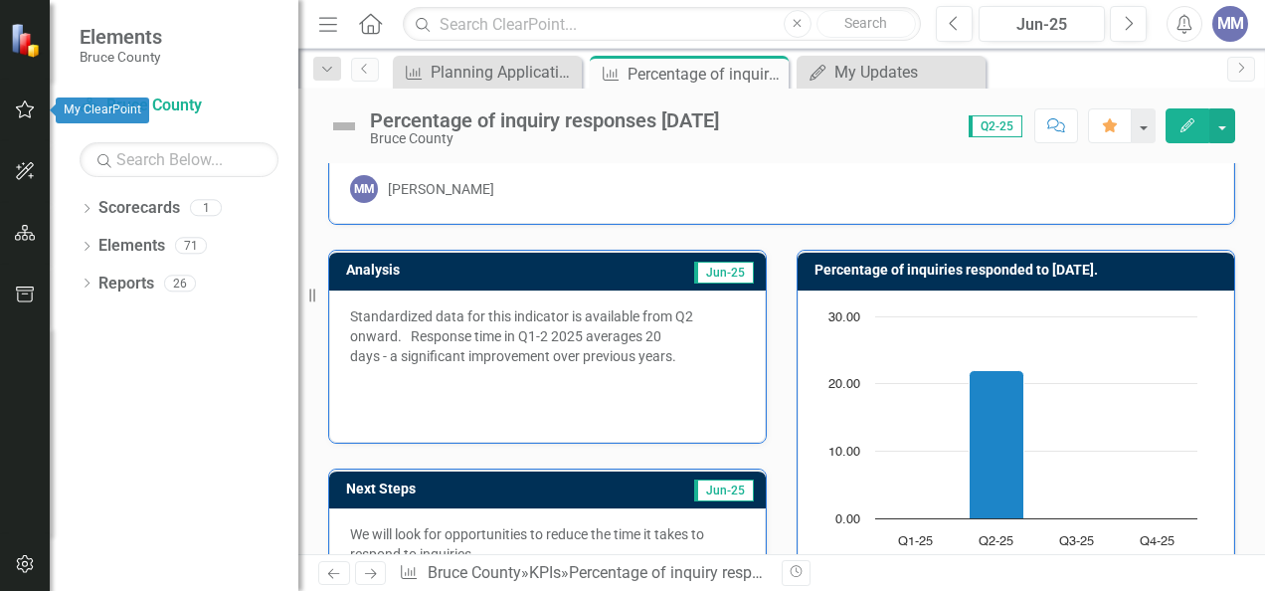
click at [24, 107] on icon "button" at bounding box center [25, 109] width 21 height 16
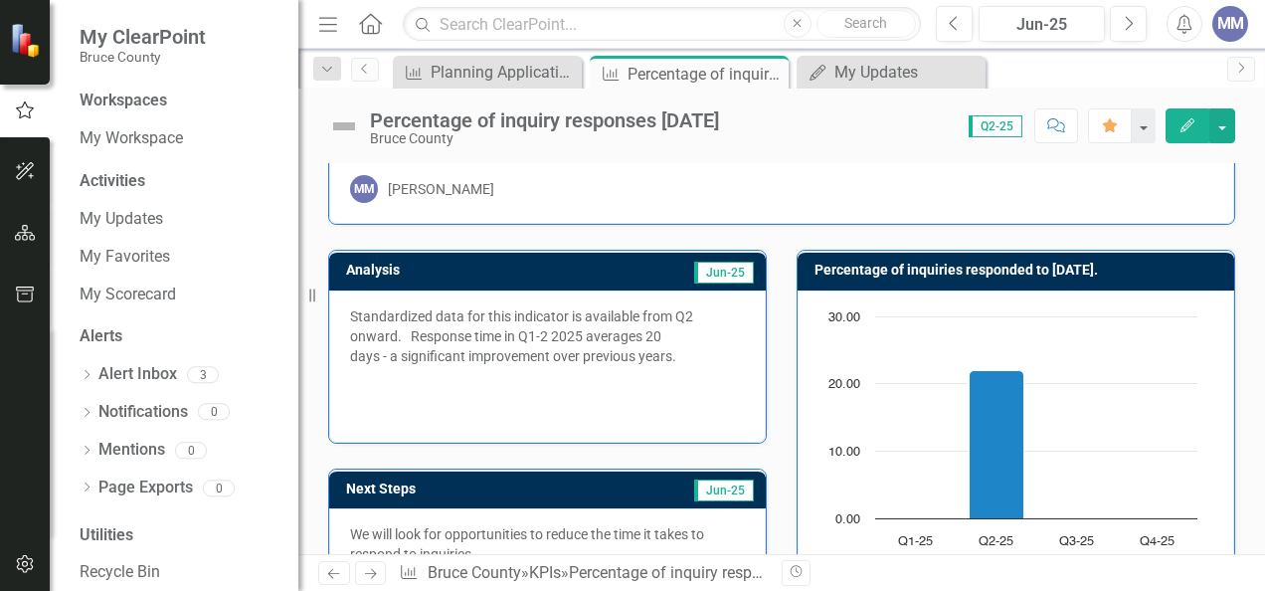
scroll to position [23, 0]
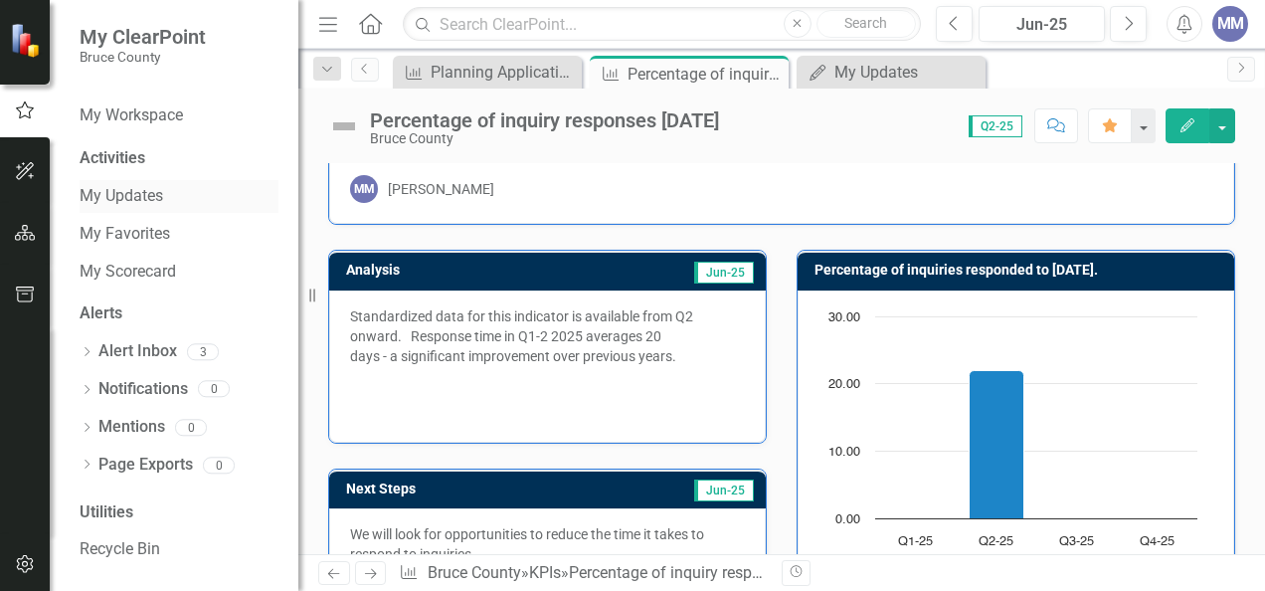
click at [143, 196] on link "My Updates" at bounding box center [179, 196] width 199 height 23
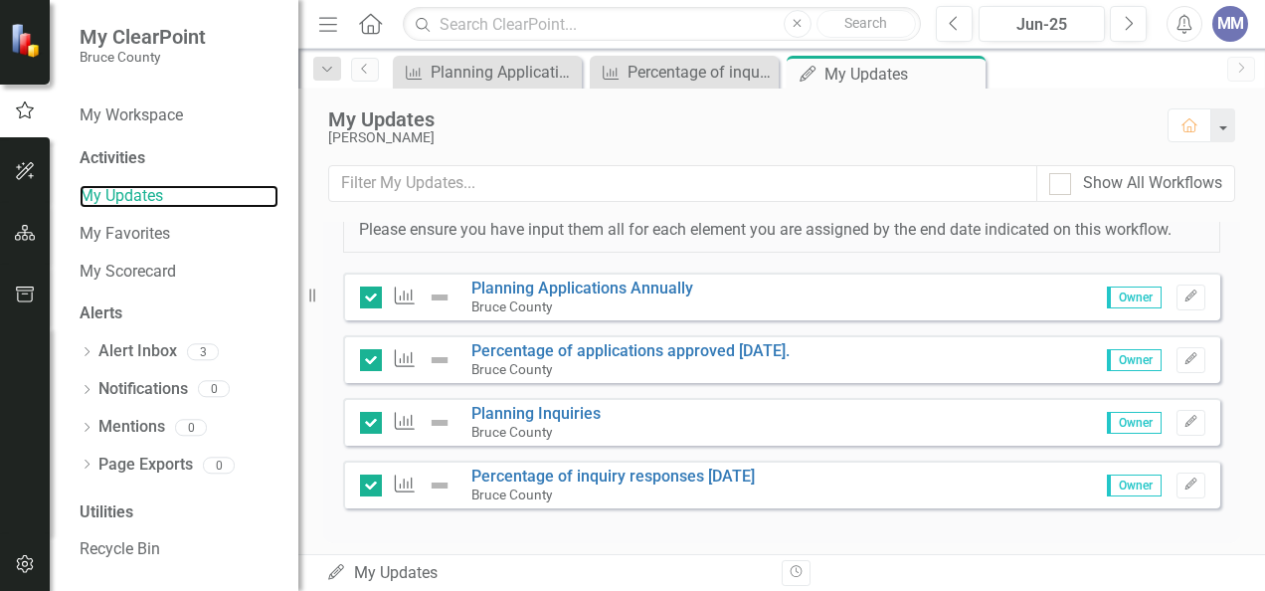
scroll to position [525, 0]
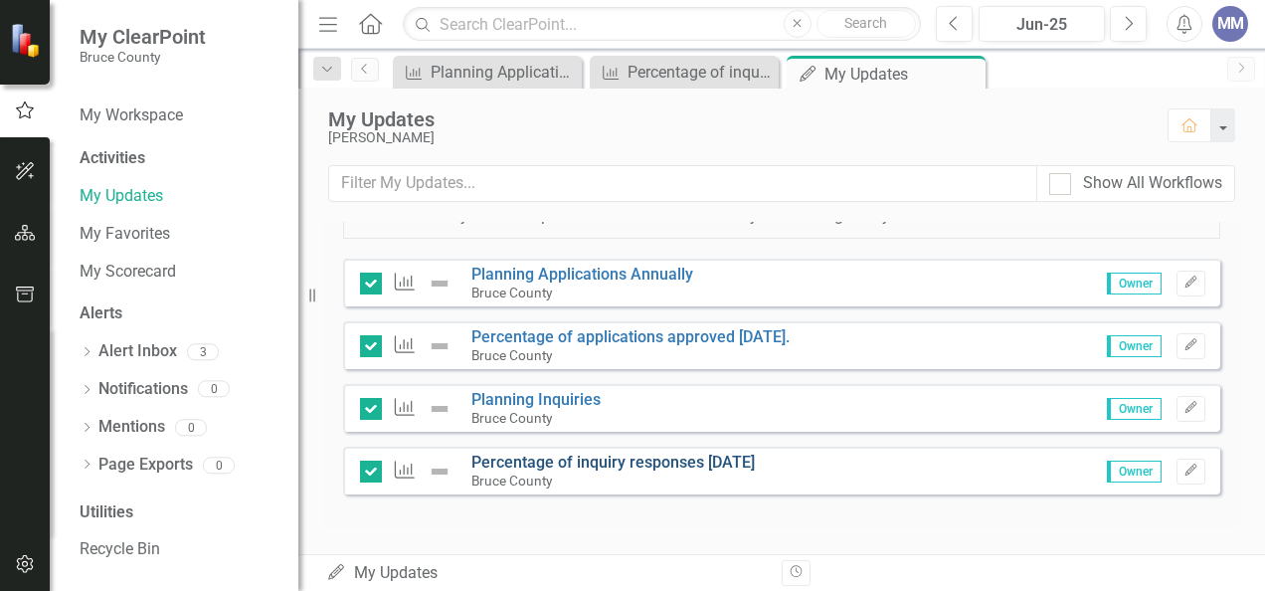
click at [723, 463] on link "Percentage of inquiry responses [DATE]" at bounding box center [612, 462] width 283 height 19
